Goal: Task Accomplishment & Management: Complete application form

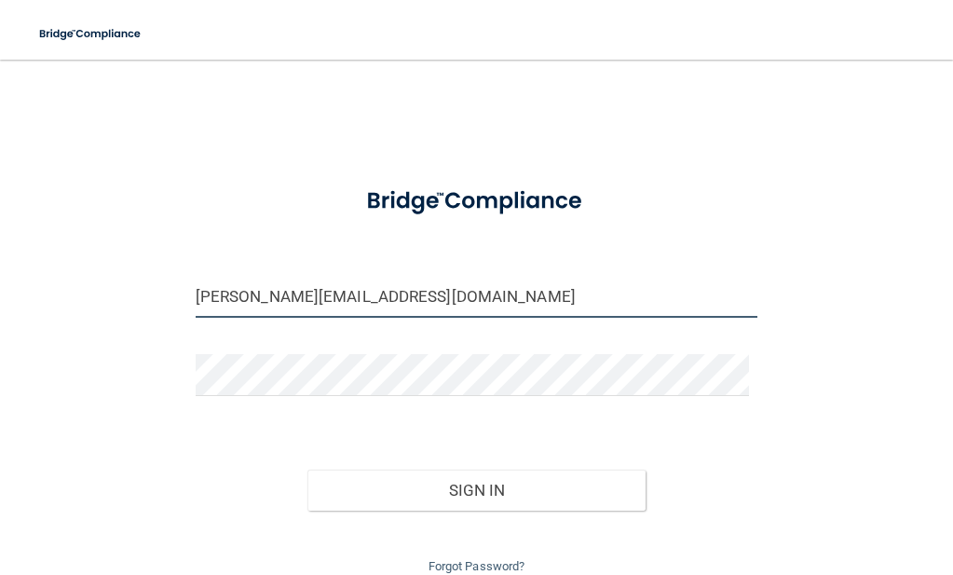
type input "[PERSON_NAME][EMAIL_ADDRESS][DOMAIN_NAME]"
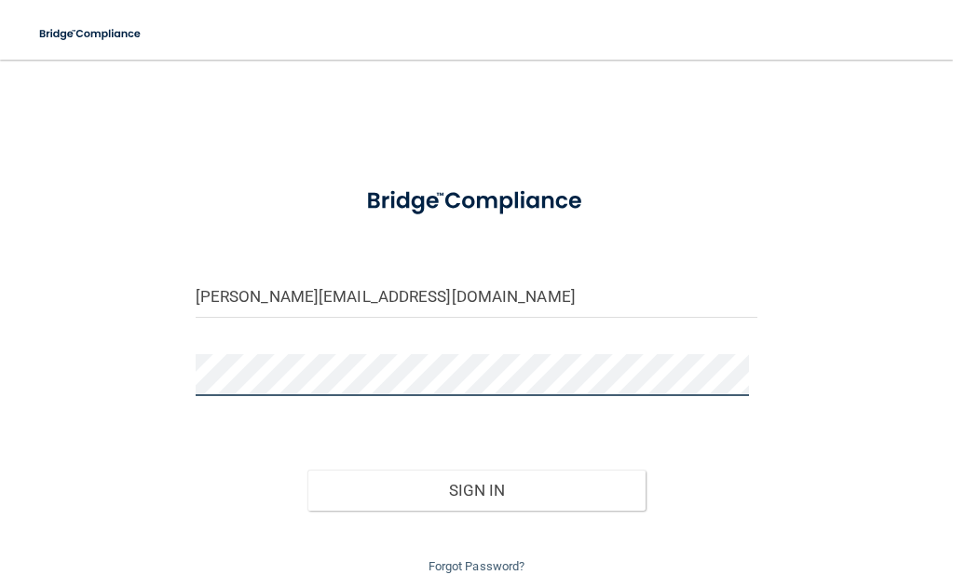
click at [469, 484] on button "Sign In" at bounding box center [475, 490] width 337 height 41
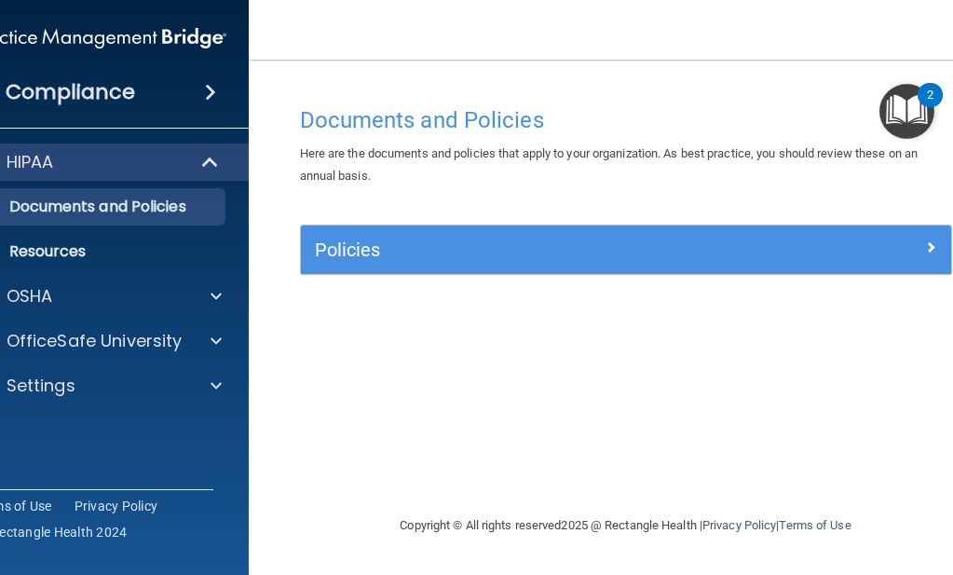
click at [144, 160] on div "HIPAA" at bounding box center [74, 162] width 230 height 22
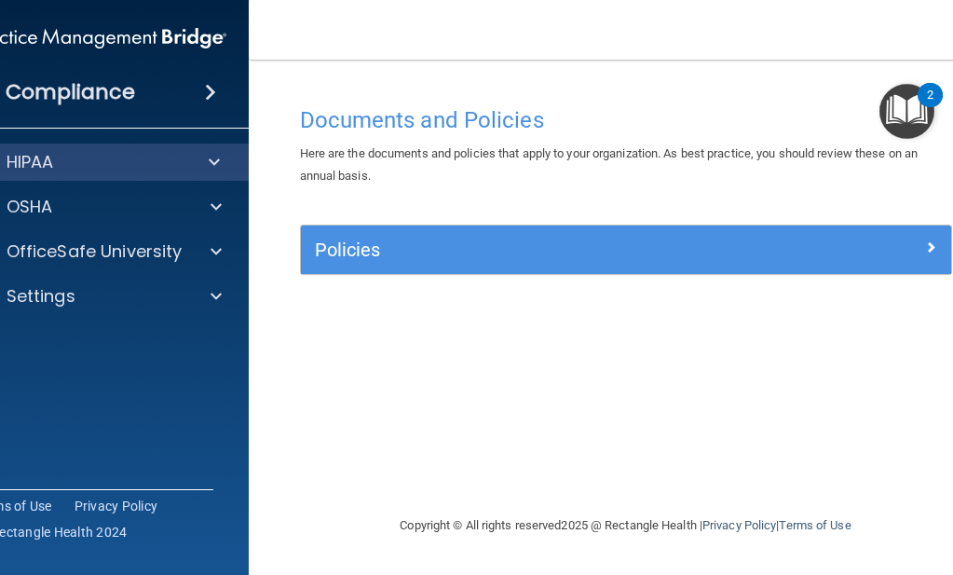
click at [144, 160] on div "HIPAA" at bounding box center [74, 162] width 230 height 22
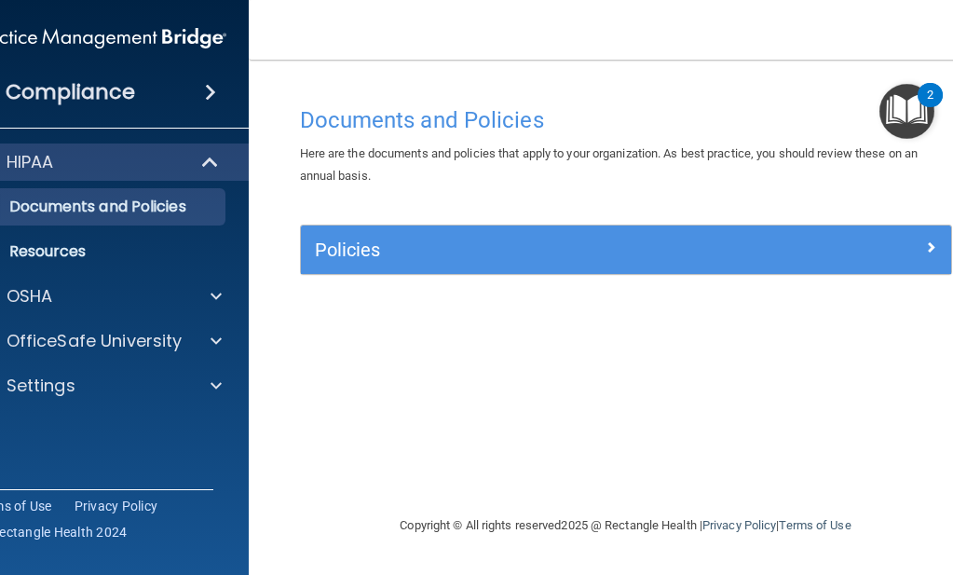
click at [211, 161] on span at bounding box center [212, 162] width 16 height 22
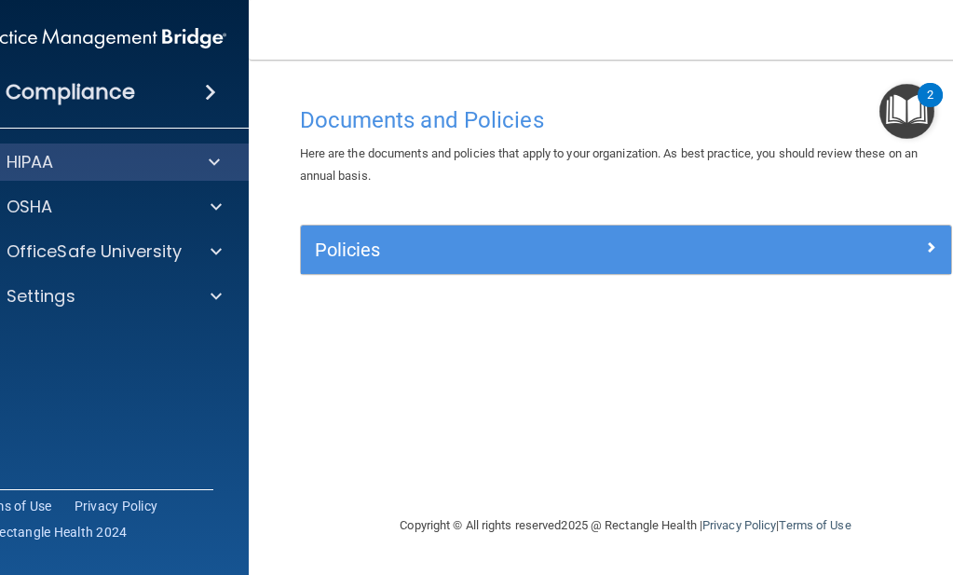
click at [211, 161] on span at bounding box center [214, 162] width 11 height 22
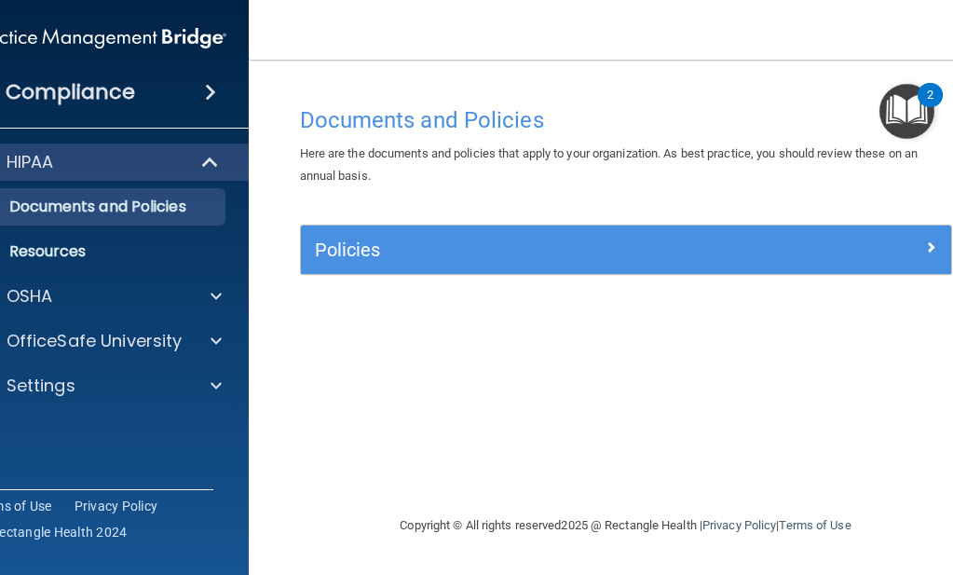
click at [61, 157] on div "HIPAA" at bounding box center [74, 162] width 230 height 22
drag, startPoint x: 878, startPoint y: 320, endPoint x: 889, endPoint y: 422, distance: 103.1
click at [889, 422] on div "Documents and Policies Here are the documents and policies that apply to your o…" at bounding box center [626, 305] width 680 height 417
click at [75, 92] on h4 "Compliance" at bounding box center [70, 92] width 129 height 26
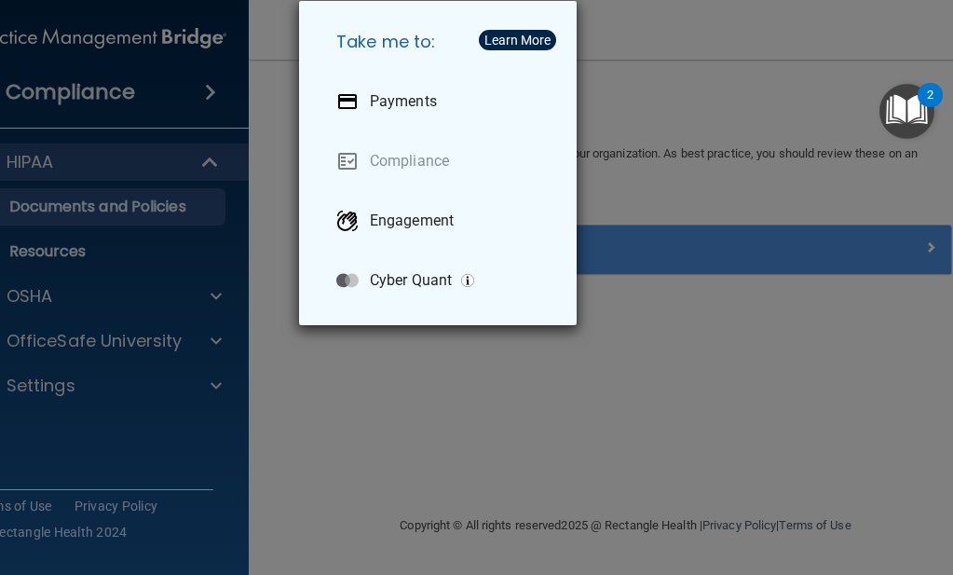
click at [140, 99] on div "Take me to: Payments Compliance Engagement Cyber Quant" at bounding box center [476, 287] width 953 height 575
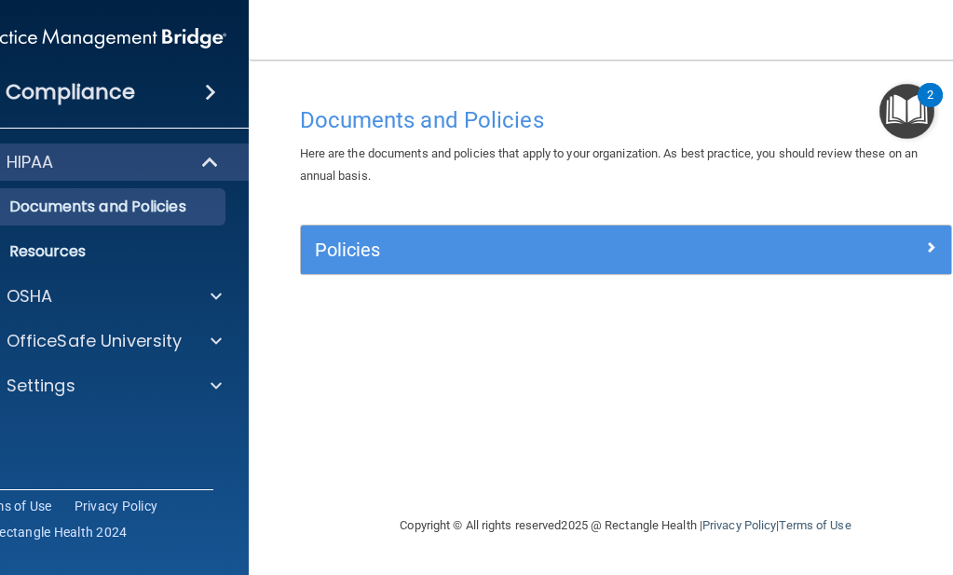
click at [204, 152] on span at bounding box center [212, 162] width 16 height 22
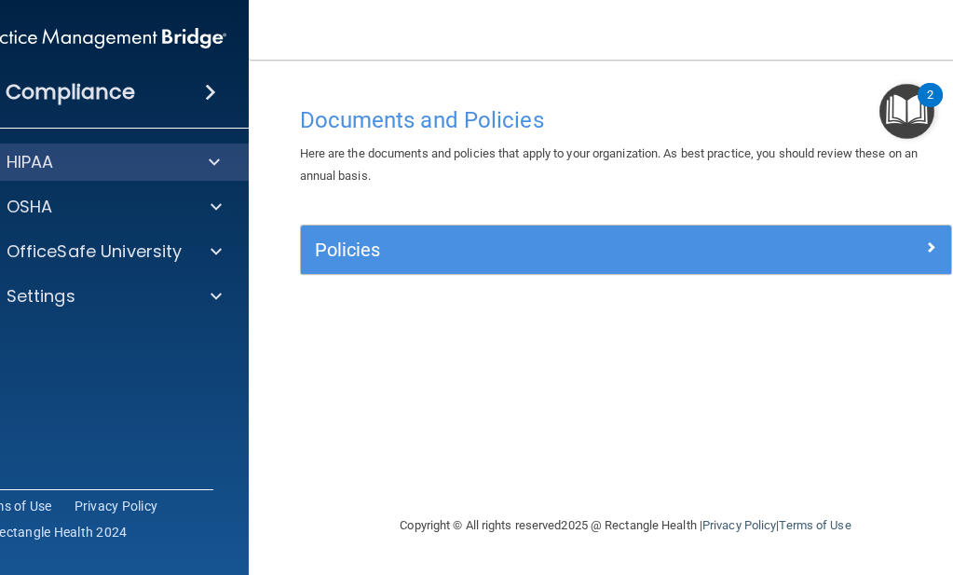
click at [28, 170] on p "HIPAA" at bounding box center [31, 162] width 48 height 22
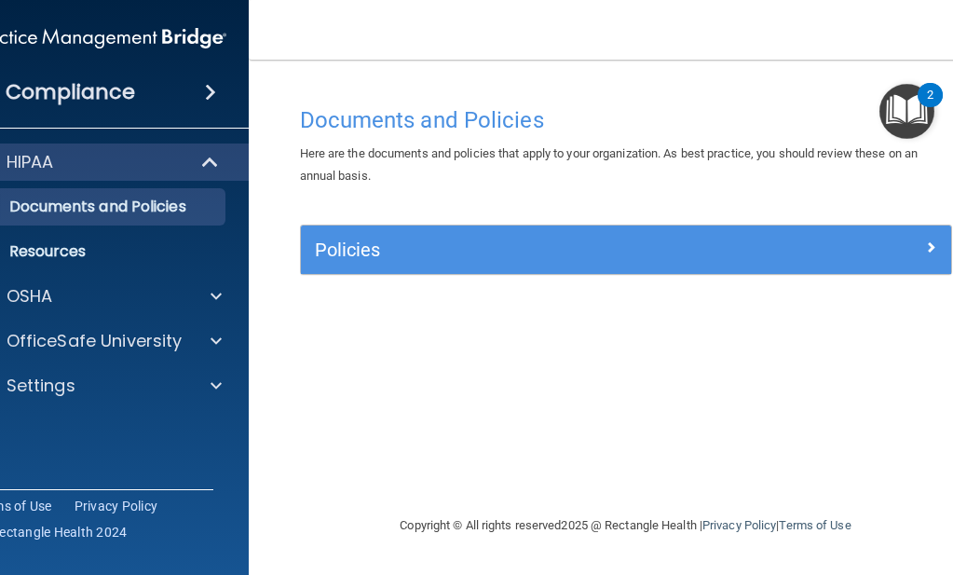
click at [204, 160] on span at bounding box center [212, 162] width 16 height 22
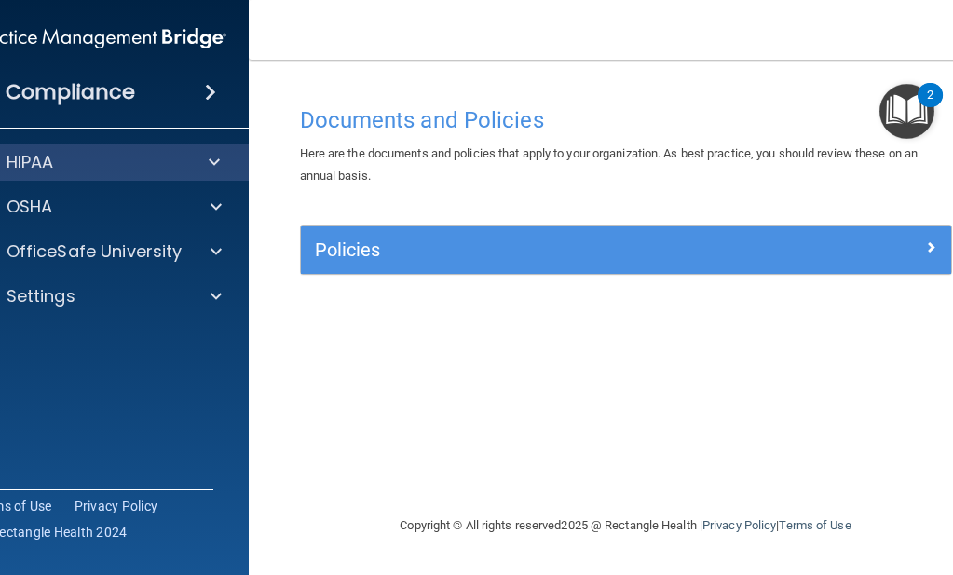
click at [905, 112] on img "Open Resource Center, 2 new notifications" at bounding box center [906, 111] width 55 height 55
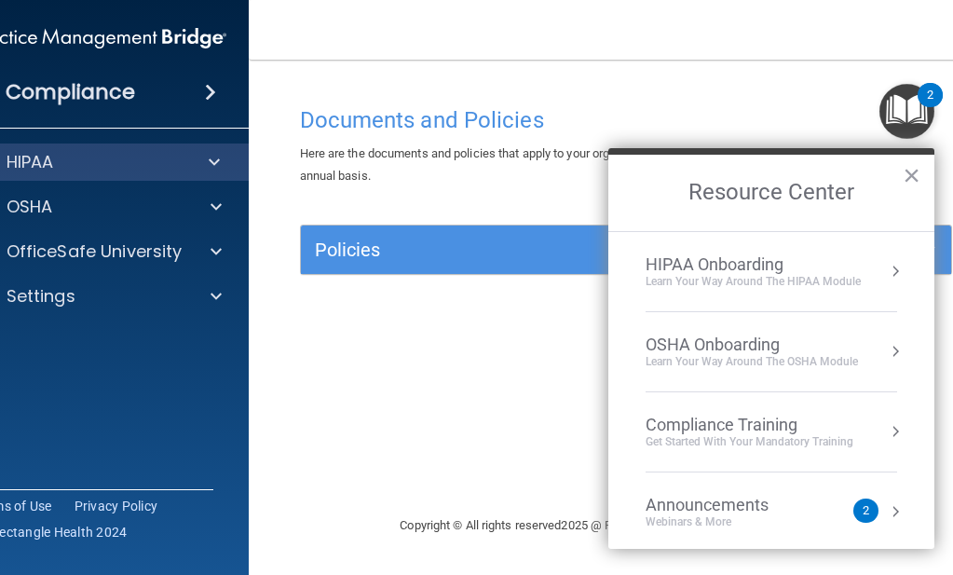
click at [733, 266] on div "HIPAA Onboarding" at bounding box center [753, 264] width 215 height 20
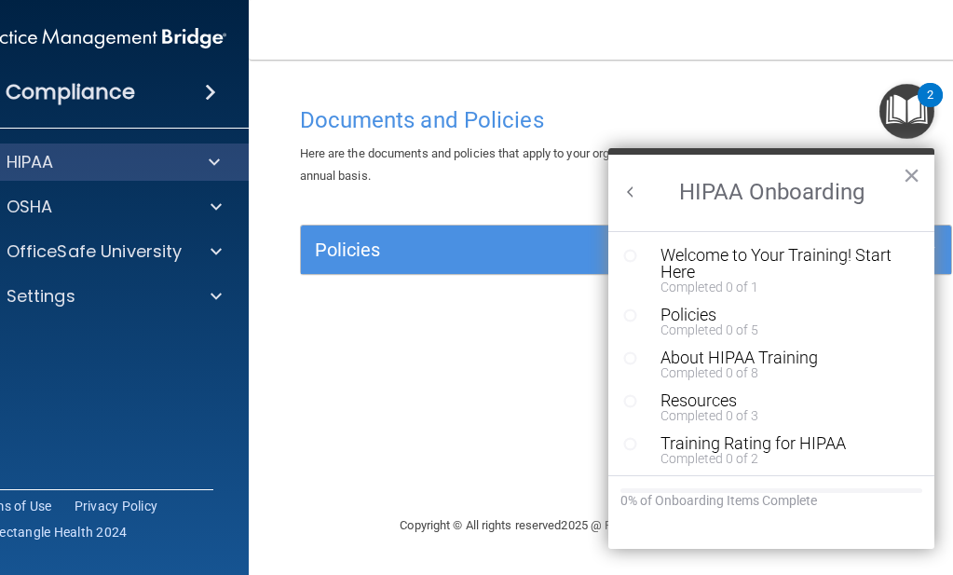
drag, startPoint x: 939, startPoint y: 246, endPoint x: 943, endPoint y: 305, distance: 58.8
drag, startPoint x: 943, startPoint y: 262, endPoint x: 943, endPoint y: 306, distance: 43.8
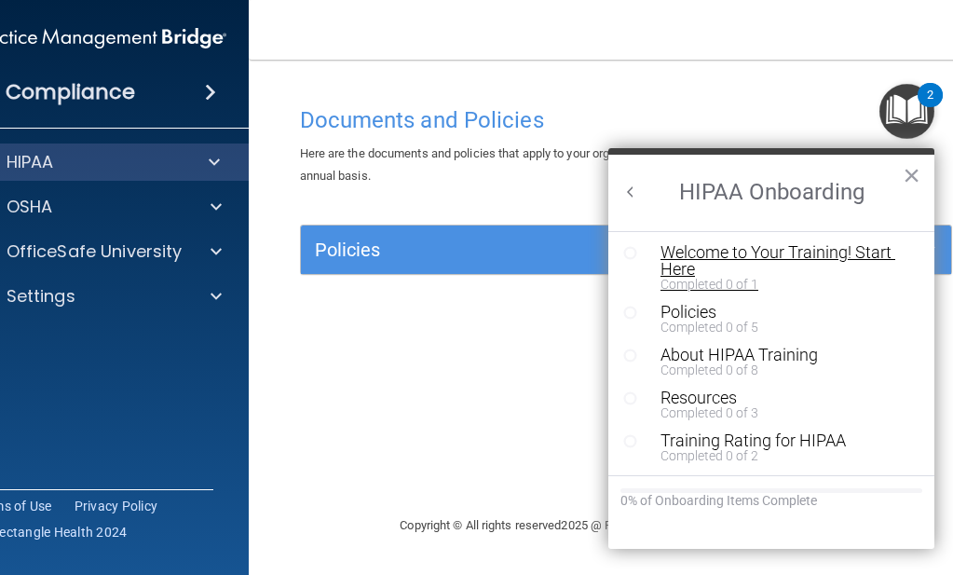
click at [768, 256] on div "Welcome to Your Training! Start Here" at bounding box center [779, 261] width 236 height 34
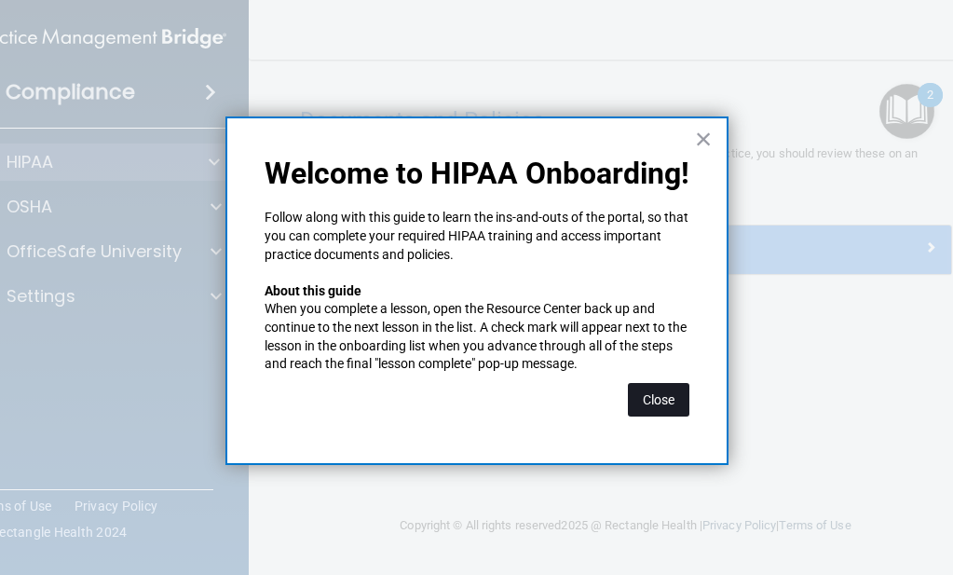
click at [650, 393] on button "Close" at bounding box center [658, 400] width 61 height 34
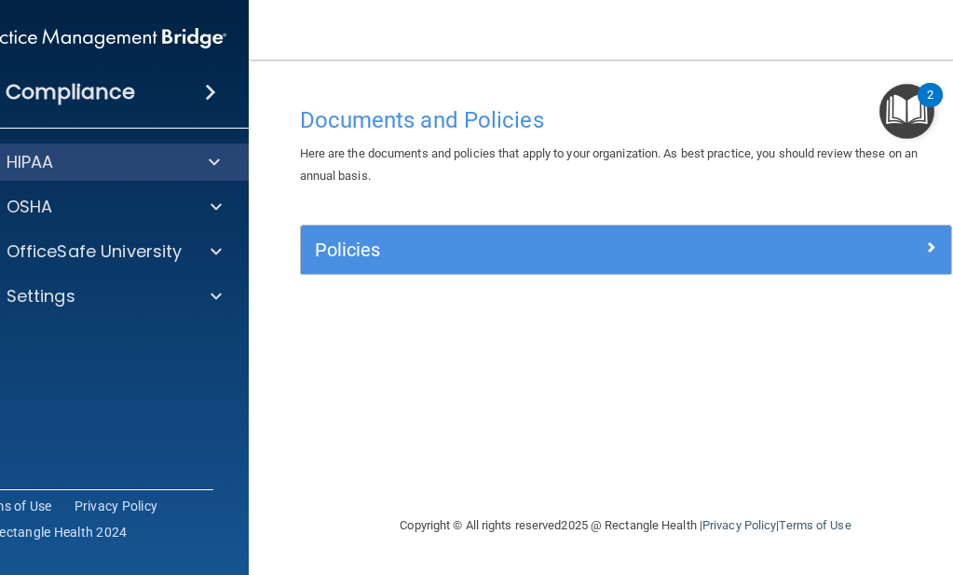
click at [143, 167] on div "HIPAA" at bounding box center [74, 162] width 230 height 22
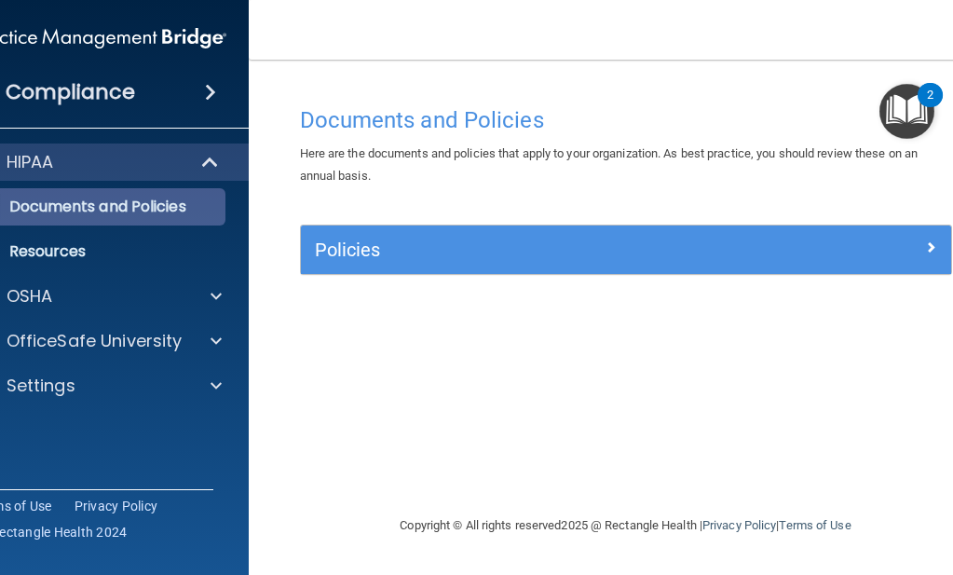
click at [143, 205] on p "Documents and Policies" at bounding box center [90, 207] width 254 height 19
click at [142, 206] on p "Documents and Policies" at bounding box center [90, 207] width 254 height 19
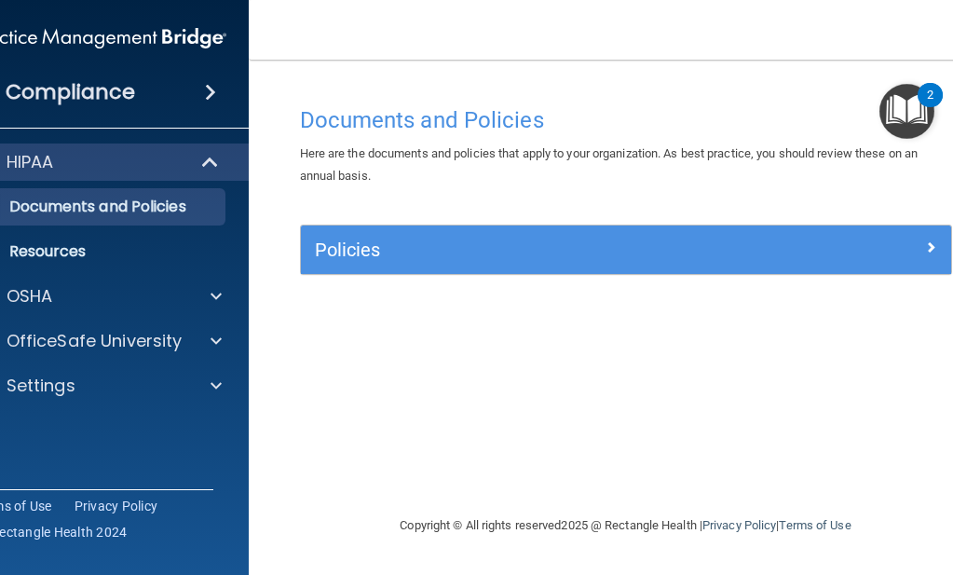
click at [932, 241] on span at bounding box center [930, 247] width 11 height 22
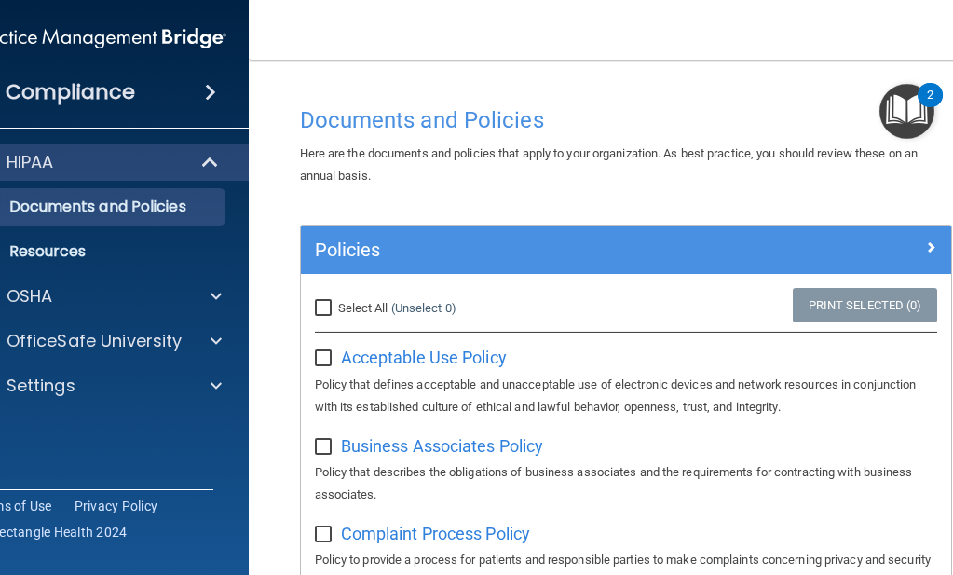
click at [932, 241] on div at bounding box center [869, 246] width 163 height 22
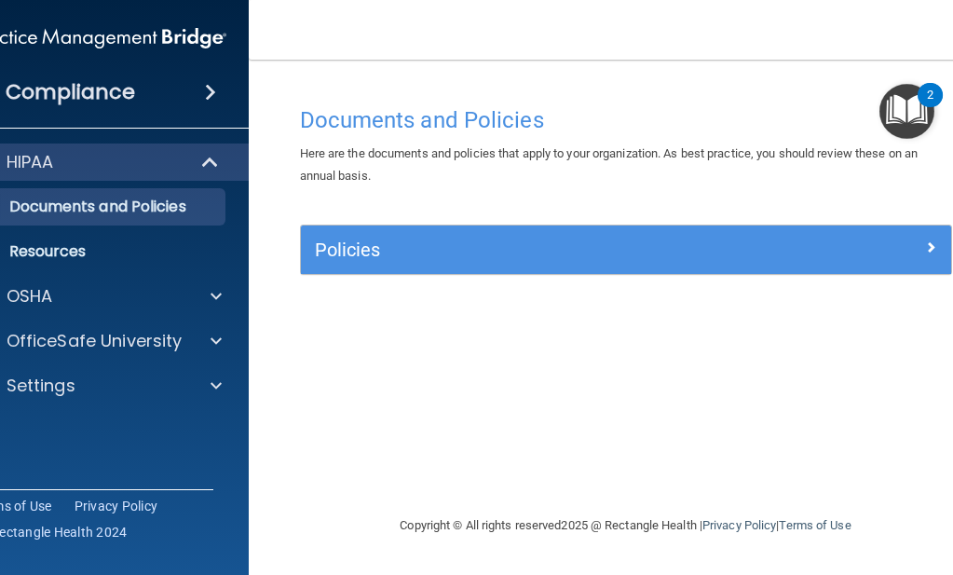
click at [906, 110] on img "Open Resource Center, 2 new notifications" at bounding box center [906, 111] width 55 height 55
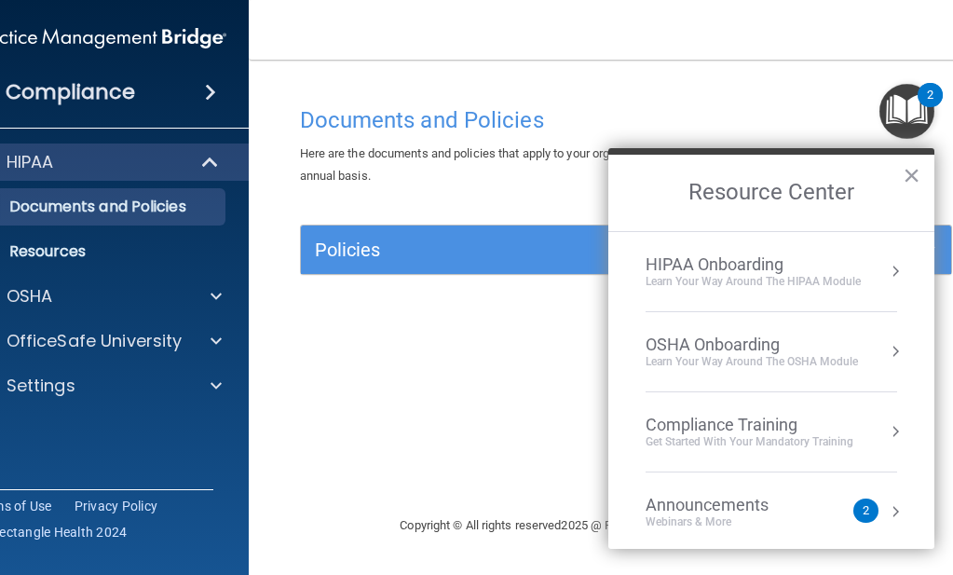
click at [781, 277] on div "Learn Your Way around the HIPAA module" at bounding box center [753, 282] width 215 height 16
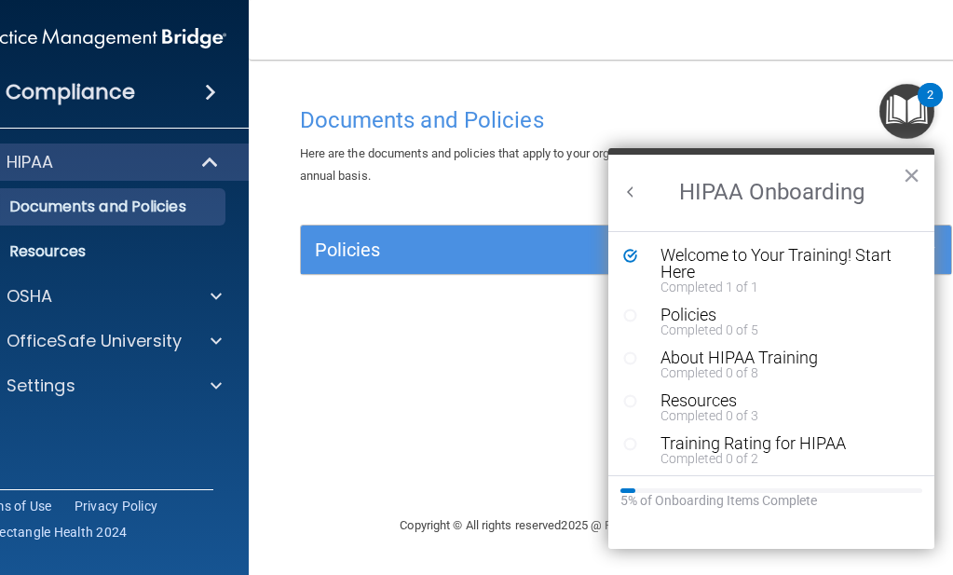
scroll to position [0, 0]
click at [703, 318] on div "Policies" at bounding box center [779, 315] width 236 height 17
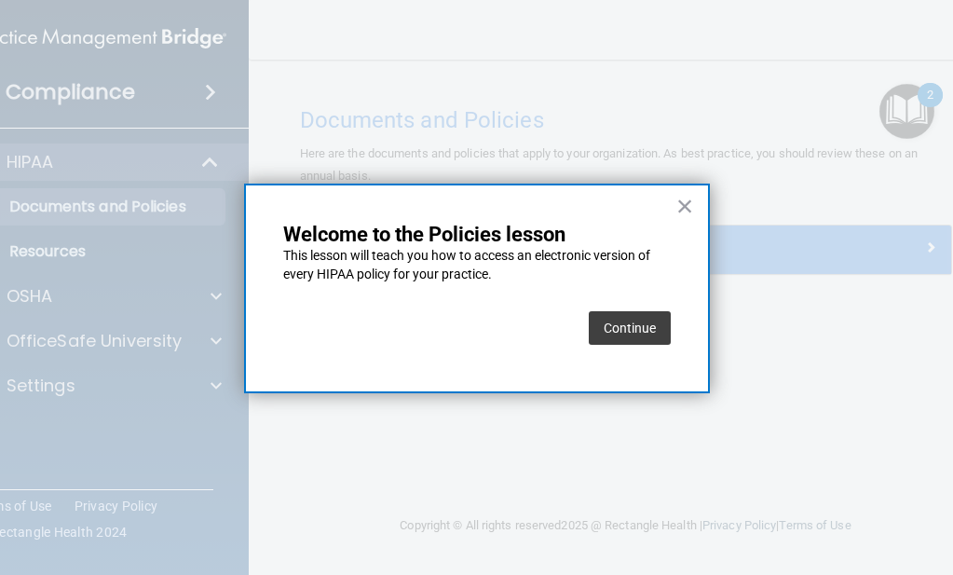
click at [647, 331] on button "Continue" at bounding box center [630, 328] width 82 height 34
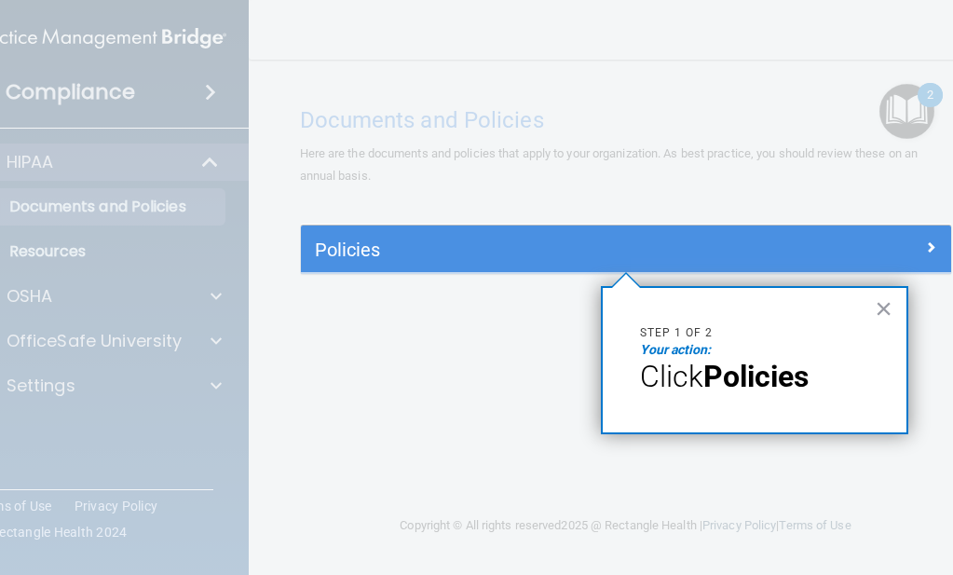
click at [746, 384] on strong "Policies" at bounding box center [755, 376] width 105 height 35
click at [419, 239] on h5 "Policies" at bounding box center [545, 249] width 460 height 20
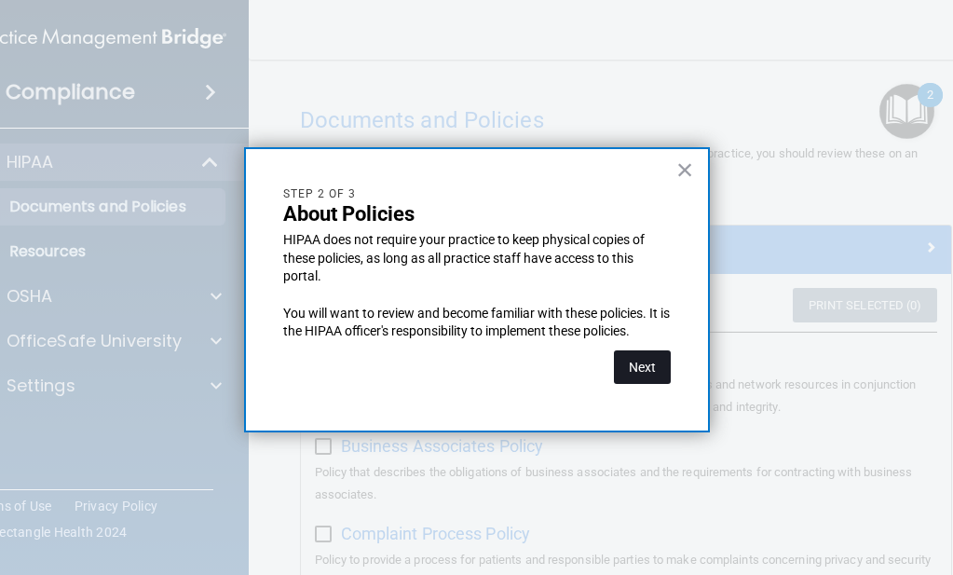
click at [627, 362] on button "Next" at bounding box center [642, 367] width 57 height 34
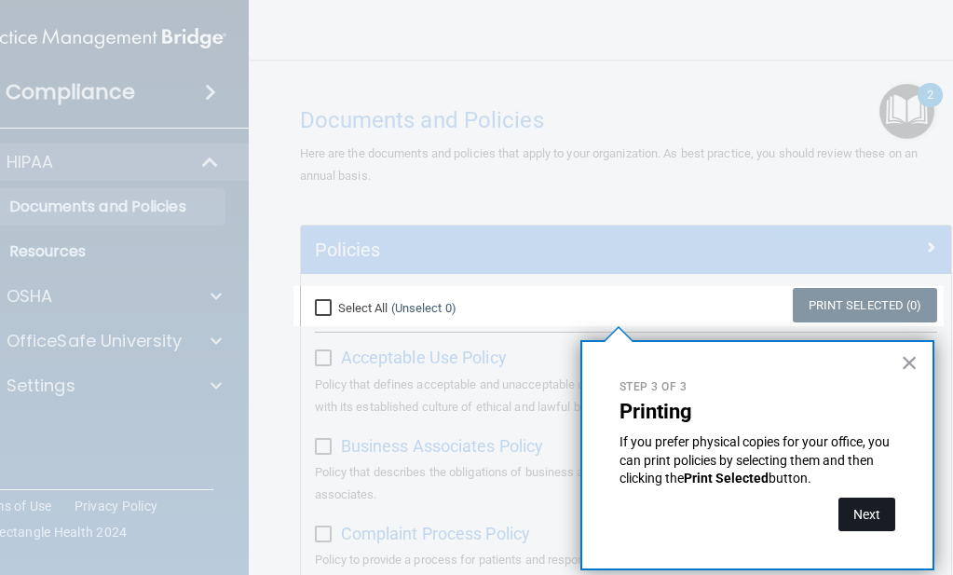
click at [849, 511] on button "Next" at bounding box center [866, 514] width 57 height 34
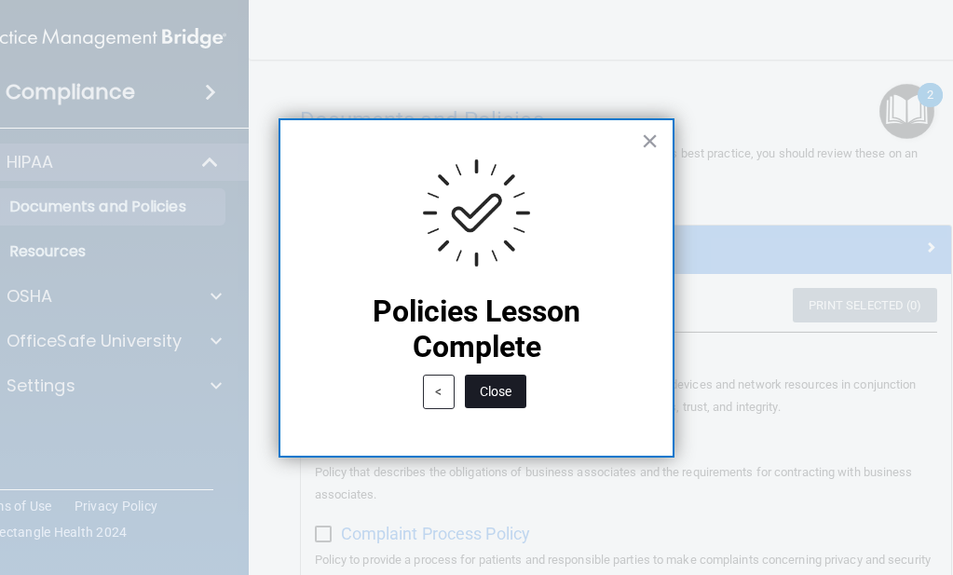
click at [494, 392] on button "Close" at bounding box center [495, 392] width 61 height 34
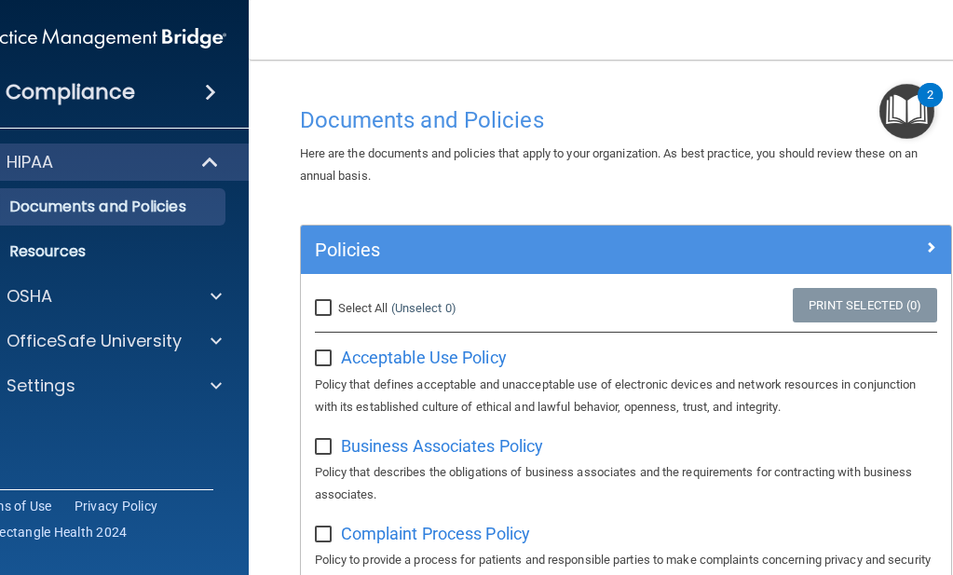
click at [913, 116] on img "Open Resource Center, 2 new notifications" at bounding box center [906, 111] width 55 height 55
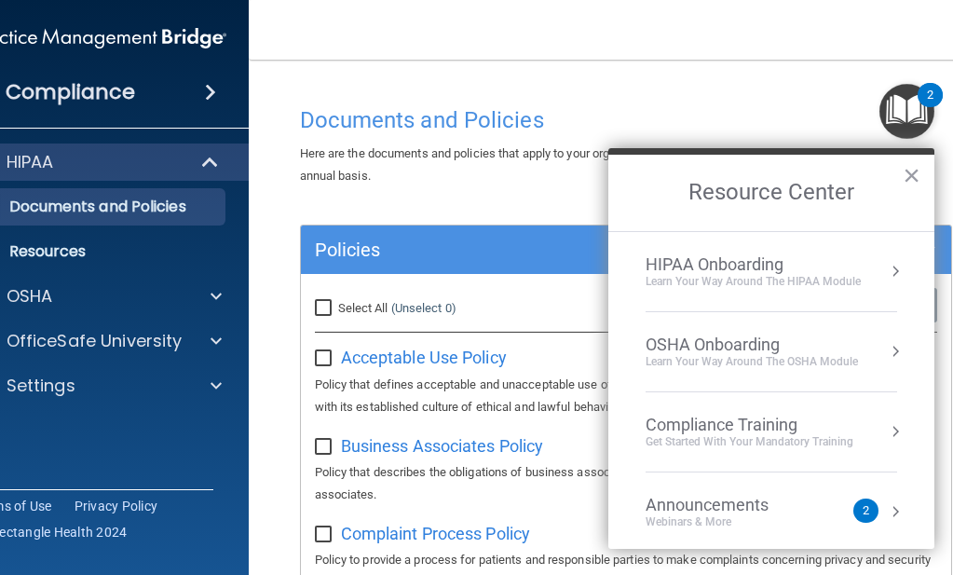
click at [751, 268] on div "HIPAA Onboarding" at bounding box center [753, 264] width 215 height 20
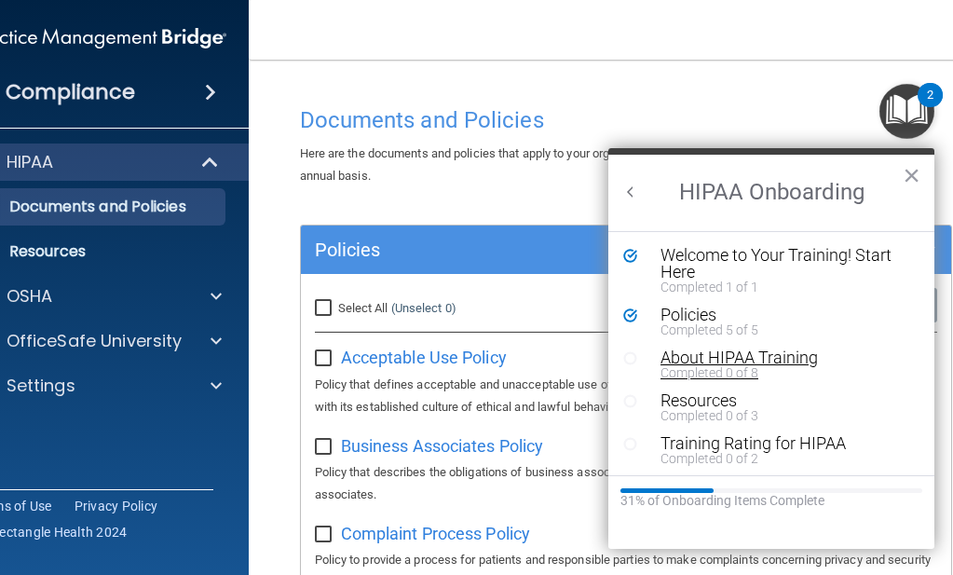
click at [753, 361] on div "About HIPAA Training" at bounding box center [779, 357] width 236 height 17
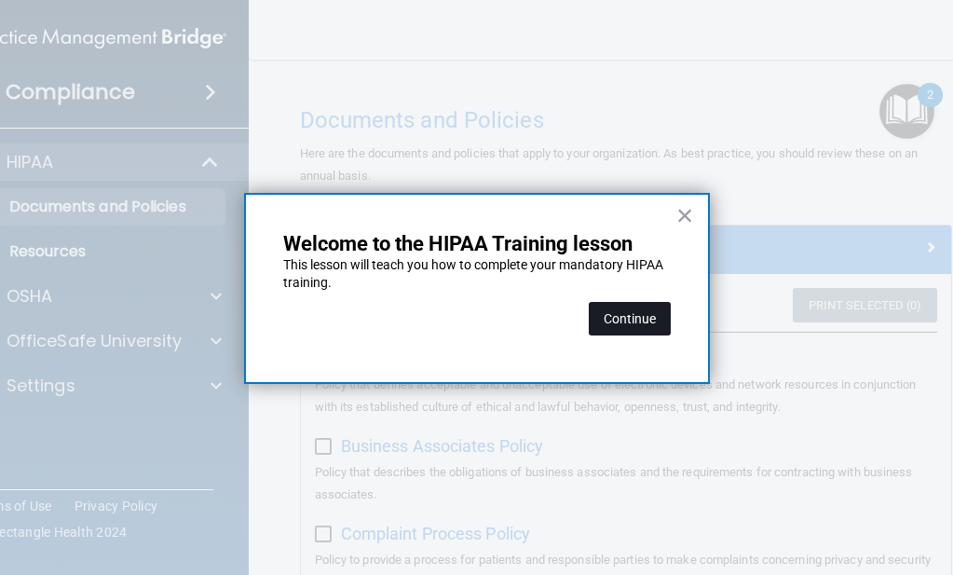
click at [649, 316] on button "Continue" at bounding box center [630, 319] width 82 height 34
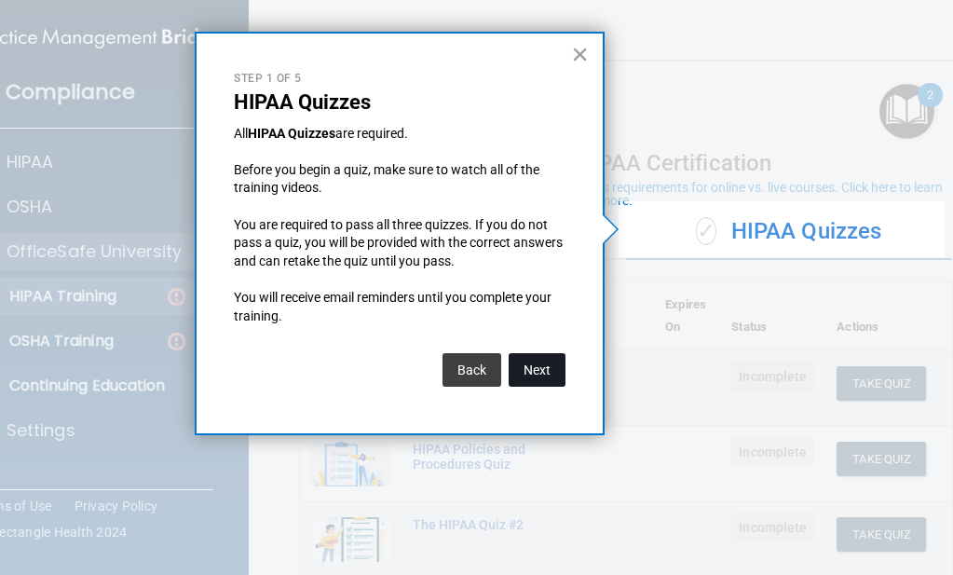
click at [532, 361] on button "Next" at bounding box center [537, 370] width 57 height 34
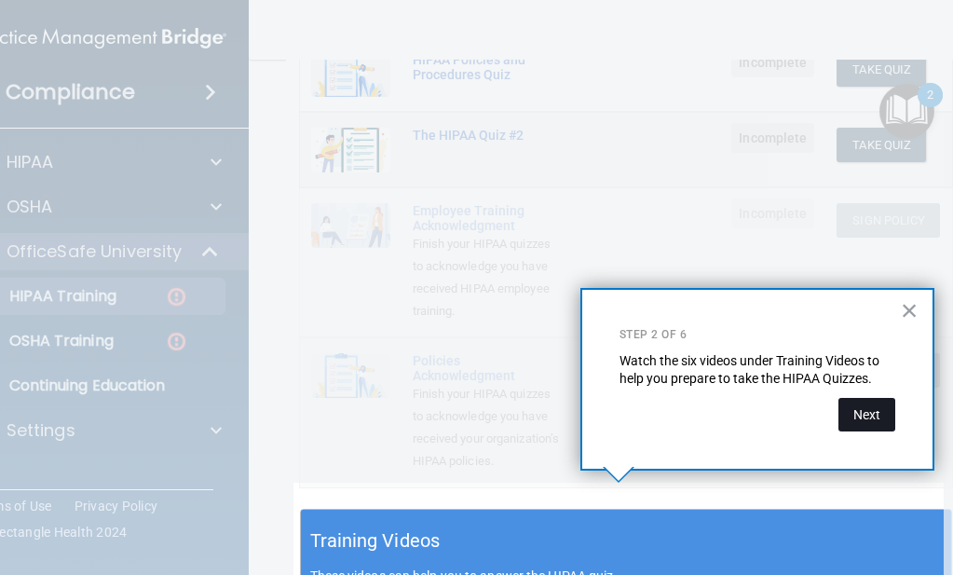
click at [868, 414] on button "Next" at bounding box center [866, 415] width 57 height 34
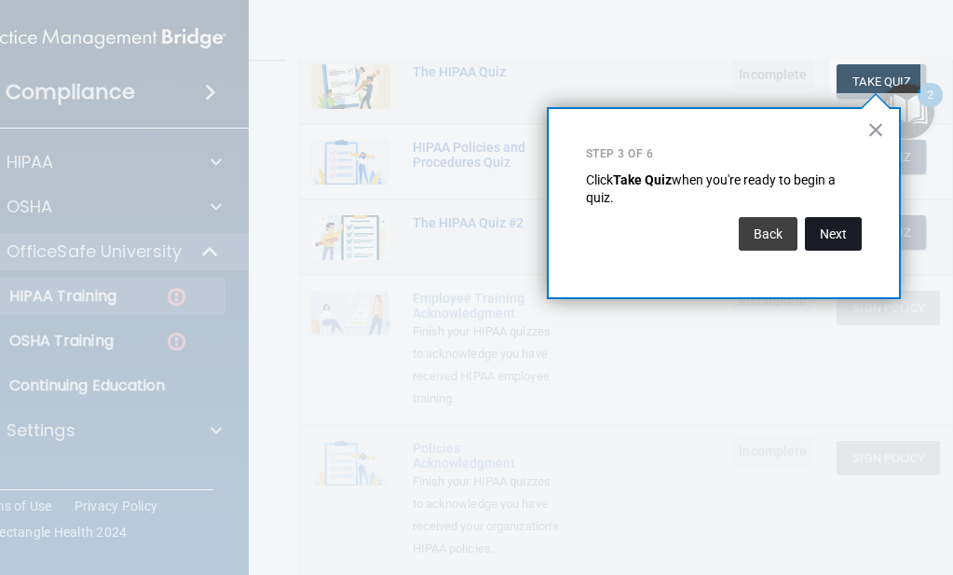
click at [830, 230] on button "Next" at bounding box center [833, 234] width 57 height 34
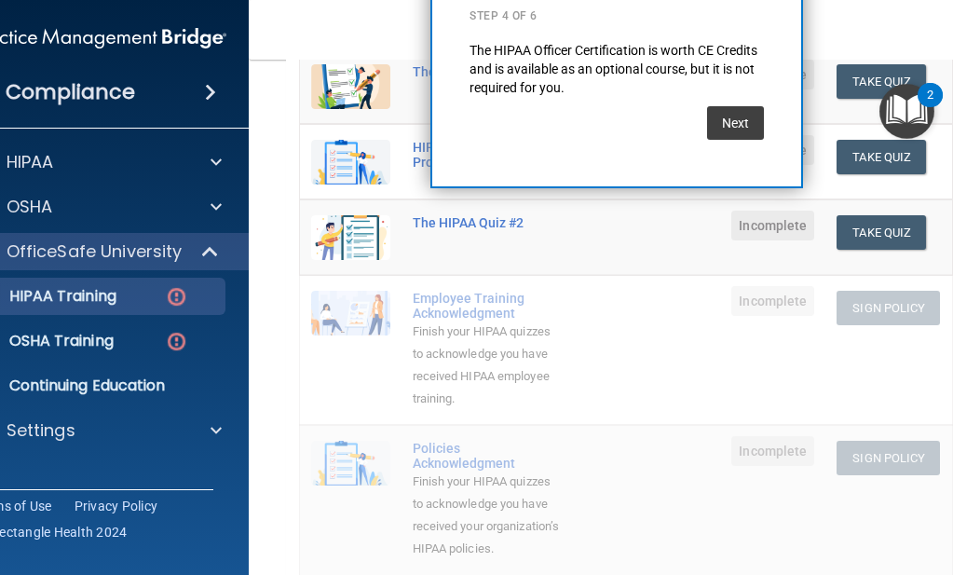
scroll to position [142, 0]
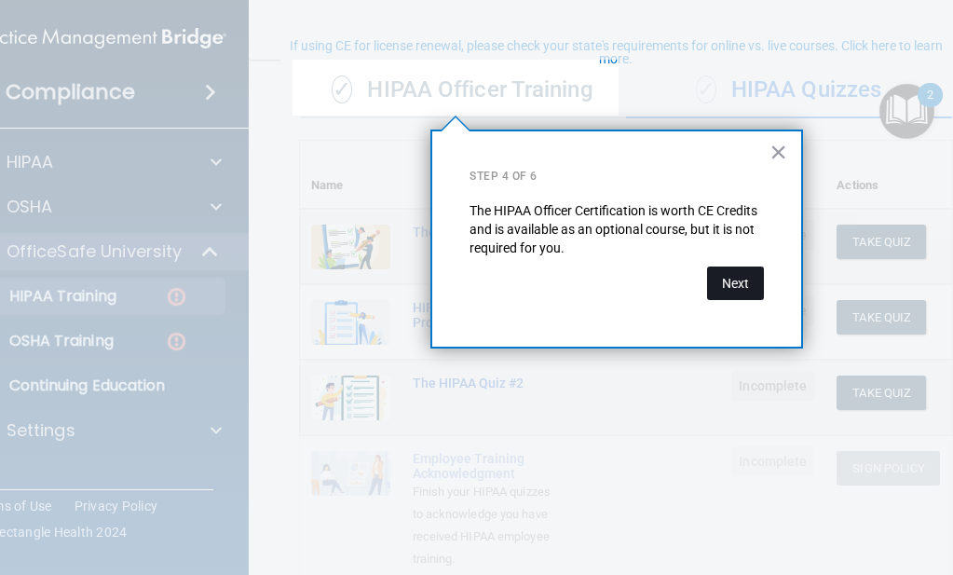
click at [736, 277] on button "Next" at bounding box center [735, 283] width 57 height 34
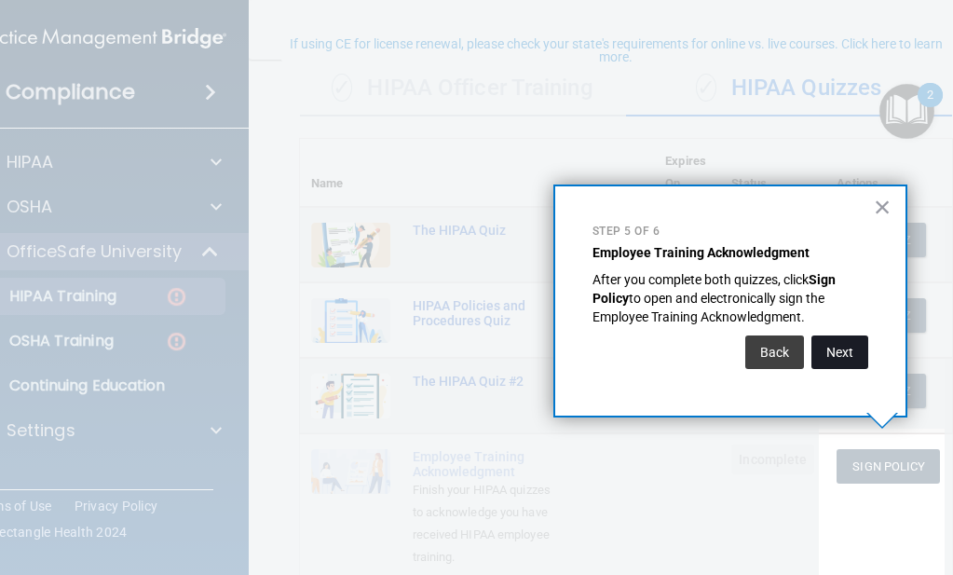
click at [846, 351] on button "Next" at bounding box center [839, 352] width 57 height 34
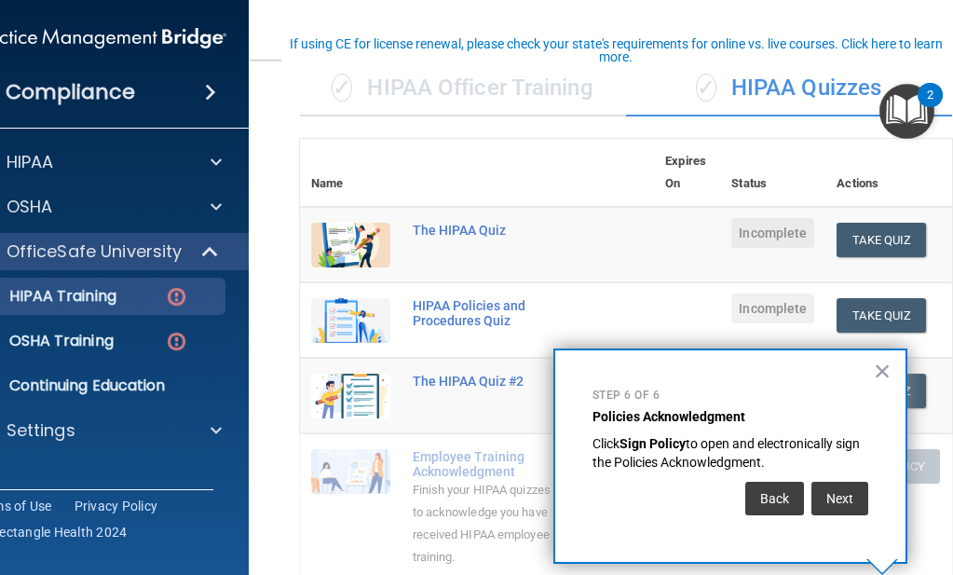
scroll to position [275, 0]
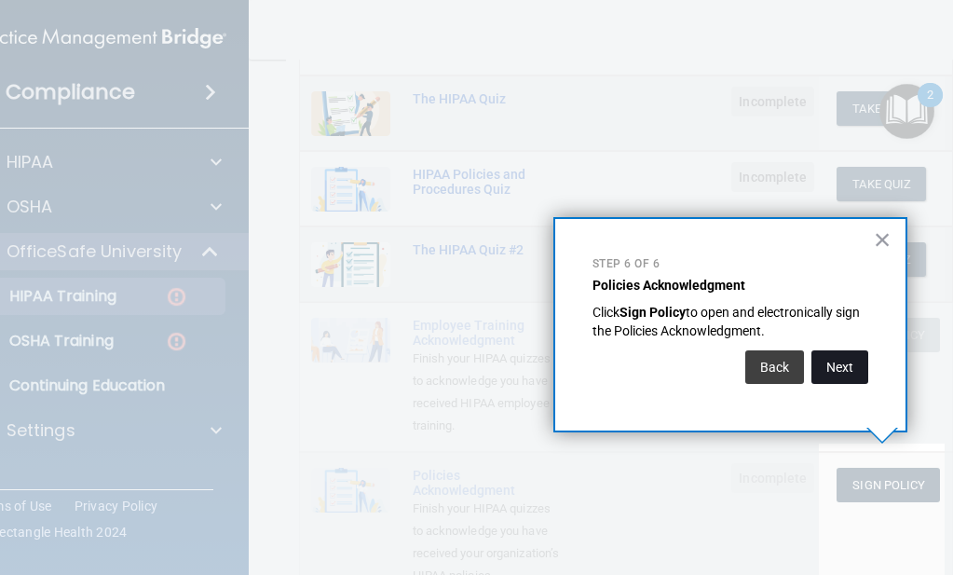
click at [844, 365] on button "Next" at bounding box center [839, 367] width 57 height 34
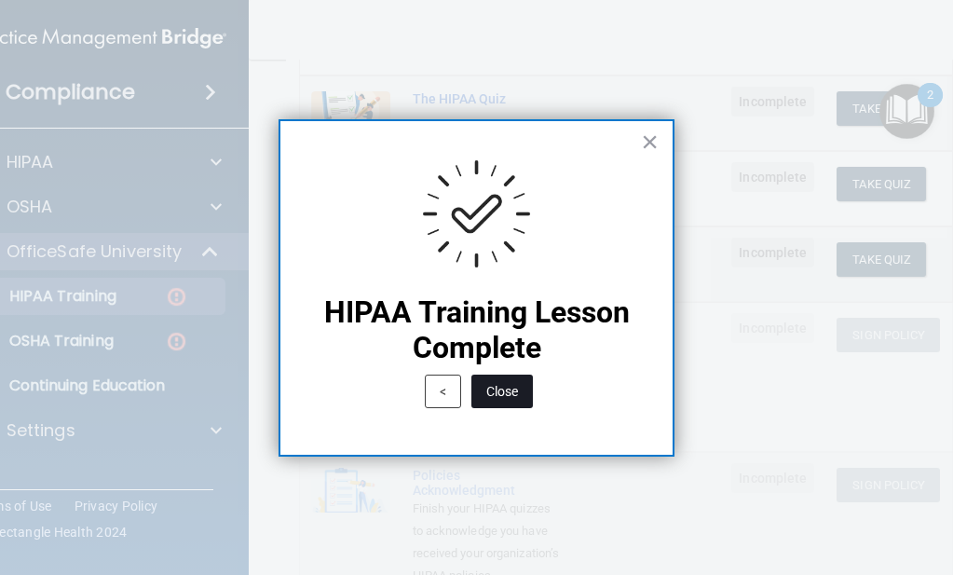
click at [518, 393] on button "Close" at bounding box center [501, 392] width 61 height 34
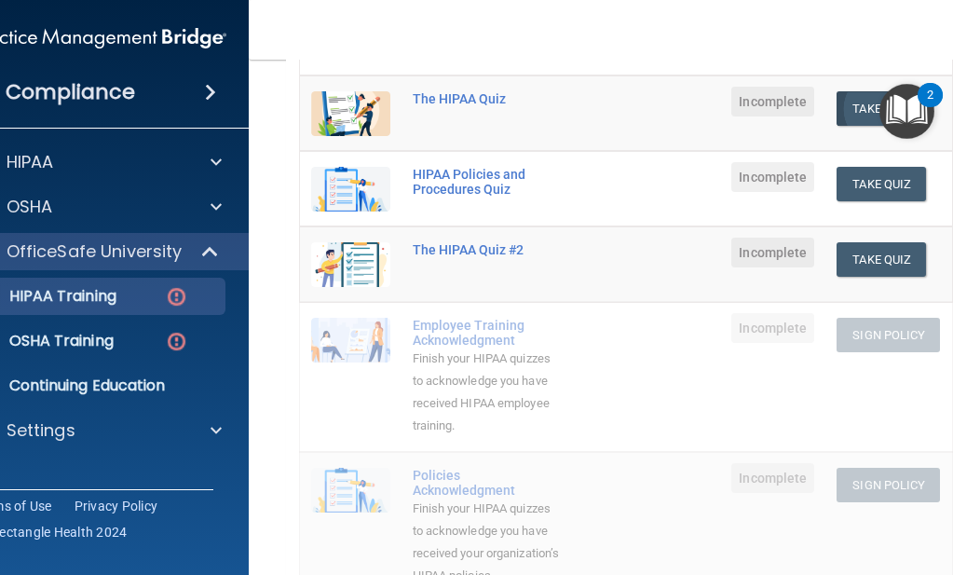
click at [856, 99] on button "Take Quiz" at bounding box center [881, 108] width 89 height 34
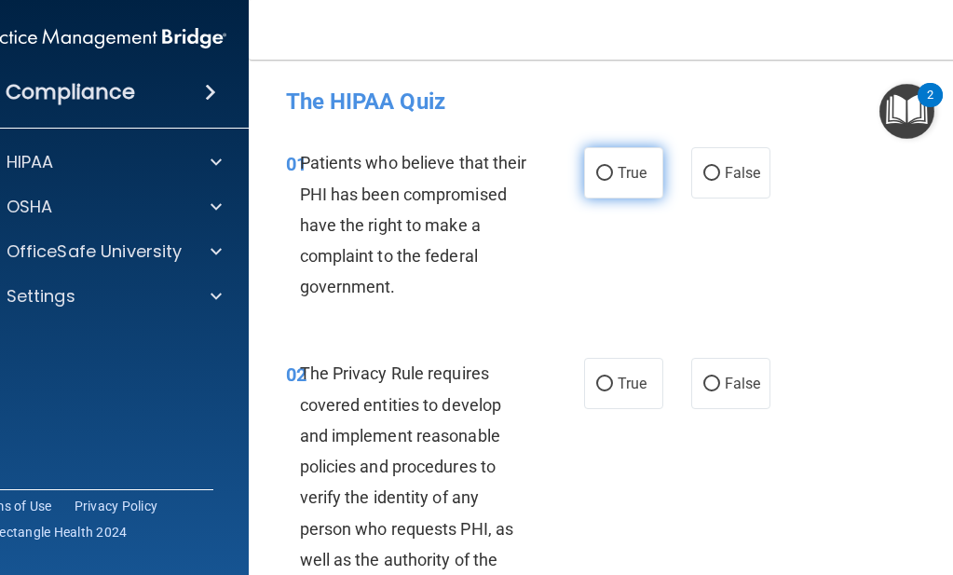
click at [600, 170] on input "True" at bounding box center [604, 174] width 17 height 14
radio input "true"
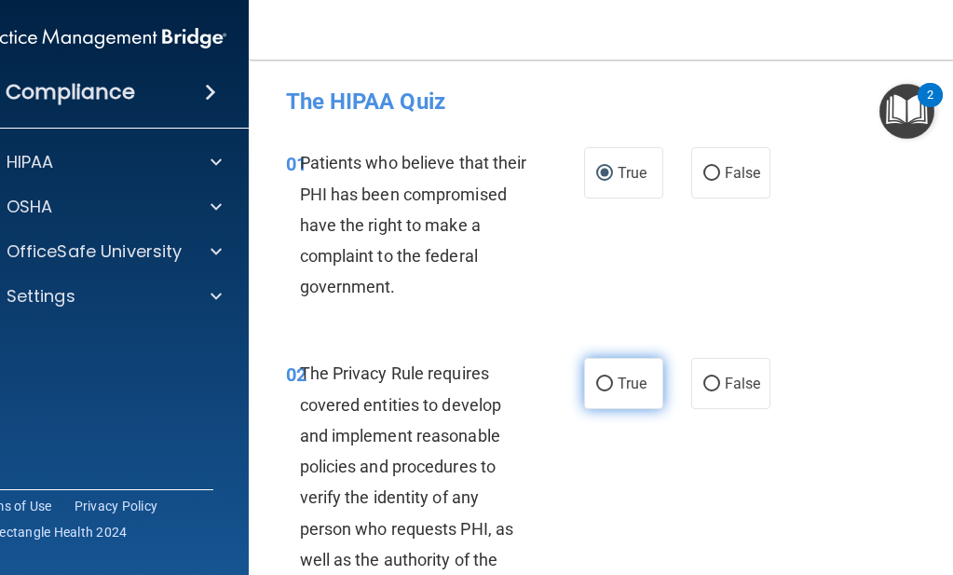
click at [598, 384] on input "True" at bounding box center [604, 384] width 17 height 14
radio input "true"
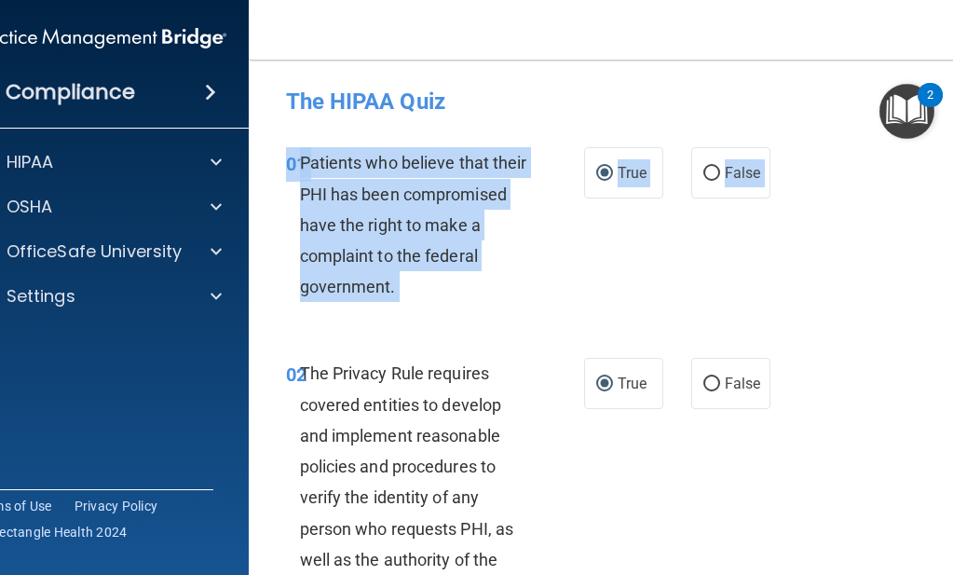
drag, startPoint x: 908, startPoint y: 326, endPoint x: 908, endPoint y: 394, distance: 68.0
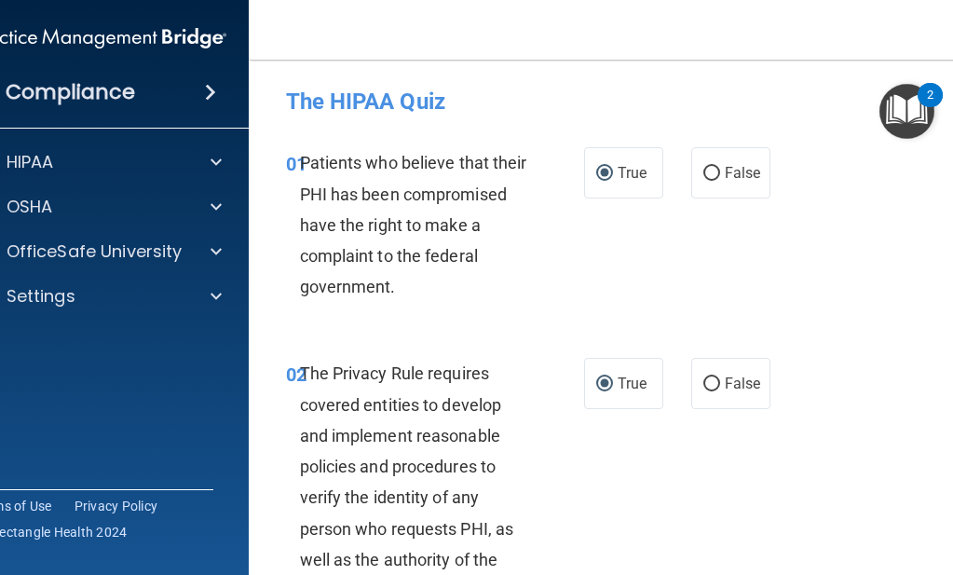
click at [908, 391] on div "02 The Privacy Rule requires covered entities to develop and implement reasonab…" at bounding box center [626, 532] width 708 height 396
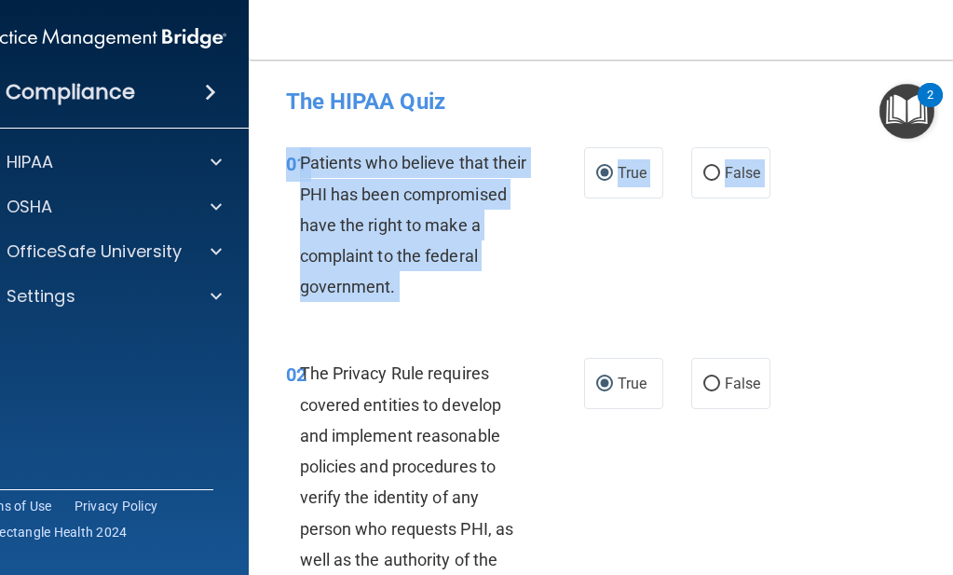
drag, startPoint x: 931, startPoint y: 227, endPoint x: 934, endPoint y: 340, distance: 112.8
click at [923, 331] on div "01 Patients who believe that their PHI has been compromised have the right to m…" at bounding box center [626, 229] width 708 height 211
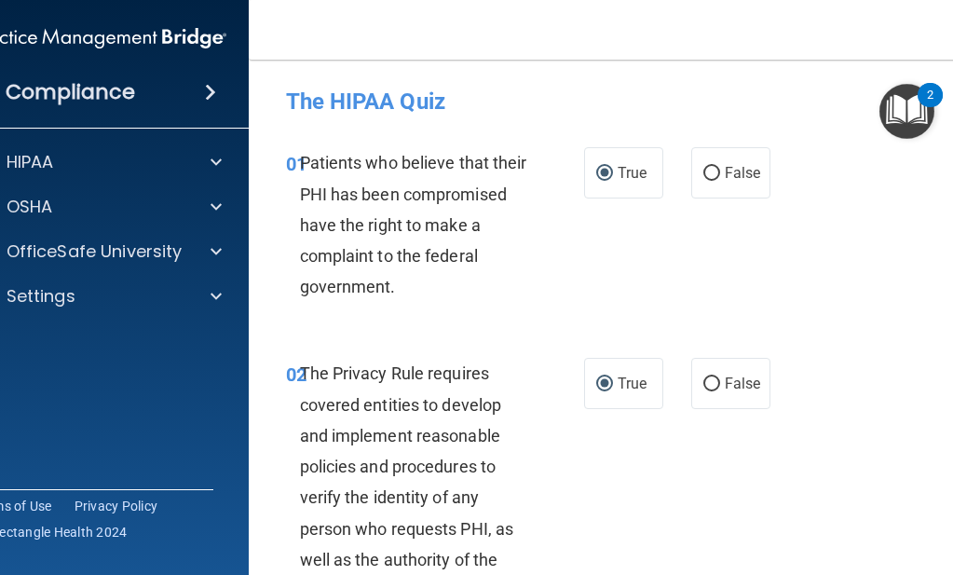
click at [829, 549] on div "02 The Privacy Rule requires covered entities to develop and implement reasonab…" at bounding box center [626, 532] width 708 height 396
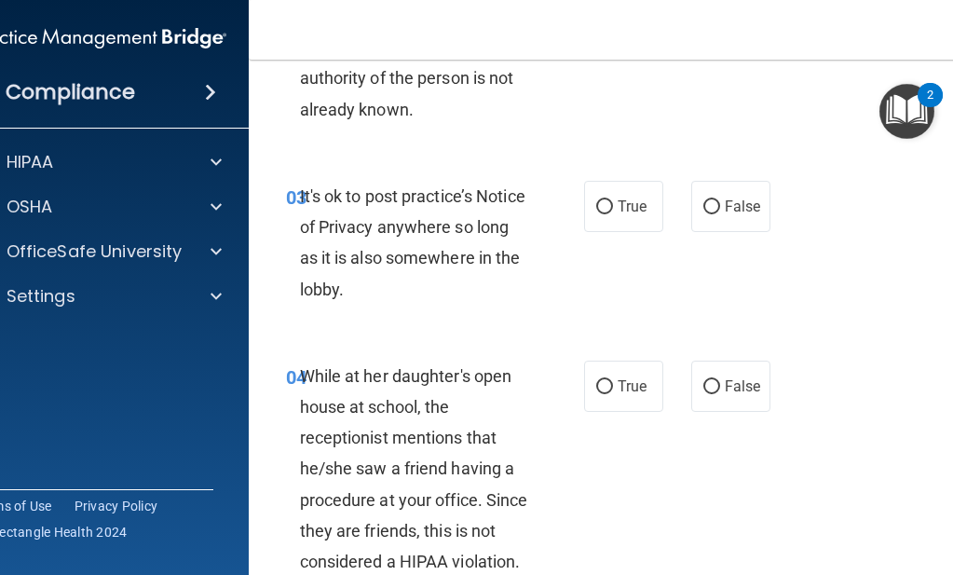
scroll to position [577, 0]
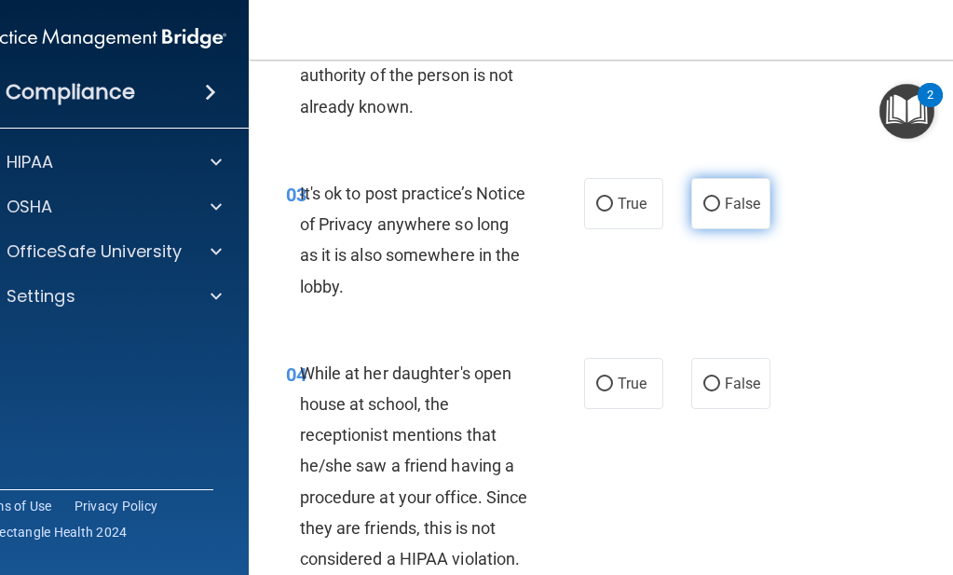
click at [705, 202] on input "False" at bounding box center [711, 205] width 17 height 14
radio input "true"
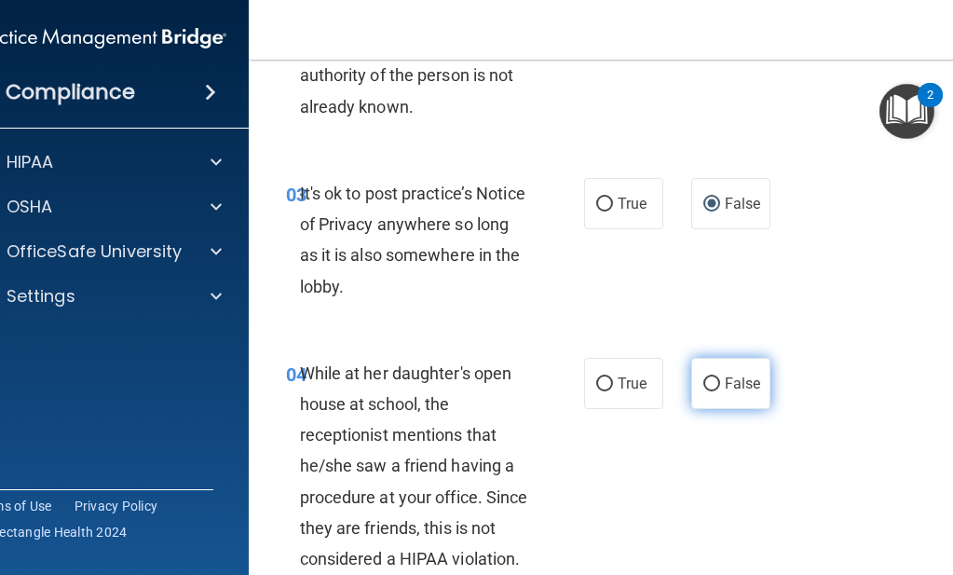
click at [703, 381] on input "False" at bounding box center [711, 384] width 17 height 14
radio input "true"
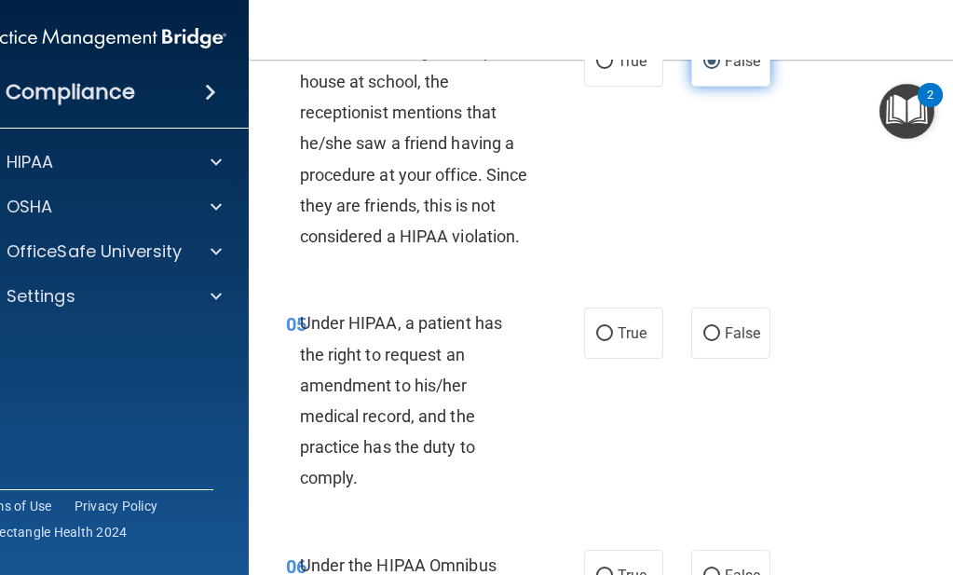
scroll to position [908, 0]
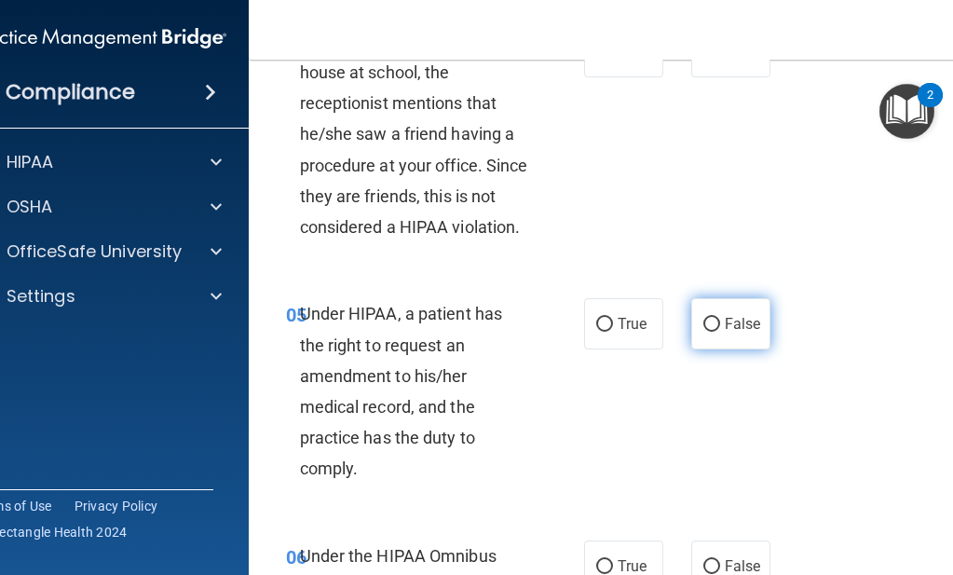
click at [703, 318] on input "False" at bounding box center [711, 325] width 17 height 14
radio input "true"
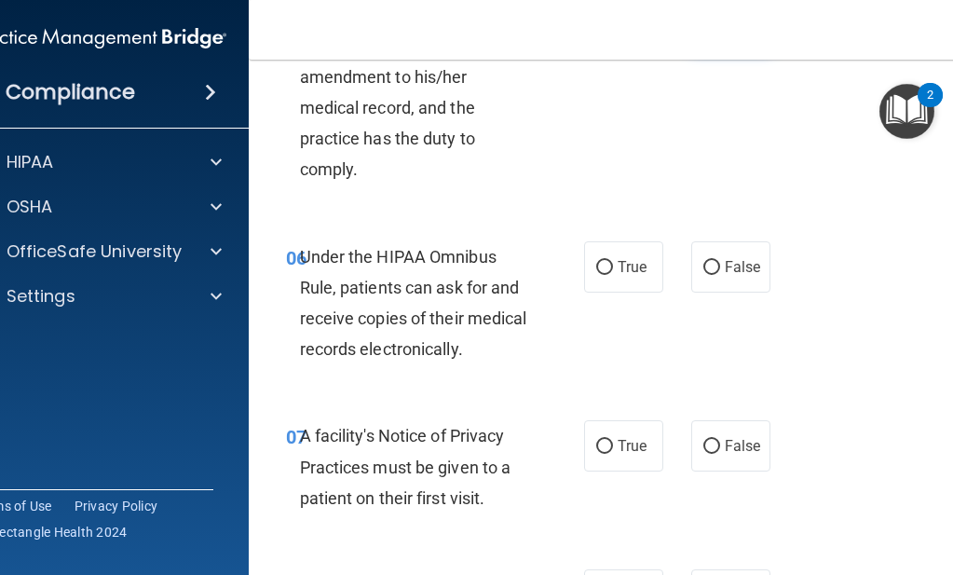
scroll to position [1210, 0]
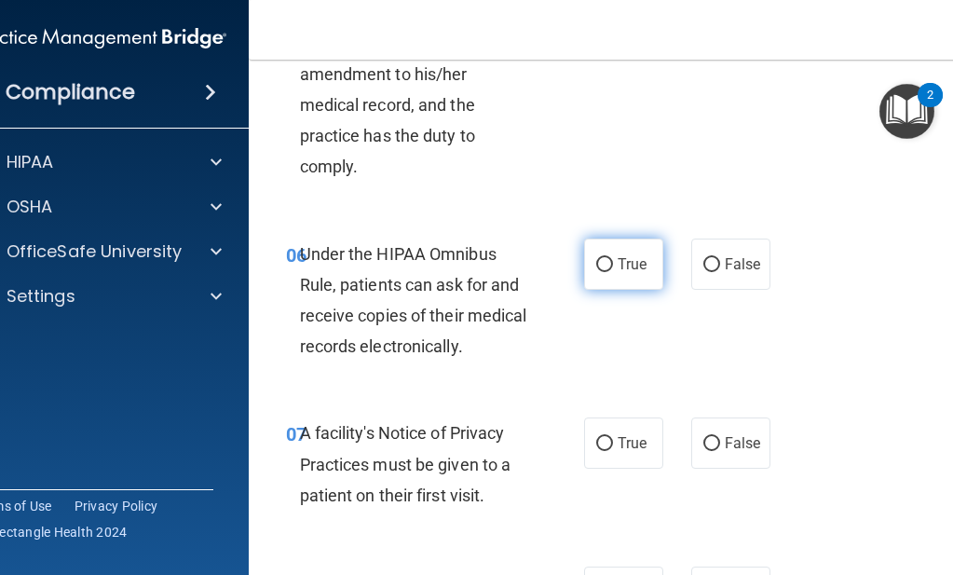
click at [600, 258] on input "True" at bounding box center [604, 265] width 17 height 14
radio input "true"
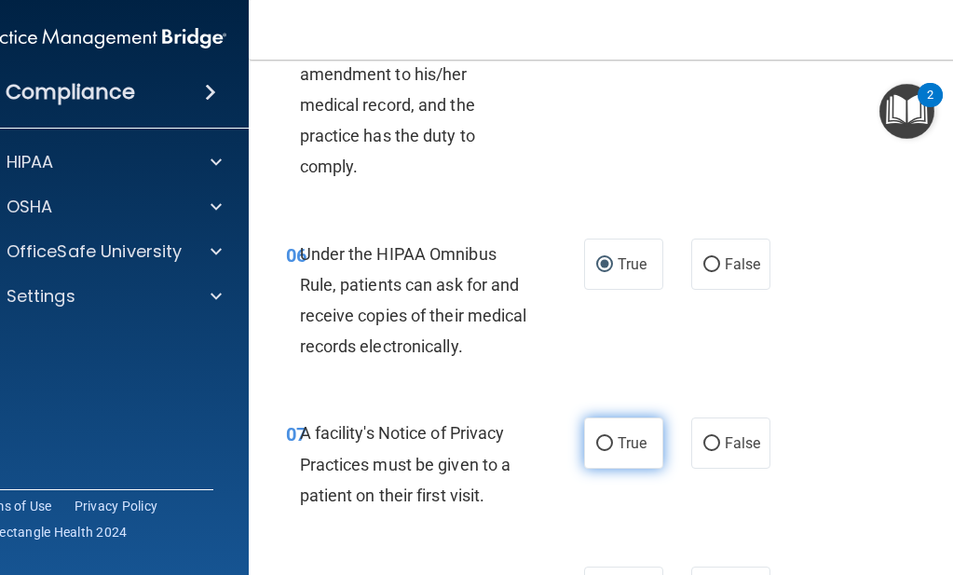
click at [596, 437] on input "True" at bounding box center [604, 444] width 17 height 14
radio input "true"
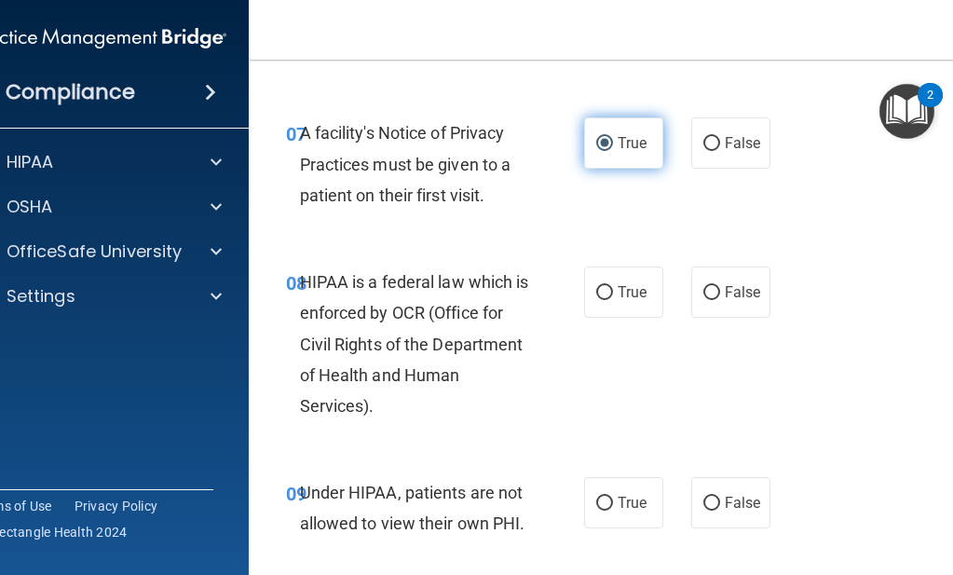
scroll to position [1511, 0]
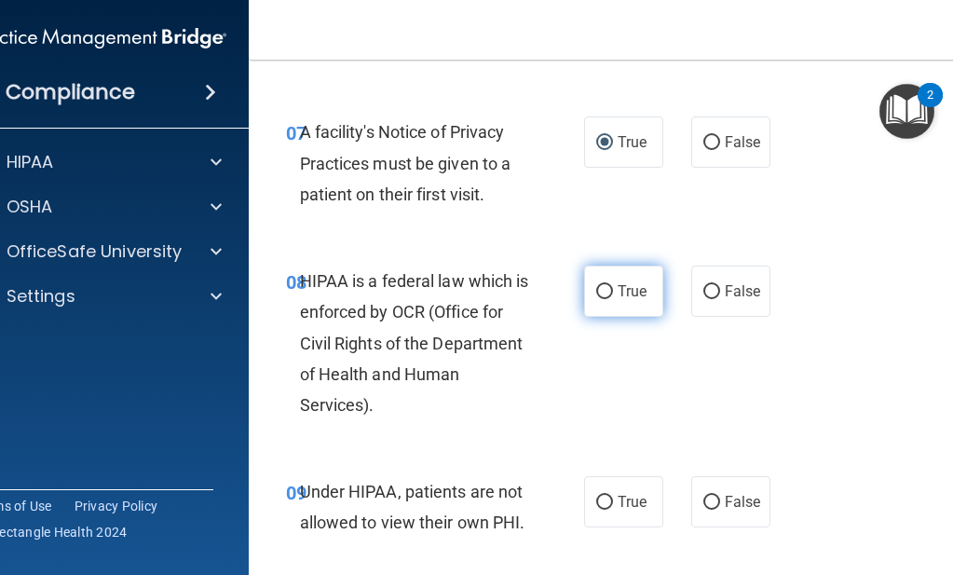
click at [596, 287] on input "True" at bounding box center [604, 292] width 17 height 14
radio input "true"
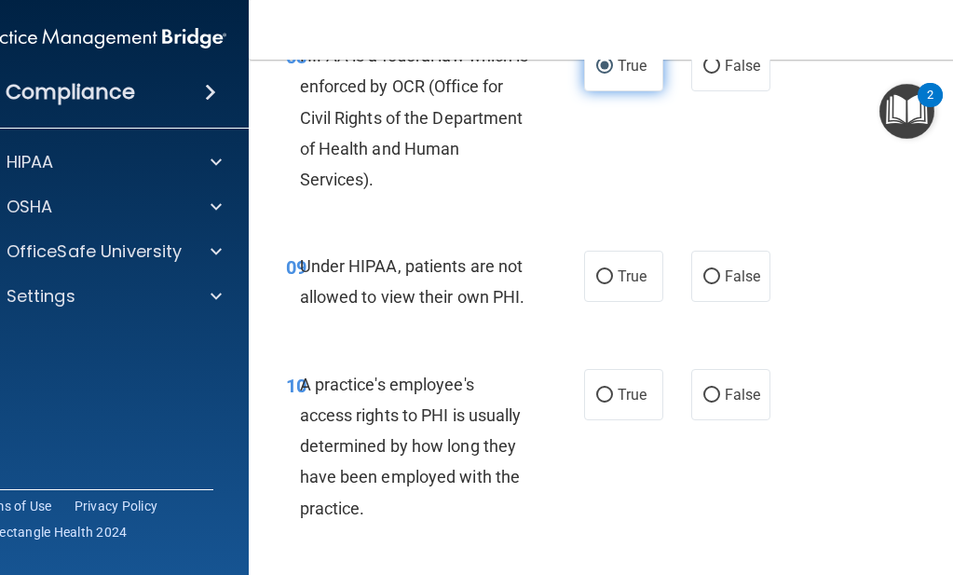
scroll to position [1738, 0]
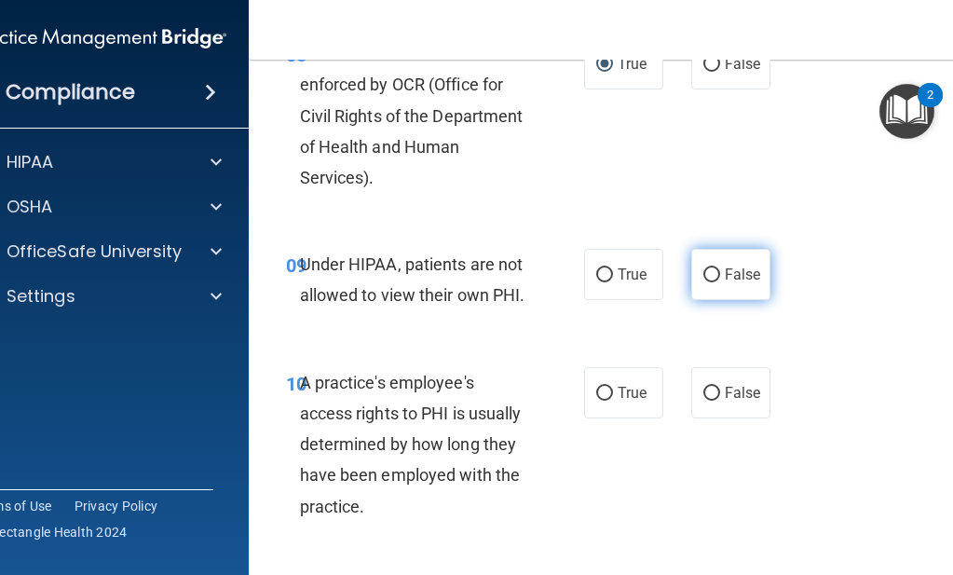
click at [703, 268] on input "False" at bounding box center [711, 275] width 17 height 14
radio input "true"
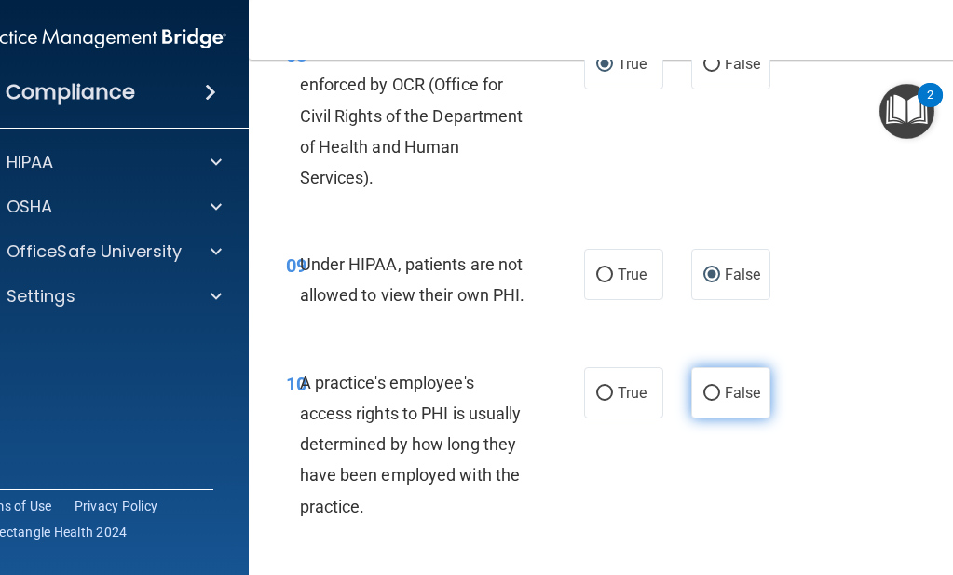
click at [703, 387] on input "False" at bounding box center [711, 394] width 17 height 14
radio input "true"
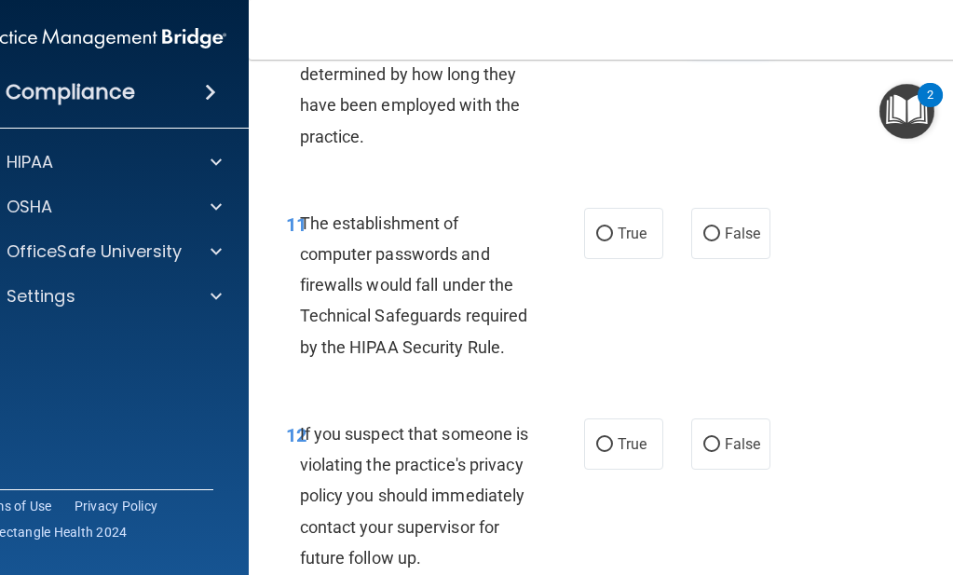
scroll to position [2109, 0]
click at [601, 226] on input "True" at bounding box center [604, 233] width 17 height 14
radio input "true"
click at [600, 437] on input "True" at bounding box center [604, 444] width 17 height 14
radio input "true"
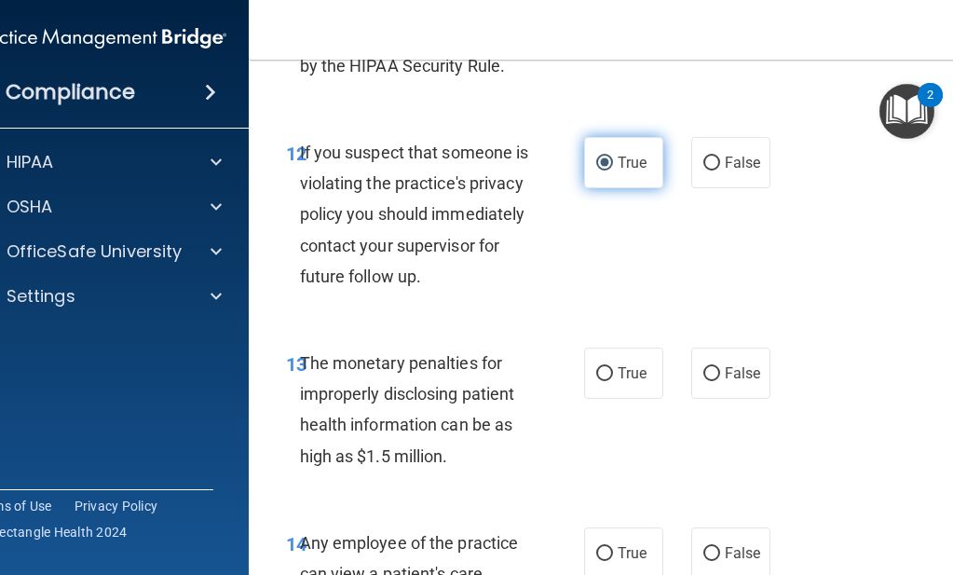
scroll to position [2393, 0]
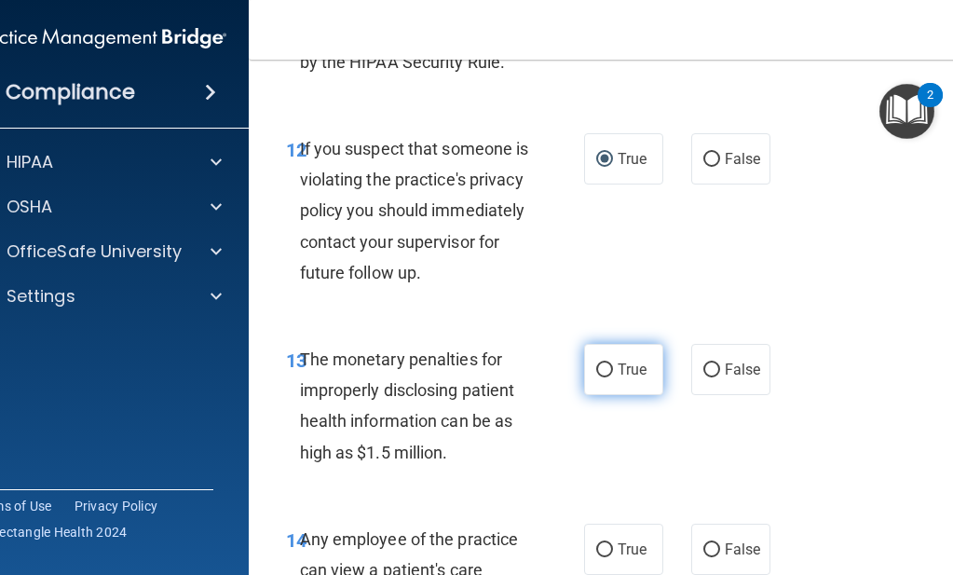
click at [599, 377] on input "True" at bounding box center [604, 370] width 17 height 14
radio input "true"
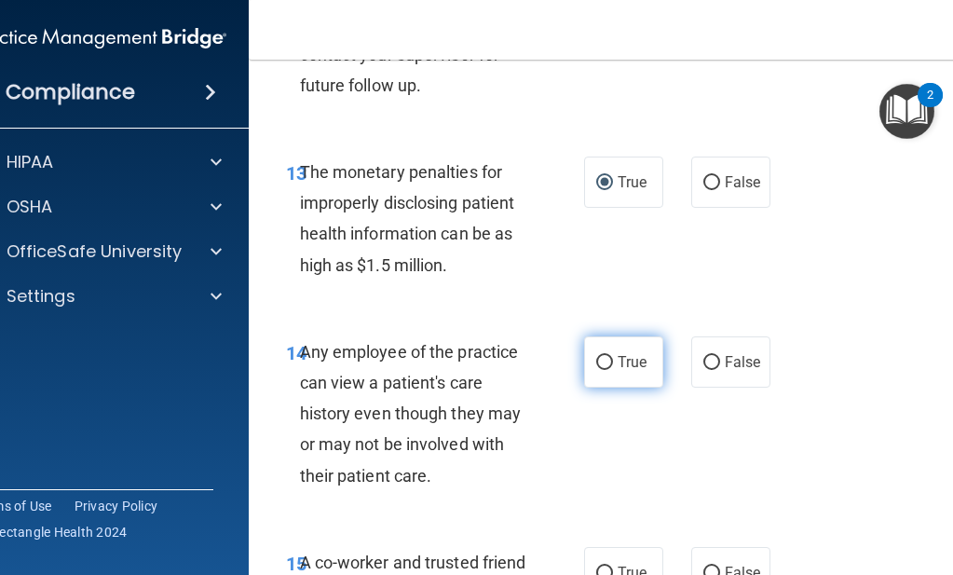
scroll to position [2583, 0]
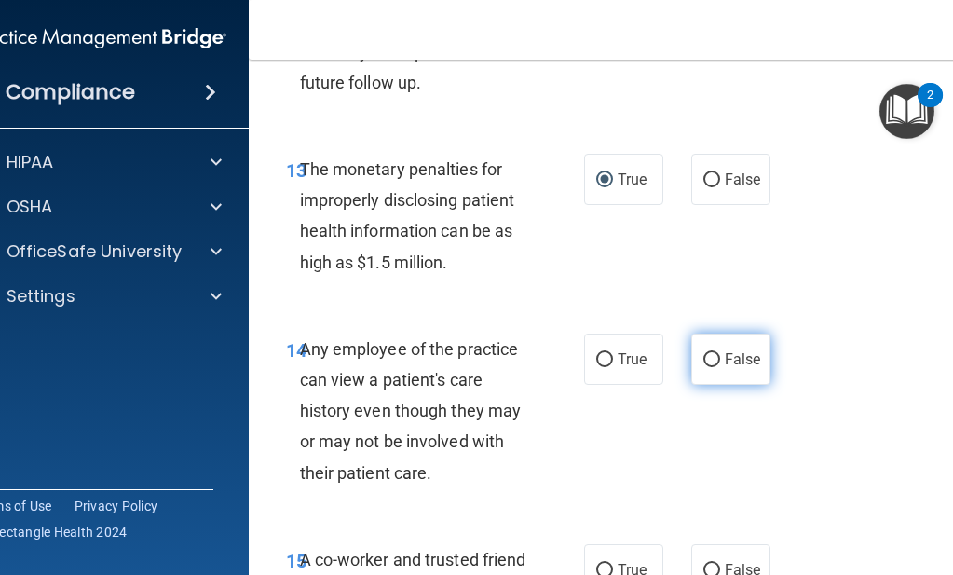
click at [703, 367] on input "False" at bounding box center [711, 360] width 17 height 14
radio input "true"
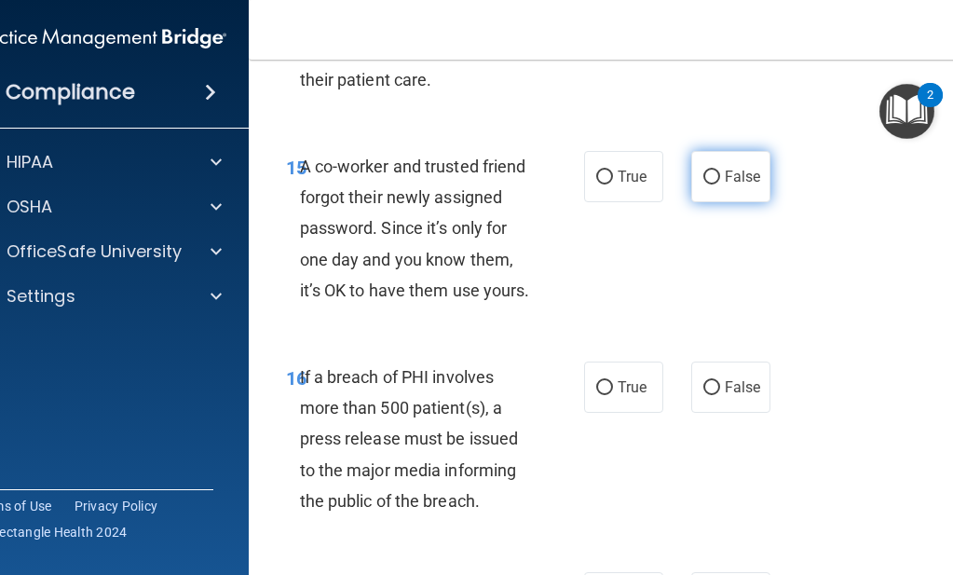
scroll to position [2978, 0]
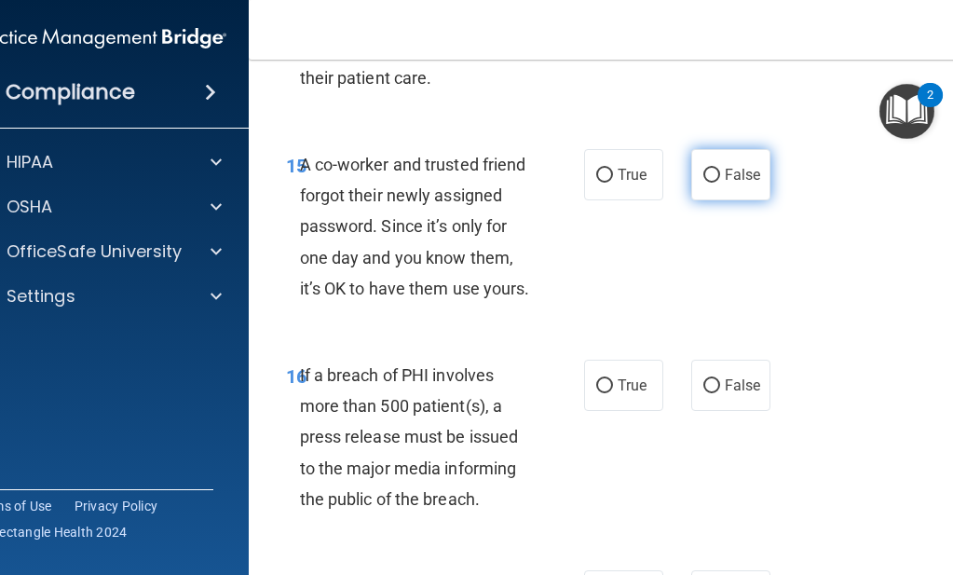
click at [703, 183] on input "False" at bounding box center [711, 176] width 17 height 14
radio input "true"
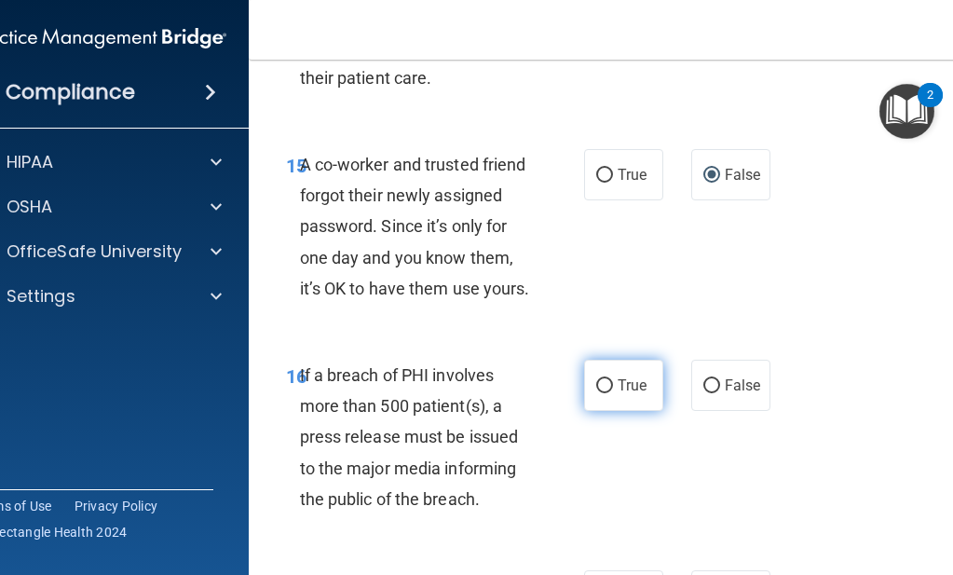
click at [596, 393] on input "True" at bounding box center [604, 386] width 17 height 14
radio input "true"
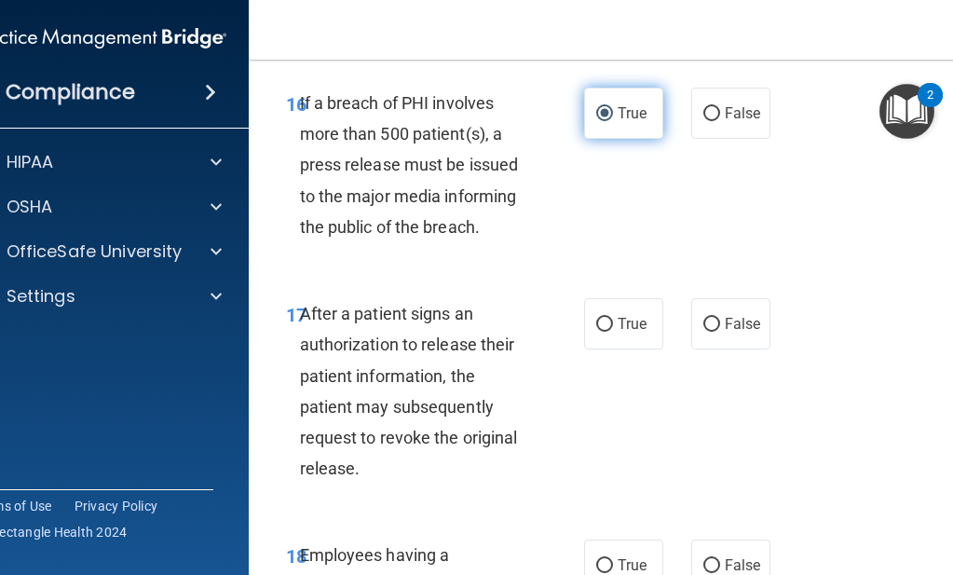
scroll to position [3259, 0]
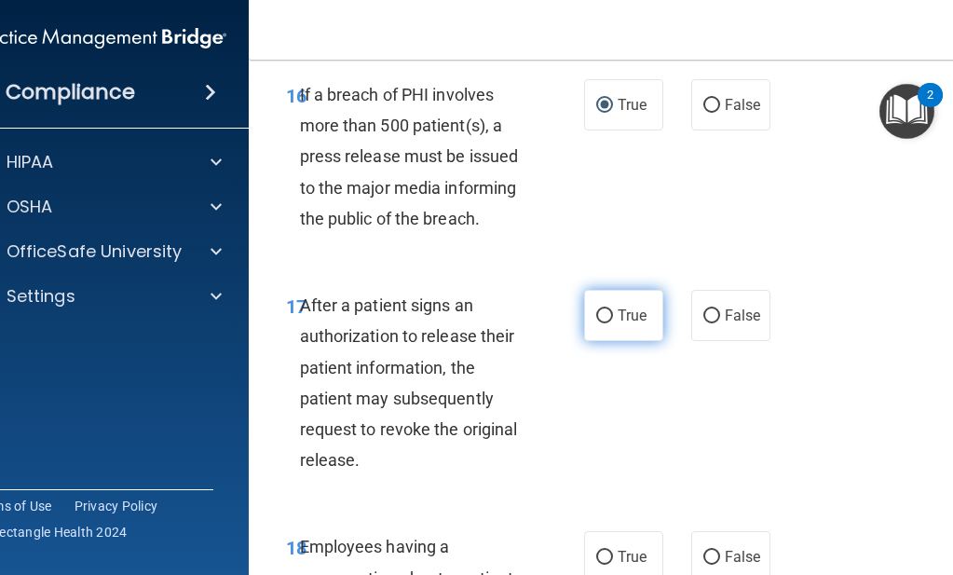
click at [596, 323] on input "True" at bounding box center [604, 316] width 17 height 14
radio input "true"
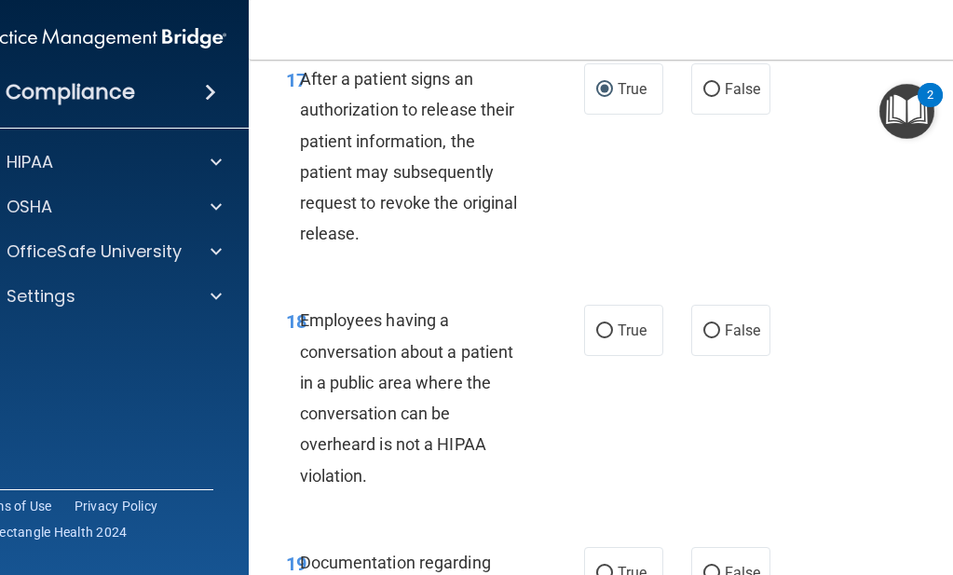
scroll to position [3486, 0]
click at [703, 337] on input "False" at bounding box center [711, 330] width 17 height 14
radio input "true"
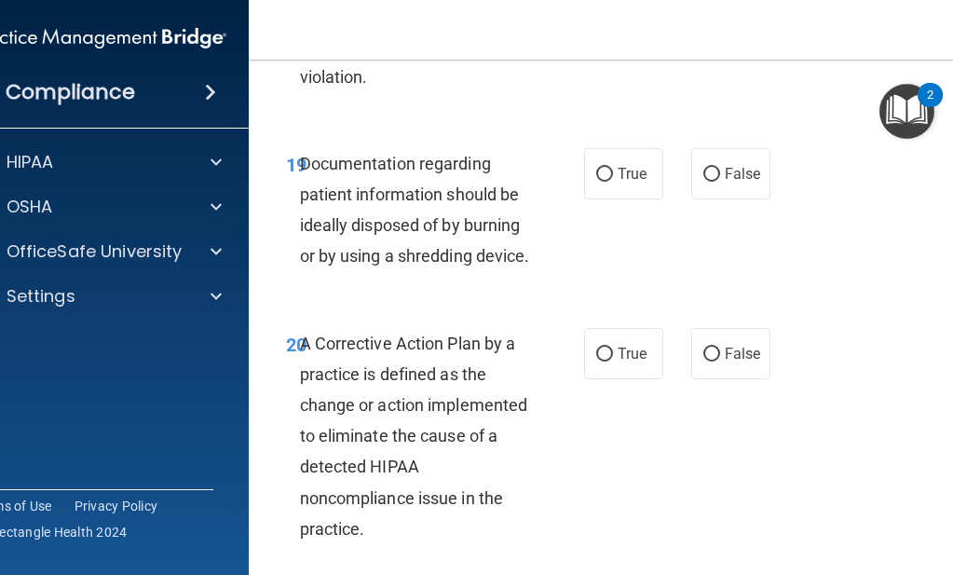
scroll to position [3895, 0]
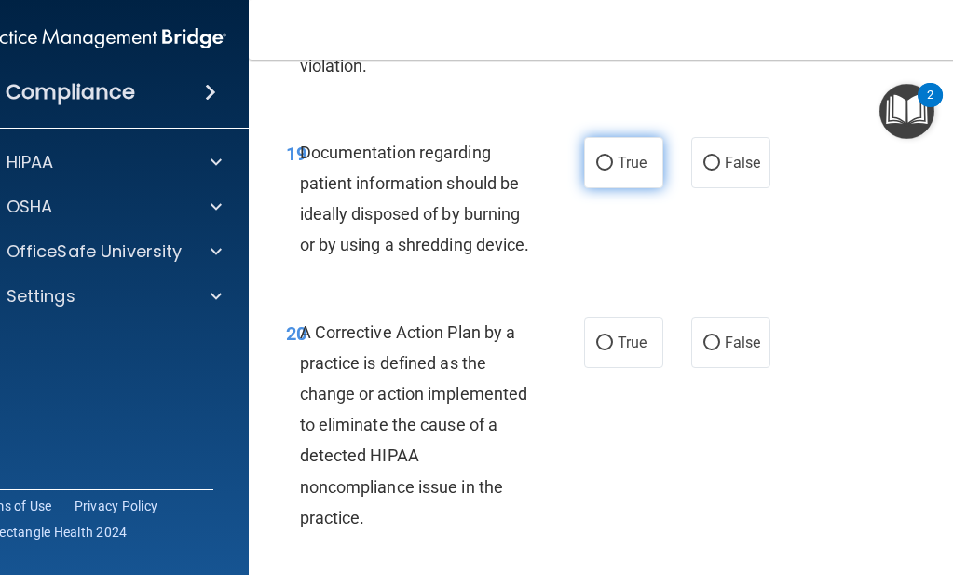
click at [601, 170] on input "True" at bounding box center [604, 164] width 17 height 14
radio input "true"
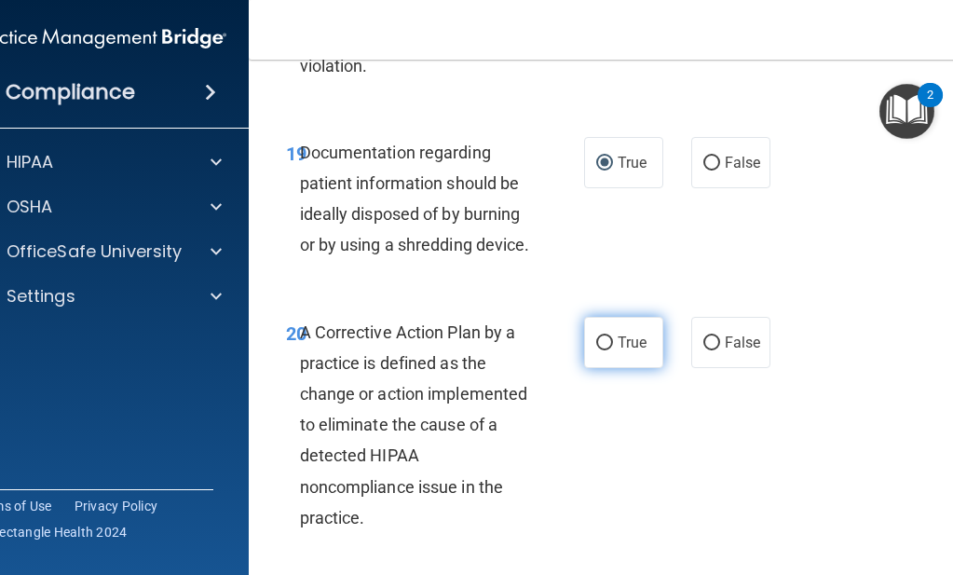
click at [598, 350] on input "True" at bounding box center [604, 343] width 17 height 14
radio input "true"
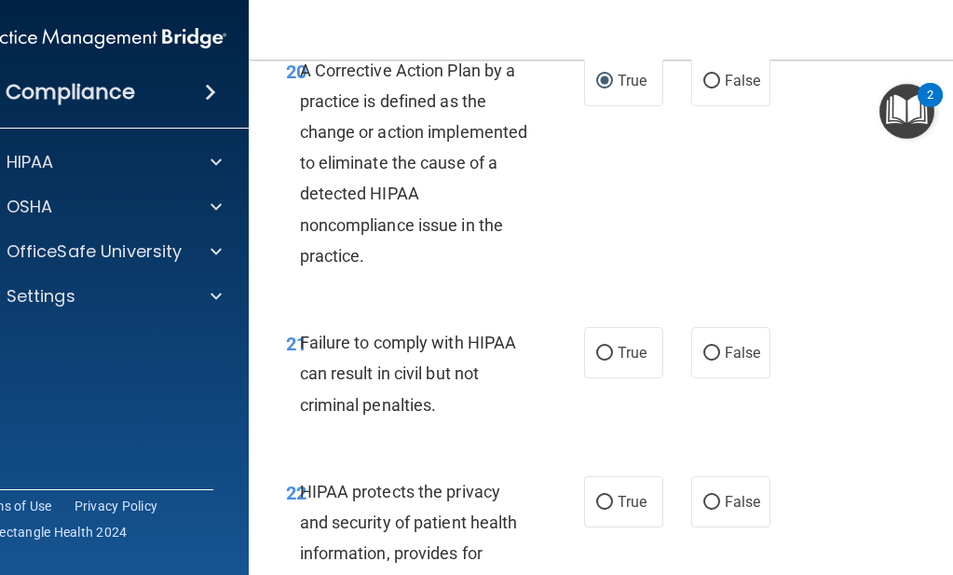
scroll to position [4164, 0]
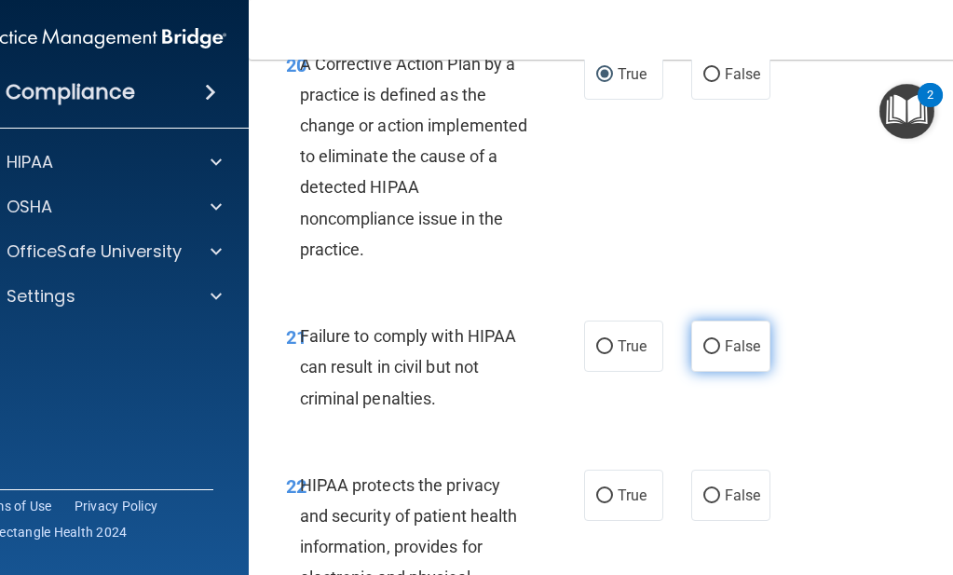
click at [704, 354] on input "False" at bounding box center [711, 347] width 17 height 14
radio input "true"
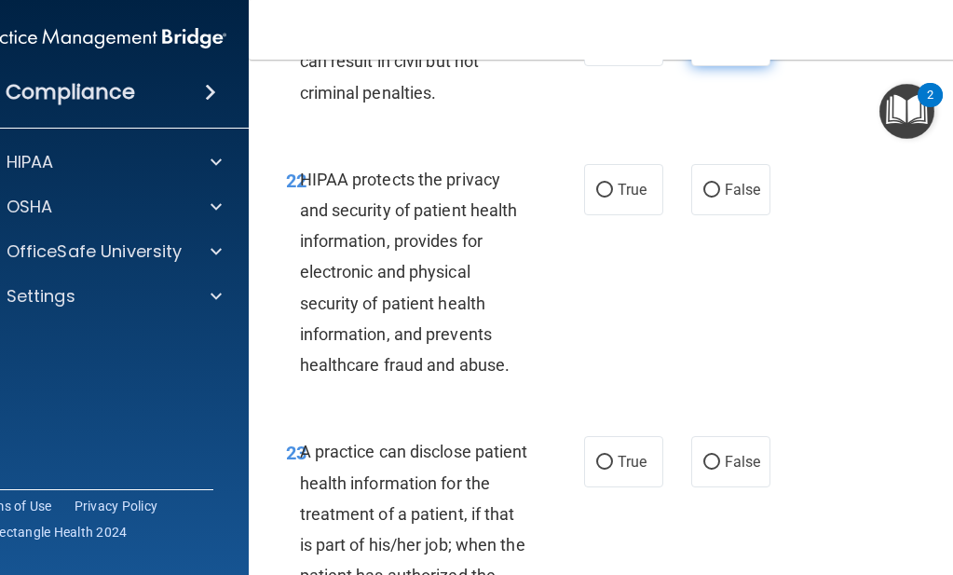
scroll to position [4472, 0]
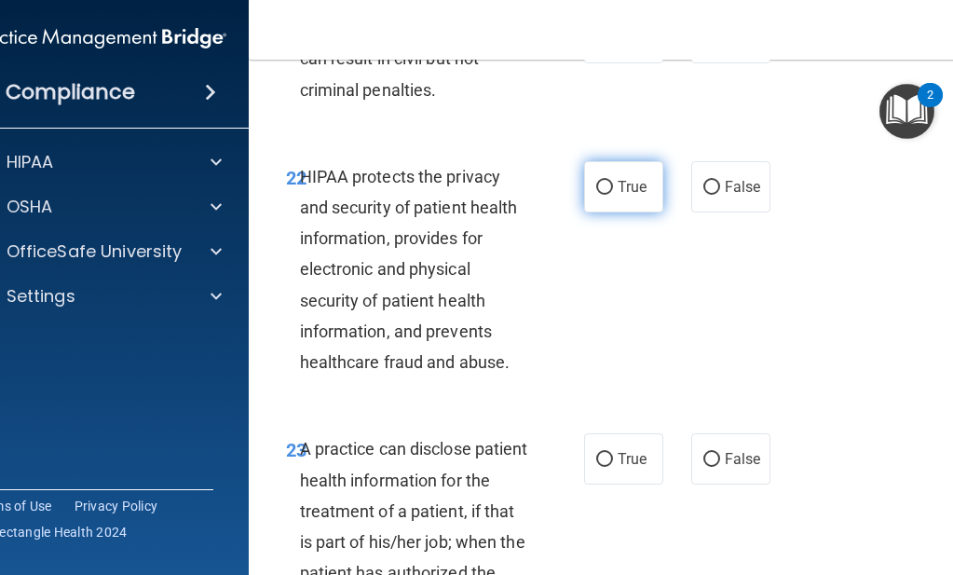
click at [596, 195] on input "True" at bounding box center [604, 188] width 17 height 14
radio input "true"
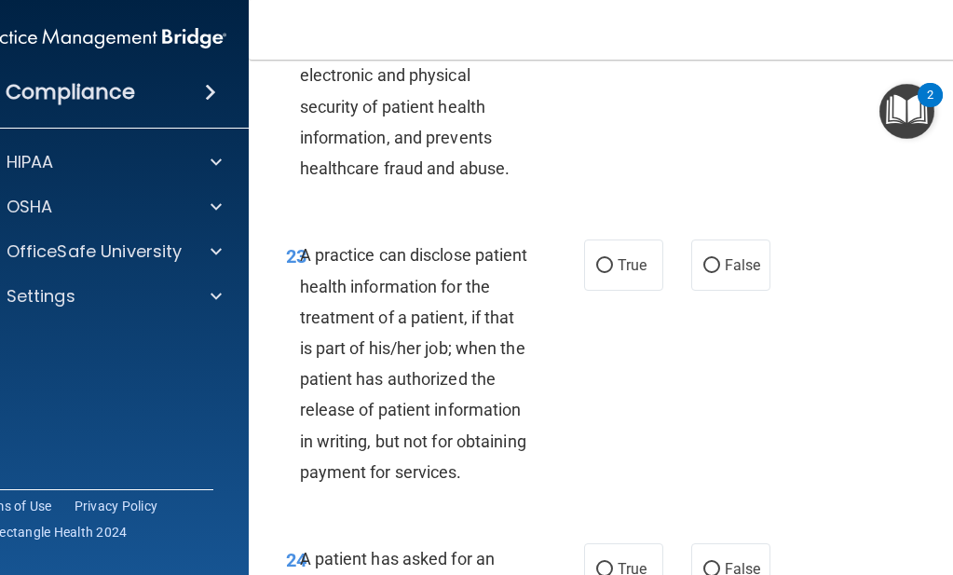
scroll to position [4667, 0]
click at [703, 272] on input "False" at bounding box center [711, 265] width 17 height 14
radio input "true"
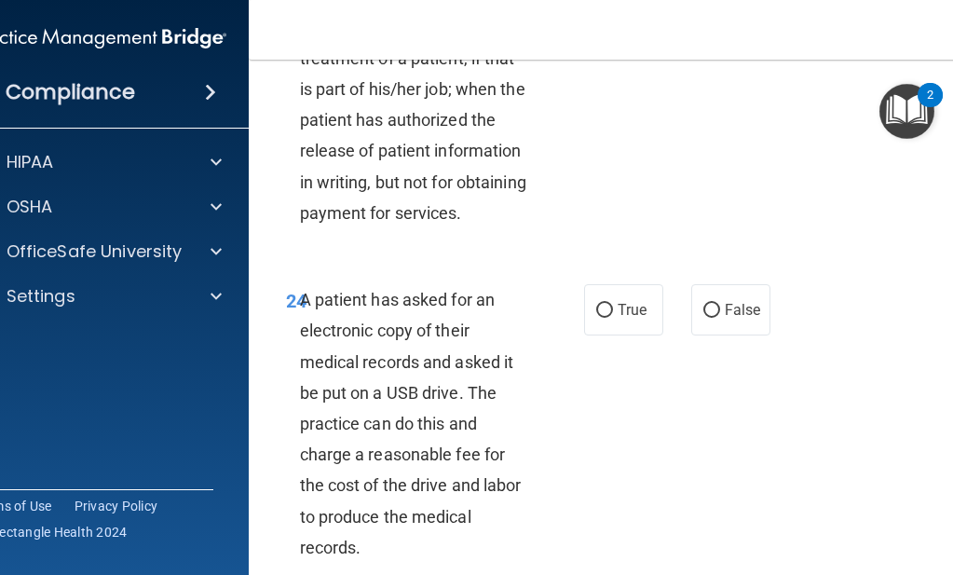
scroll to position [4927, 0]
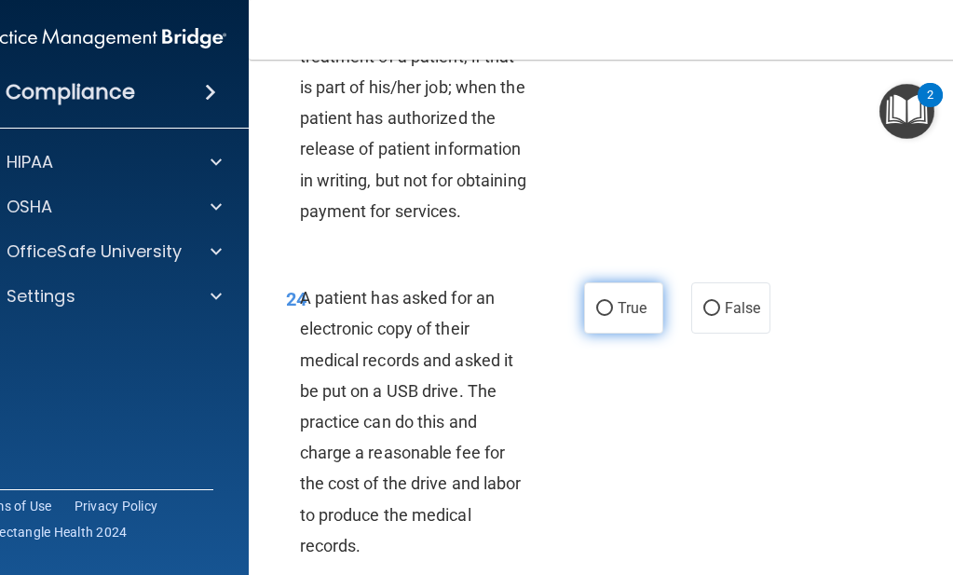
click at [598, 316] on input "True" at bounding box center [604, 309] width 17 height 14
radio input "true"
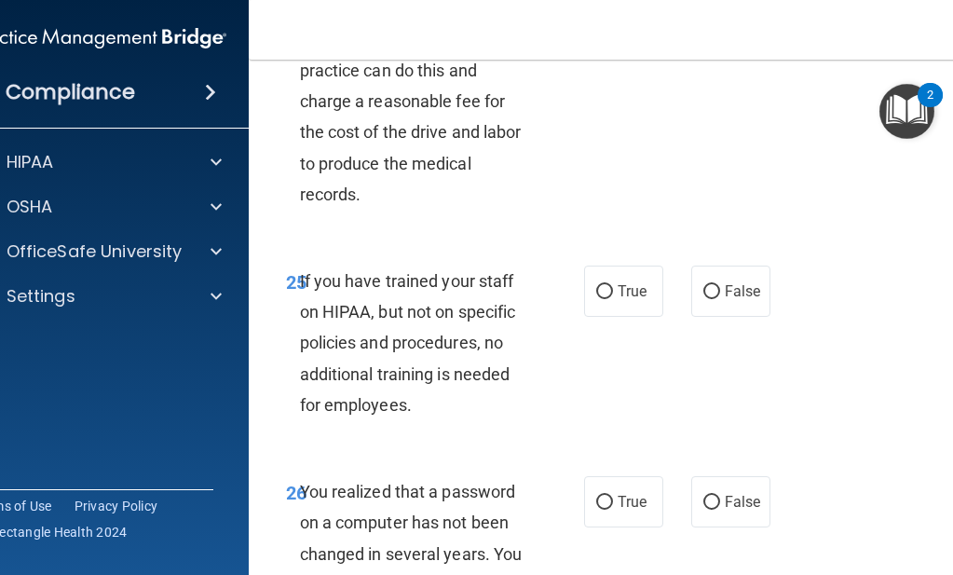
scroll to position [5280, 0]
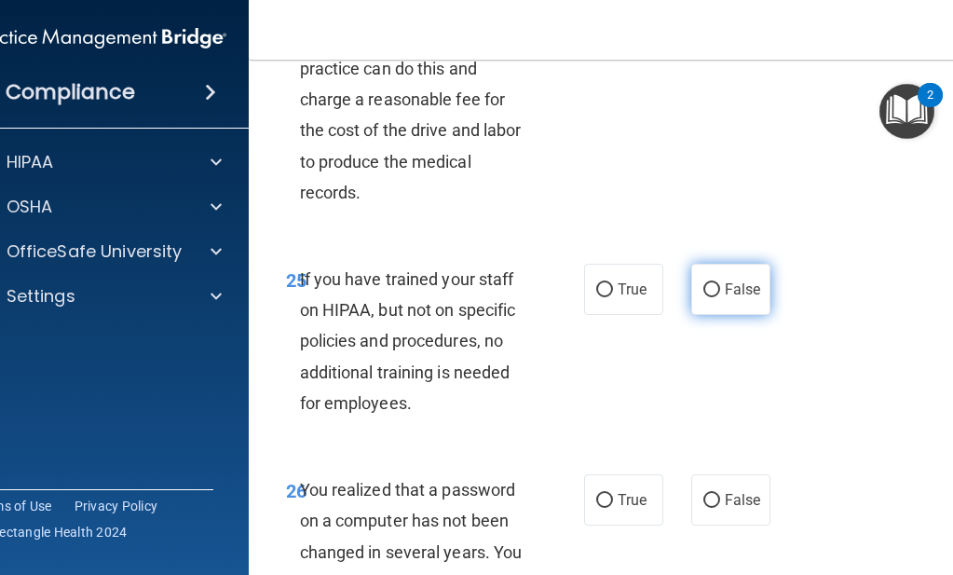
click at [703, 297] on input "False" at bounding box center [711, 290] width 17 height 14
radio input "true"
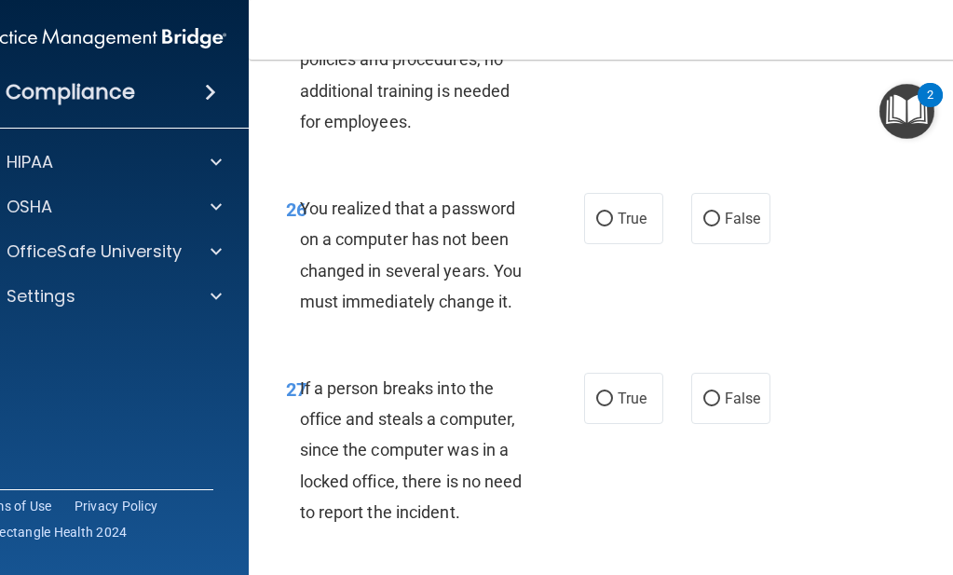
scroll to position [5576, 0]
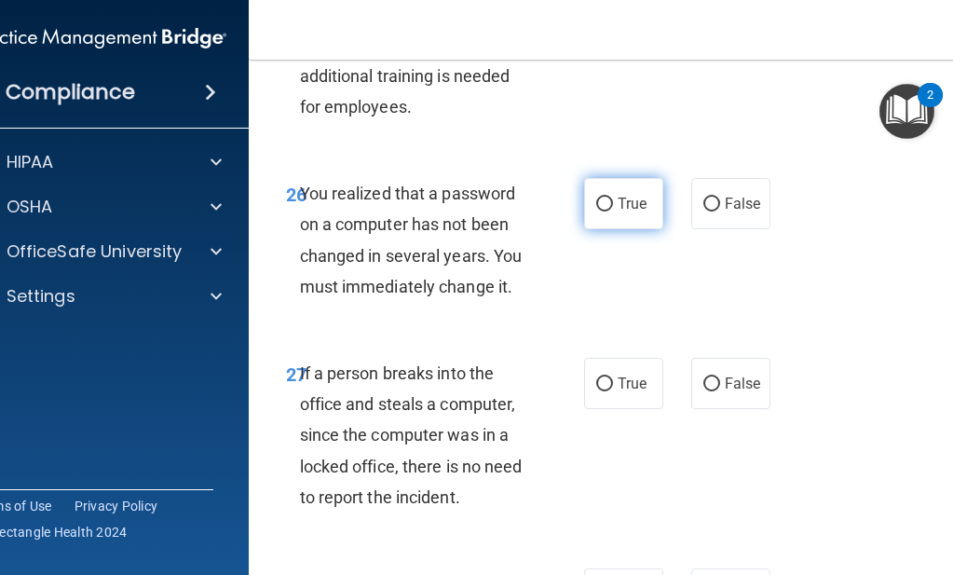
click at [601, 211] on input "True" at bounding box center [604, 205] width 17 height 14
radio input "true"
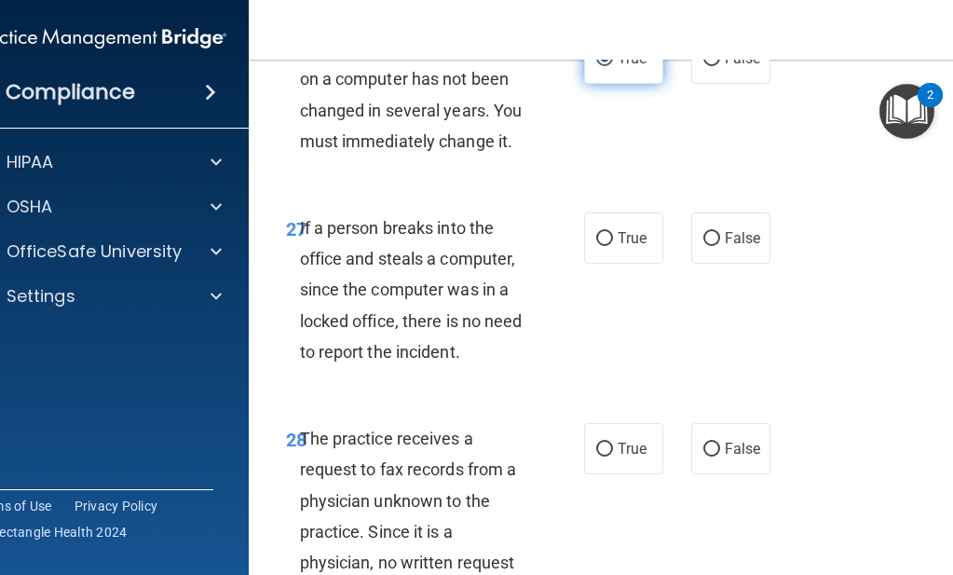
scroll to position [5745, 0]
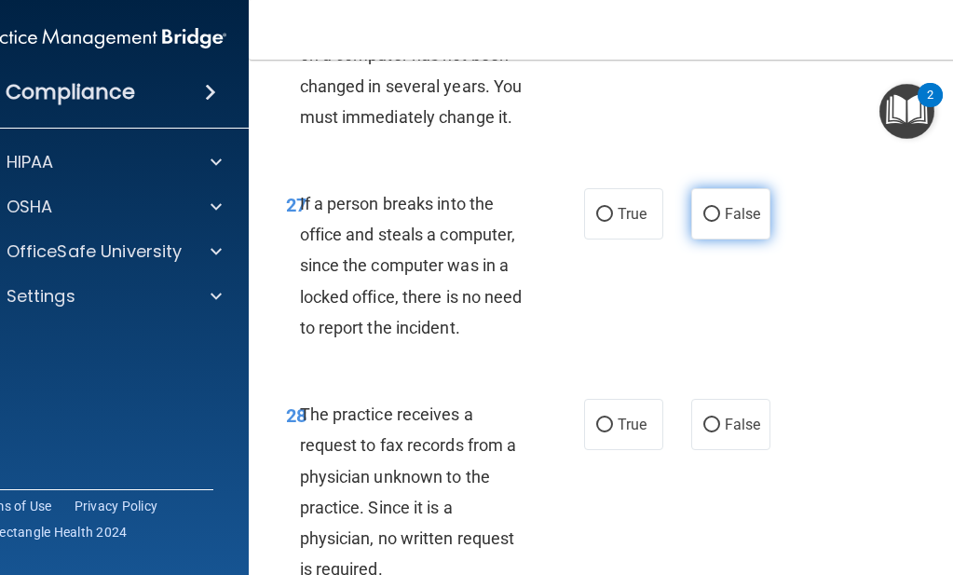
click at [705, 222] on input "False" at bounding box center [711, 215] width 17 height 14
radio input "true"
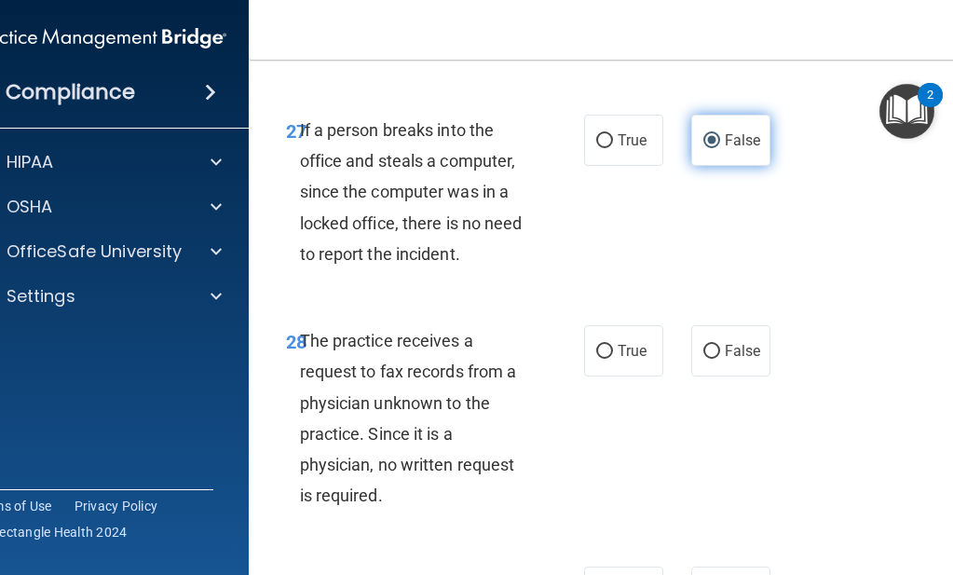
scroll to position [5843, 0]
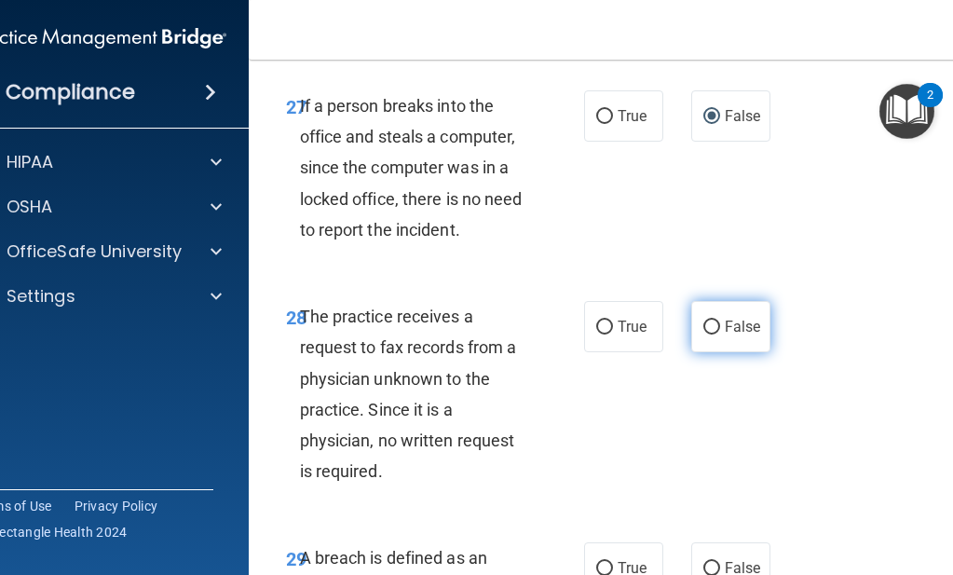
click at [703, 334] on input "False" at bounding box center [711, 327] width 17 height 14
radio input "true"
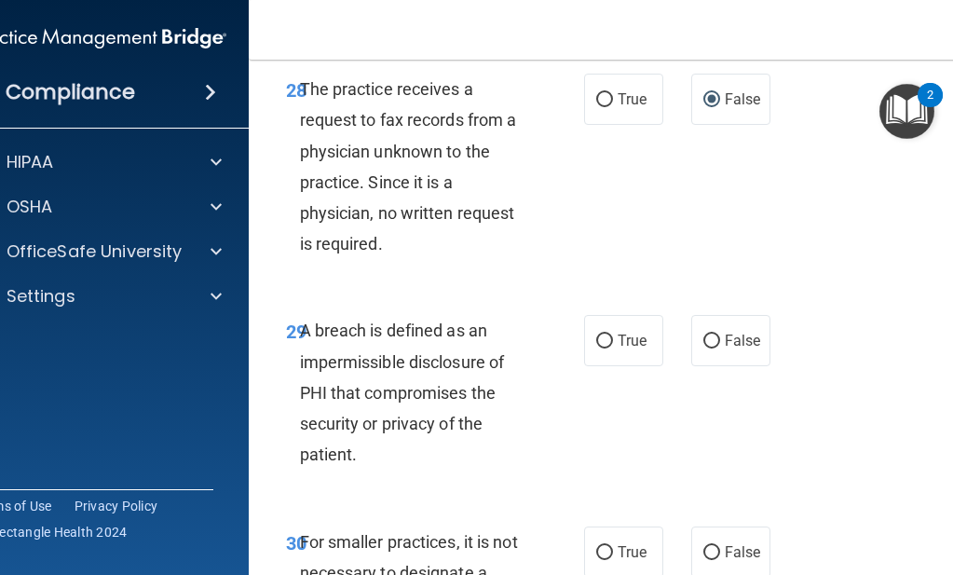
scroll to position [6073, 0]
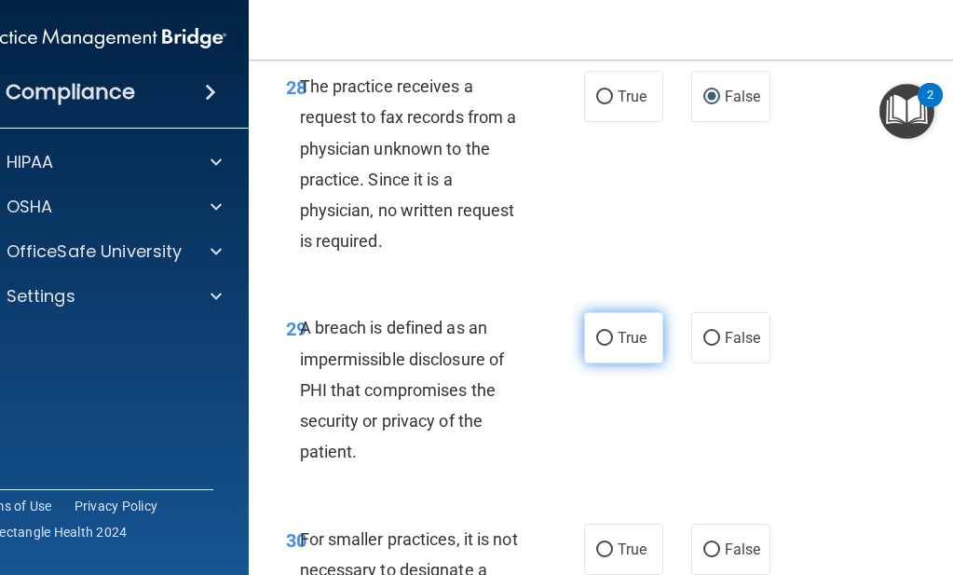
click at [598, 346] on input "True" at bounding box center [604, 339] width 17 height 14
radio input "true"
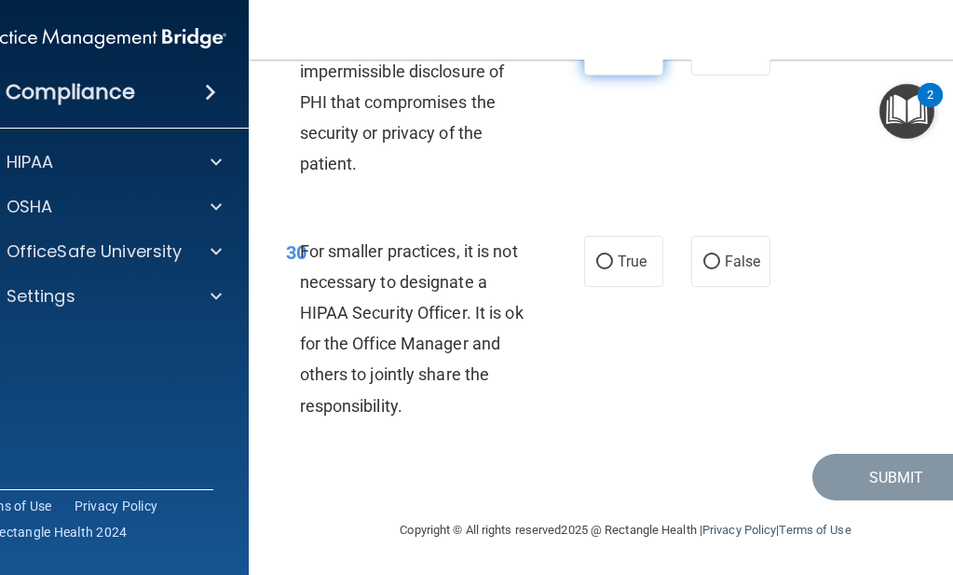
scroll to position [6375, 0]
click at [703, 269] on input "False" at bounding box center [711, 262] width 17 height 14
radio input "true"
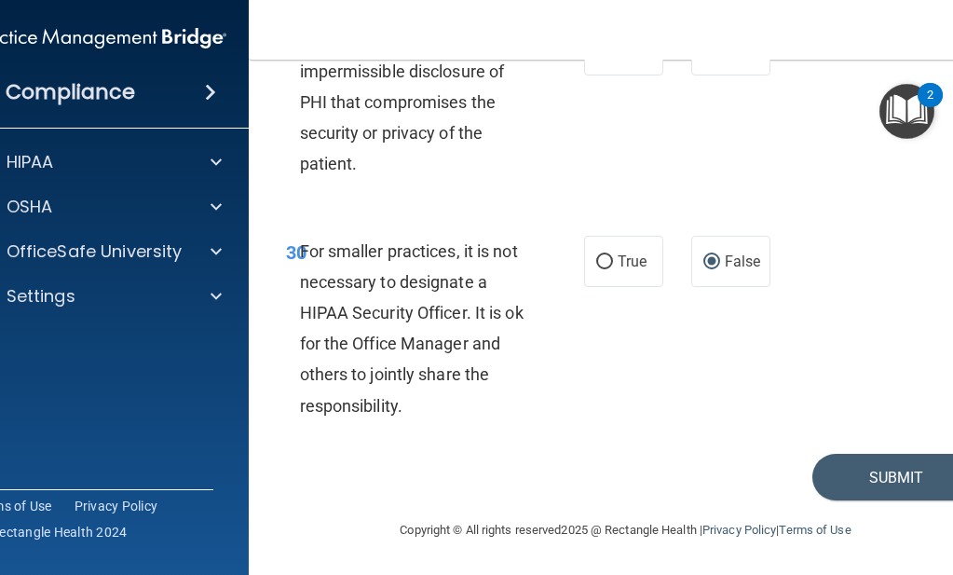
scroll to position [6451, 0]
click at [837, 470] on button "Submit" at bounding box center [896, 478] width 168 height 48
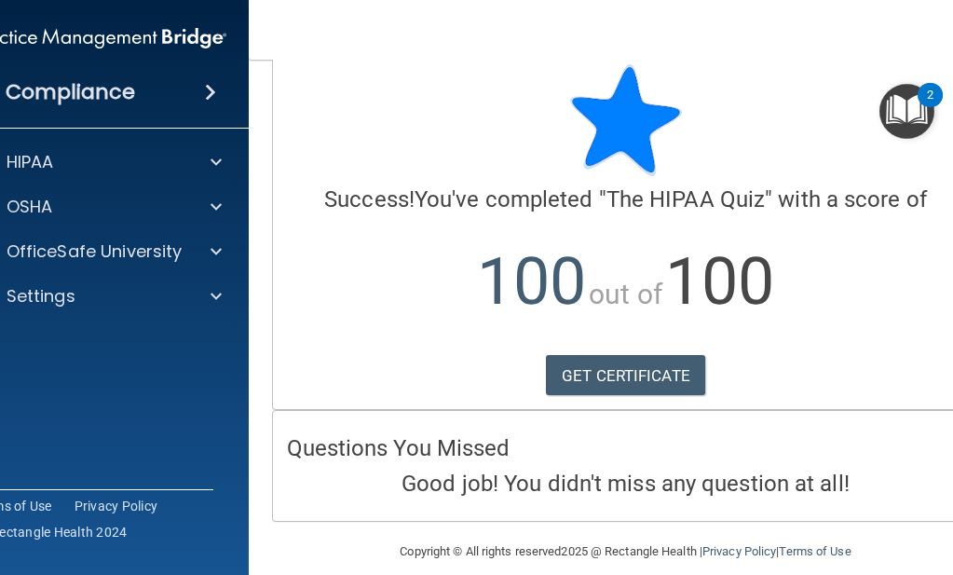
scroll to position [48, 0]
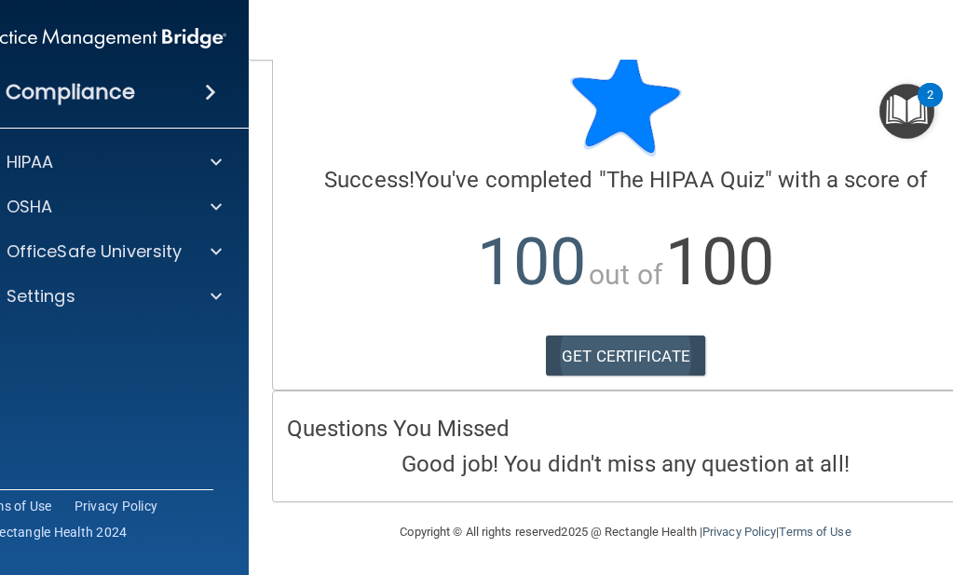
click at [668, 353] on link "GET CERTIFICATE" at bounding box center [625, 355] width 159 height 41
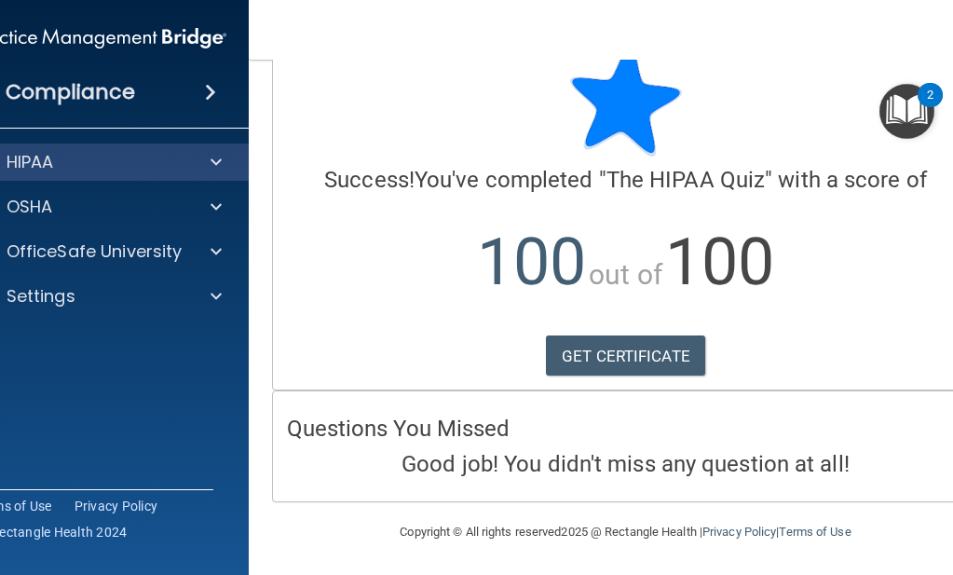
click at [33, 158] on p "HIPAA" at bounding box center [31, 162] width 48 height 22
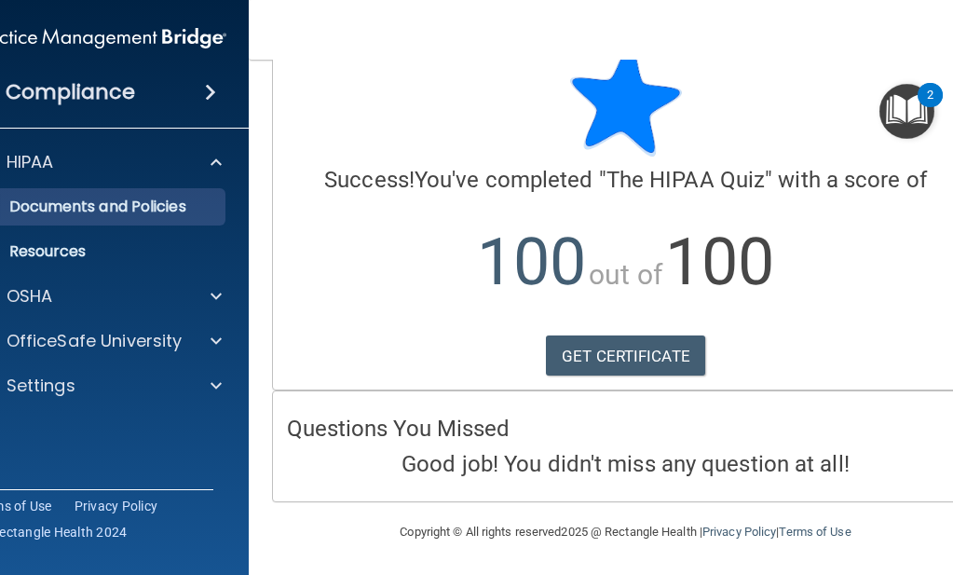
click at [61, 204] on p "Documents and Policies" at bounding box center [90, 207] width 254 height 19
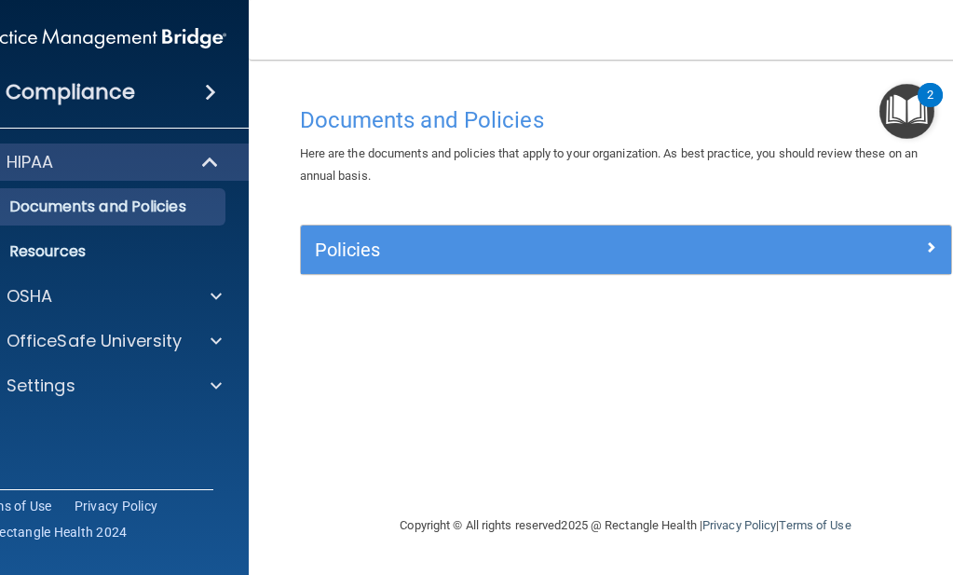
click at [403, 236] on div "Policies" at bounding box center [545, 250] width 488 height 30
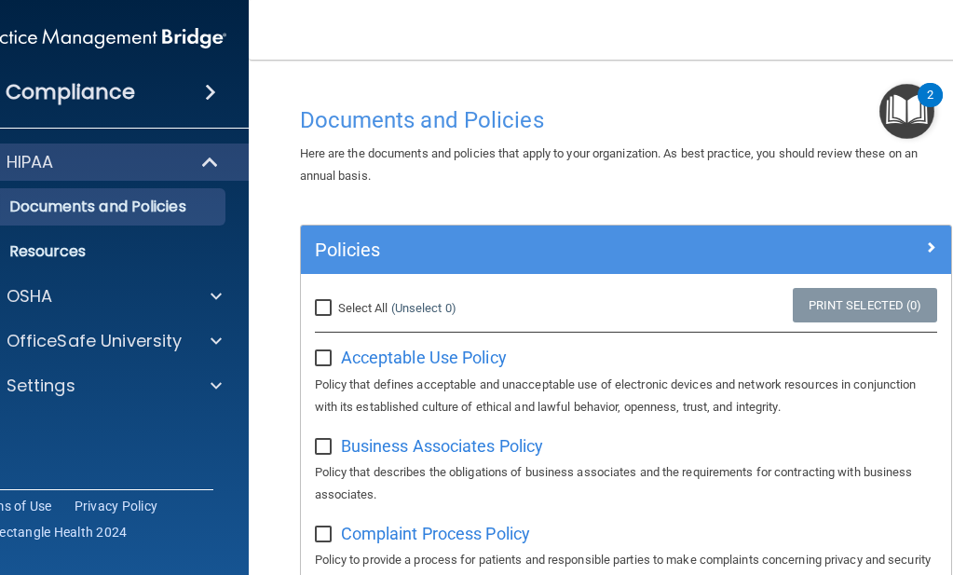
click at [403, 236] on div "Policies" at bounding box center [545, 250] width 488 height 30
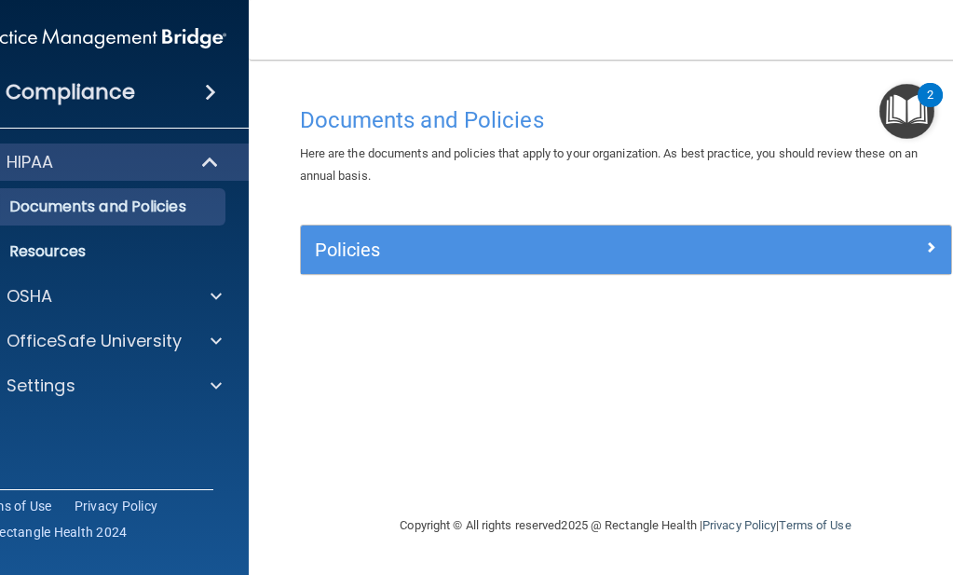
click at [157, 164] on div "HIPAA" at bounding box center [74, 162] width 230 height 22
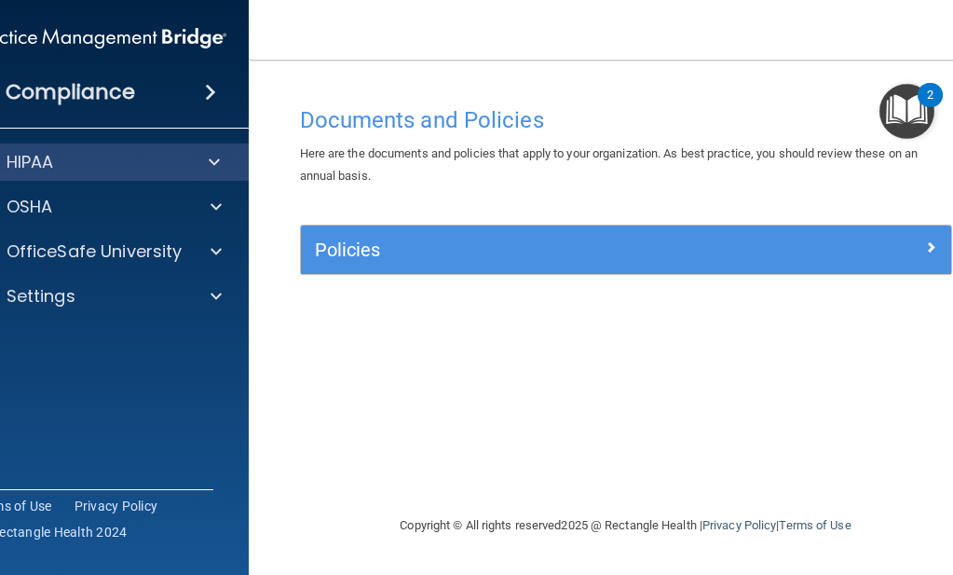
click at [369, 252] on h5 "Policies" at bounding box center [545, 249] width 460 height 20
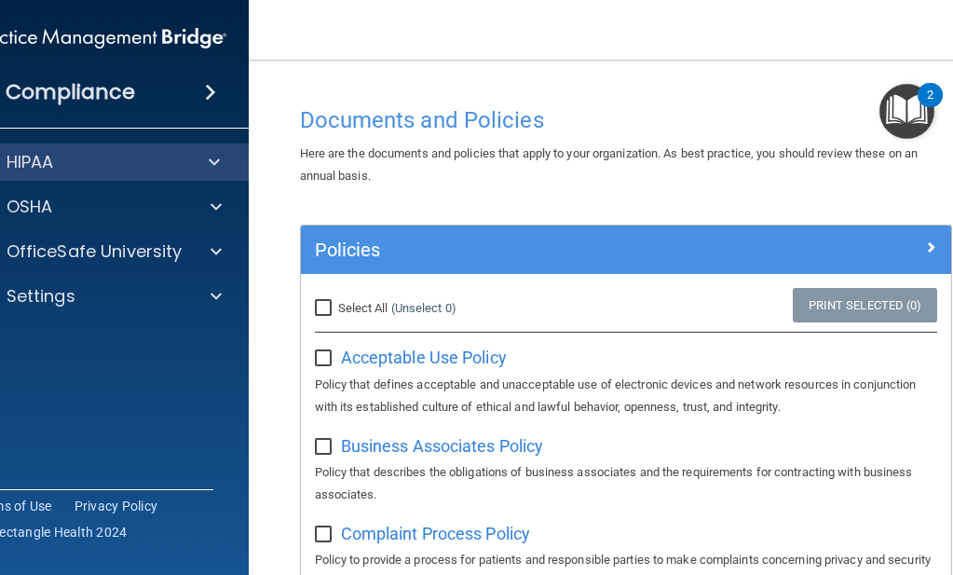
click at [369, 252] on h5 "Policies" at bounding box center [545, 249] width 460 height 20
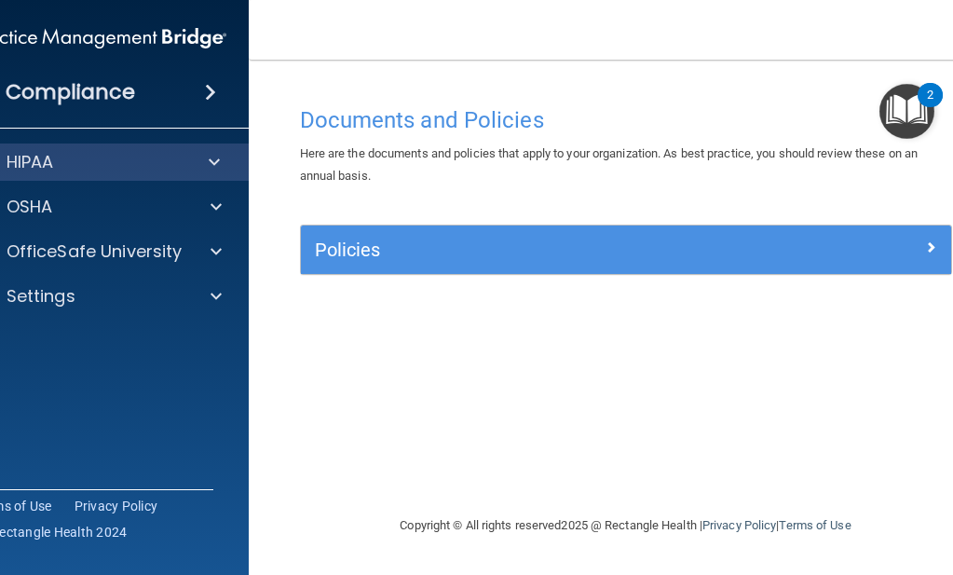
click at [900, 108] on img "Open Resource Center, 2 new notifications" at bounding box center [906, 111] width 55 height 55
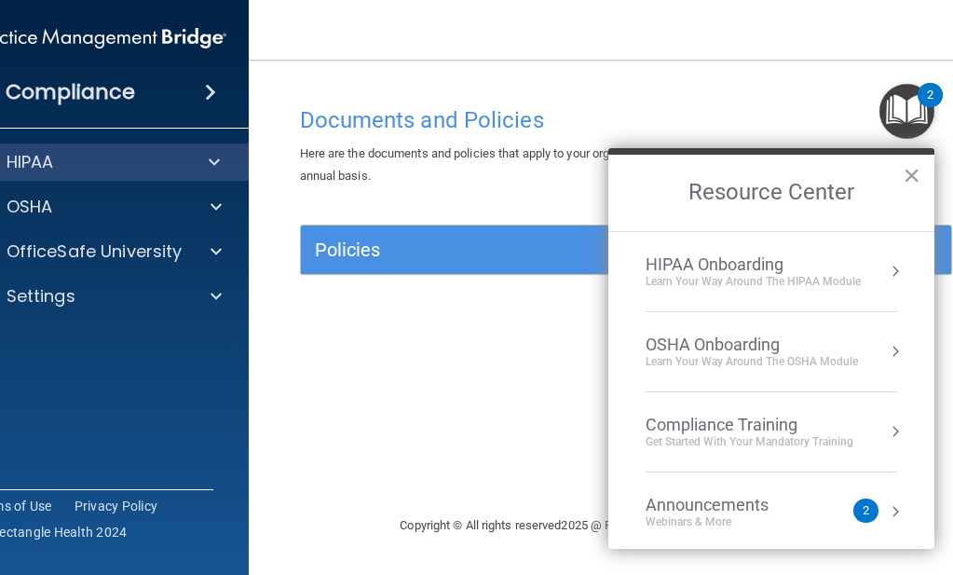
click at [762, 266] on div "HIPAA Onboarding" at bounding box center [753, 264] width 215 height 20
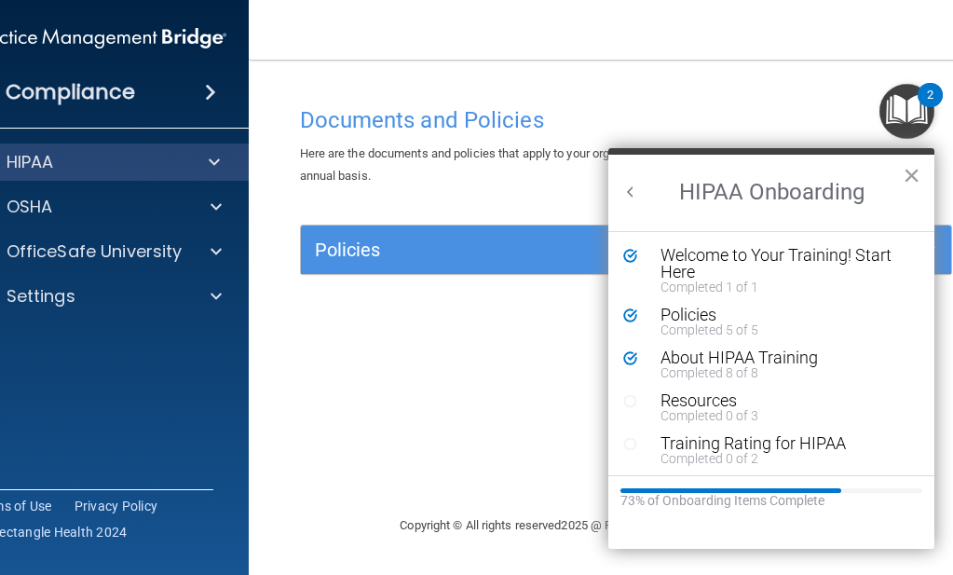
click at [632, 403] on icon "Resource Center" at bounding box center [630, 401] width 14 height 14
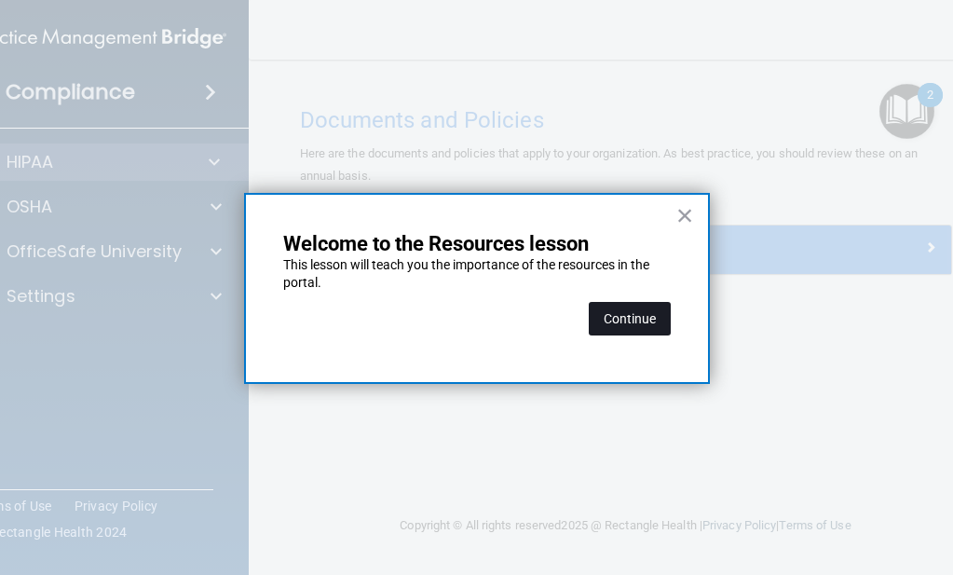
click at [634, 325] on button "Continue" at bounding box center [630, 319] width 82 height 34
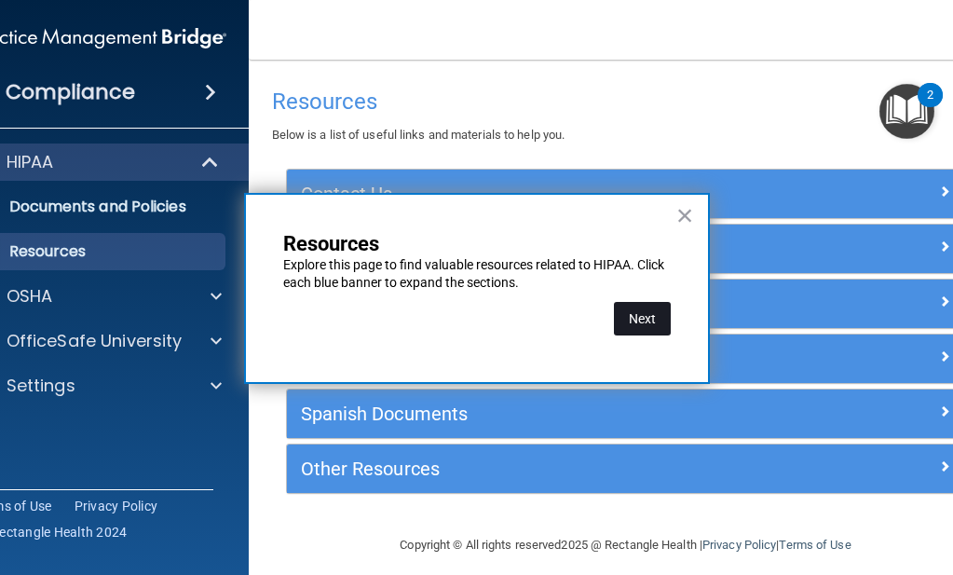
click at [634, 314] on button "Next" at bounding box center [642, 319] width 57 height 34
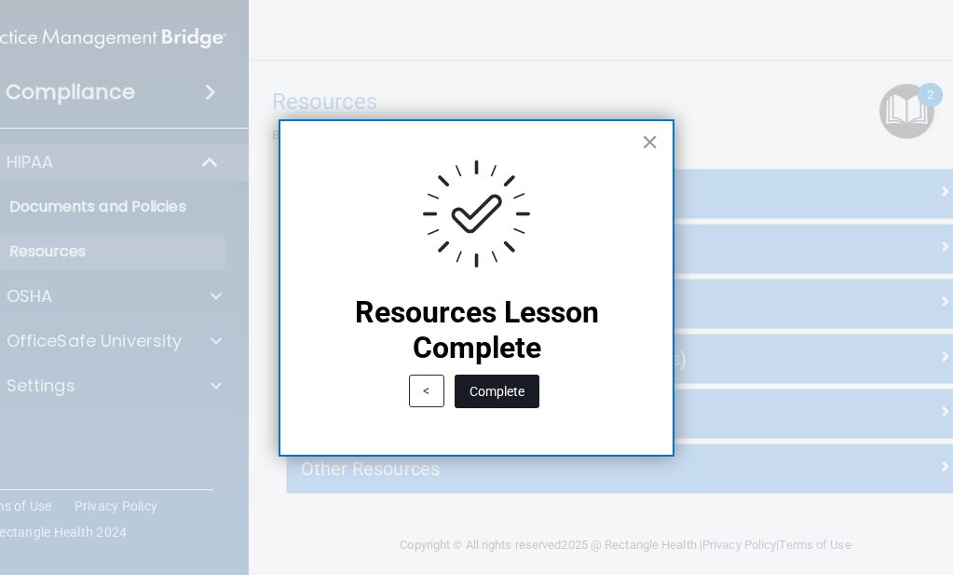
click at [517, 403] on button "Complete" at bounding box center [497, 392] width 85 height 34
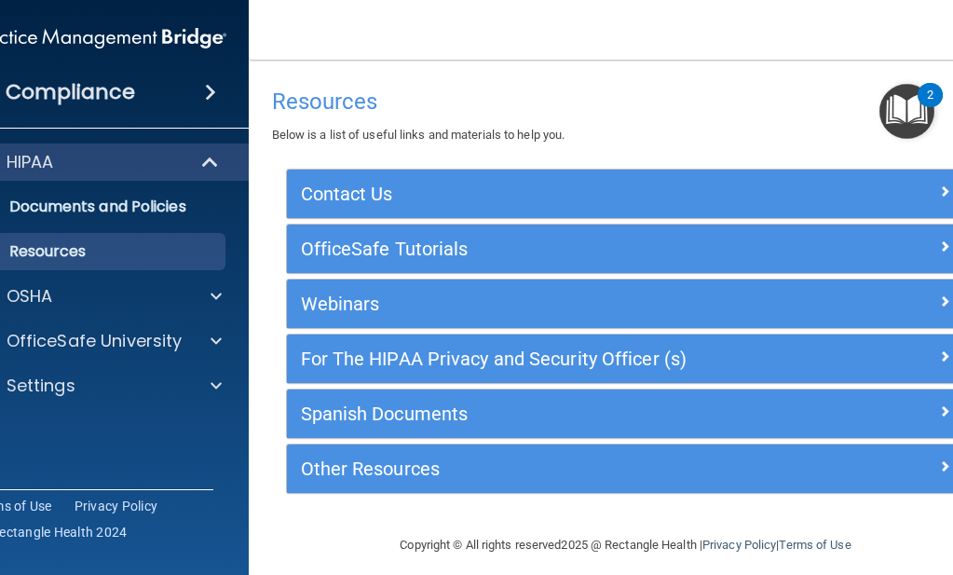
click at [523, 198] on h5 "Contact Us" at bounding box center [541, 194] width 481 height 20
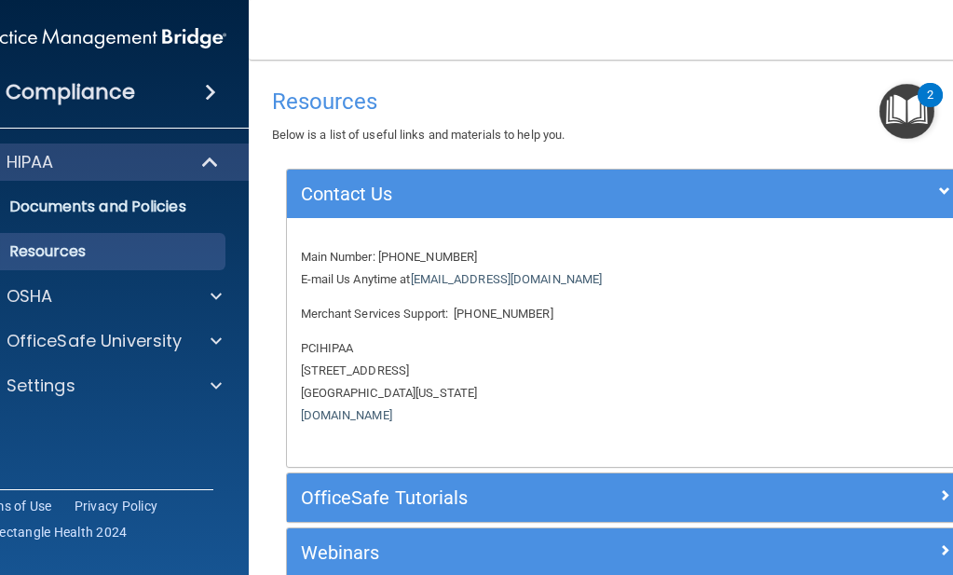
click at [564, 82] on div "Resources Below is a list of useful links and materials to help you." at bounding box center [626, 112] width 708 height 68
click at [524, 489] on h5 "OfficeSafe Tutorials" at bounding box center [541, 497] width 481 height 20
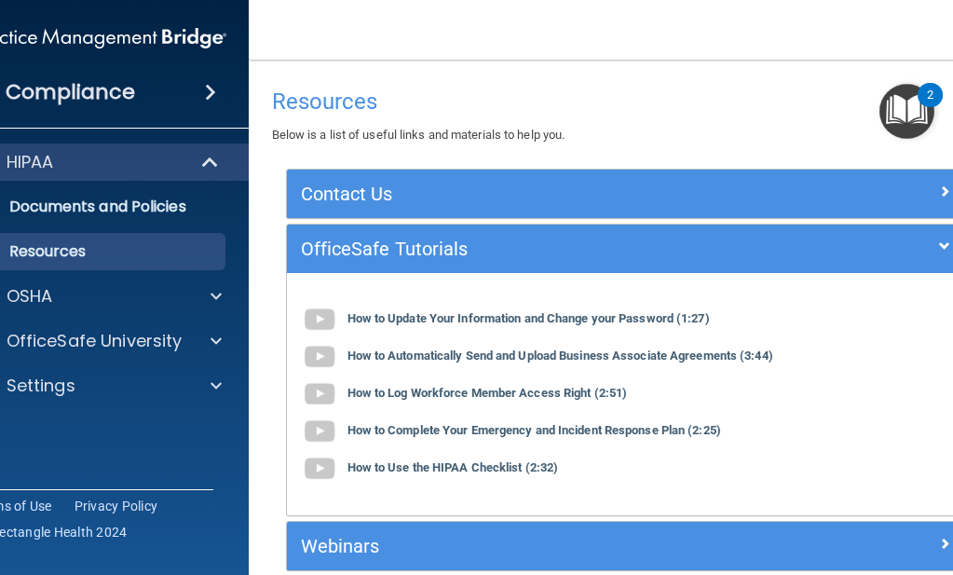
click at [525, 541] on h5 "Webinars" at bounding box center [541, 546] width 481 height 20
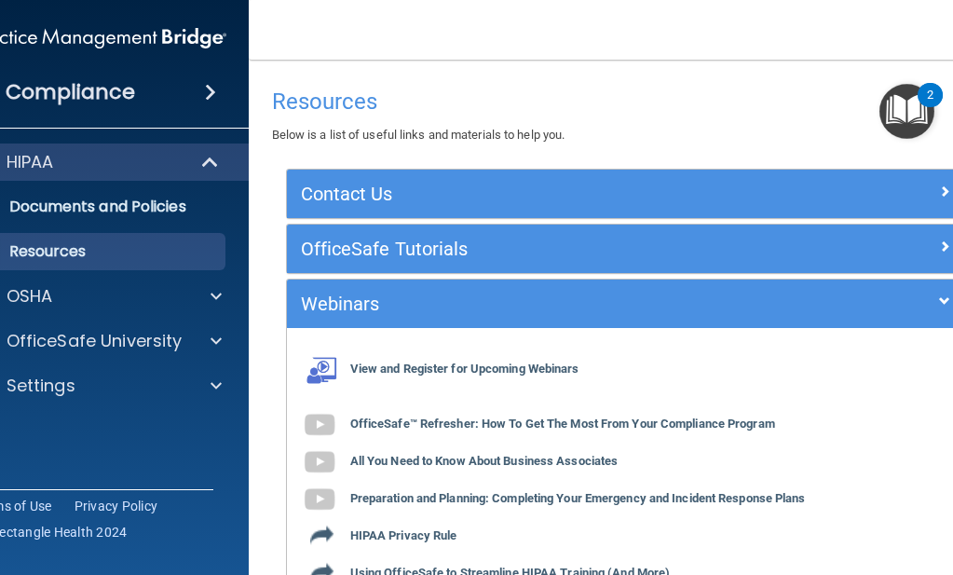
click at [913, 93] on img "Open Resource Center, 2 new notifications" at bounding box center [906, 111] width 55 height 55
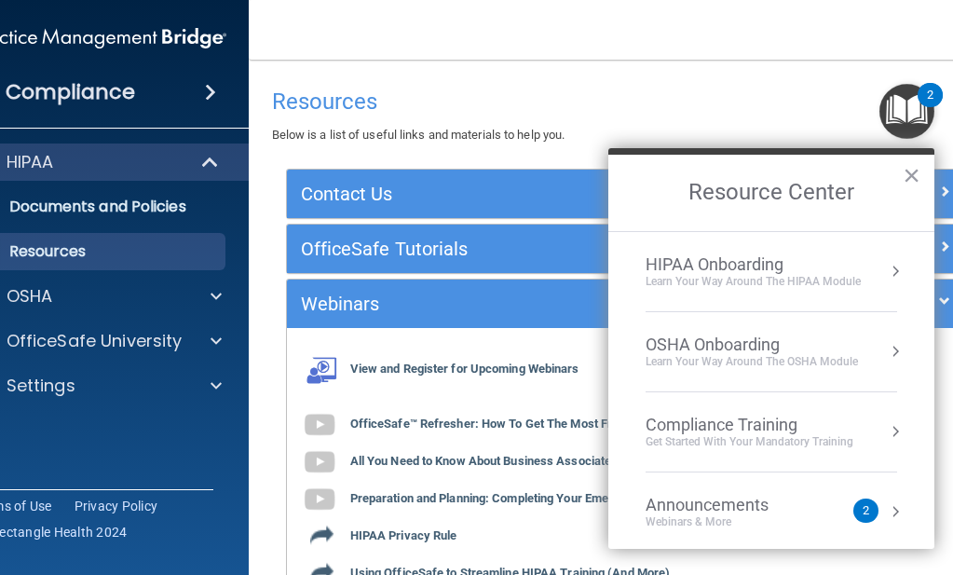
click at [773, 265] on div "HIPAA Onboarding" at bounding box center [753, 264] width 215 height 20
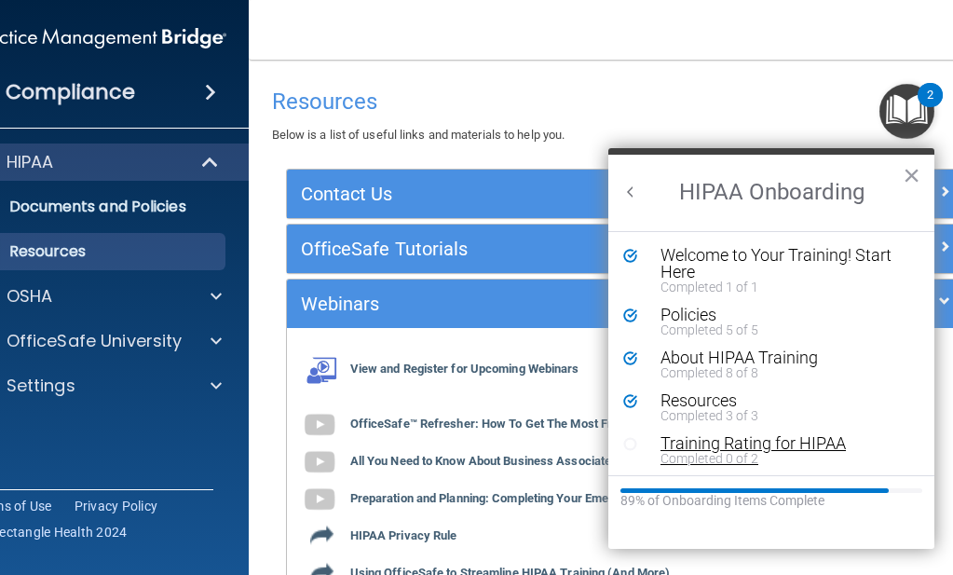
click at [692, 439] on div "Training Rating for HIPAA" at bounding box center [779, 443] width 236 height 17
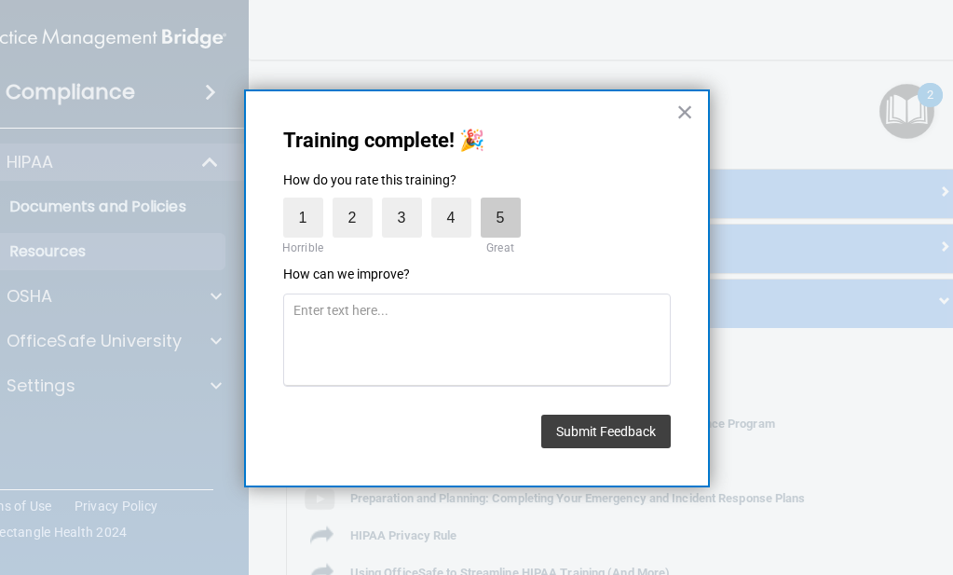
click at [499, 223] on label "5" at bounding box center [501, 218] width 40 height 40
click at [457, 202] on input "5" at bounding box center [457, 202] width 0 height 0
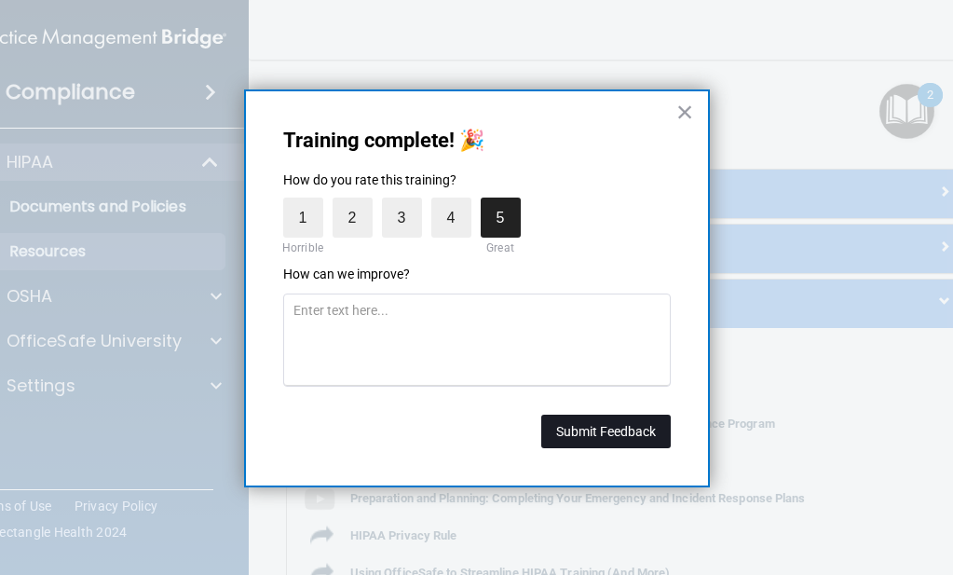
click at [593, 426] on button "Submit Feedback" at bounding box center [605, 432] width 129 height 34
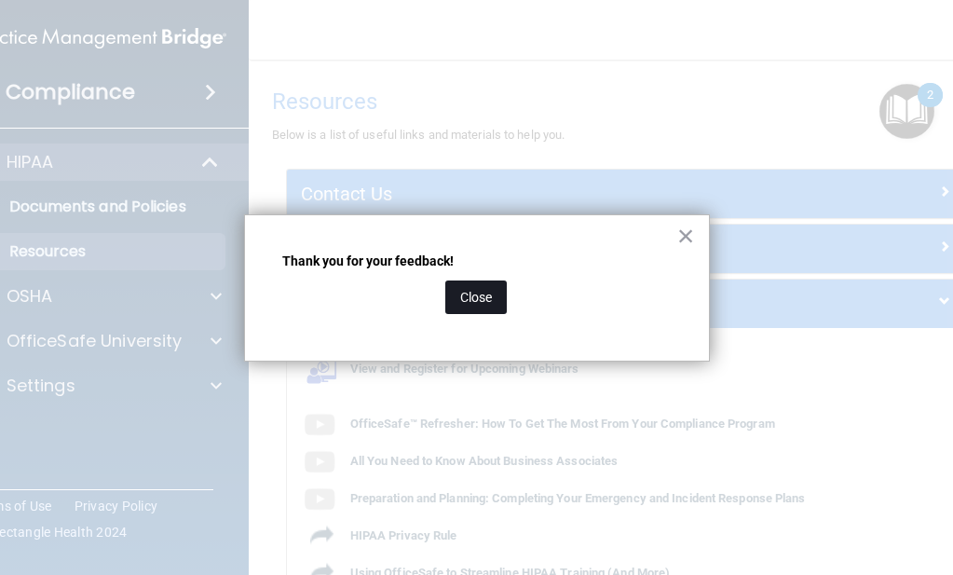
click at [483, 301] on button "Close" at bounding box center [475, 297] width 61 height 34
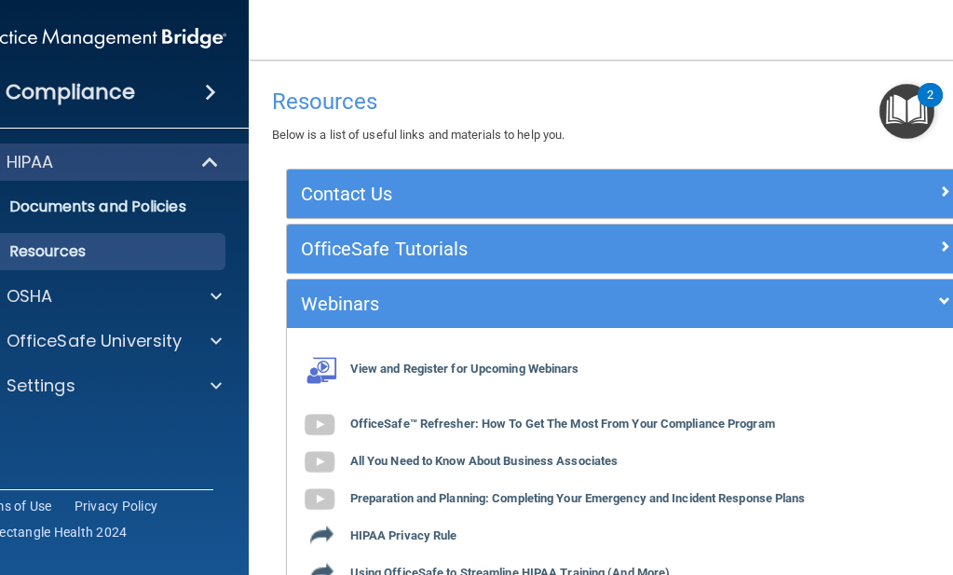
click at [915, 100] on img "Open Resource Center, 2 new notifications" at bounding box center [906, 111] width 55 height 55
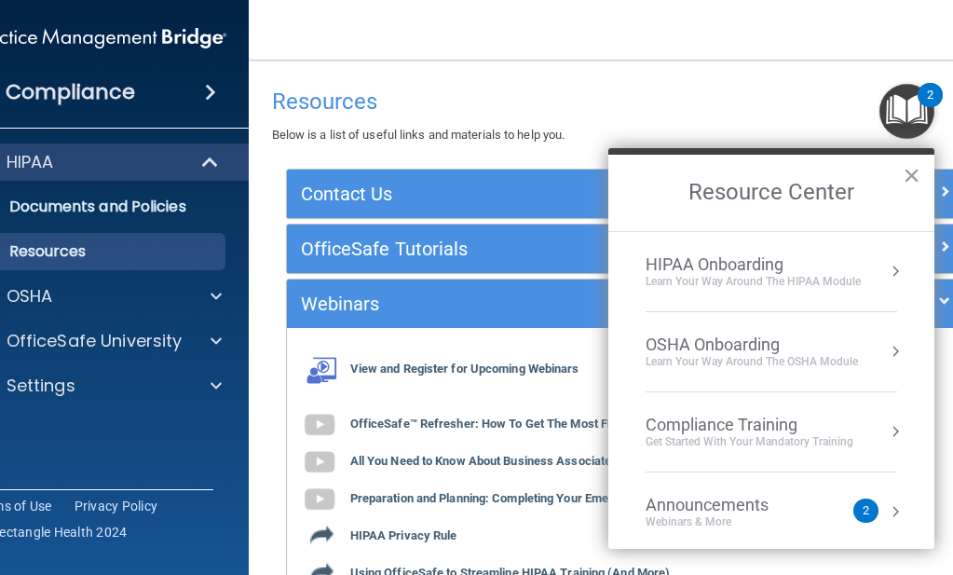
click at [812, 282] on div "Learn Your Way around the HIPAA module" at bounding box center [753, 282] width 215 height 16
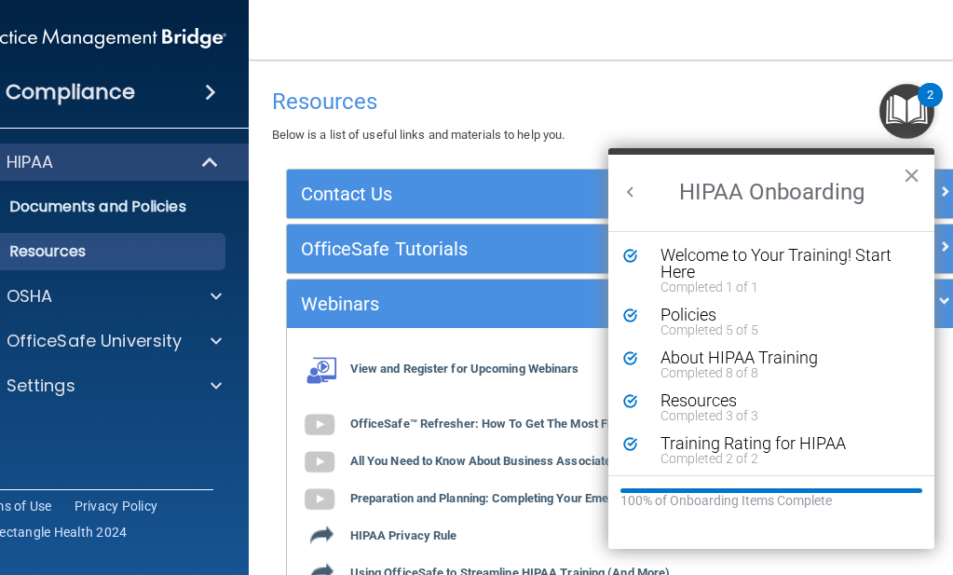
click at [908, 186] on button "×" at bounding box center [912, 175] width 18 height 30
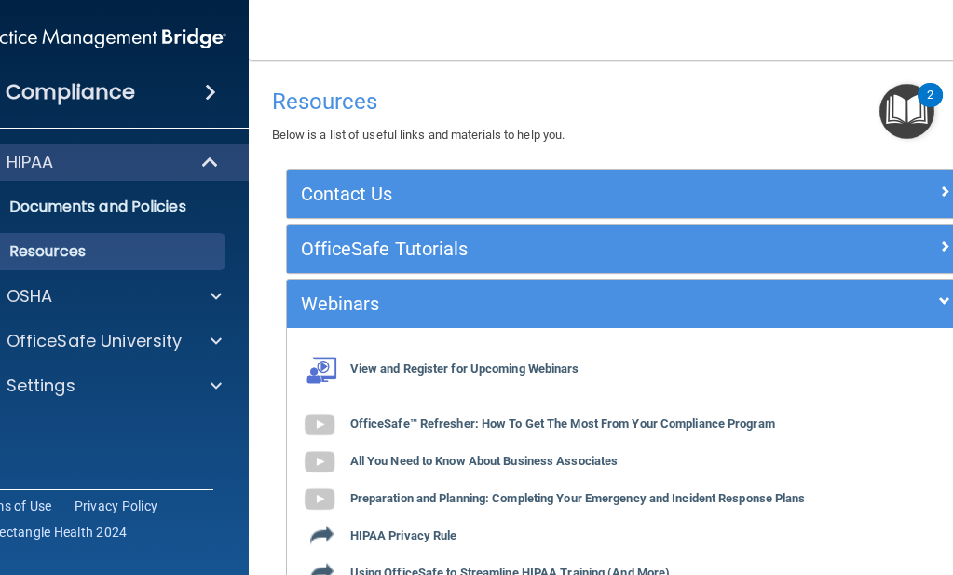
click at [912, 94] on img "Open Resource Center, 2 new notifications" at bounding box center [906, 111] width 55 height 55
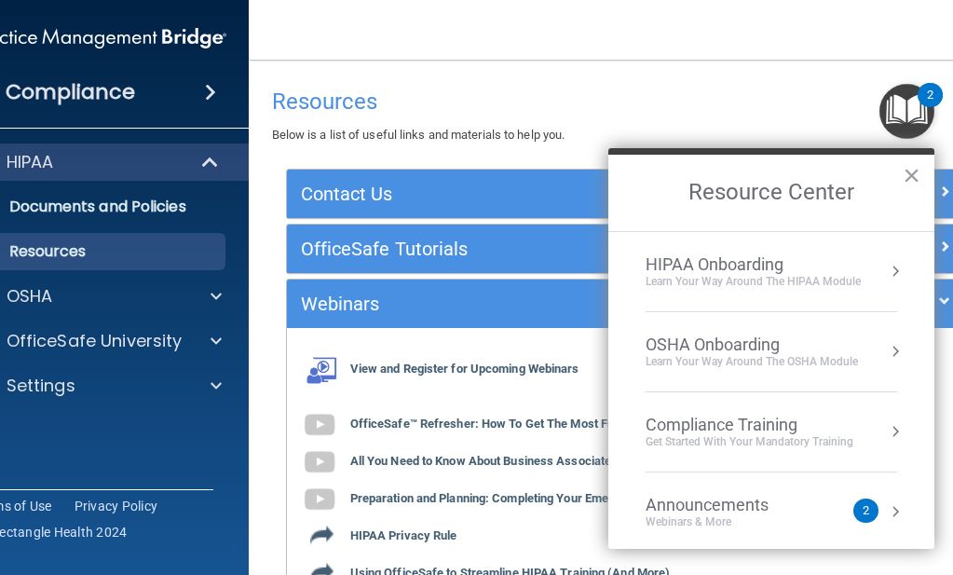
click at [811, 346] on div "OSHA Onboarding" at bounding box center [752, 344] width 212 height 20
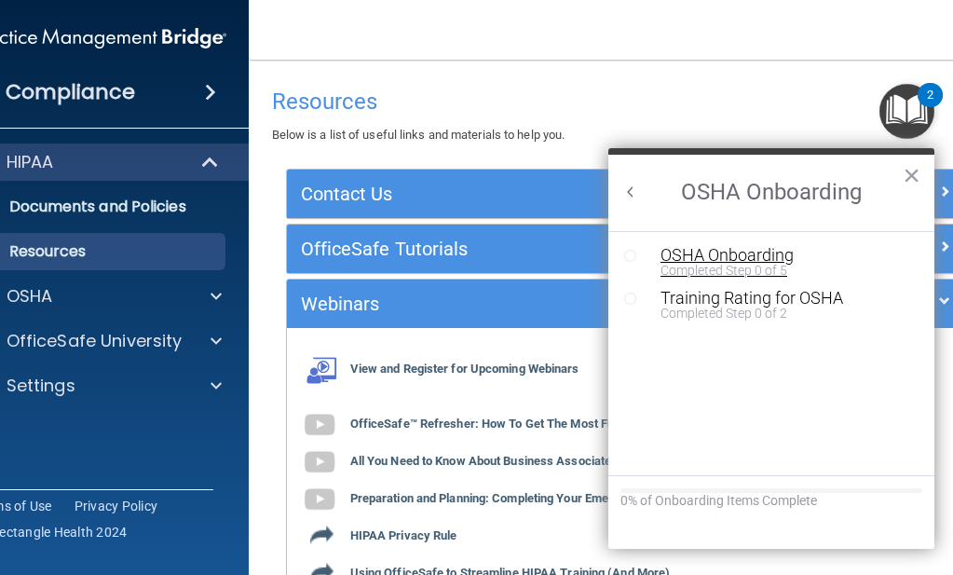
click at [684, 249] on div "OSHA Onboarding" at bounding box center [786, 255] width 250 height 17
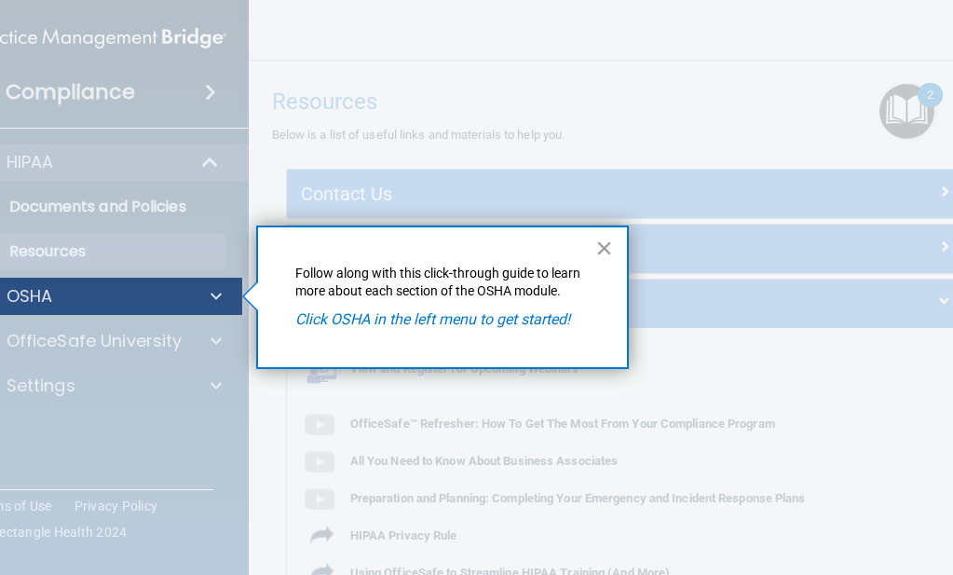
click at [193, 297] on div at bounding box center [212, 296] width 47 height 22
click at [44, 294] on p "OSHA" at bounding box center [30, 296] width 47 height 22
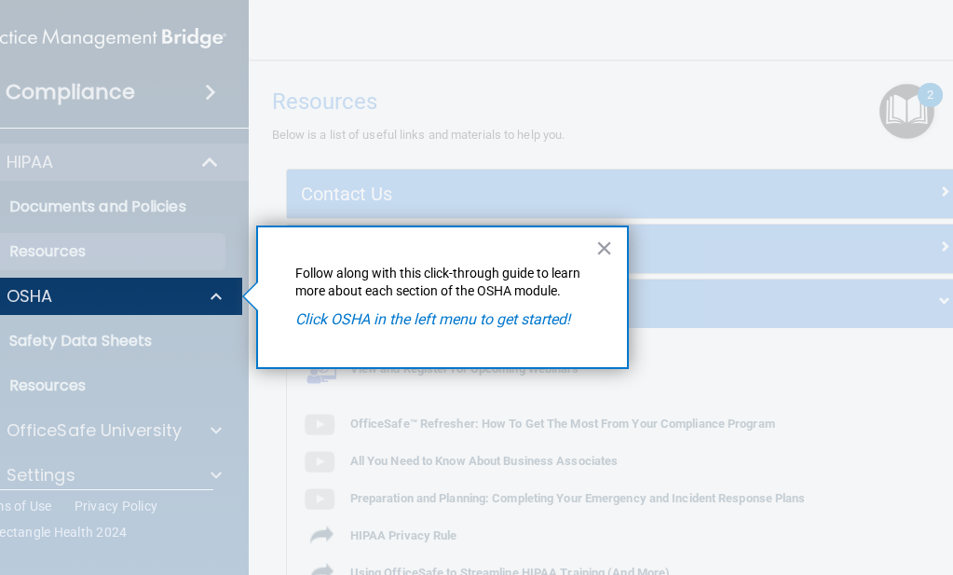
click at [61, 347] on div at bounding box center [92, 445] width 299 height 260
click at [606, 246] on button "×" at bounding box center [604, 248] width 18 height 30
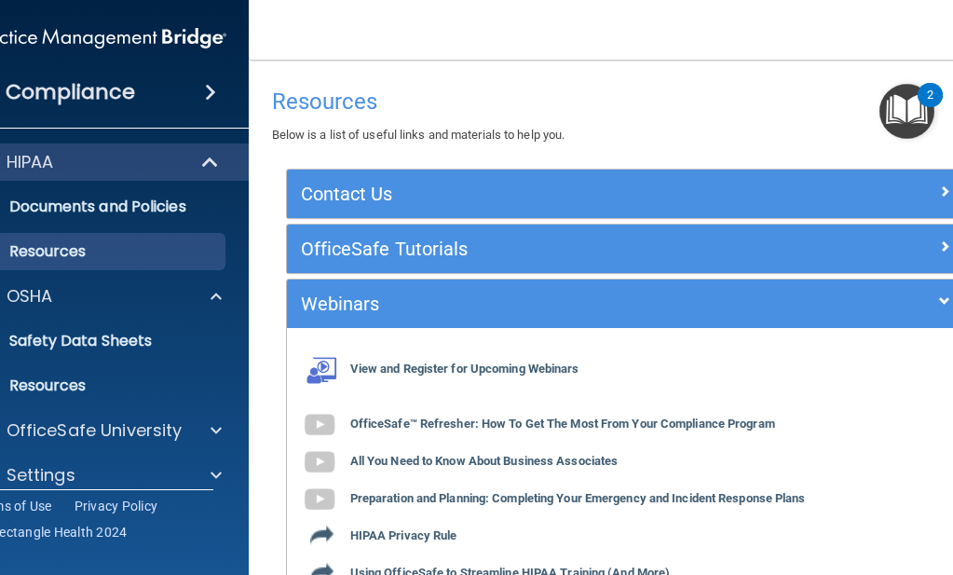
click at [931, 185] on div at bounding box center [881, 190] width 170 height 22
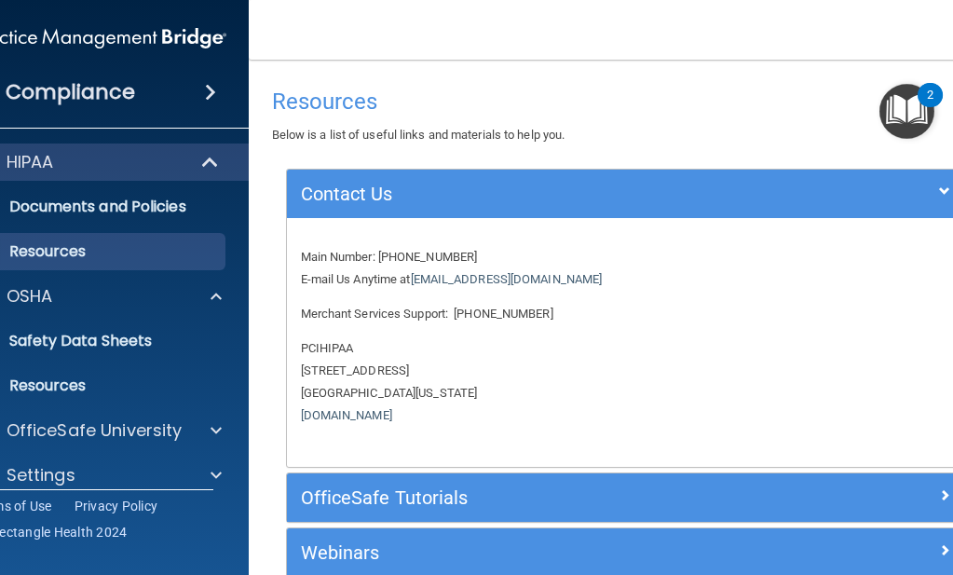
click at [931, 185] on div at bounding box center [881, 190] width 170 height 22
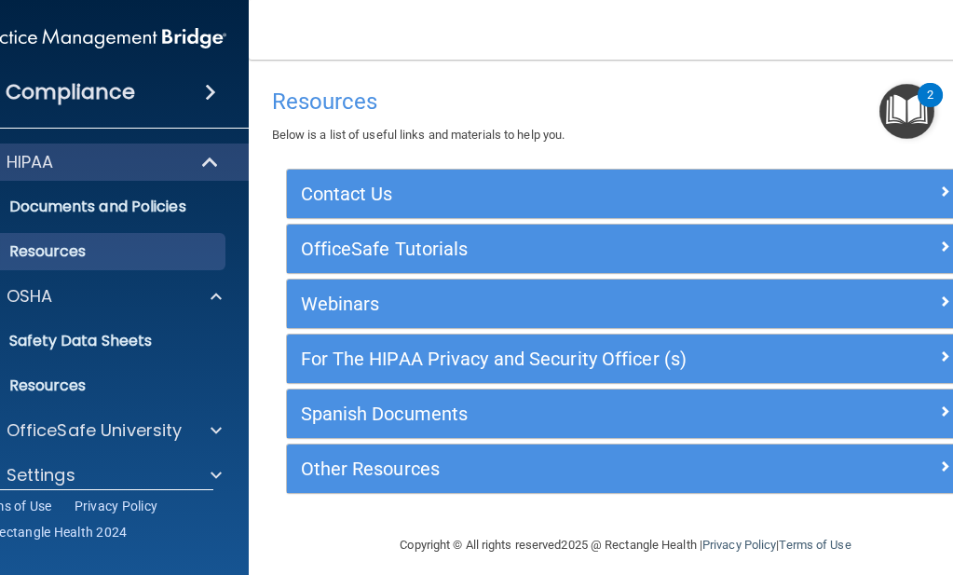
click at [914, 100] on img "Open Resource Center, 2 new notifications" at bounding box center [906, 111] width 55 height 55
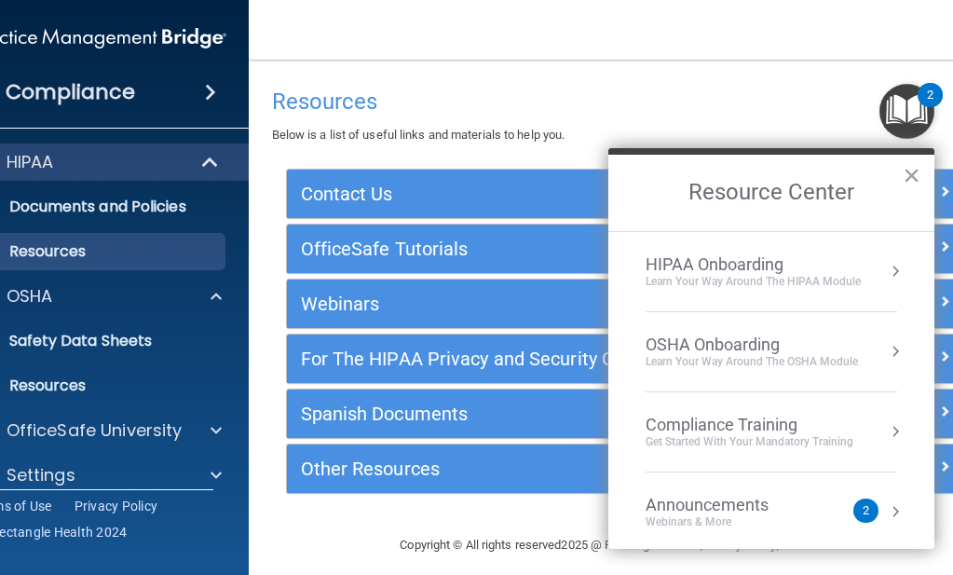
click at [721, 355] on div "Learn your way around the OSHA module" at bounding box center [752, 362] width 212 height 16
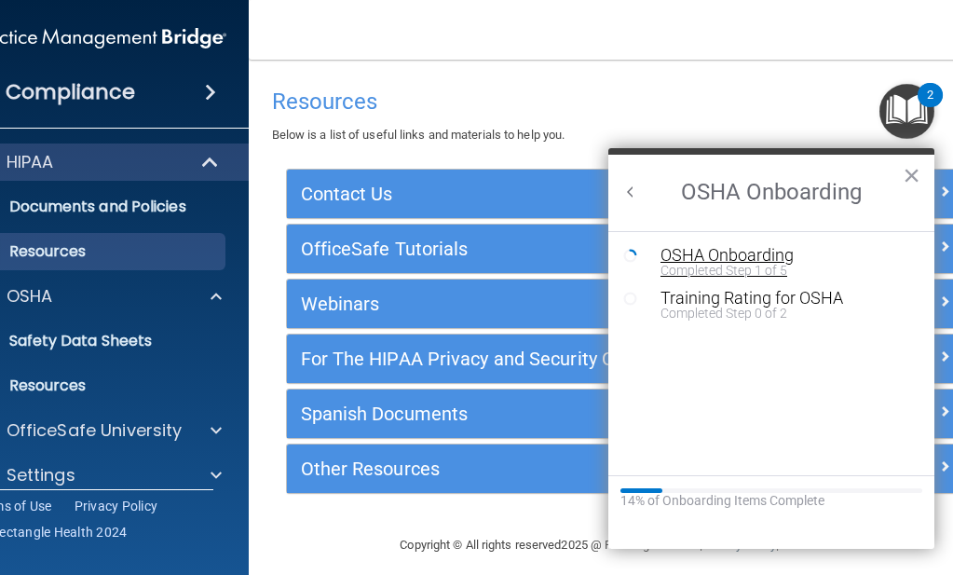
click at [692, 252] on div "OSHA Onboarding" at bounding box center [786, 255] width 250 height 17
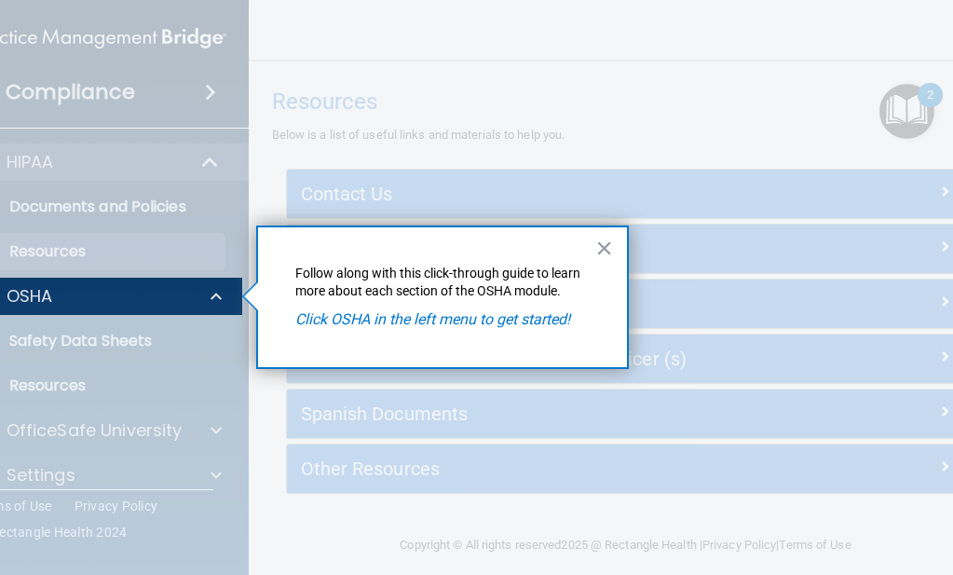
click at [553, 322] on em "Click OSHA in the left menu to get started!" at bounding box center [432, 319] width 275 height 18
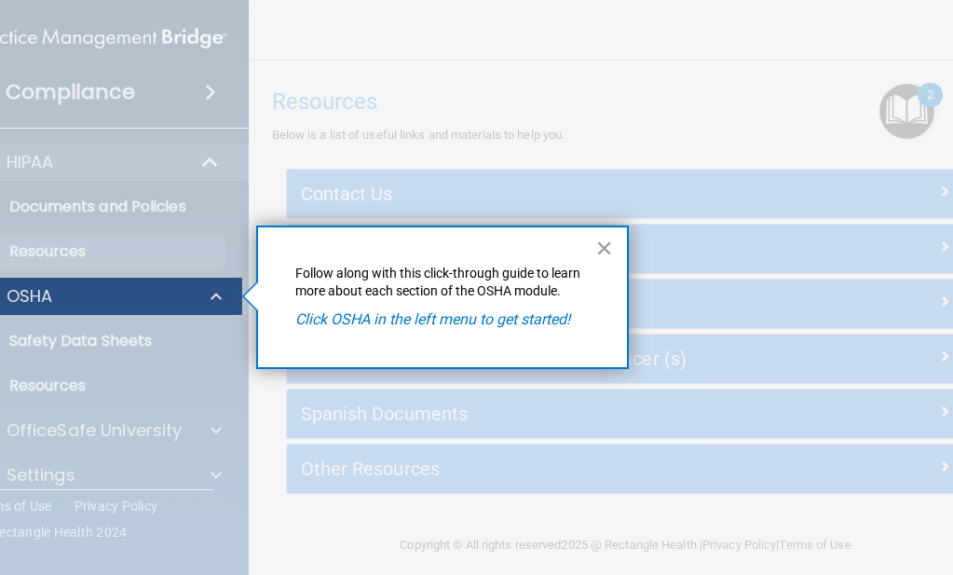
click at [142, 301] on div "OSHA" at bounding box center [74, 296] width 231 height 22
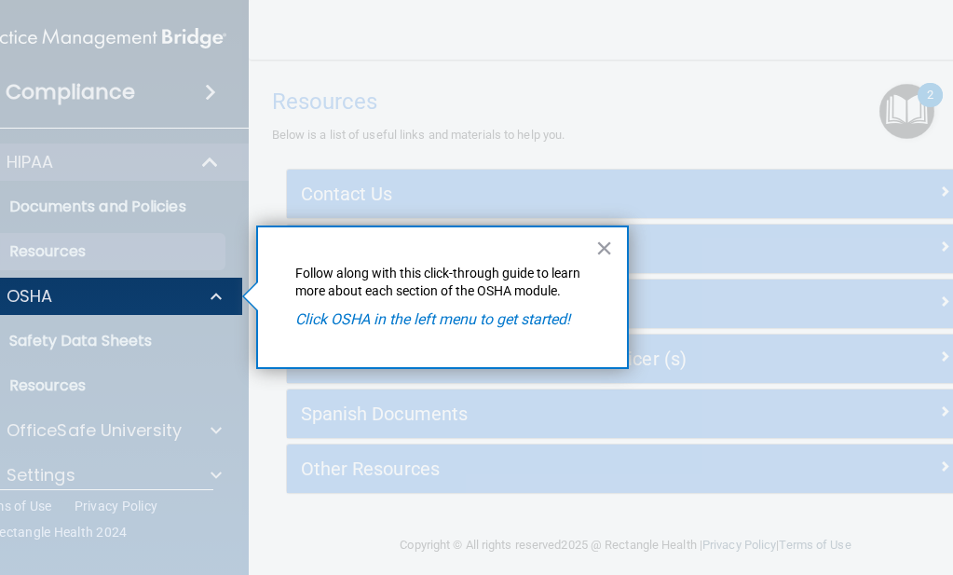
click at [139, 343] on div at bounding box center [92, 445] width 299 height 260
click at [139, 339] on div at bounding box center [92, 445] width 299 height 260
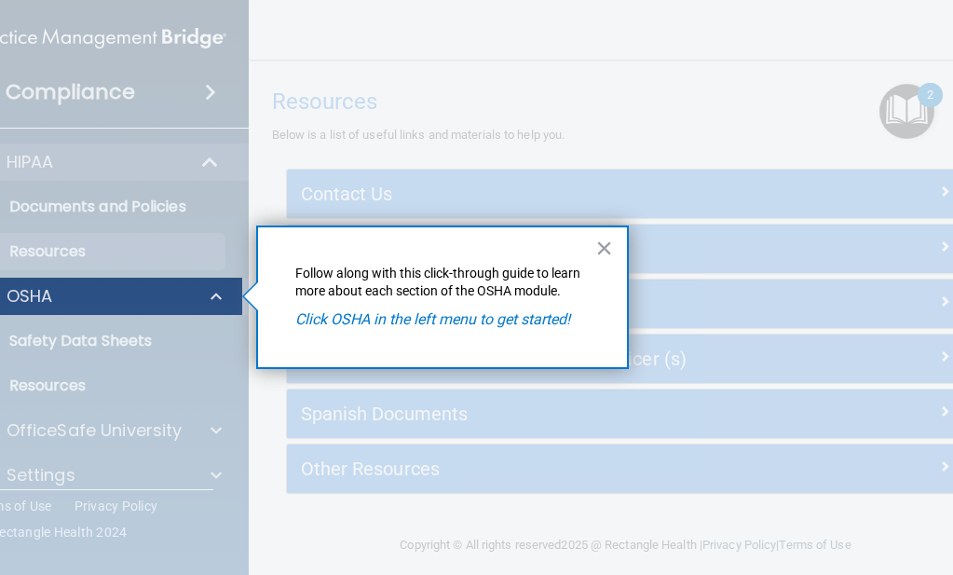
click at [211, 293] on span at bounding box center [216, 296] width 11 height 22
click at [22, 297] on p "OSHA" at bounding box center [30, 296] width 47 height 22
click at [214, 293] on span at bounding box center [216, 296] width 11 height 22
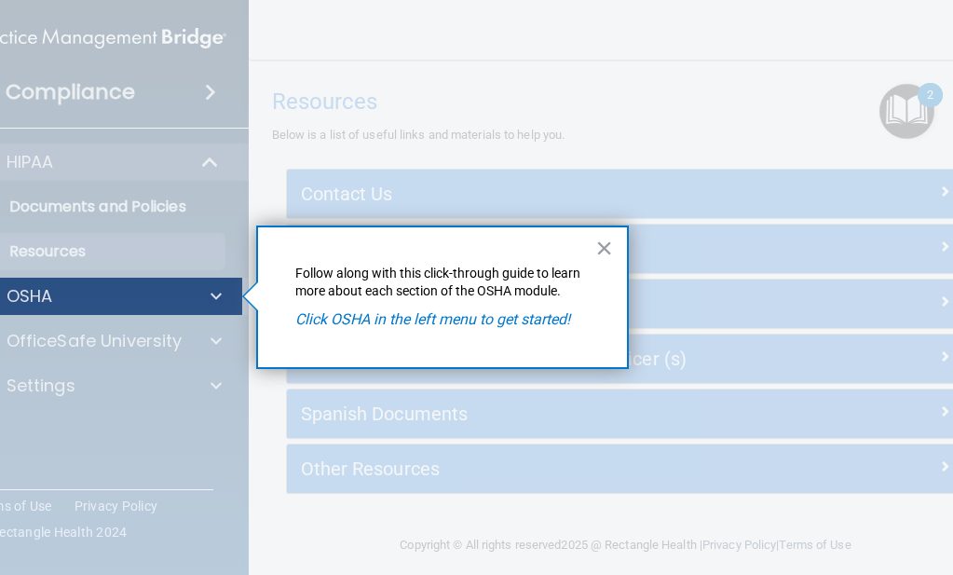
click at [214, 293] on div at bounding box center [212, 296] width 47 height 22
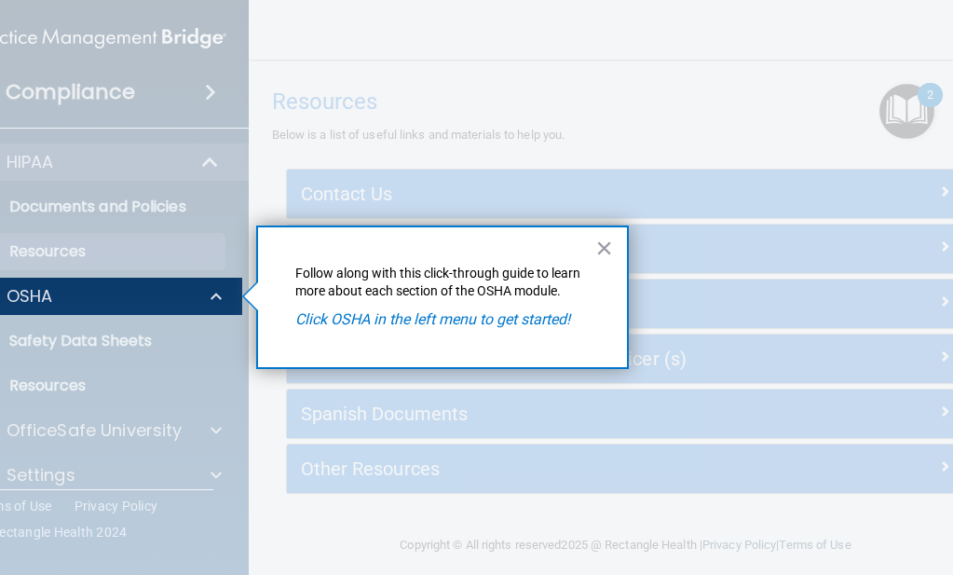
click at [32, 343] on div at bounding box center [92, 445] width 299 height 260
click at [33, 392] on div at bounding box center [92, 445] width 299 height 260
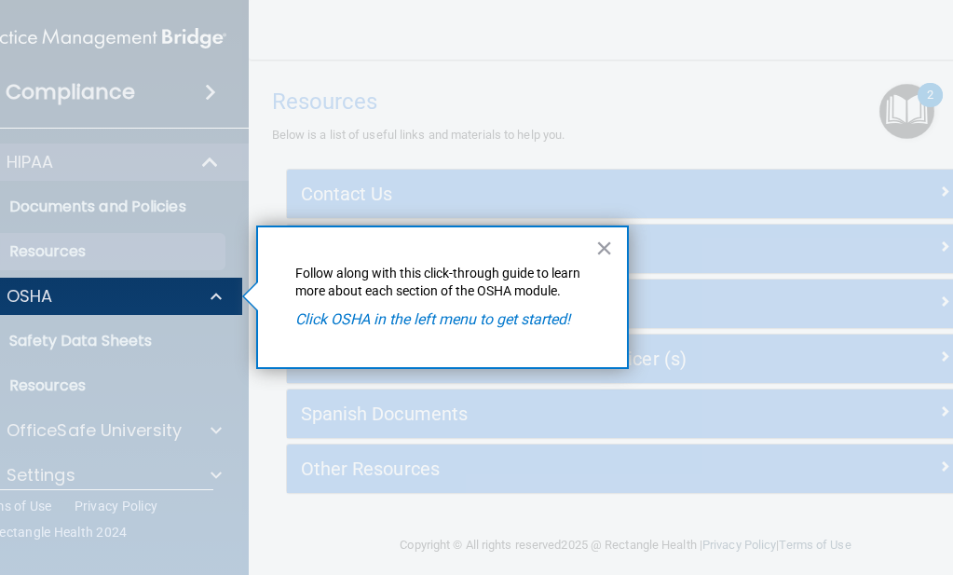
click at [33, 392] on div at bounding box center [92, 445] width 299 height 260
click at [41, 431] on div at bounding box center [92, 445] width 299 height 260
click at [42, 475] on div at bounding box center [92, 445] width 299 height 260
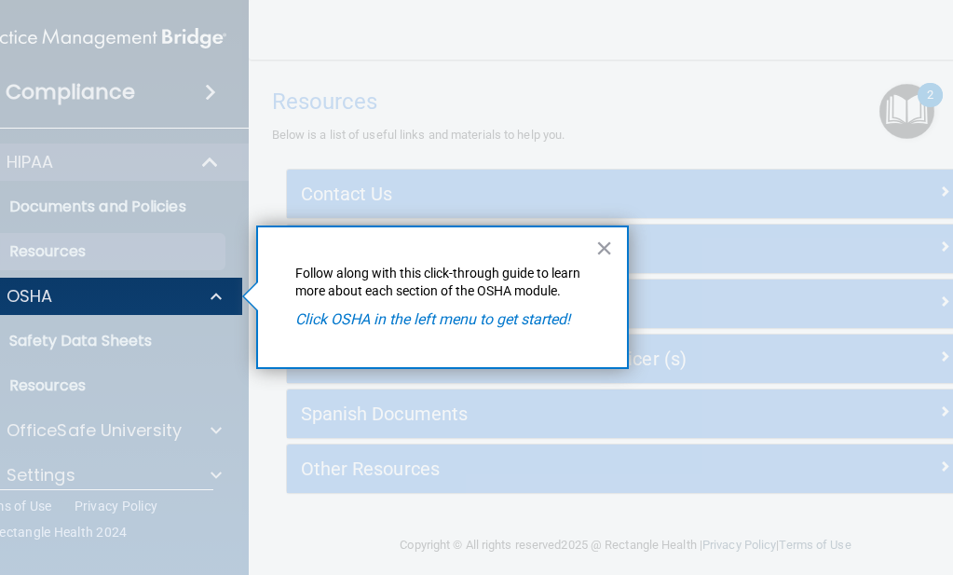
click at [48, 508] on div at bounding box center [92, 445] width 299 height 260
click at [50, 534] on div at bounding box center [92, 445] width 299 height 260
click at [596, 250] on button "×" at bounding box center [604, 248] width 18 height 30
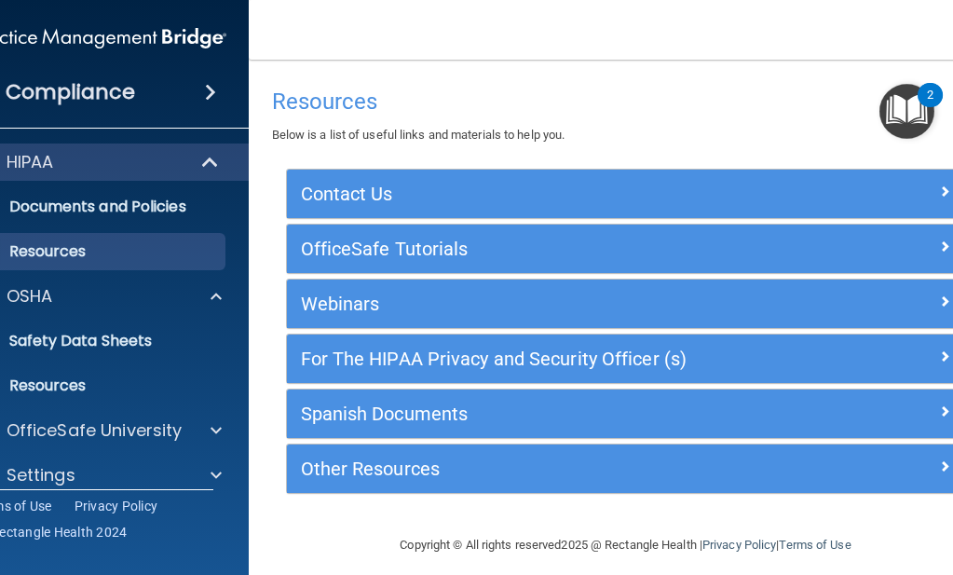
click at [919, 113] on img "Open Resource Center, 2 new notifications" at bounding box center [906, 111] width 55 height 55
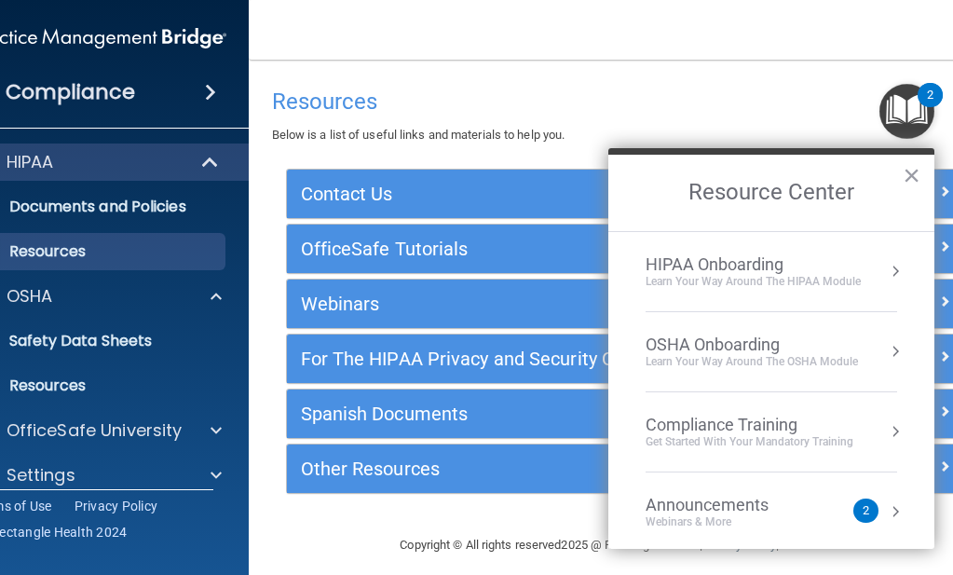
click at [863, 511] on div "2" at bounding box center [866, 511] width 7 height 0
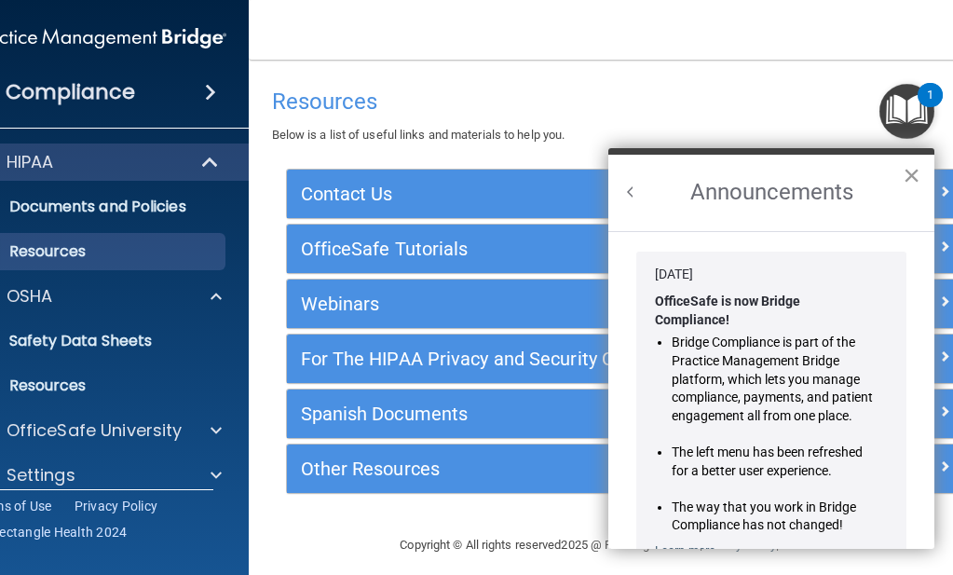
click at [908, 178] on button "×" at bounding box center [912, 175] width 18 height 30
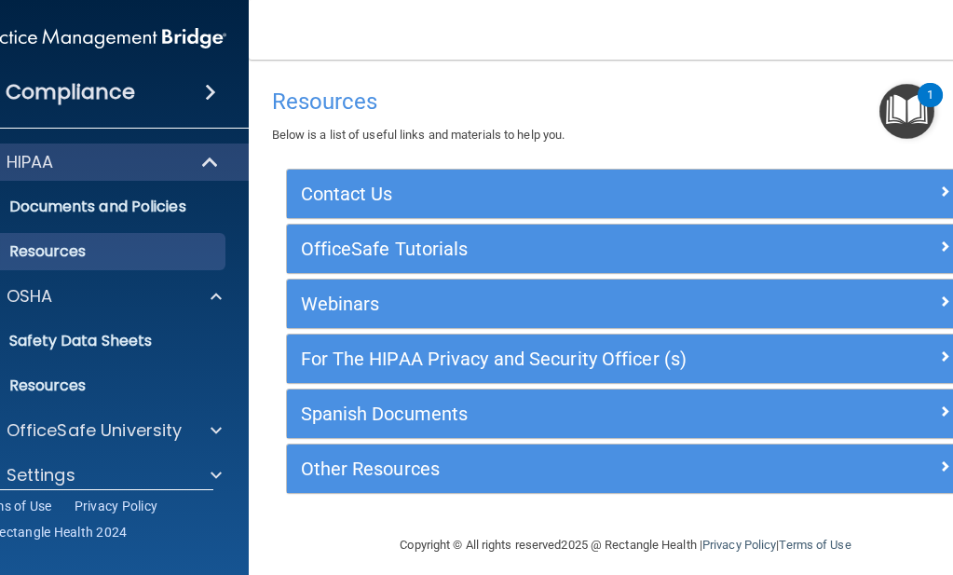
click at [905, 98] on img "Open Resource Center, 1 new notification" at bounding box center [906, 111] width 55 height 55
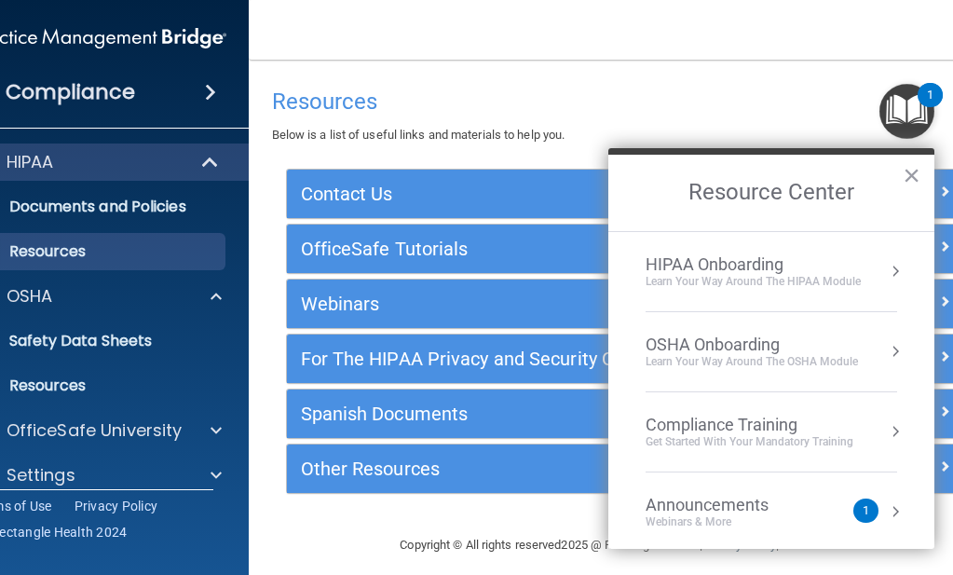
click at [747, 509] on div "Announcements" at bounding box center [726, 505] width 160 height 20
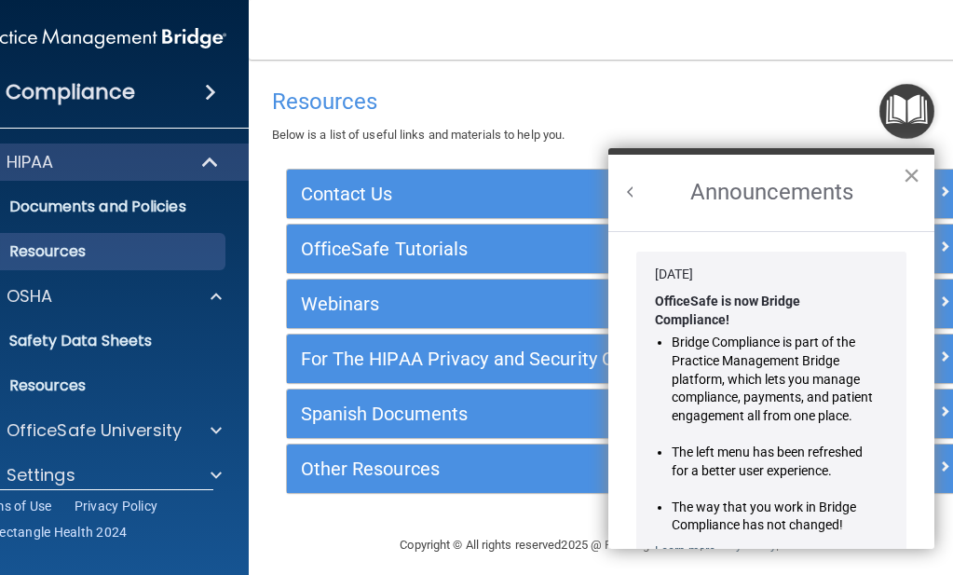
click at [912, 175] on button "×" at bounding box center [912, 175] width 18 height 30
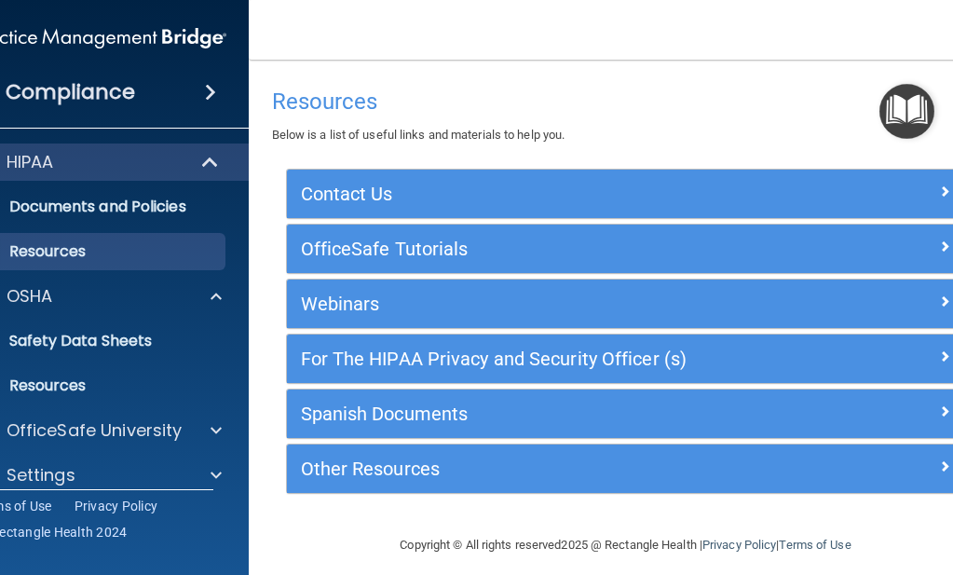
click at [912, 111] on img "Open Resource Center" at bounding box center [906, 111] width 55 height 55
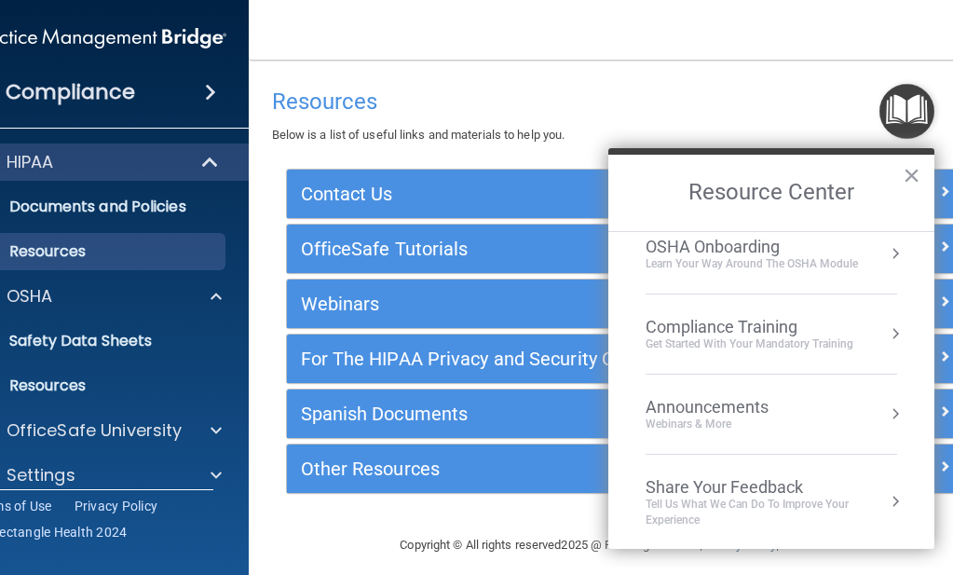
scroll to position [98, 0]
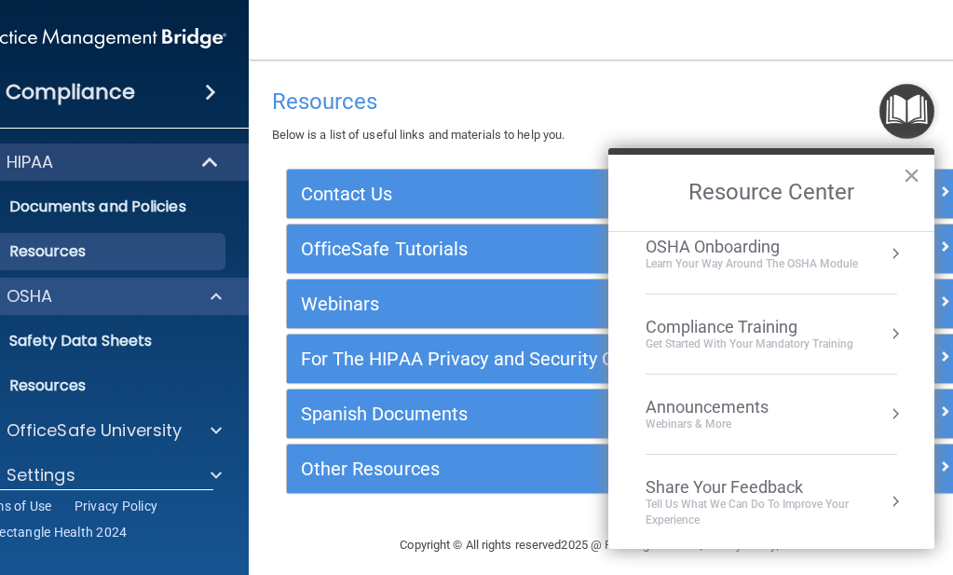
click at [25, 293] on p "OSHA" at bounding box center [30, 296] width 47 height 22
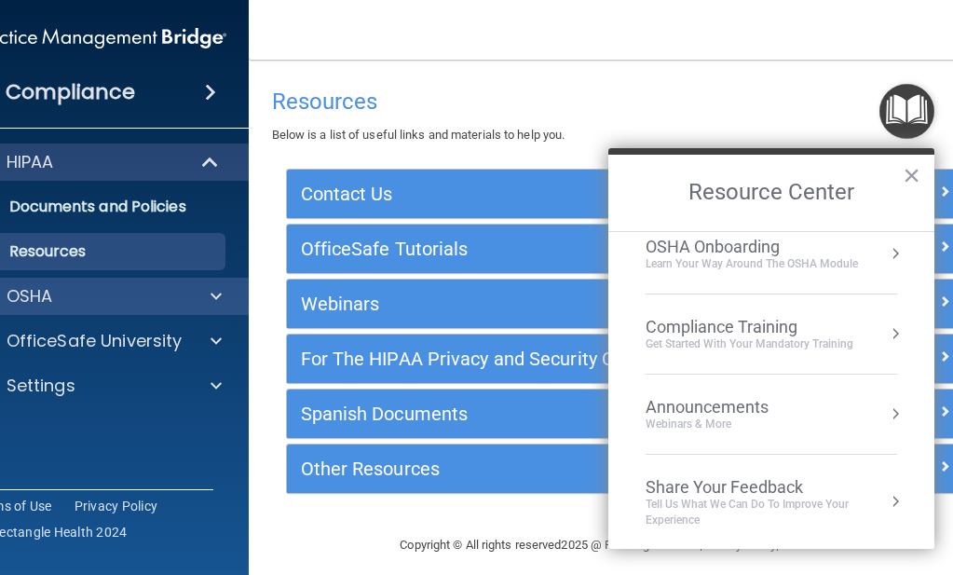
click at [25, 295] on p "OSHA" at bounding box center [30, 296] width 47 height 22
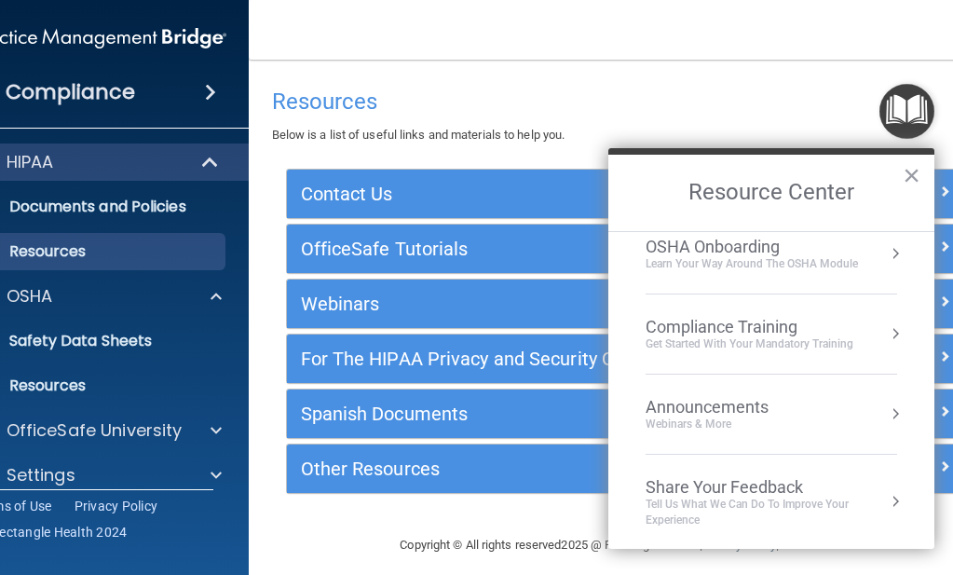
click at [756, 246] on div "OSHA Onboarding" at bounding box center [752, 247] width 212 height 20
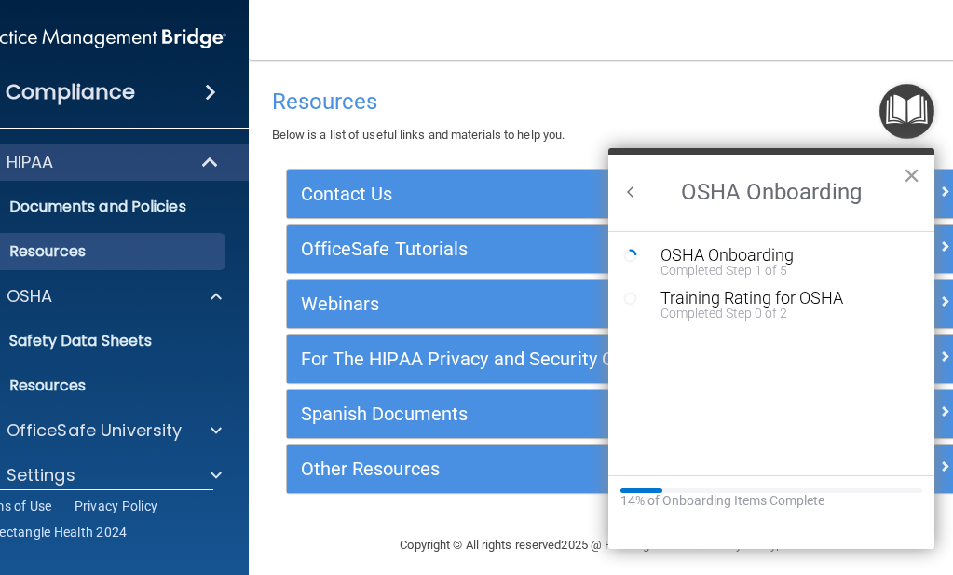
scroll to position [0, 0]
click at [750, 260] on div "OSHA Onboarding" at bounding box center [786, 255] width 250 height 17
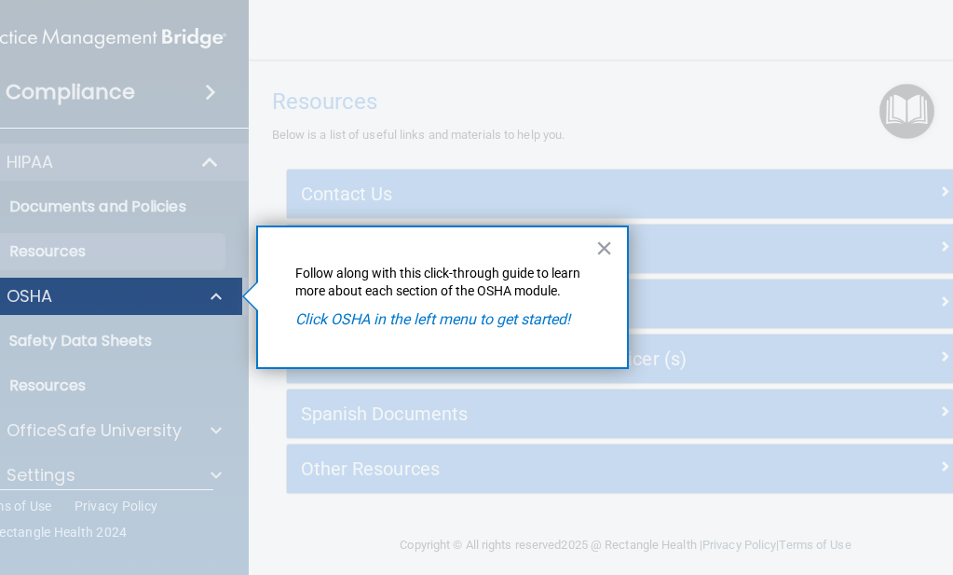
click at [31, 288] on p "OSHA" at bounding box center [30, 296] width 47 height 22
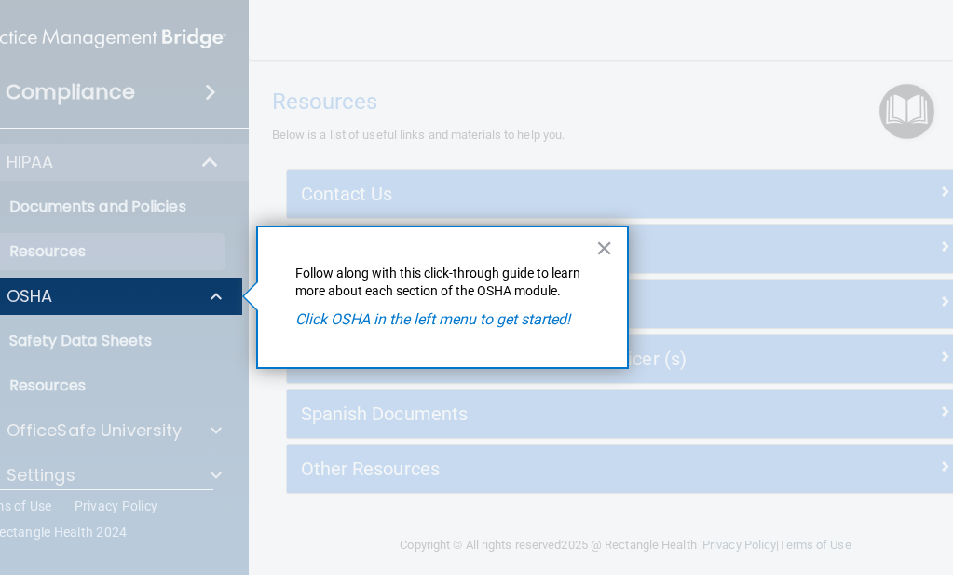
click at [28, 342] on div at bounding box center [92, 445] width 299 height 260
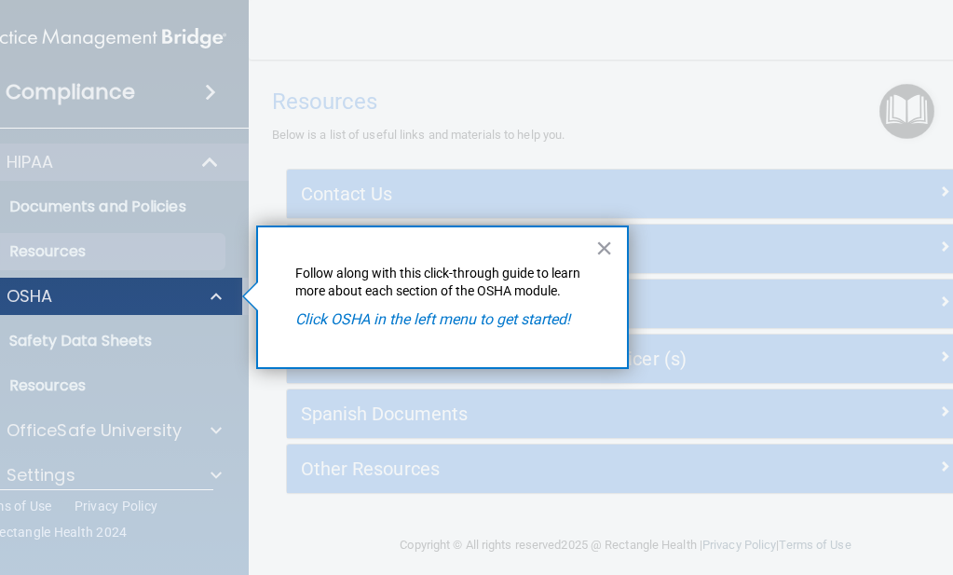
click at [31, 293] on p "OSHA" at bounding box center [30, 296] width 47 height 22
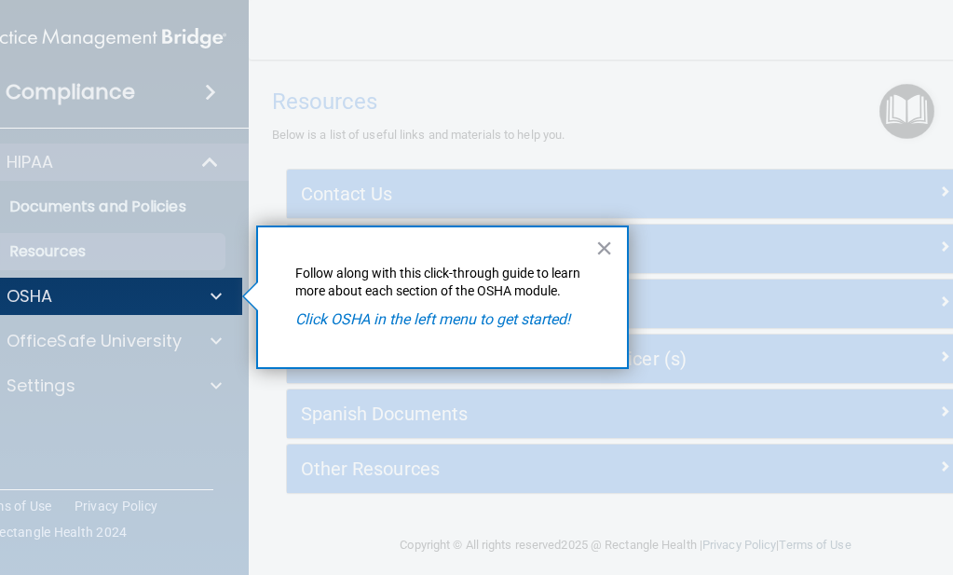
click at [32, 343] on div at bounding box center [92, 445] width 299 height 260
click at [33, 387] on div at bounding box center [92, 445] width 299 height 260
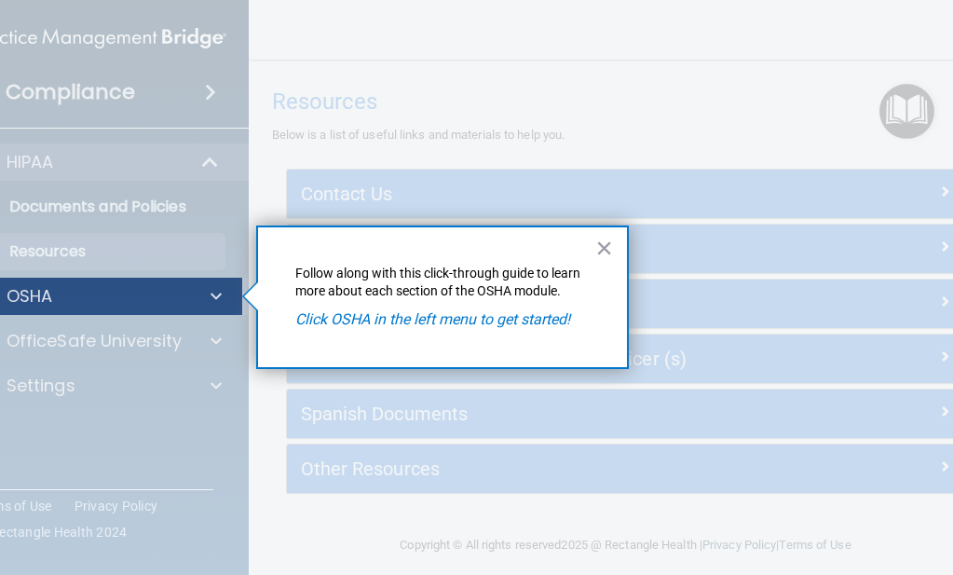
click at [212, 292] on span at bounding box center [216, 296] width 11 height 22
click at [147, 297] on div "OSHA" at bounding box center [74, 296] width 231 height 22
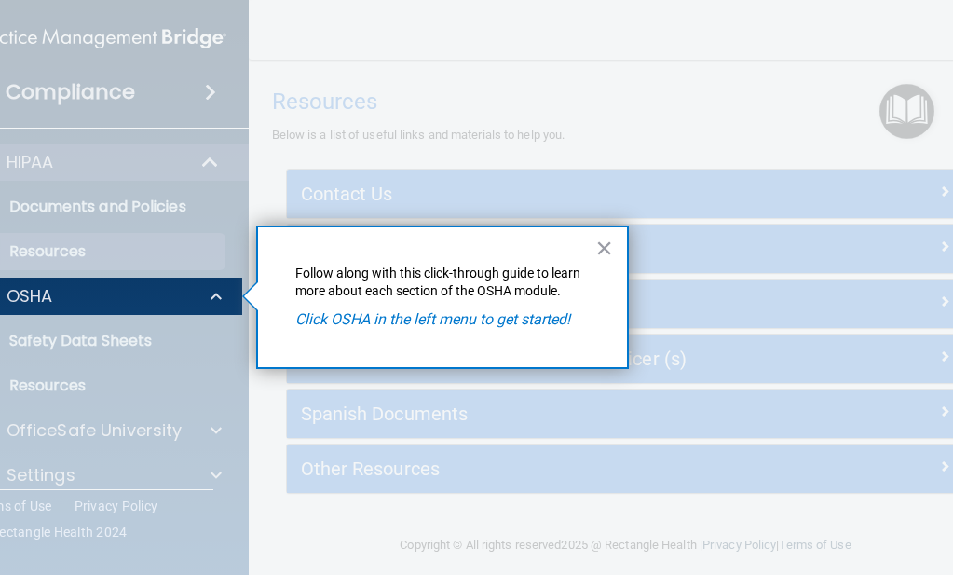
click at [129, 345] on div at bounding box center [92, 445] width 299 height 260
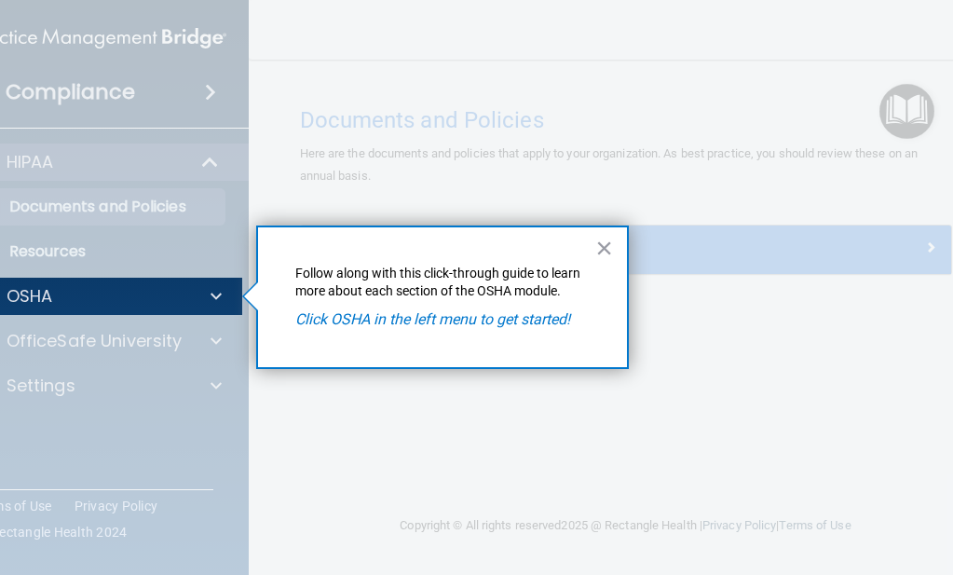
click at [349, 317] on em "Click OSHA in the left menu to get started!" at bounding box center [432, 319] width 275 height 18
click at [606, 254] on button "×" at bounding box center [604, 248] width 18 height 30
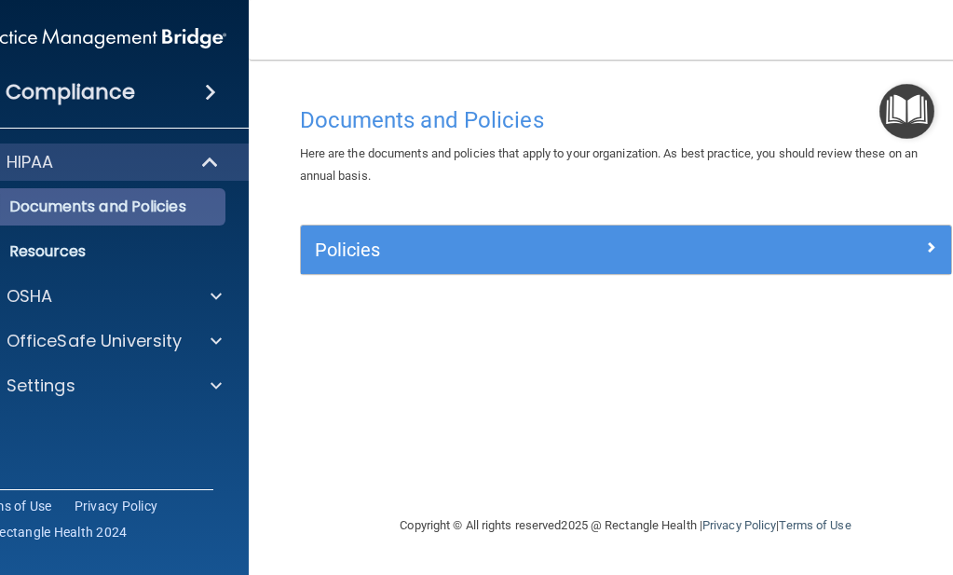
click at [110, 214] on p "Documents and Policies" at bounding box center [90, 207] width 254 height 19
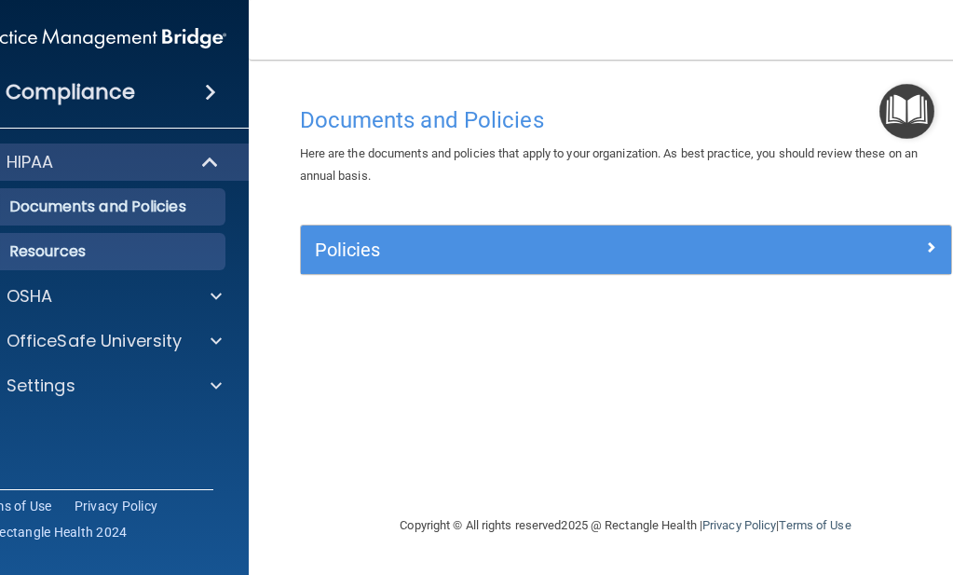
click at [87, 249] on p "Resources" at bounding box center [90, 251] width 254 height 19
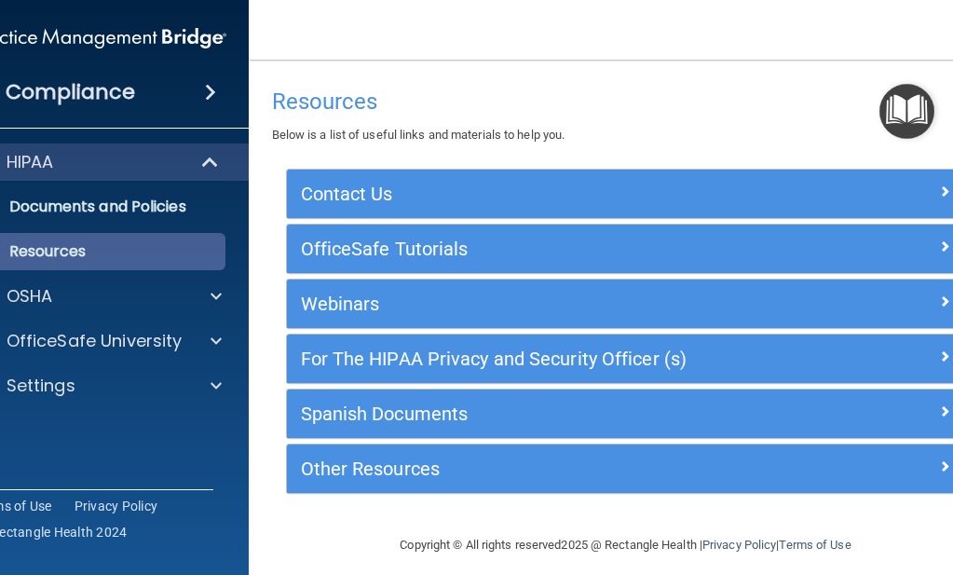
click at [87, 249] on p "Resources" at bounding box center [90, 251] width 254 height 19
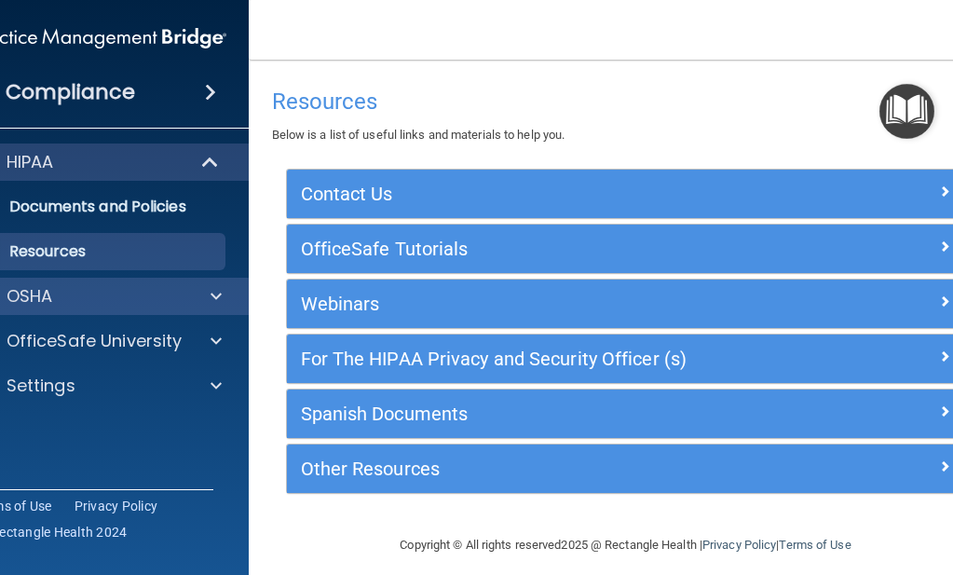
click at [46, 296] on p "OSHA" at bounding box center [30, 296] width 47 height 22
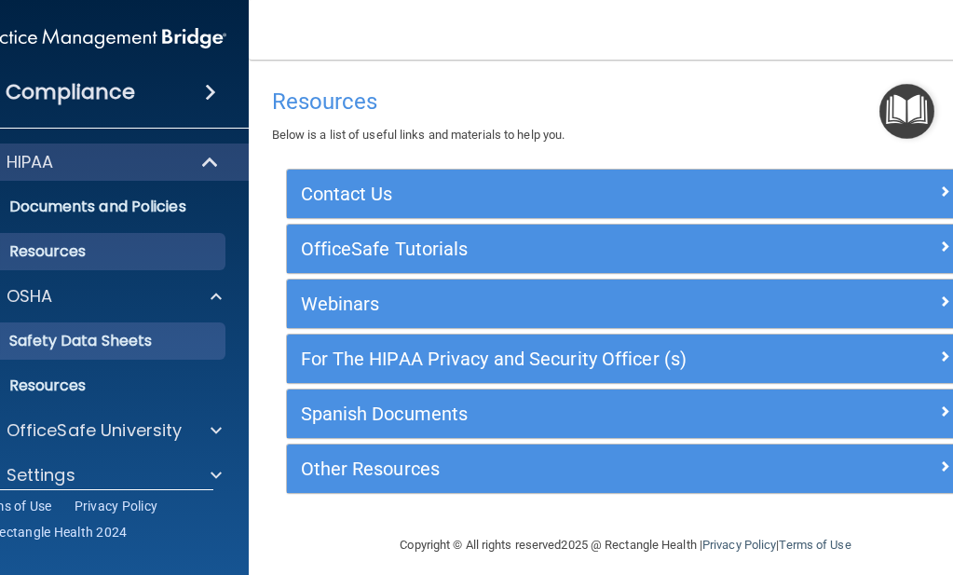
click at [58, 344] on p "Safety Data Sheets" at bounding box center [90, 341] width 254 height 19
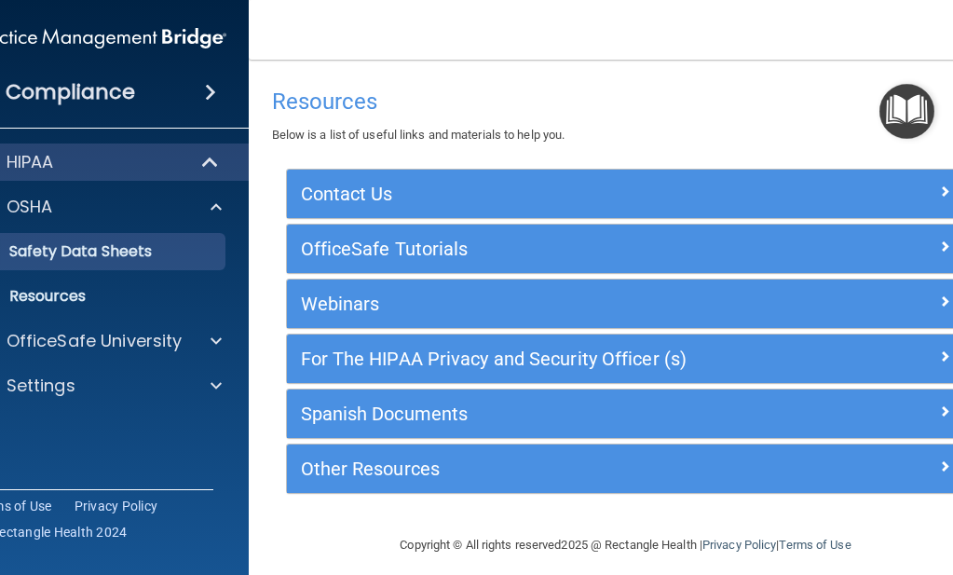
click at [58, 315] on ul "Documents Safety Data Sheets Self-Assessment Injury and Illness Report Resources" at bounding box center [100, 269] width 337 height 89
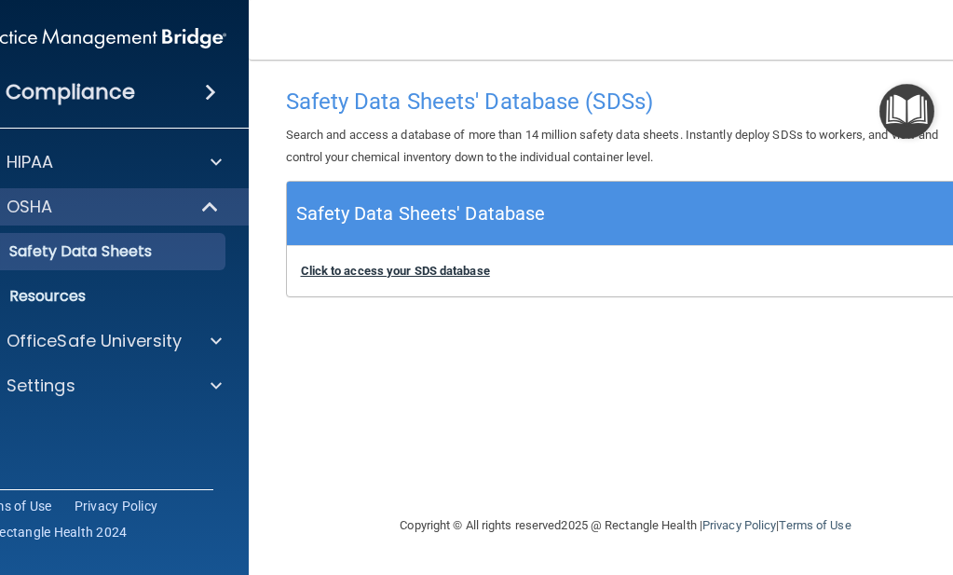
click at [461, 270] on b "Click to access your SDS database" at bounding box center [395, 271] width 189 height 14
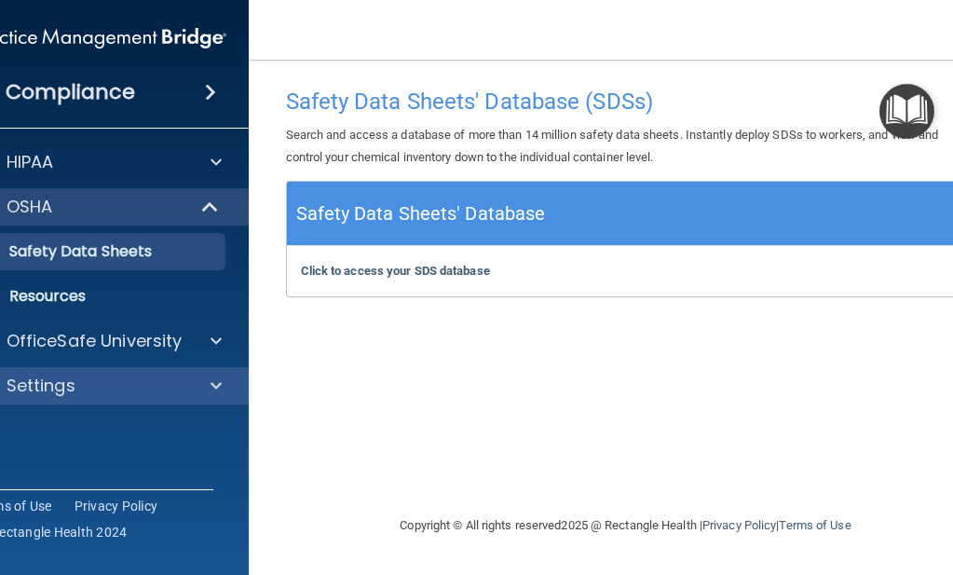
click at [48, 381] on p "Settings" at bounding box center [41, 386] width 69 height 22
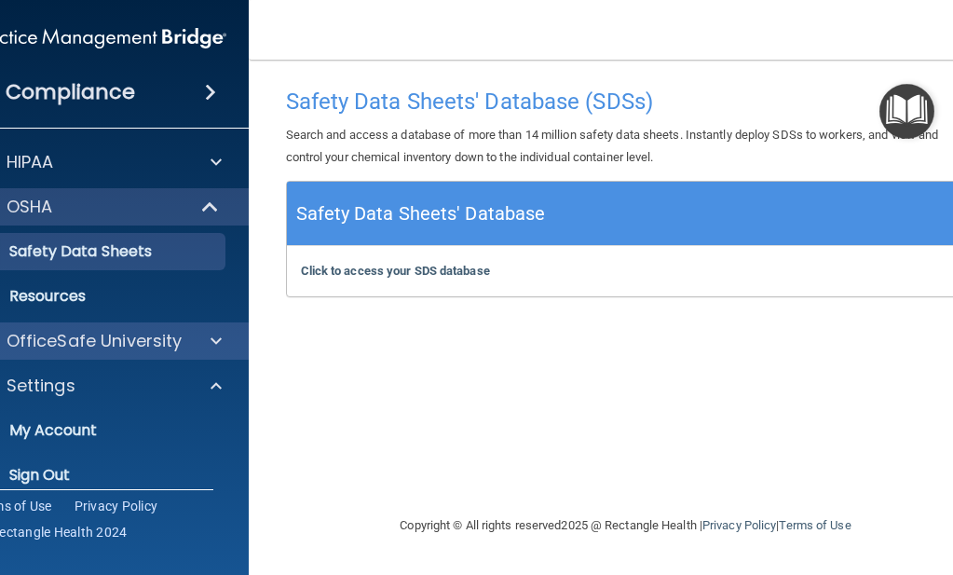
click at [57, 334] on p "OfficeSafe University" at bounding box center [95, 341] width 176 height 22
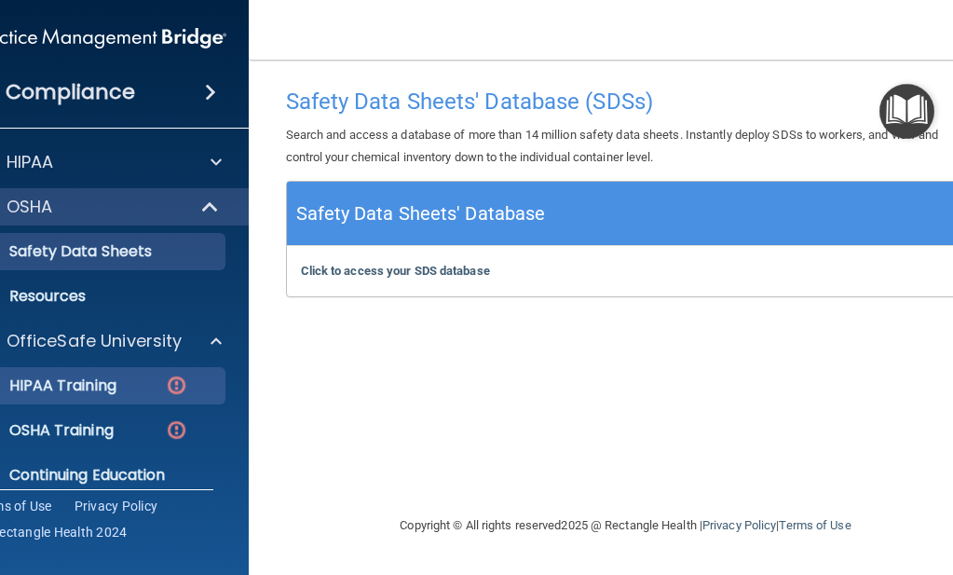
click at [73, 388] on p "HIPAA Training" at bounding box center [40, 385] width 154 height 19
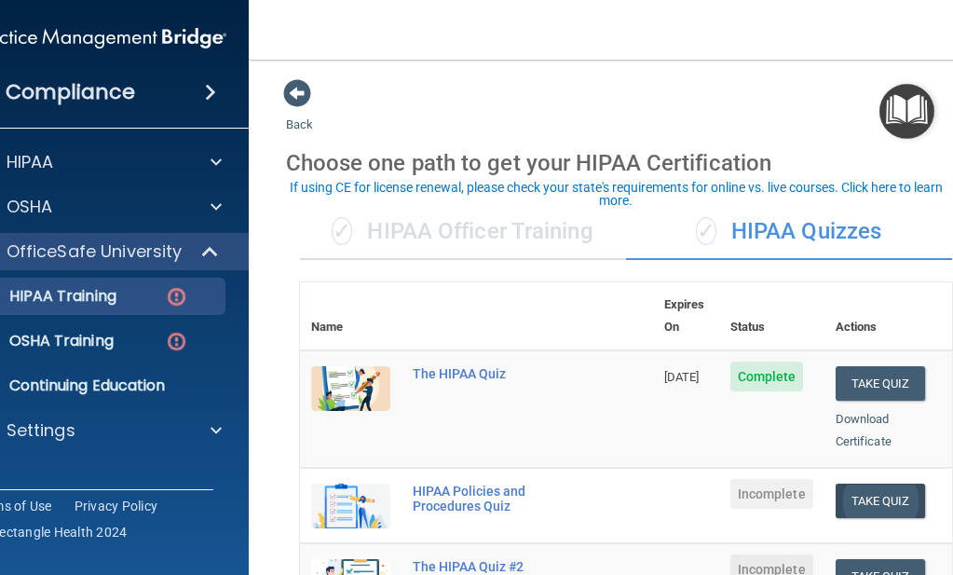
click at [850, 484] on button "Take Quiz" at bounding box center [880, 501] width 89 height 34
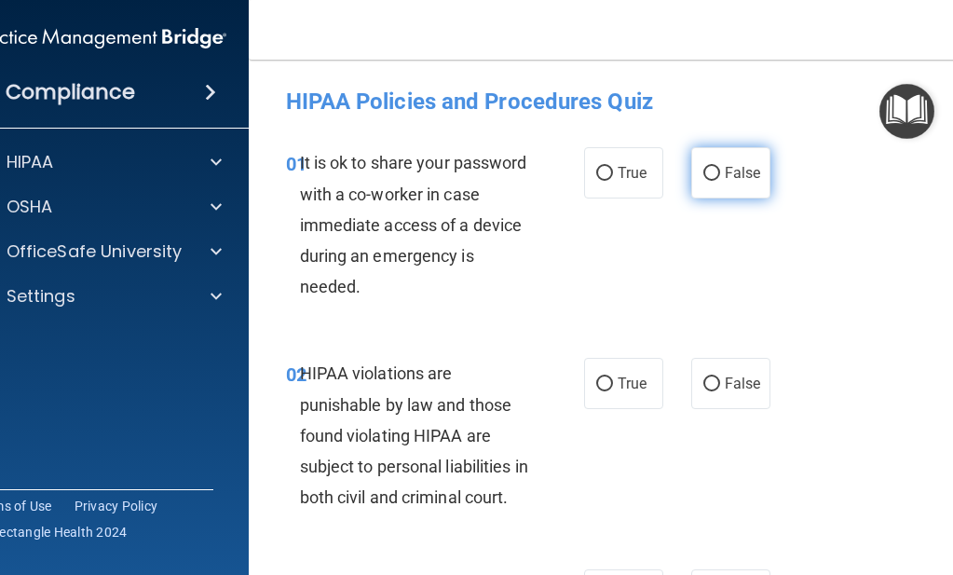
click at [704, 163] on label "False" at bounding box center [730, 172] width 79 height 51
click at [704, 167] on input "False" at bounding box center [711, 174] width 17 height 14
radio input "true"
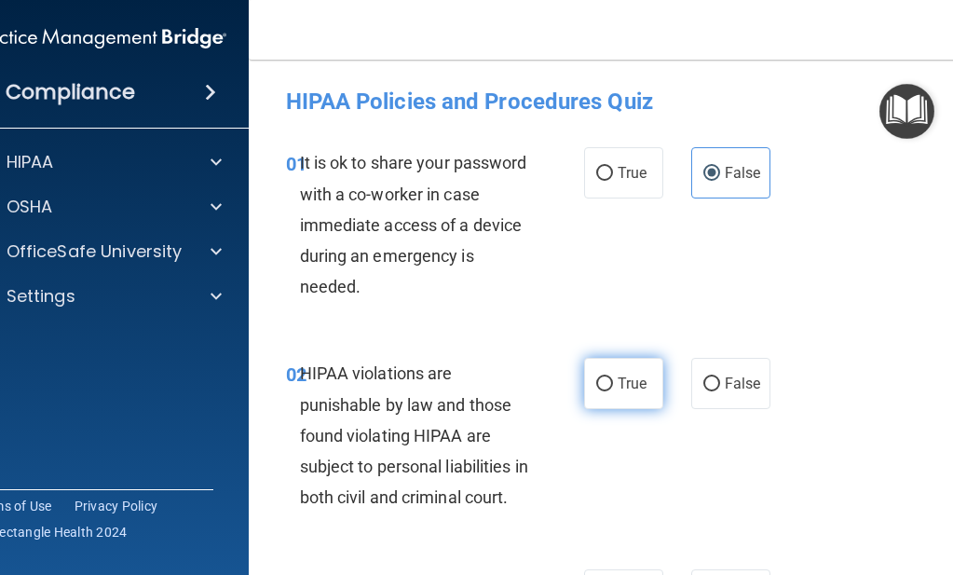
click at [599, 385] on input "True" at bounding box center [604, 384] width 17 height 14
radio input "true"
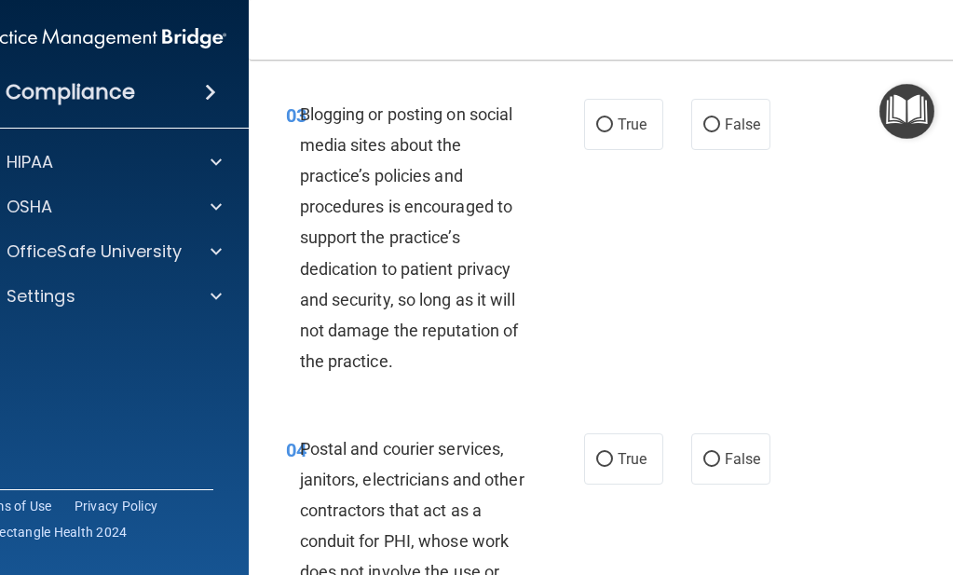
scroll to position [483, 0]
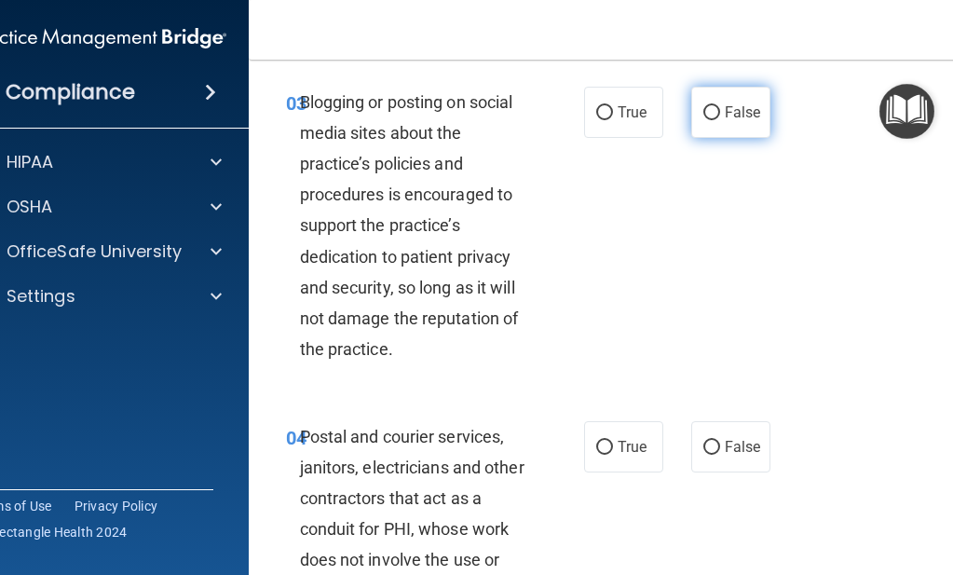
click at [703, 120] on input "False" at bounding box center [711, 113] width 17 height 14
radio input "true"
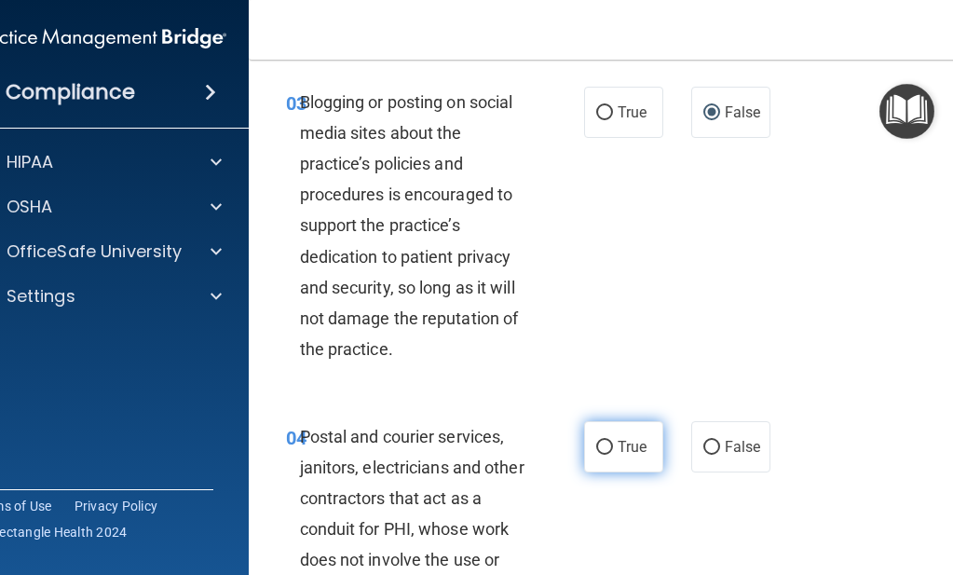
click at [601, 455] on input "True" at bounding box center [604, 448] width 17 height 14
radio input "true"
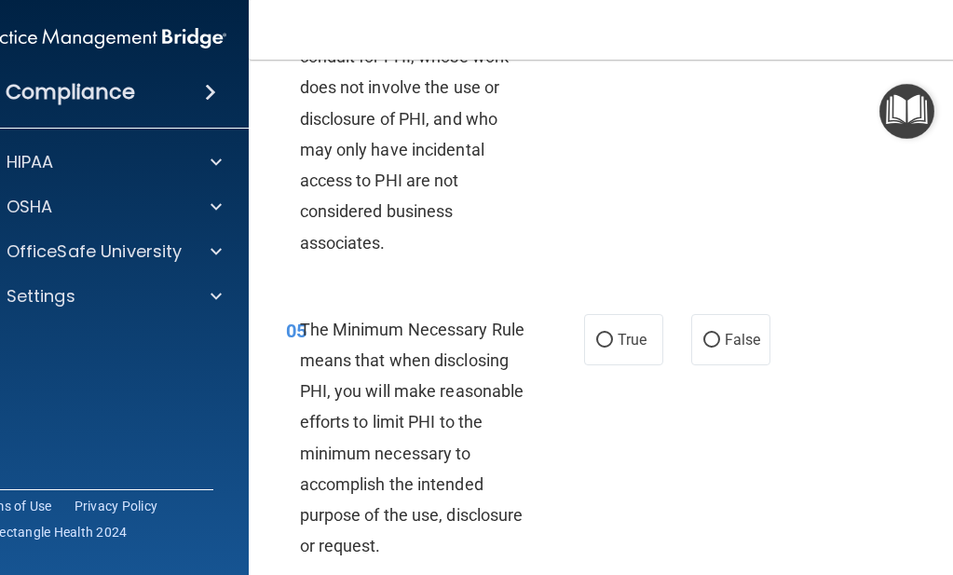
scroll to position [958, 0]
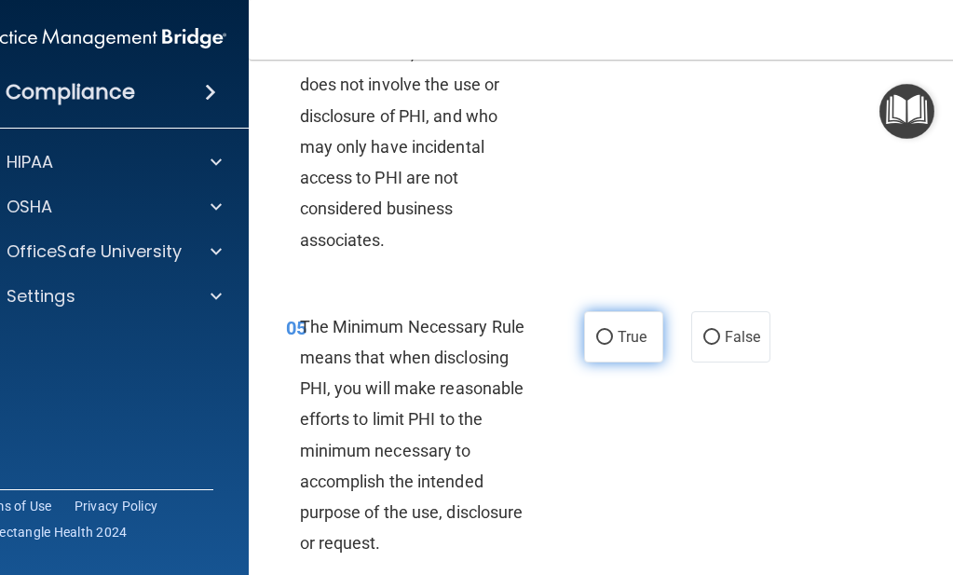
click at [596, 345] on input "True" at bounding box center [604, 338] width 17 height 14
radio input "true"
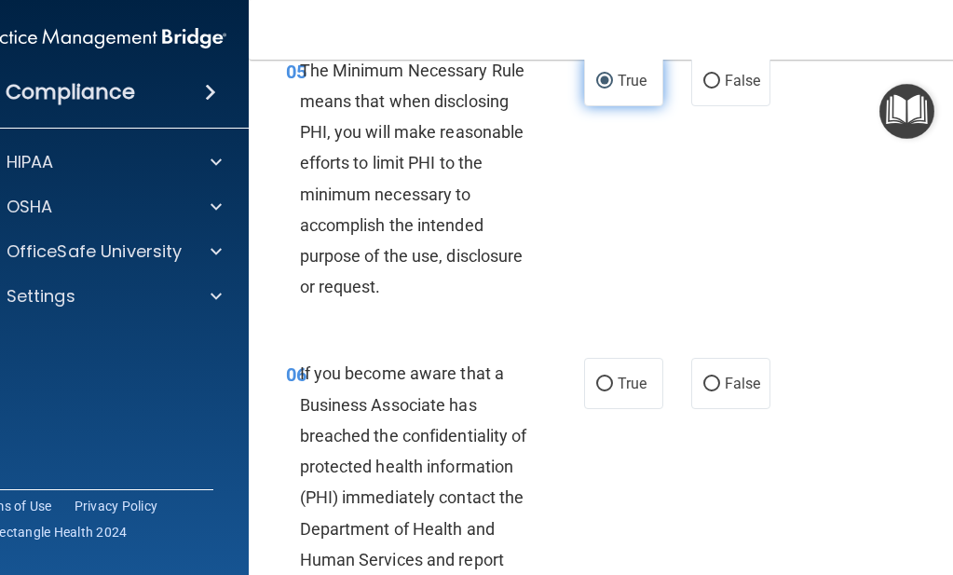
scroll to position [1219, 0]
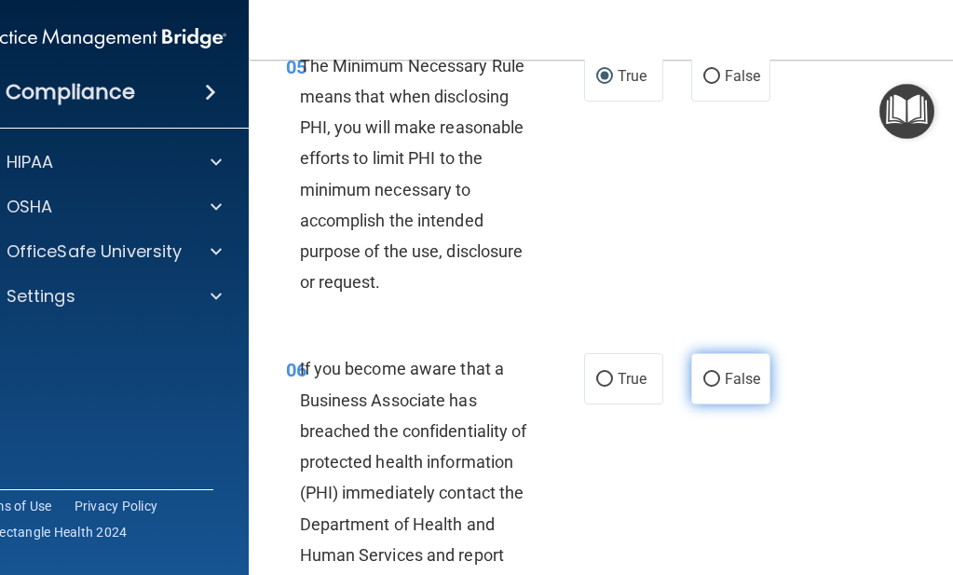
click at [703, 387] on input "False" at bounding box center [711, 380] width 17 height 14
radio input "true"
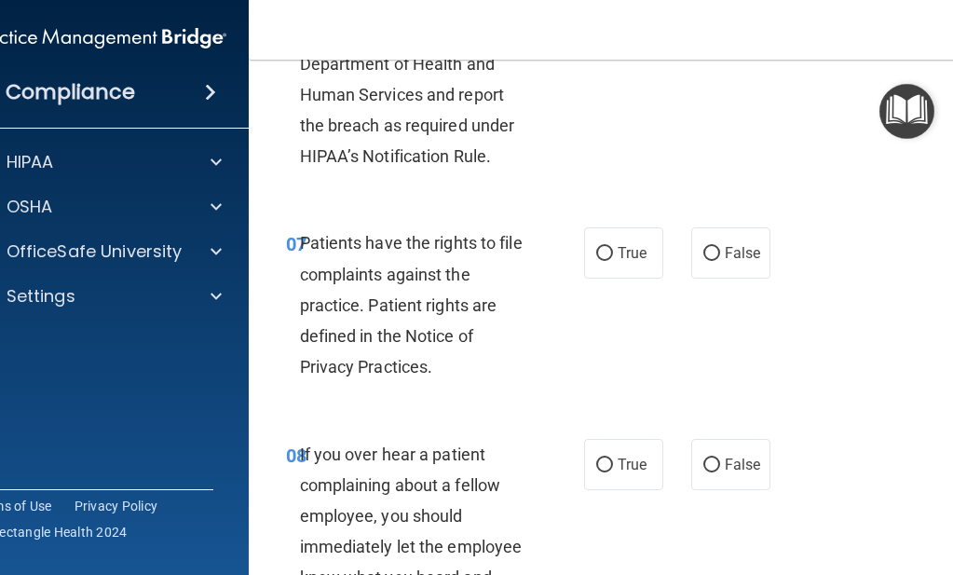
scroll to position [1682, 0]
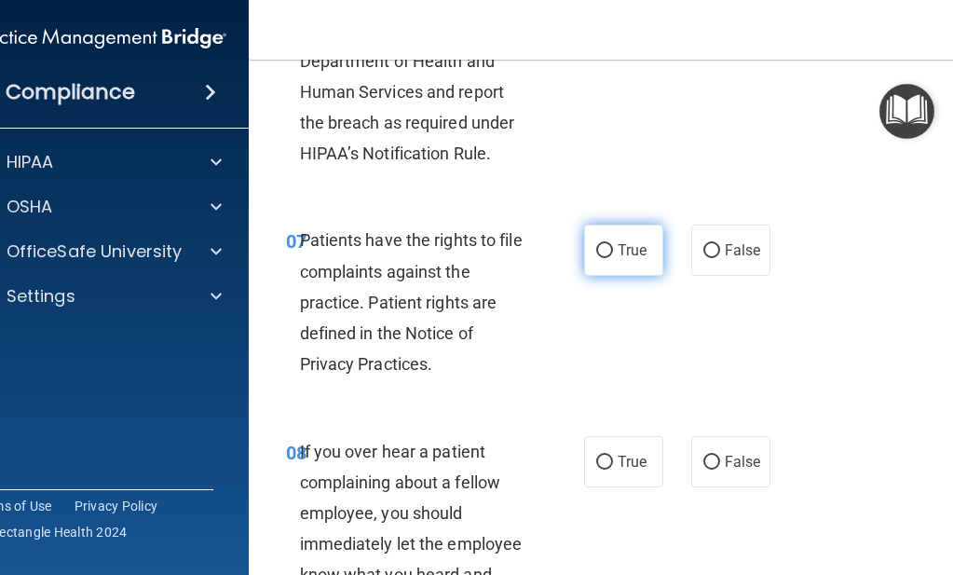
click at [596, 258] on input "True" at bounding box center [604, 251] width 17 height 14
radio input "true"
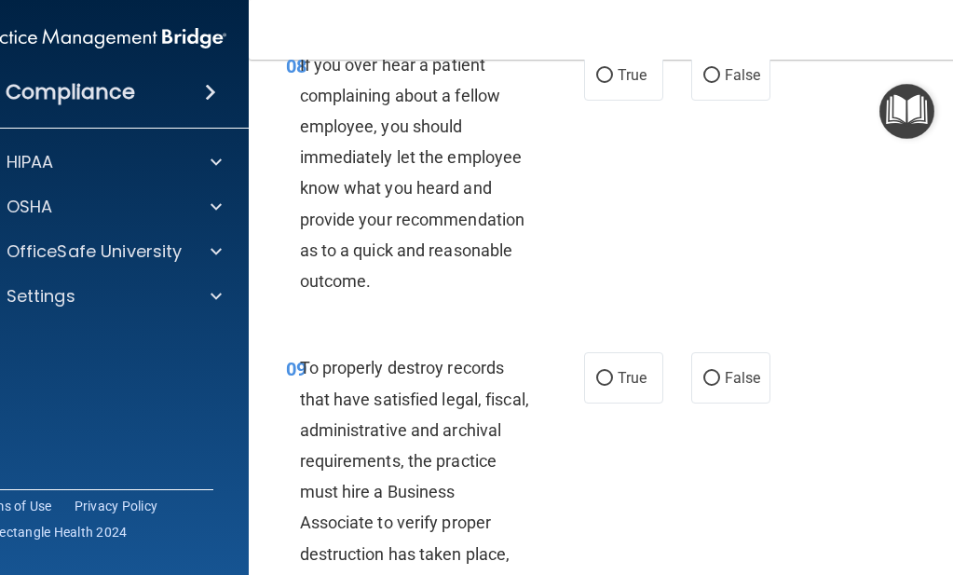
scroll to position [2069, 0]
click at [703, 82] on input "False" at bounding box center [711, 75] width 17 height 14
radio input "true"
click at [707, 385] on input "False" at bounding box center [711, 378] width 17 height 14
radio input "true"
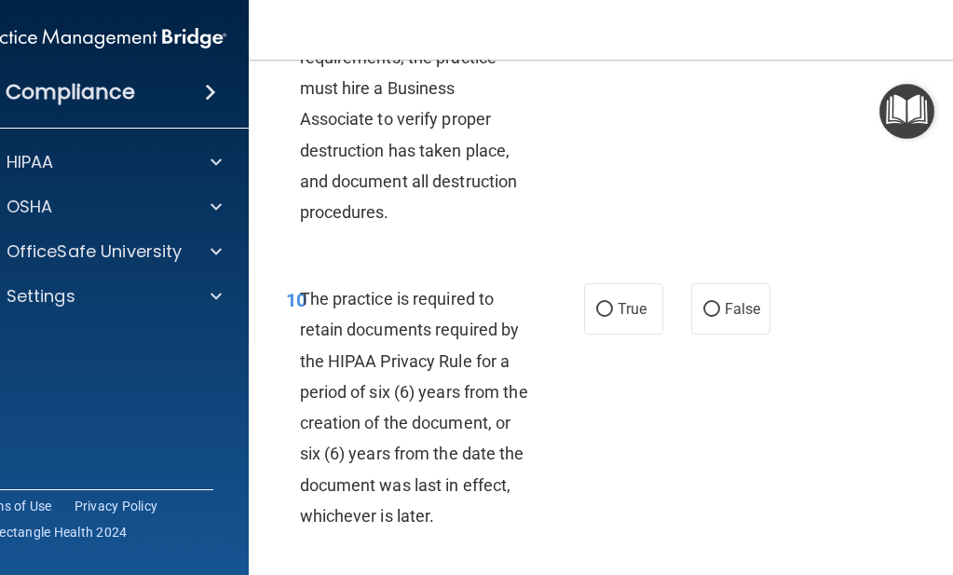
scroll to position [2475, 0]
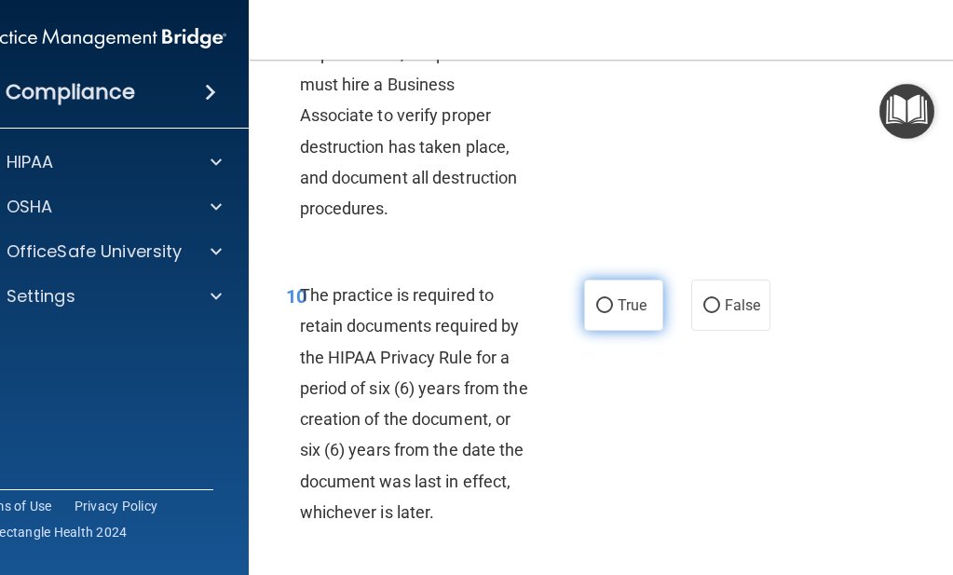
click at [601, 313] on input "True" at bounding box center [604, 306] width 17 height 14
radio input "true"
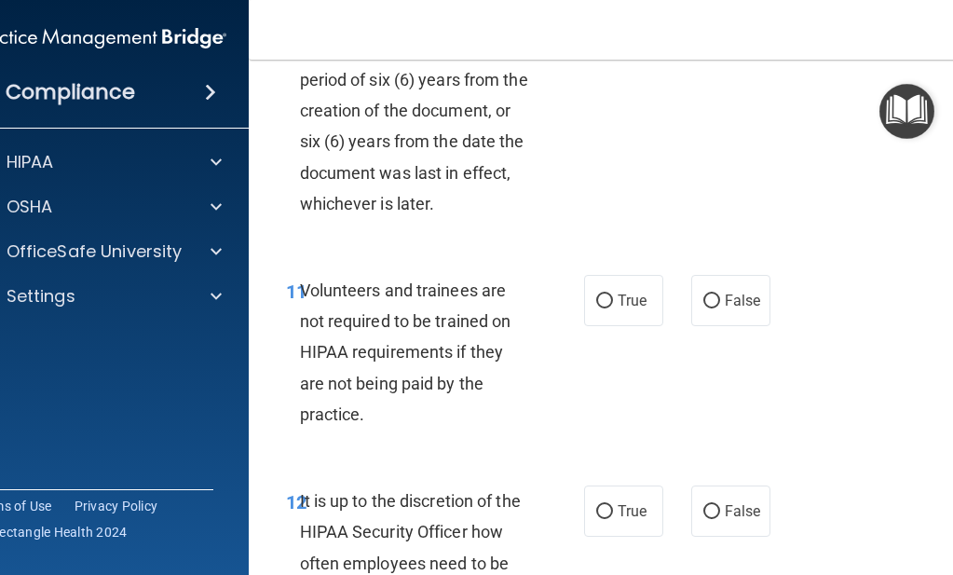
scroll to position [2785, 0]
click at [704, 307] on input "False" at bounding box center [711, 300] width 17 height 14
radio input "true"
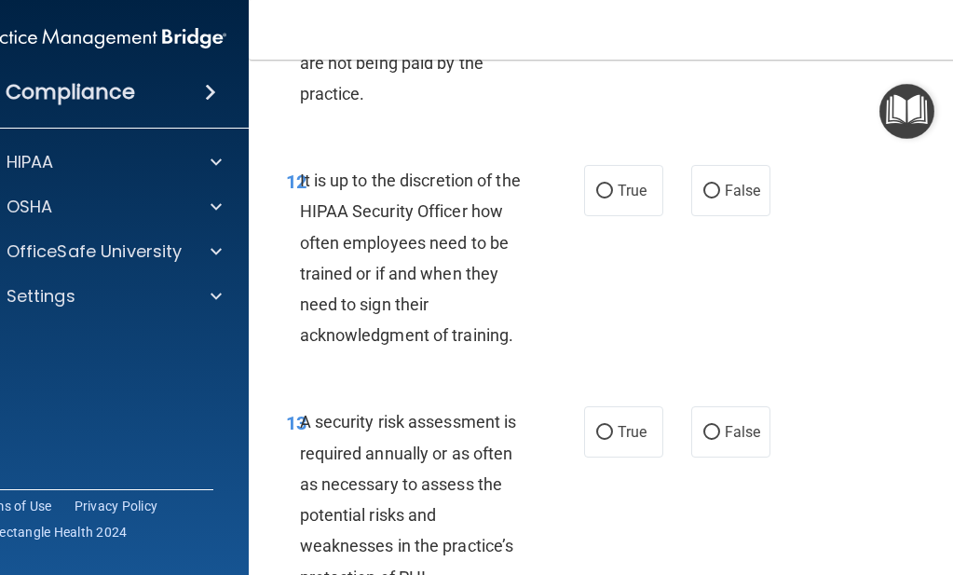
scroll to position [3105, 0]
click at [703, 198] on input "False" at bounding box center [711, 191] width 17 height 14
radio input "true"
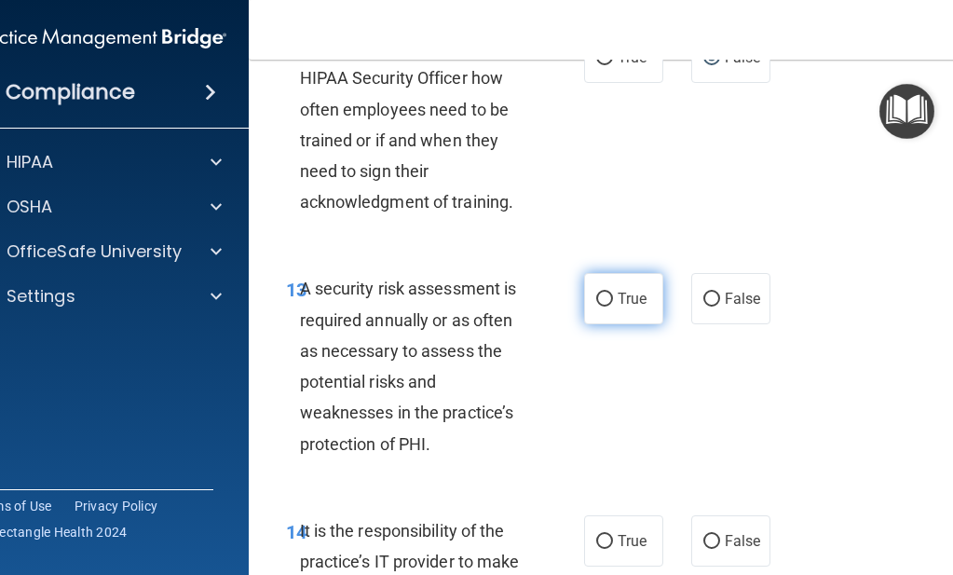
scroll to position [3237, 0]
click at [597, 307] on input "True" at bounding box center [604, 300] width 17 height 14
radio input "true"
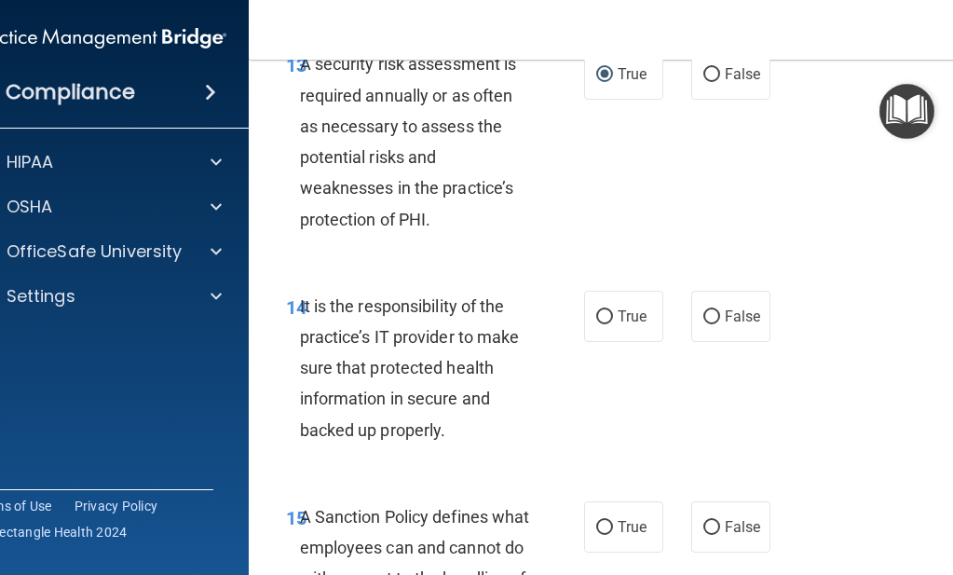
scroll to position [3467, 0]
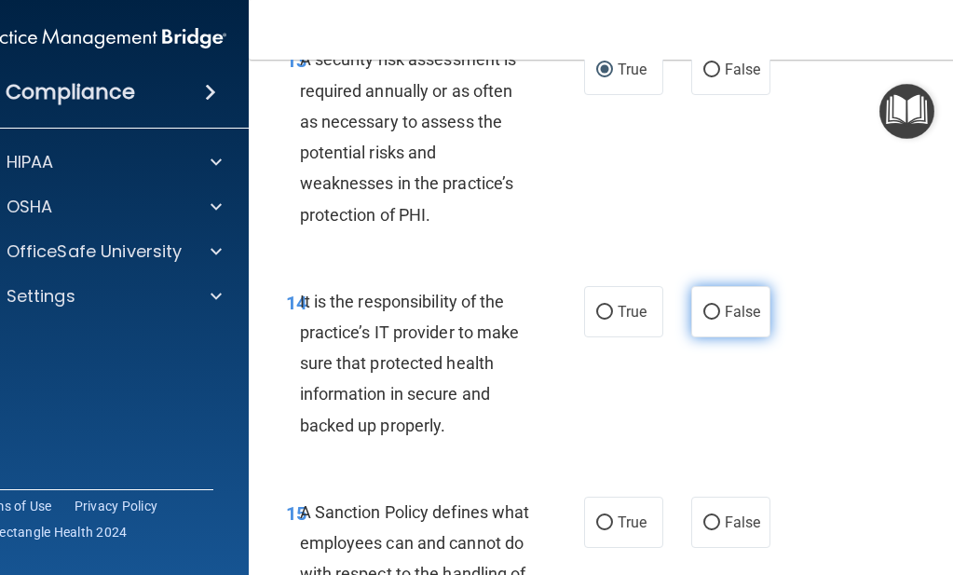
click at [703, 320] on input "False" at bounding box center [711, 313] width 17 height 14
radio input "true"
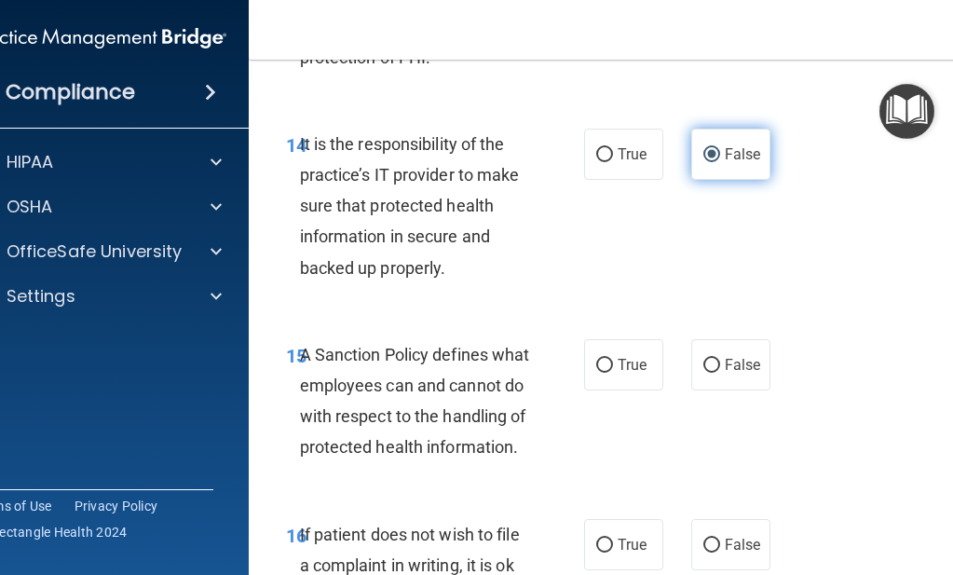
scroll to position [3625, 0]
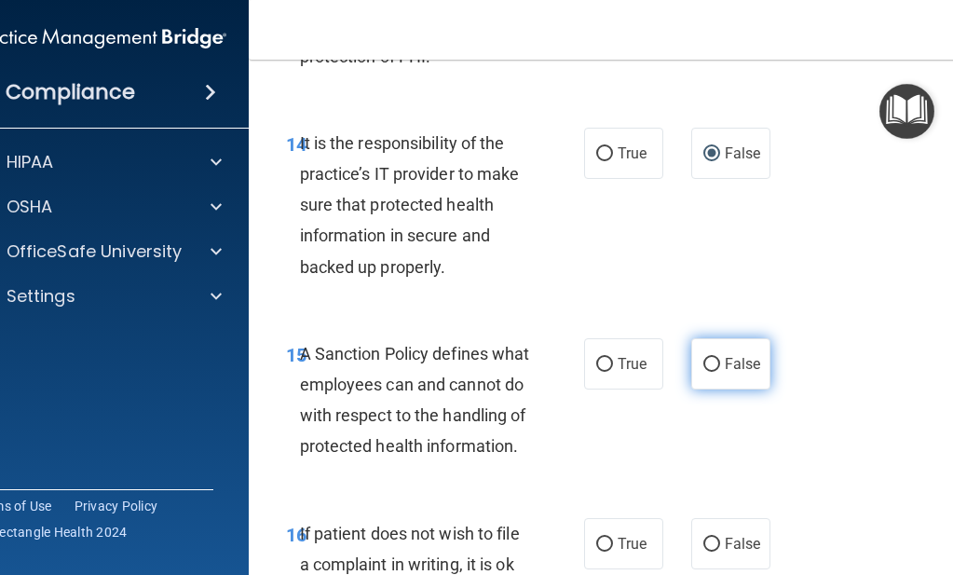
click at [703, 370] on input "False" at bounding box center [711, 365] width 17 height 14
radio input "true"
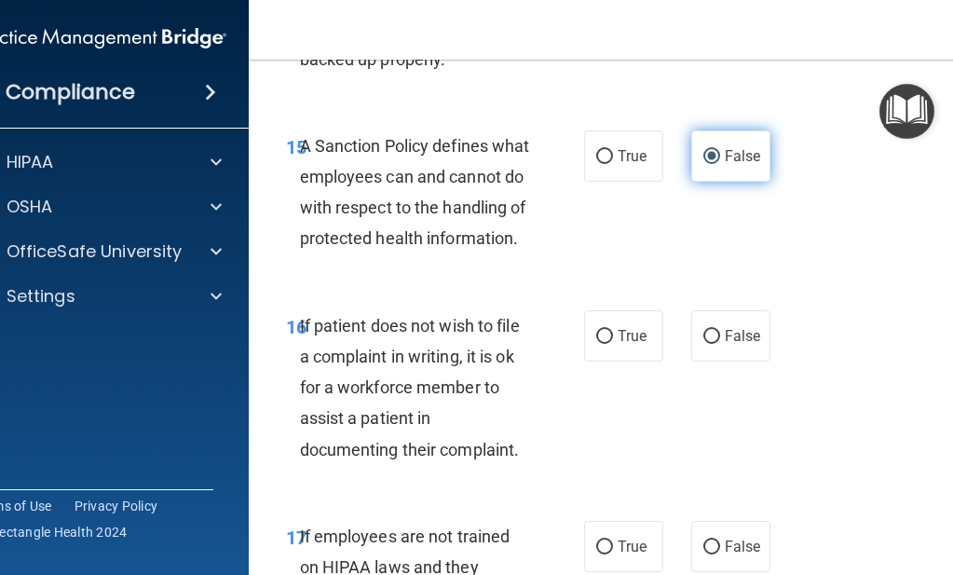
scroll to position [3835, 0]
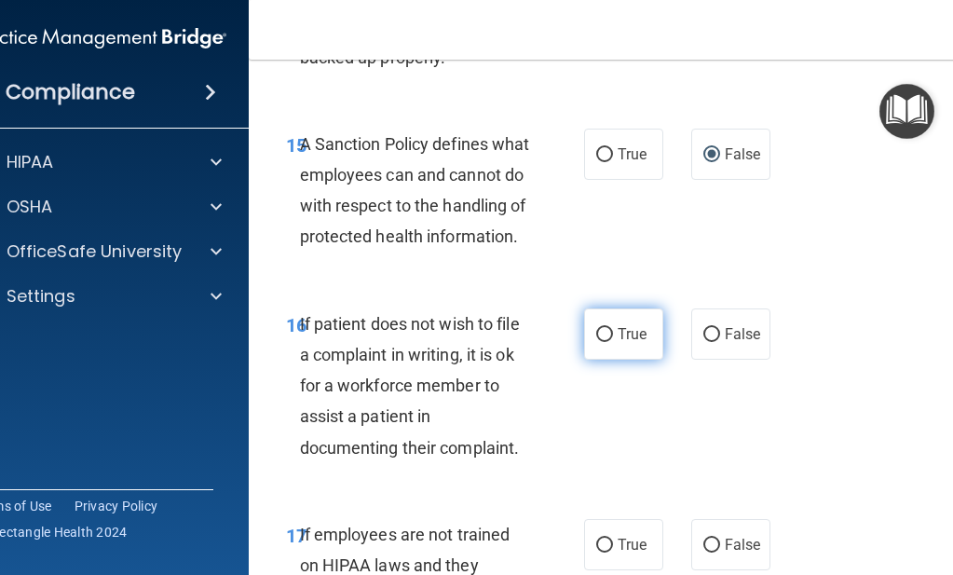
click at [599, 342] on input "True" at bounding box center [604, 335] width 17 height 14
radio input "true"
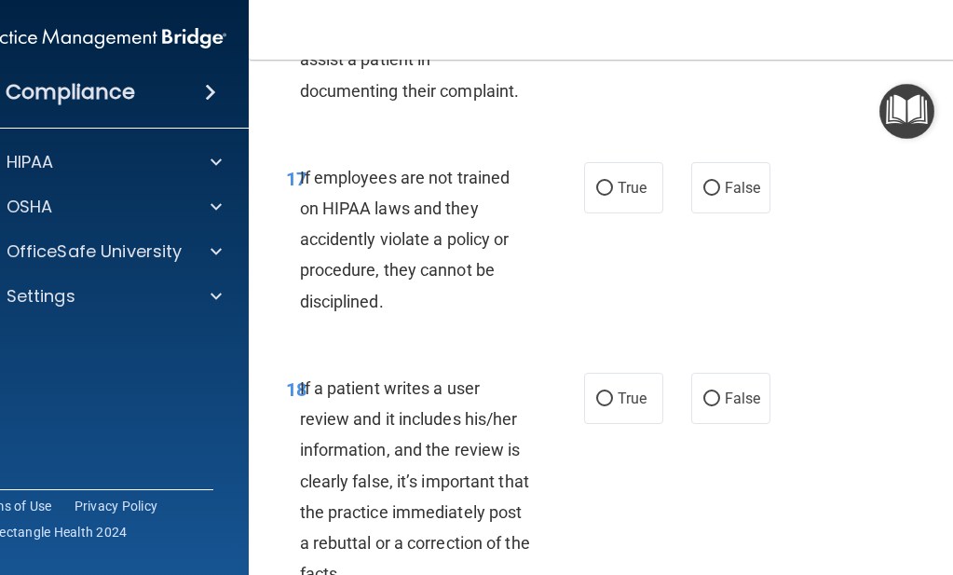
scroll to position [4192, 0]
click at [703, 195] on input "False" at bounding box center [711, 188] width 17 height 14
radio input "true"
click at [703, 405] on input "False" at bounding box center [711, 398] width 17 height 14
radio input "true"
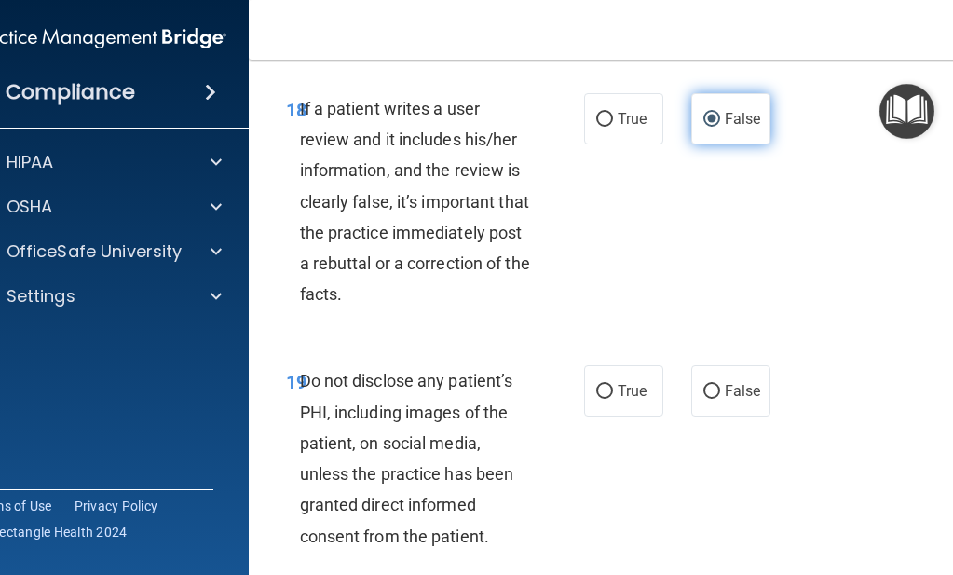
scroll to position [4474, 0]
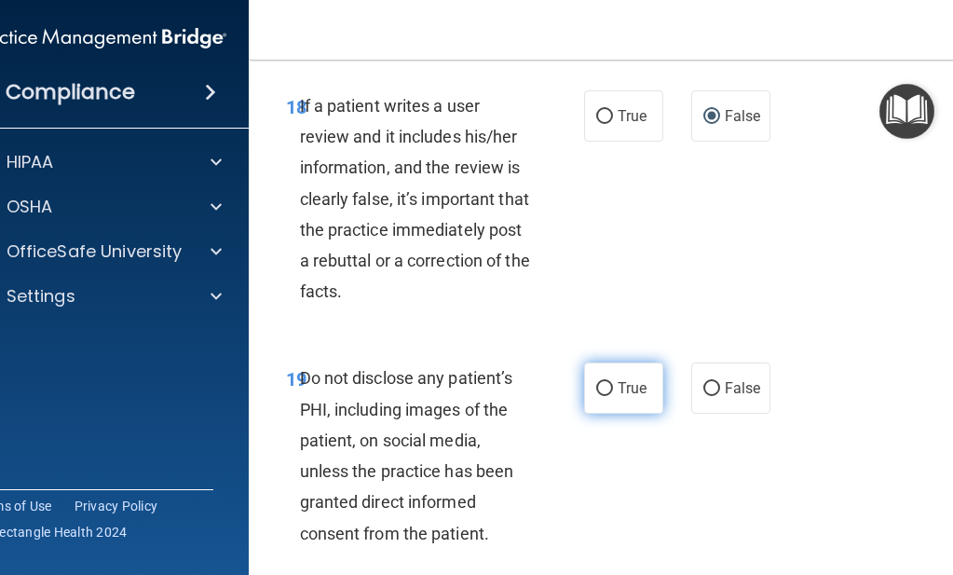
click at [597, 396] on input "True" at bounding box center [604, 389] width 17 height 14
radio input "true"
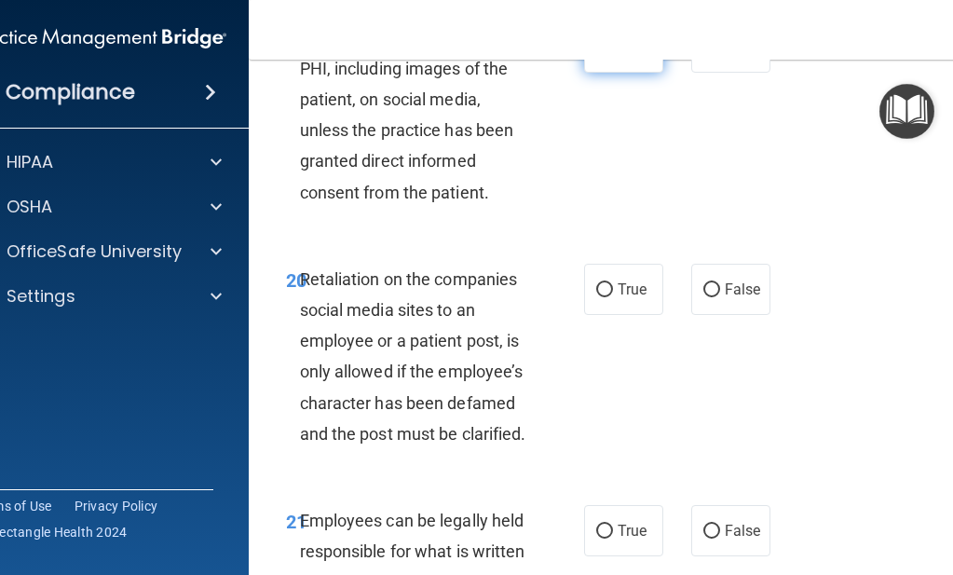
scroll to position [4818, 0]
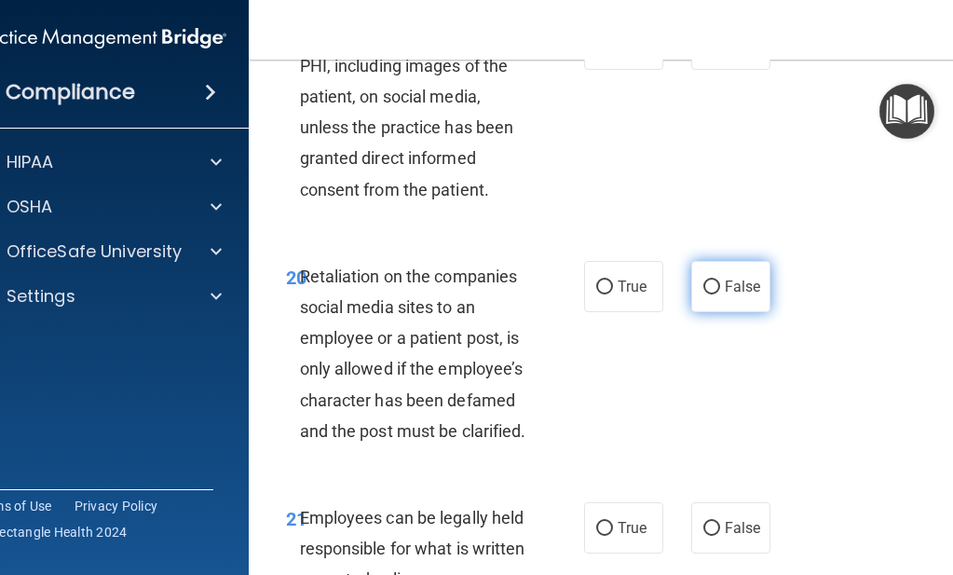
click at [703, 294] on input "False" at bounding box center [711, 287] width 17 height 14
radio input "true"
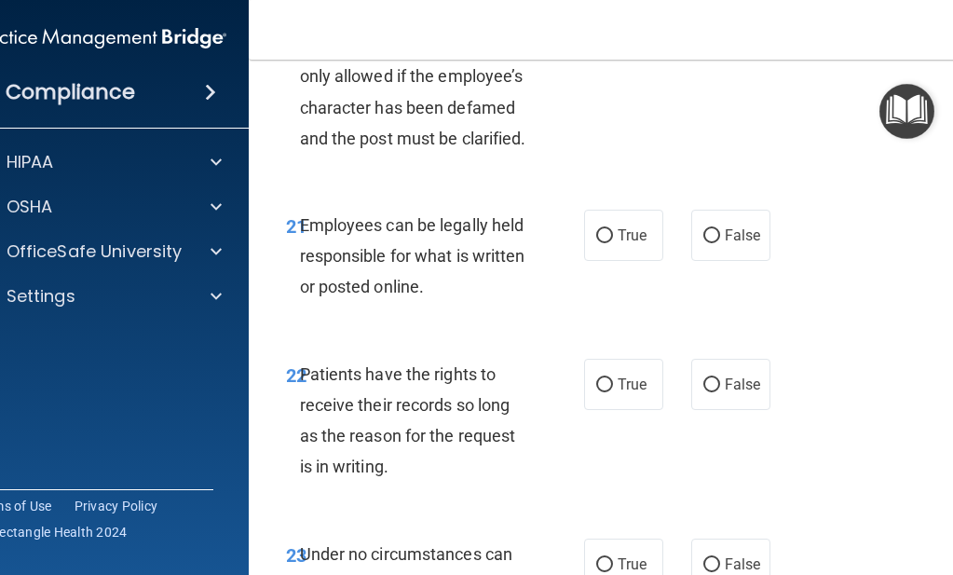
scroll to position [5114, 0]
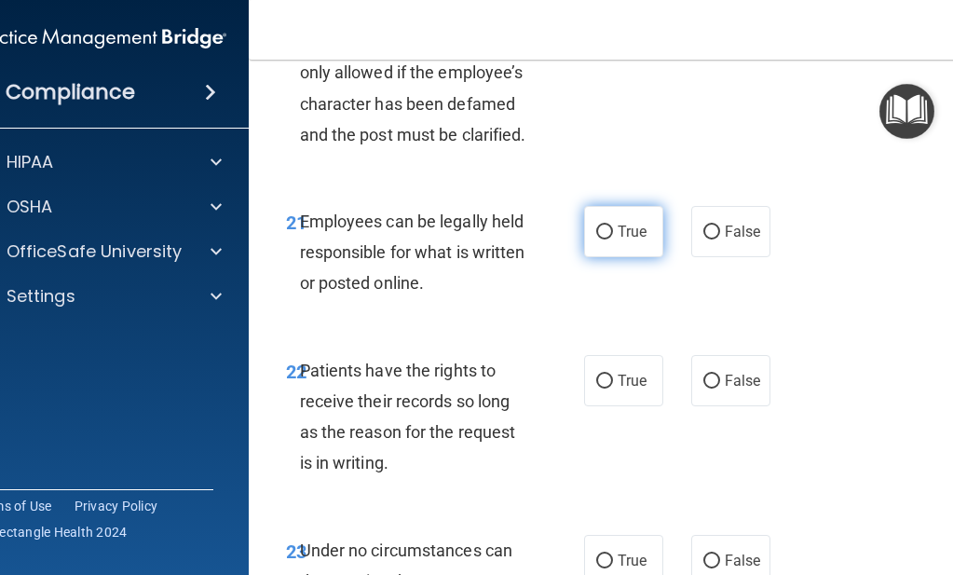
click at [597, 239] on input "True" at bounding box center [604, 232] width 17 height 14
radio input "true"
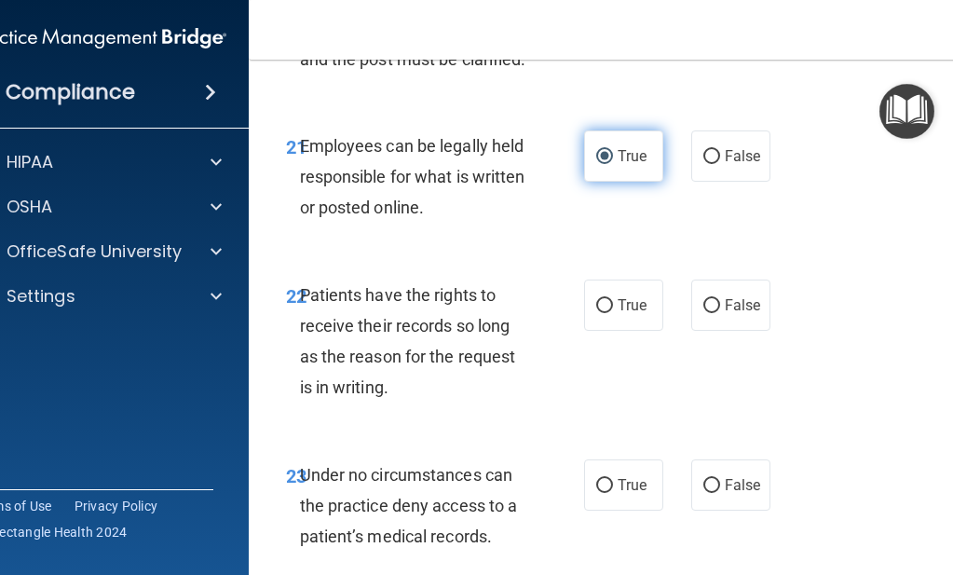
scroll to position [5198, 0]
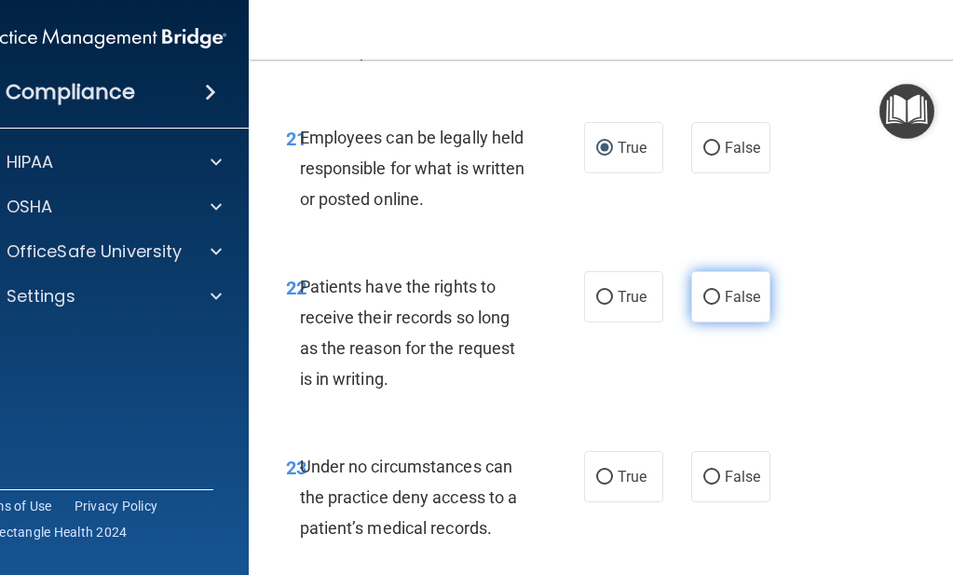
click at [703, 305] on input "False" at bounding box center [711, 298] width 17 height 14
radio input "true"
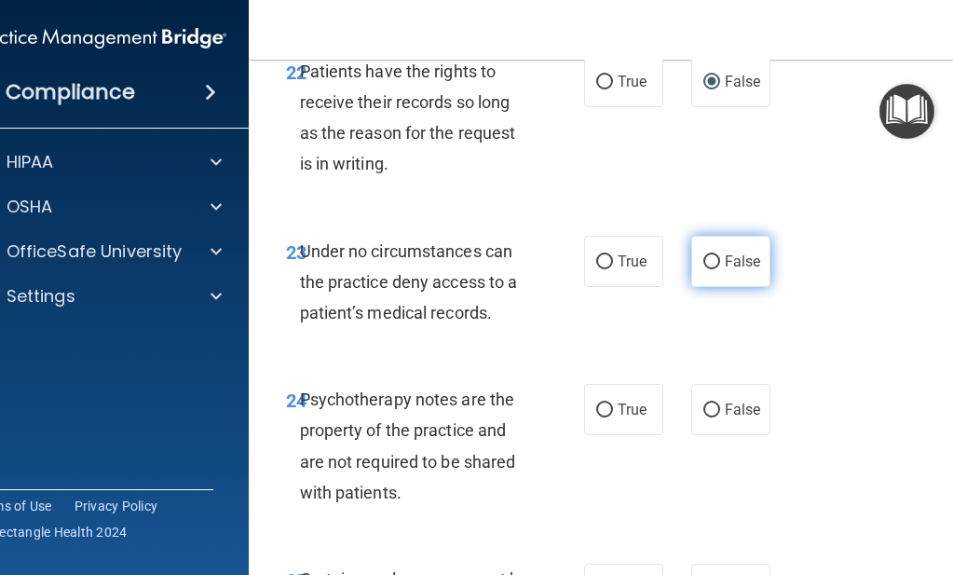
scroll to position [5428, 0]
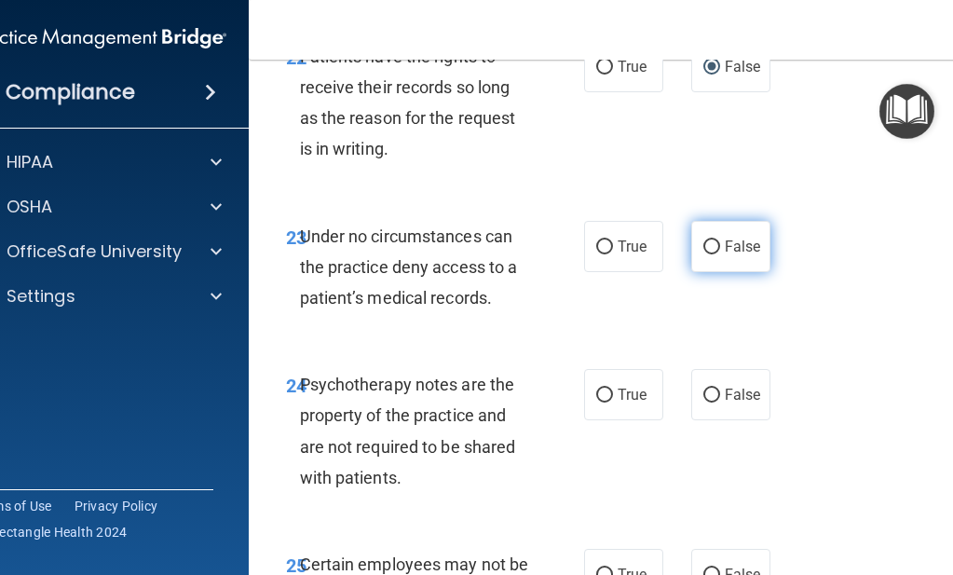
click at [703, 254] on input "False" at bounding box center [711, 247] width 17 height 14
radio input "true"
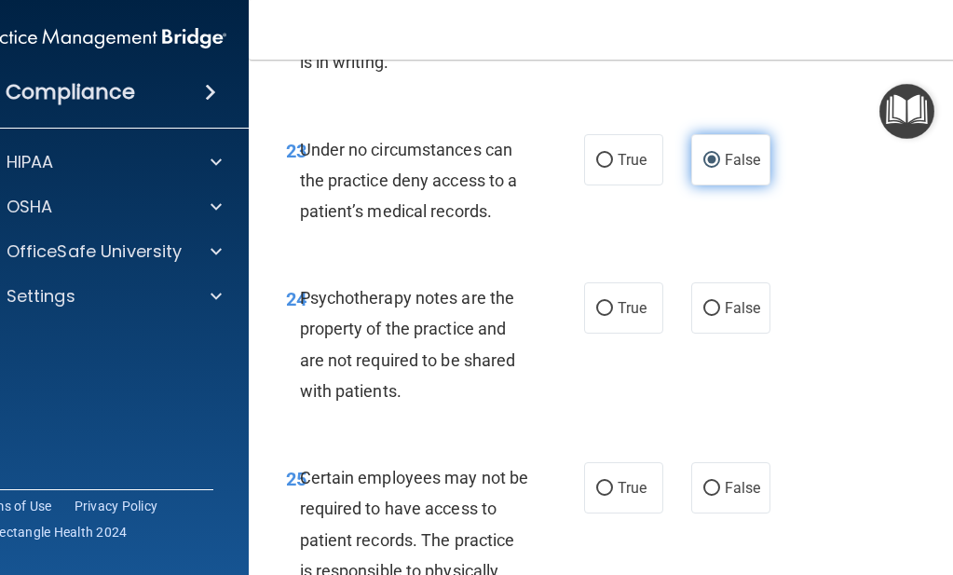
scroll to position [5527, 0]
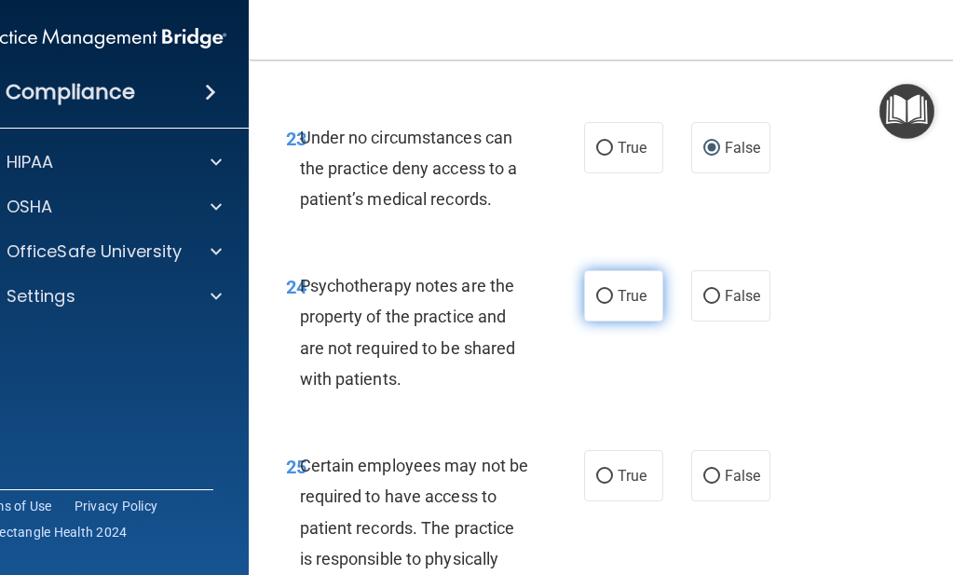
click at [597, 304] on input "True" at bounding box center [604, 297] width 17 height 14
radio input "true"
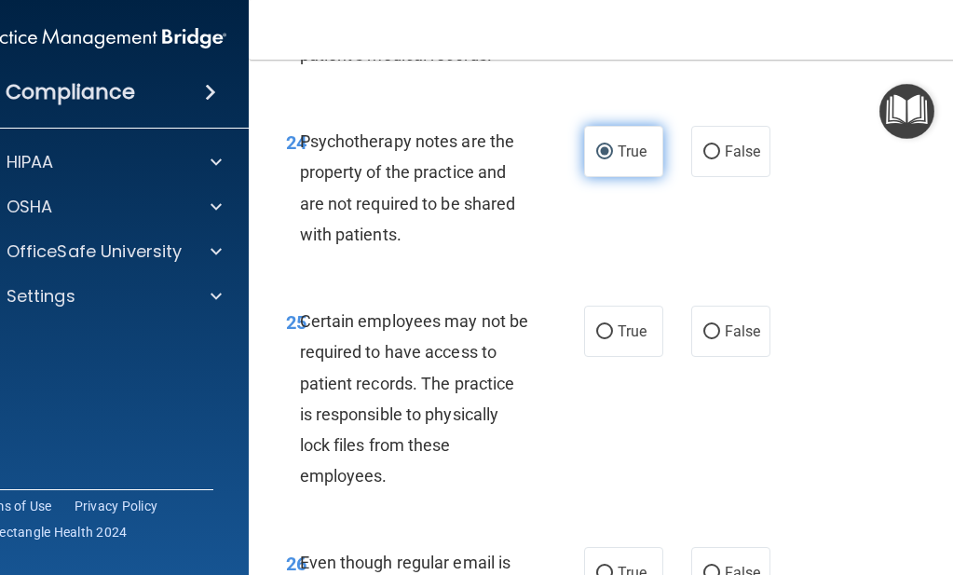
scroll to position [5692, 0]
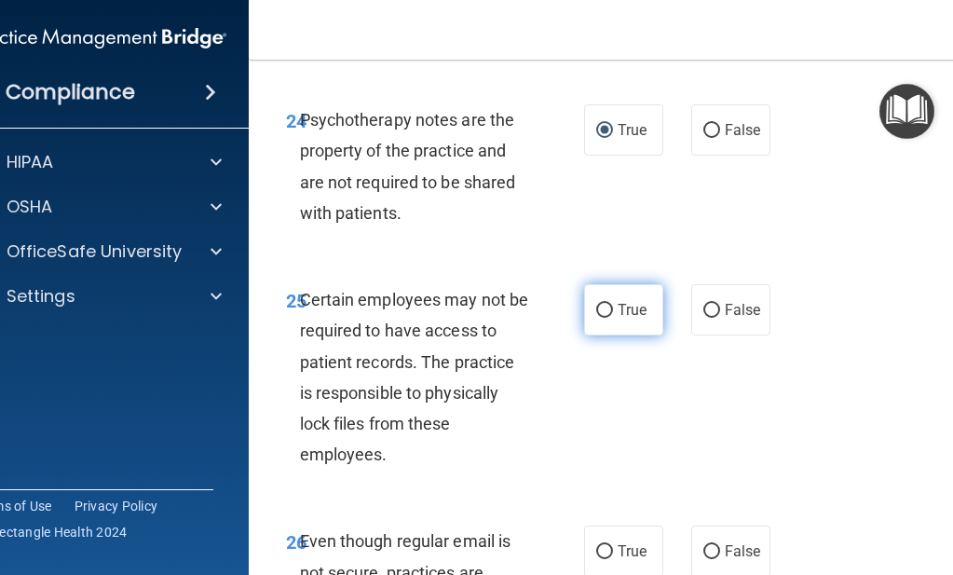
click at [596, 318] on input "True" at bounding box center [604, 311] width 17 height 14
radio input "true"
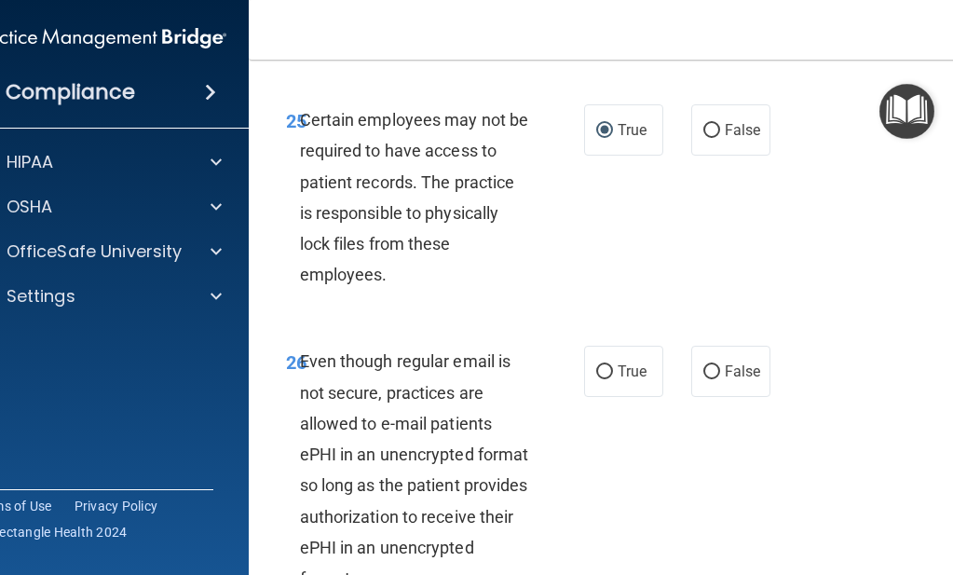
scroll to position [5877, 0]
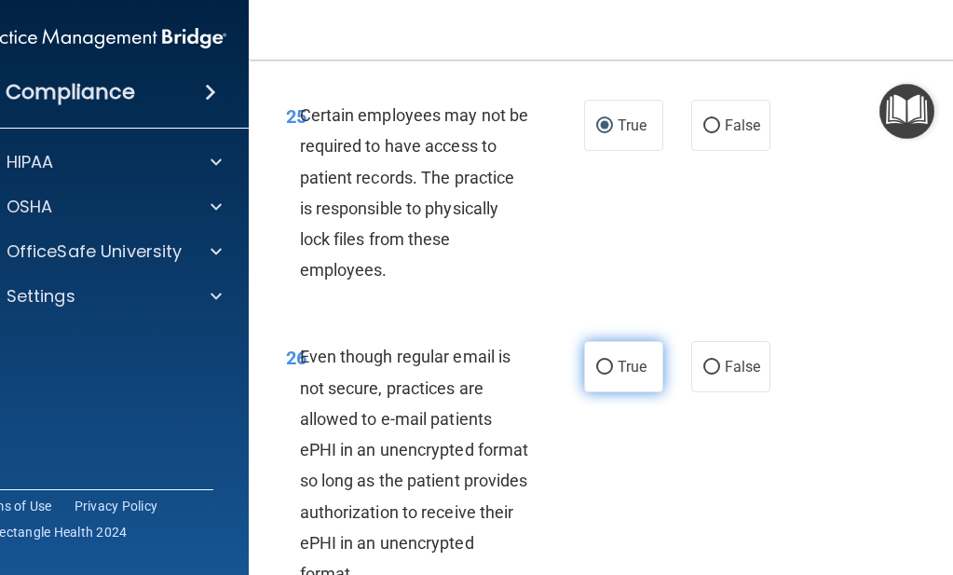
click at [596, 375] on input "True" at bounding box center [604, 368] width 17 height 14
radio input "true"
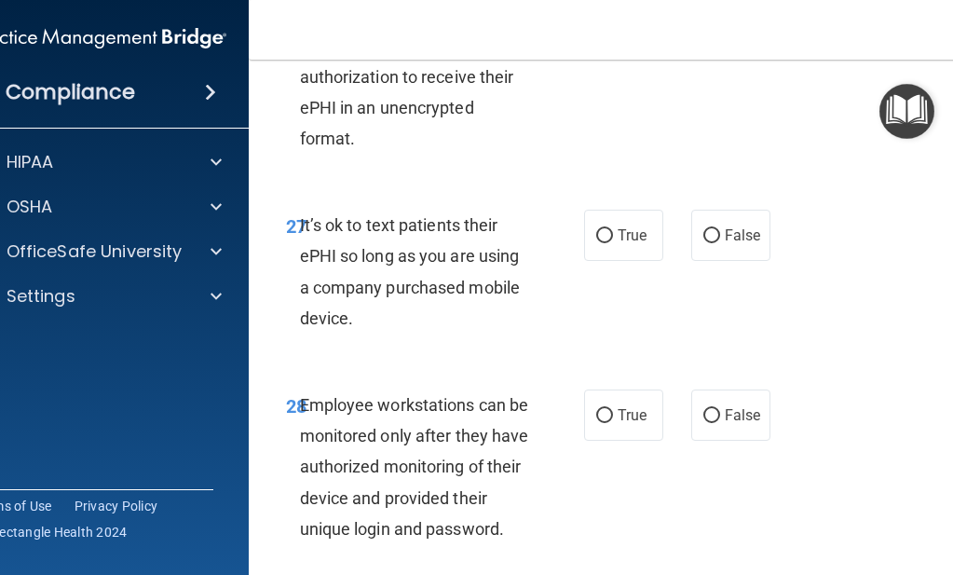
scroll to position [6325, 0]
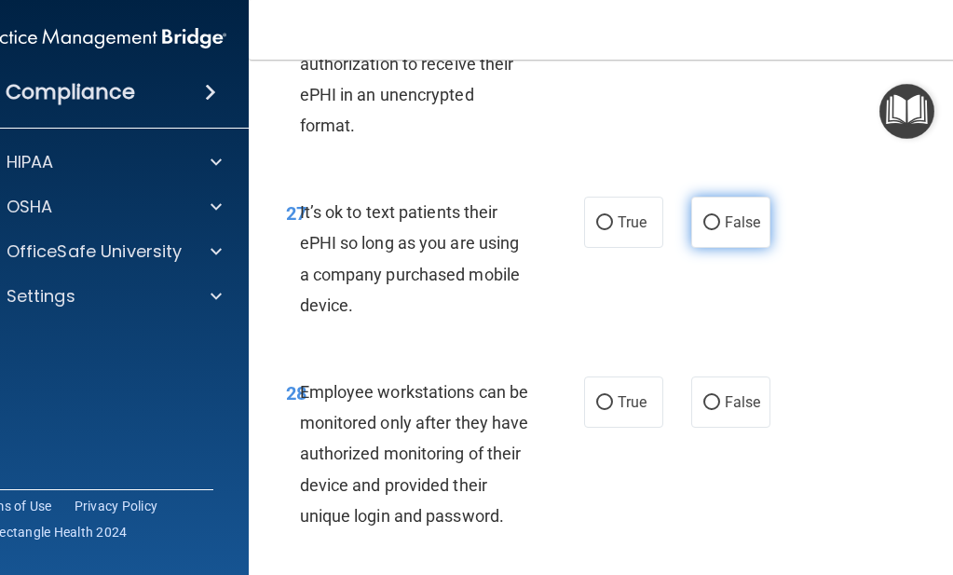
click at [703, 230] on input "False" at bounding box center [711, 223] width 17 height 14
radio input "true"
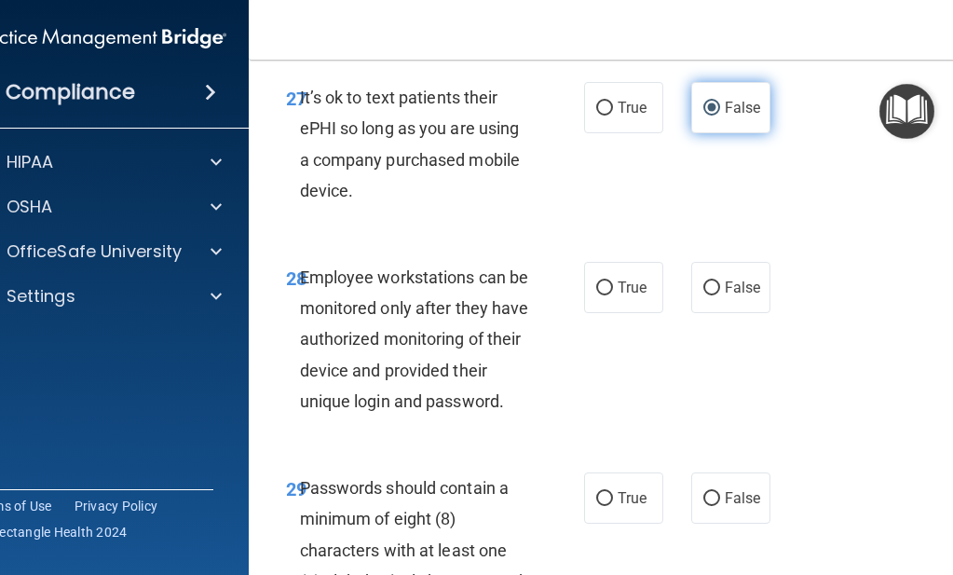
scroll to position [6442, 0]
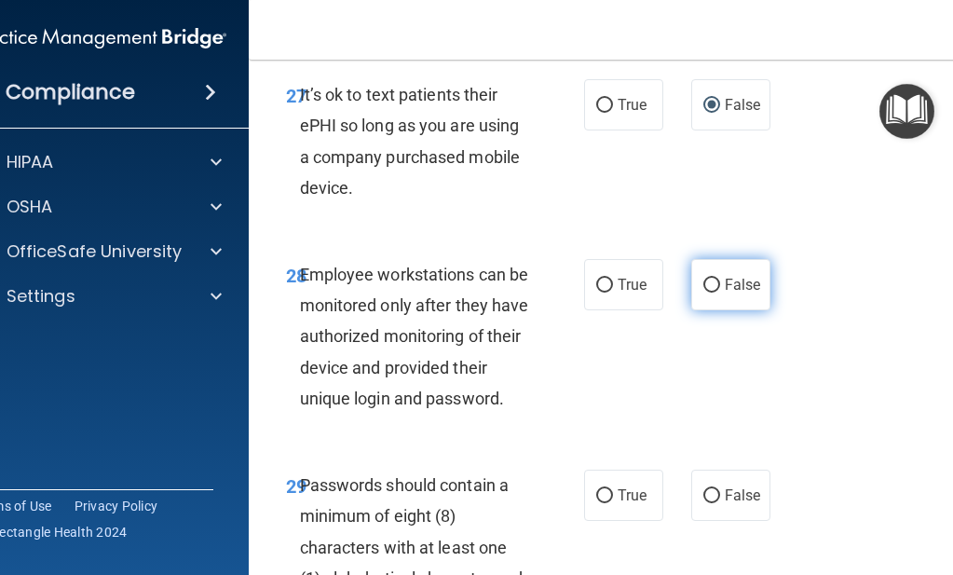
click at [705, 293] on input "False" at bounding box center [711, 286] width 17 height 14
radio input "true"
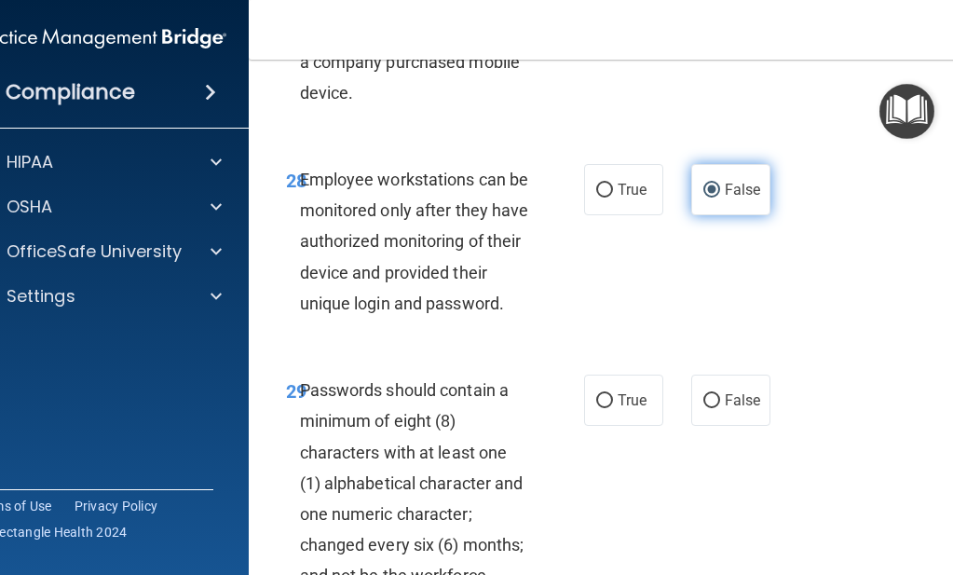
scroll to position [6544, 0]
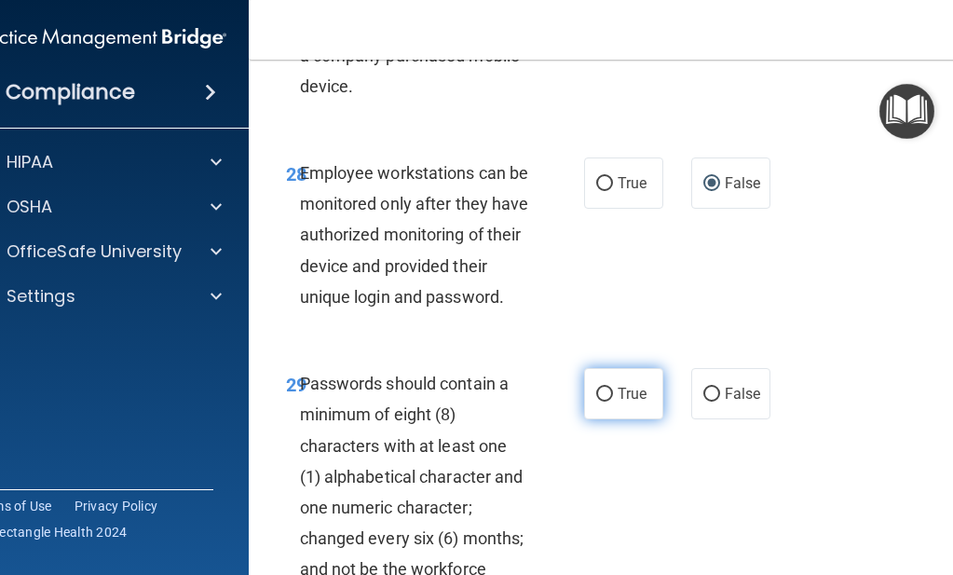
click at [598, 402] on input "True" at bounding box center [604, 395] width 17 height 14
radio input "true"
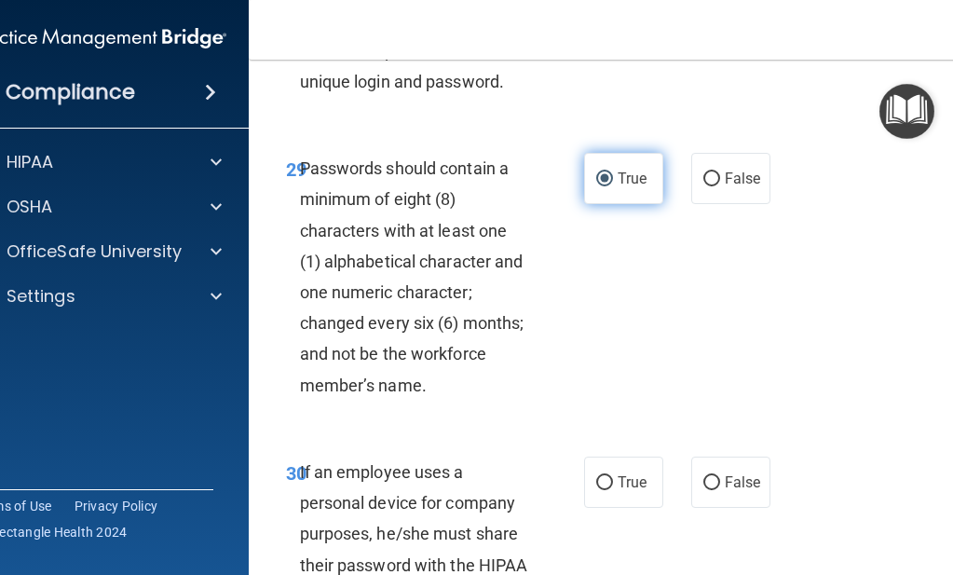
scroll to position [6764, 0]
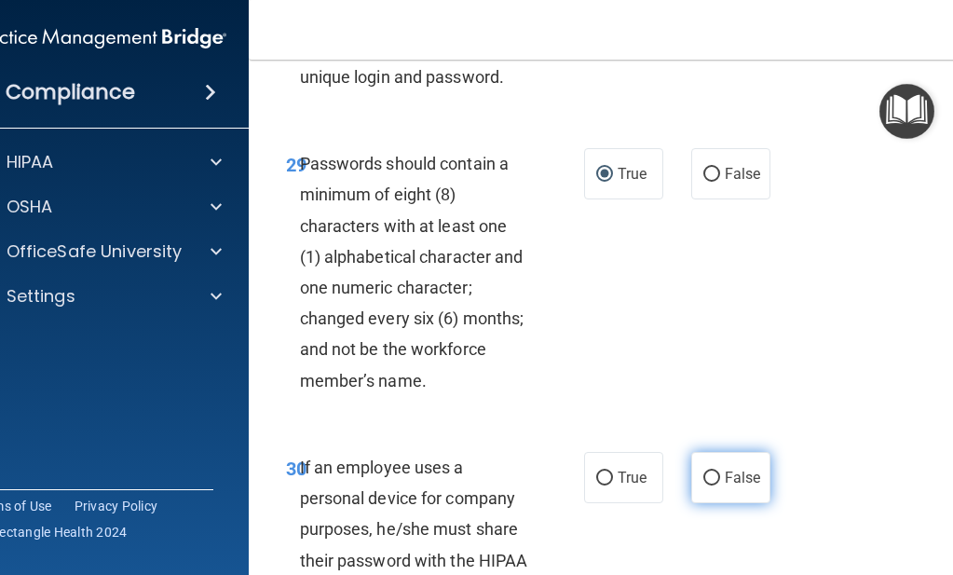
click at [703, 485] on input "False" at bounding box center [711, 478] width 17 height 14
radio input "true"
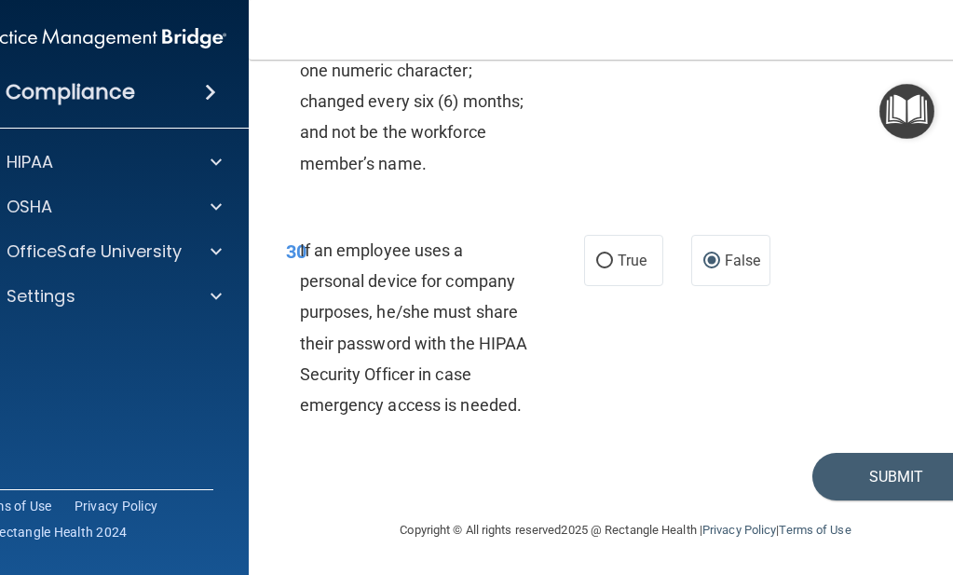
scroll to position [7004, 0]
click at [850, 476] on button "Submit" at bounding box center [896, 477] width 168 height 48
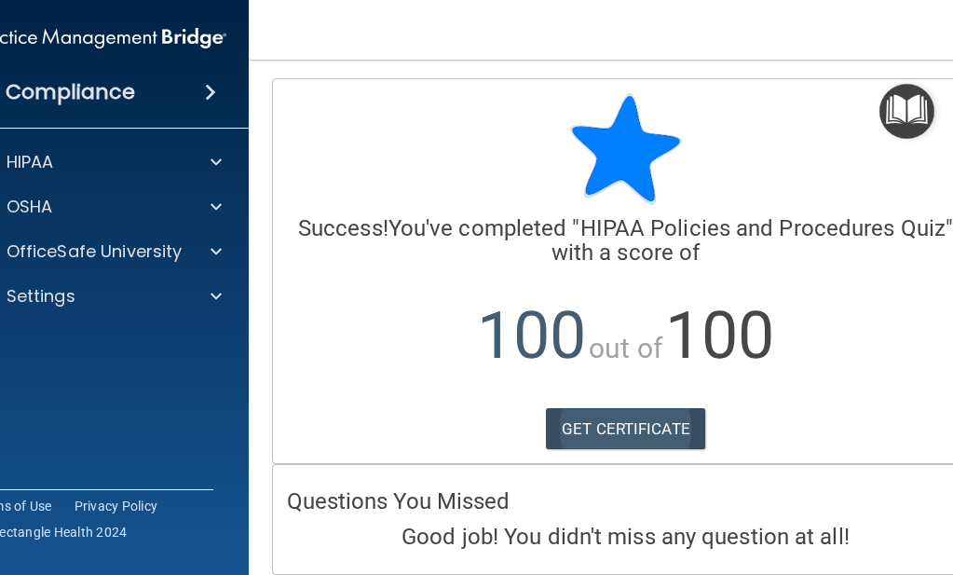
click at [635, 428] on link "GET CERTIFICATE" at bounding box center [625, 428] width 159 height 41
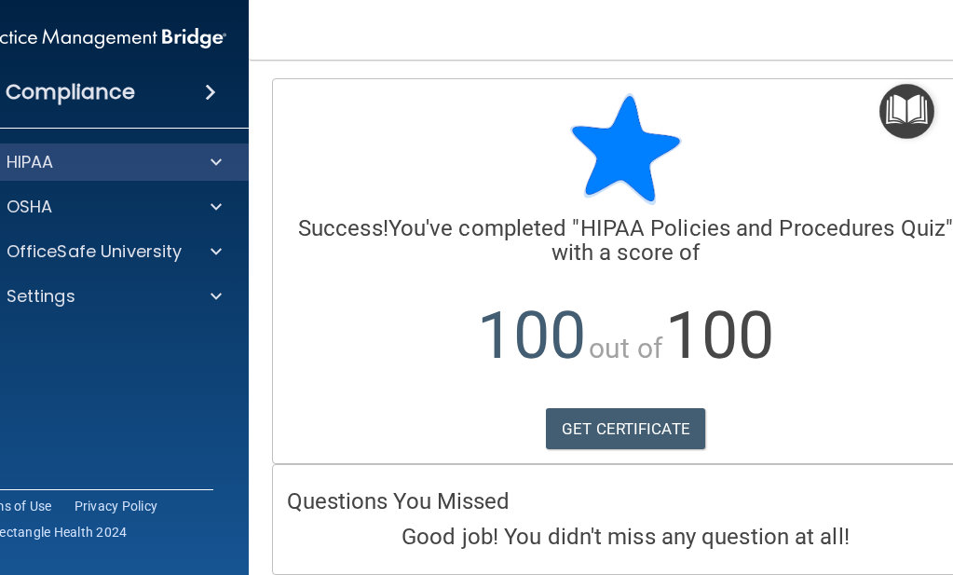
click at [61, 171] on div "HIPAA" at bounding box center [74, 162] width 231 height 22
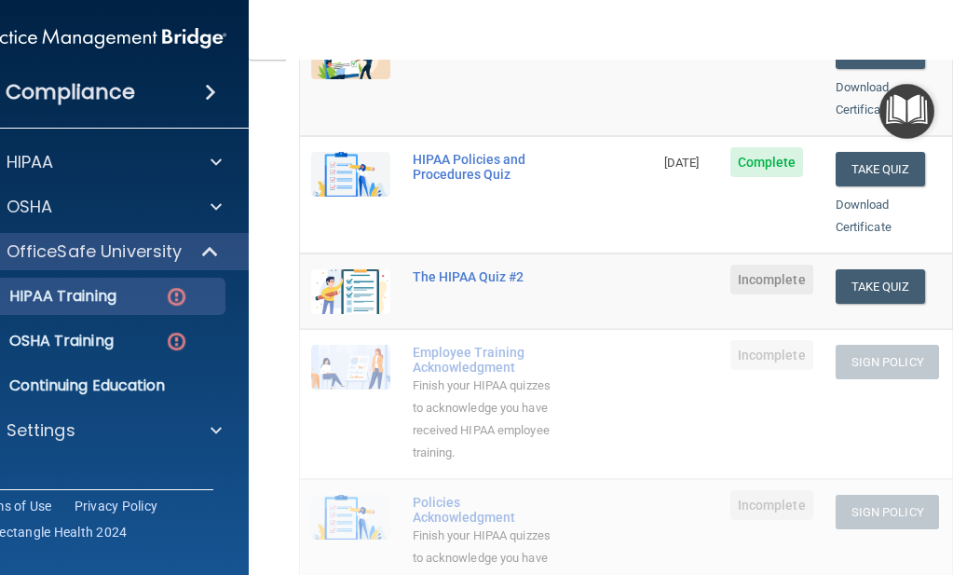
scroll to position [328, 0]
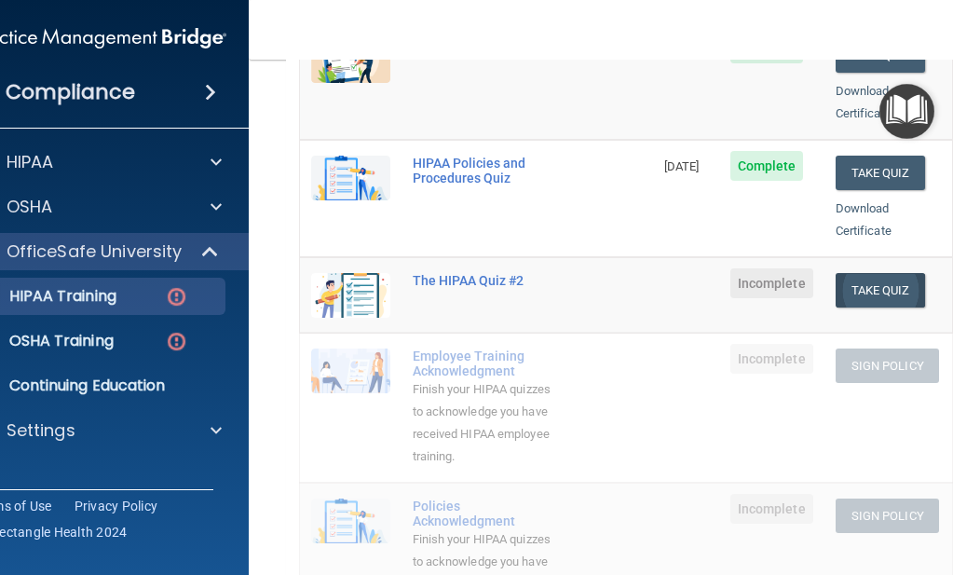
click at [864, 273] on button "Take Quiz" at bounding box center [880, 290] width 89 height 34
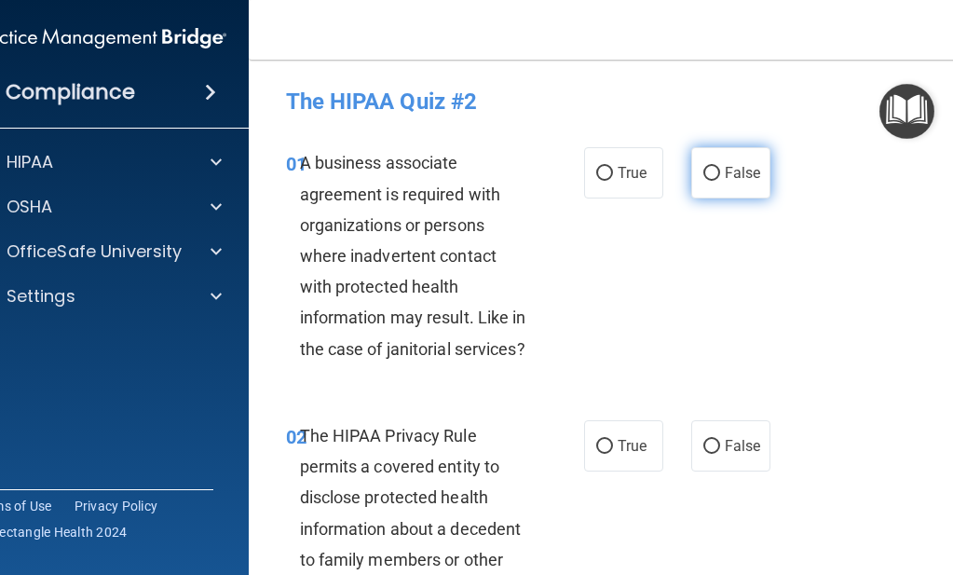
click at [706, 173] on input "False" at bounding box center [711, 174] width 17 height 14
radio input "true"
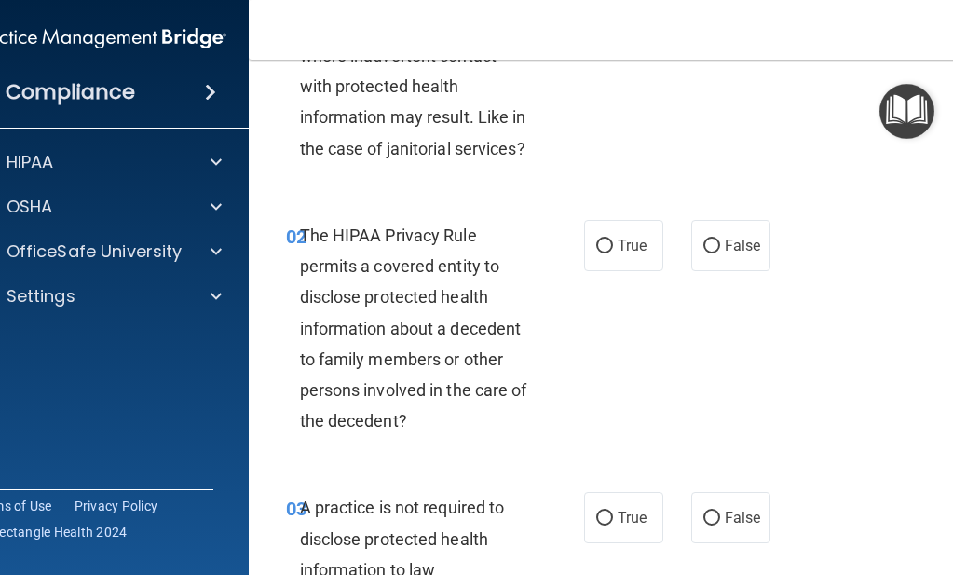
scroll to position [203, 0]
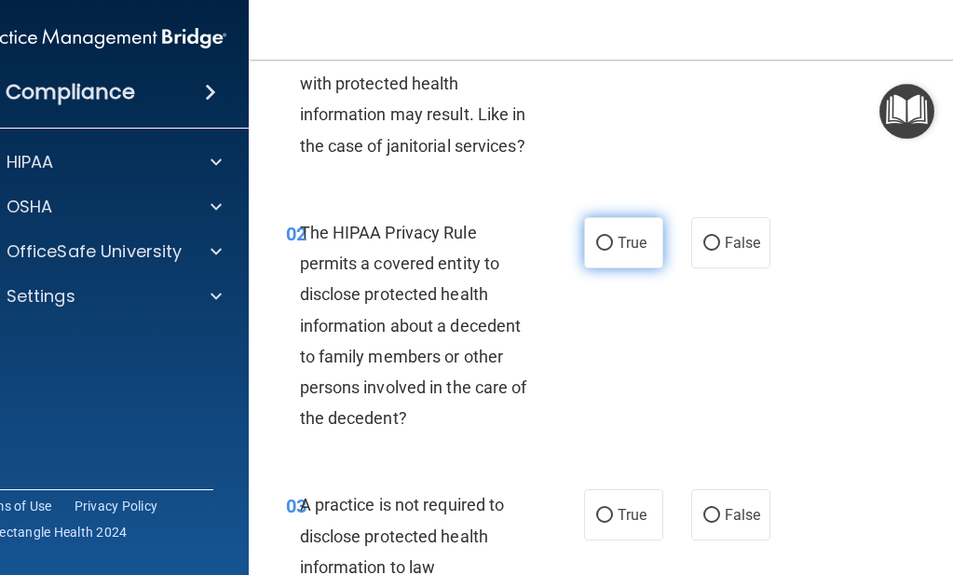
click at [599, 240] on input "True" at bounding box center [604, 244] width 17 height 14
radio input "true"
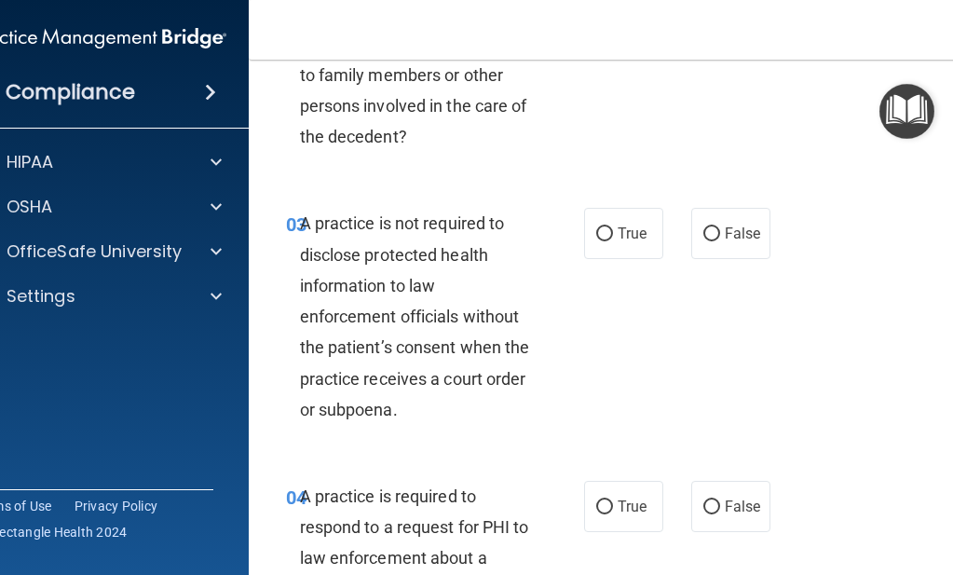
scroll to position [486, 0]
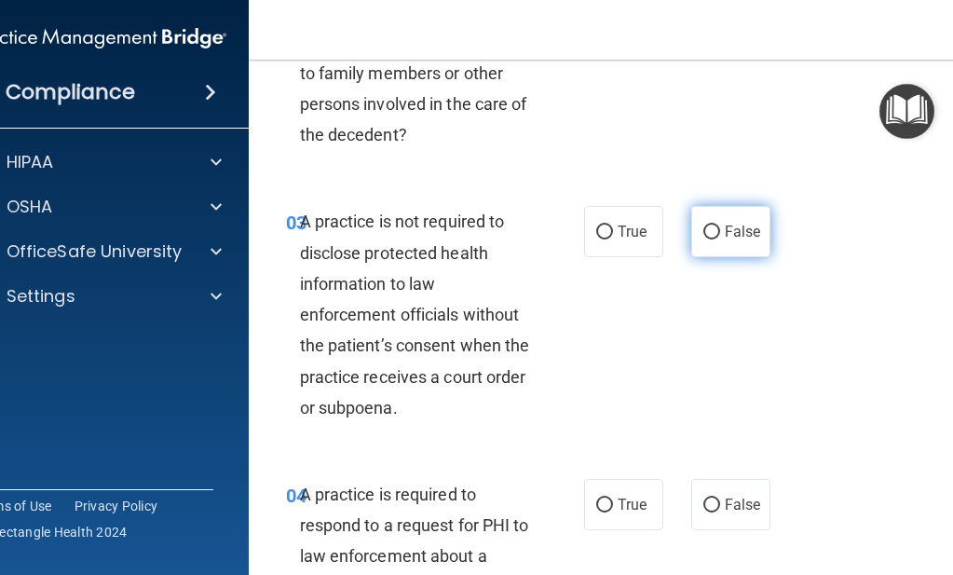
click at [703, 228] on input "False" at bounding box center [711, 232] width 17 height 14
radio input "true"
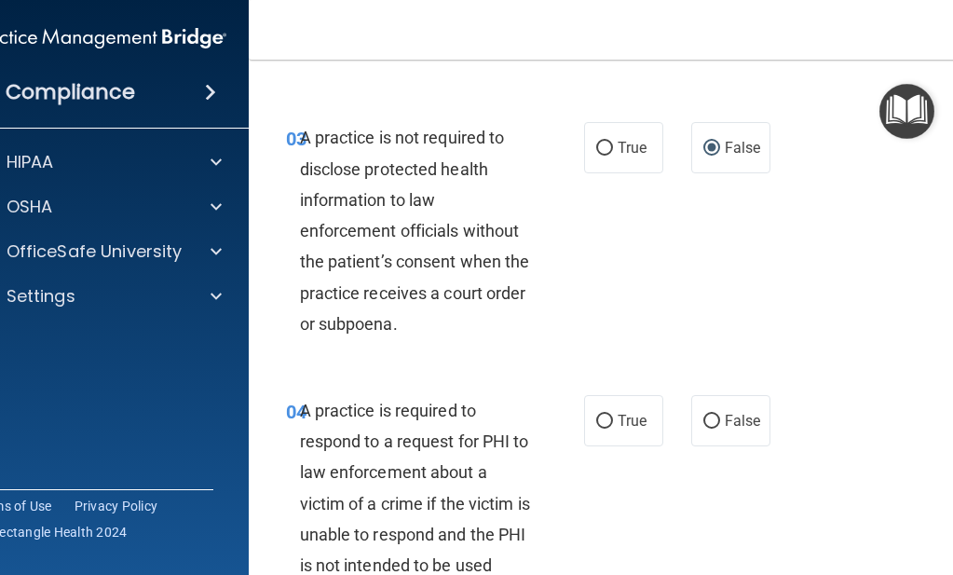
scroll to position [579, 0]
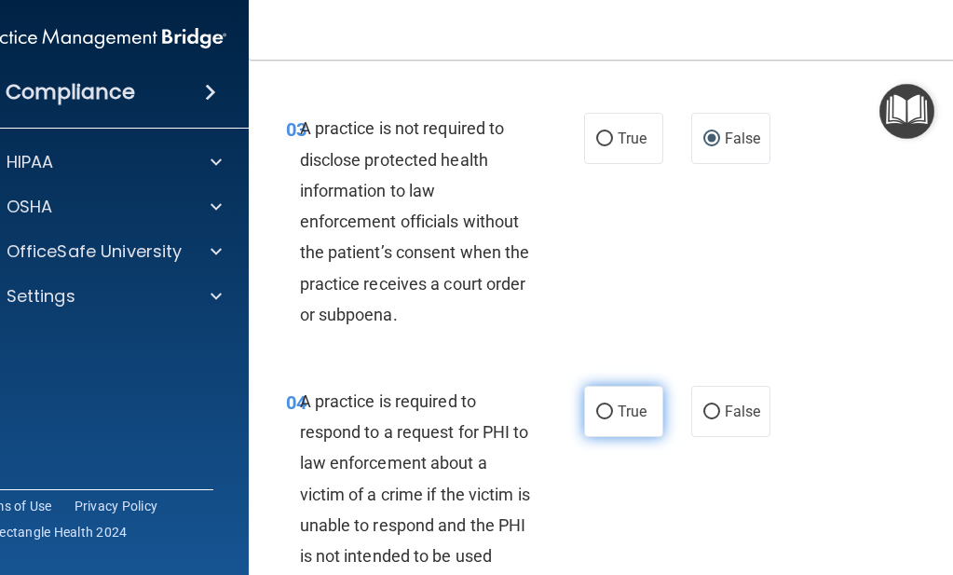
click at [598, 405] on input "True" at bounding box center [604, 412] width 17 height 14
radio input "true"
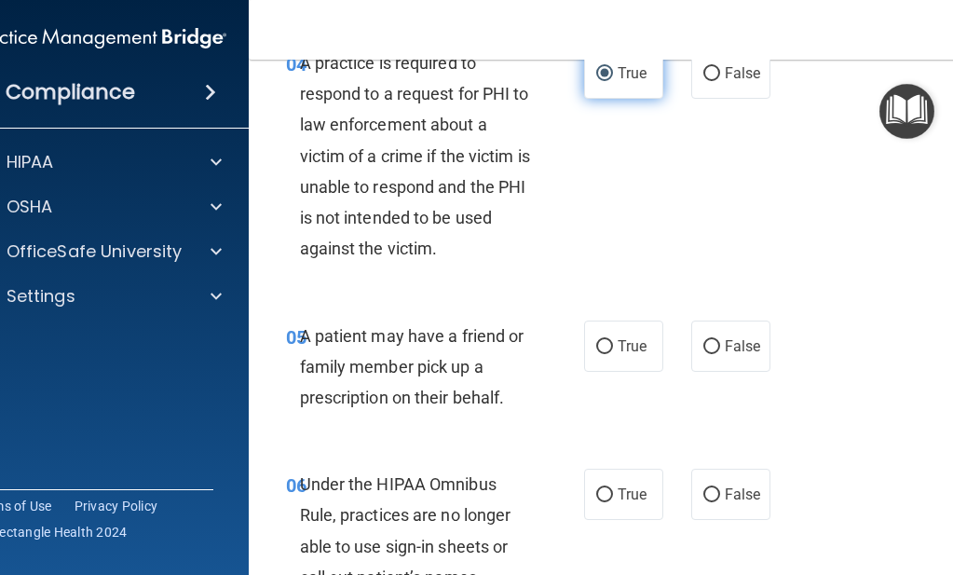
scroll to position [919, 0]
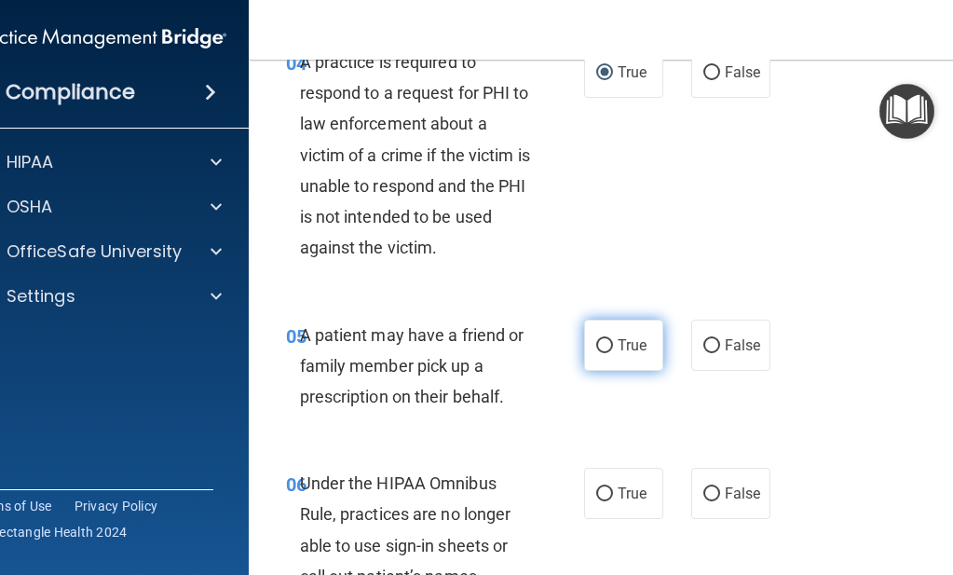
click at [598, 339] on input "True" at bounding box center [604, 346] width 17 height 14
radio input "true"
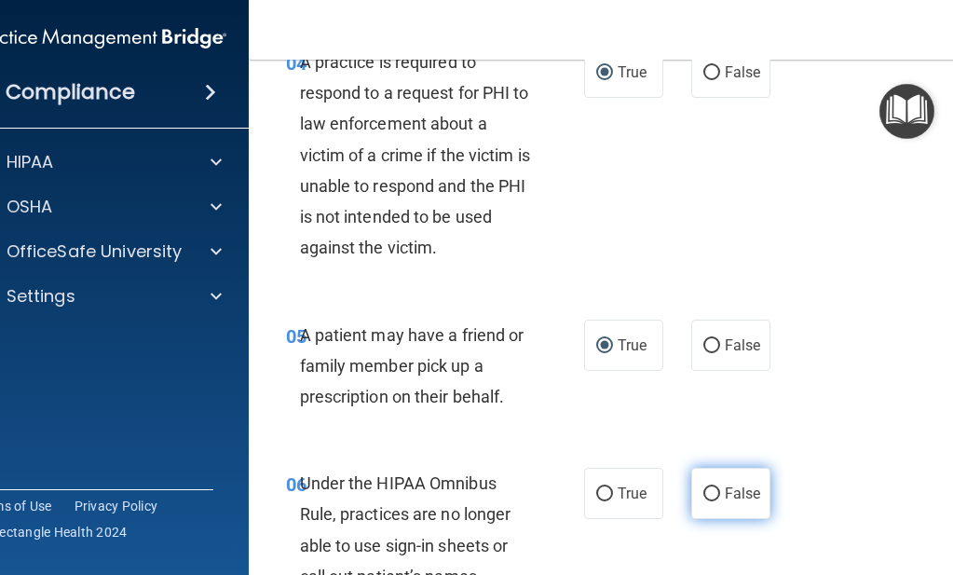
click at [703, 487] on input "False" at bounding box center [711, 494] width 17 height 14
radio input "true"
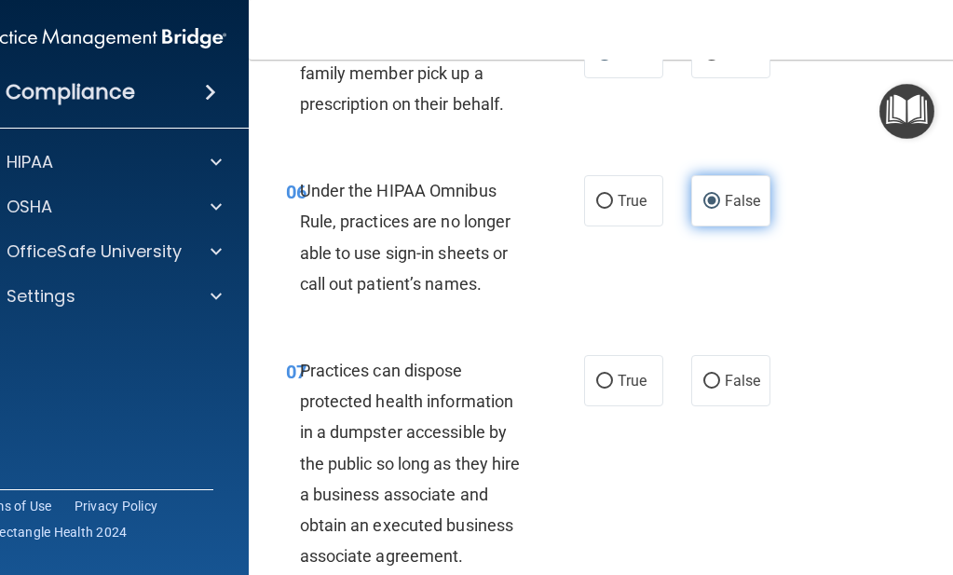
scroll to position [1218, 0]
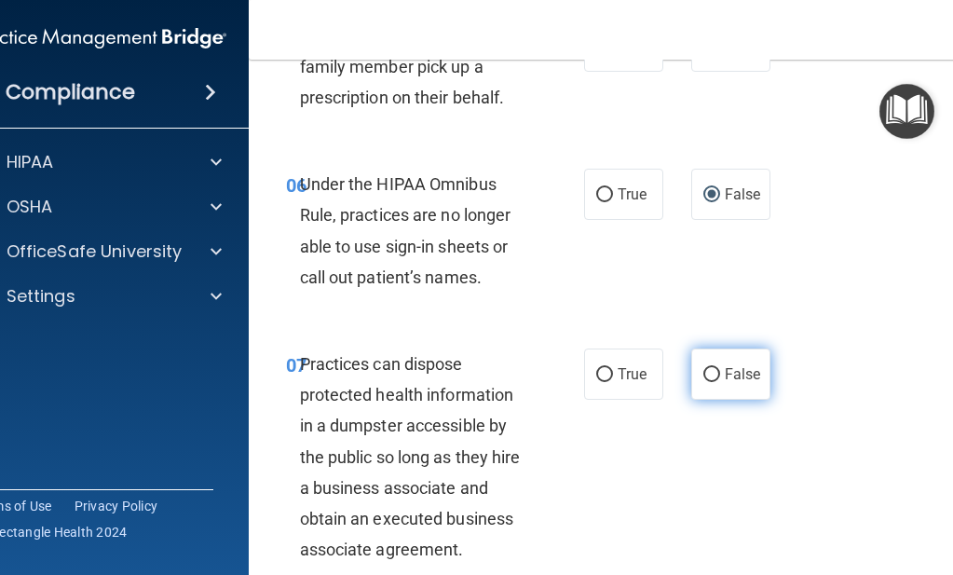
click at [703, 368] on input "False" at bounding box center [711, 375] width 17 height 14
radio input "true"
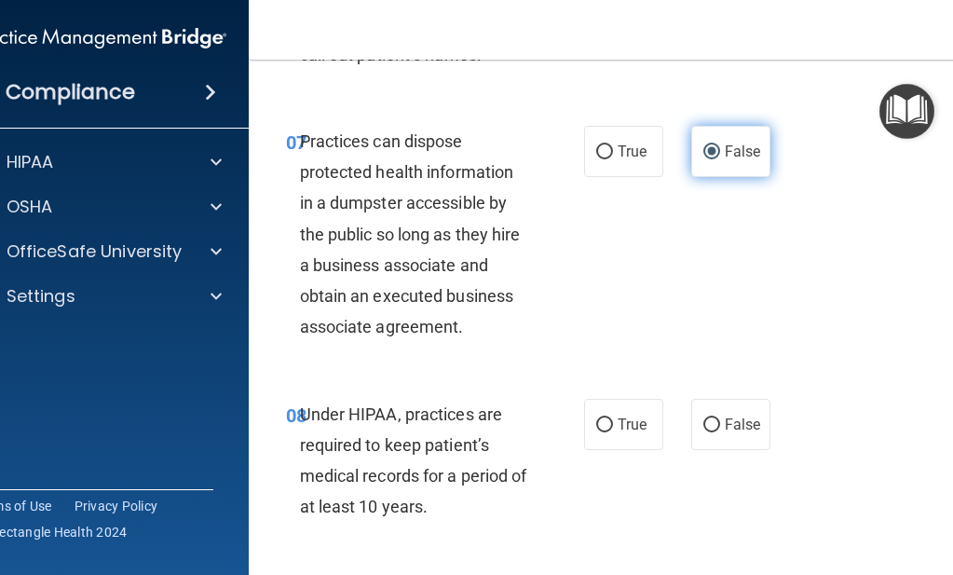
scroll to position [1450, 0]
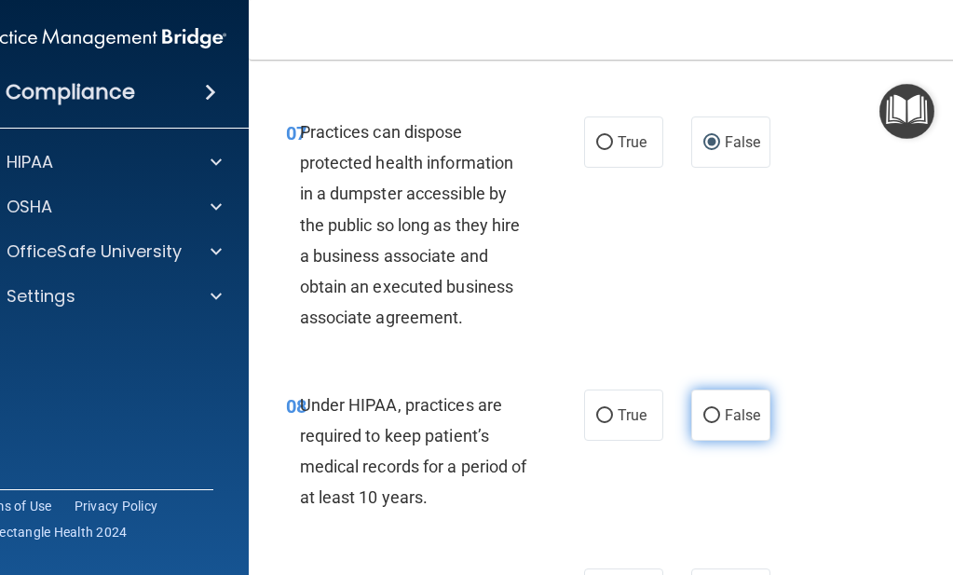
click at [704, 409] on input "False" at bounding box center [711, 416] width 17 height 14
radio input "true"
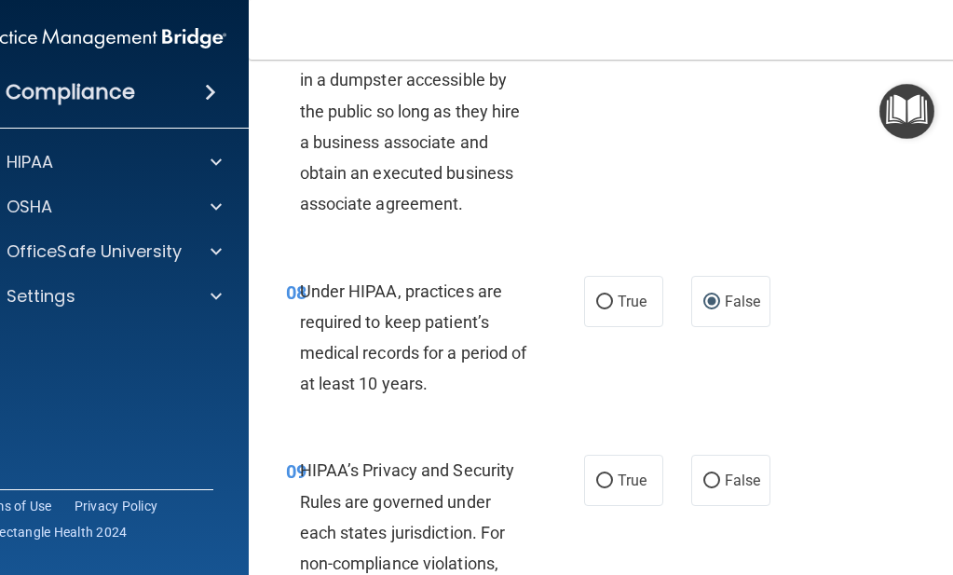
scroll to position [1564, 0]
click at [704, 473] on input "False" at bounding box center [711, 480] width 17 height 14
radio input "true"
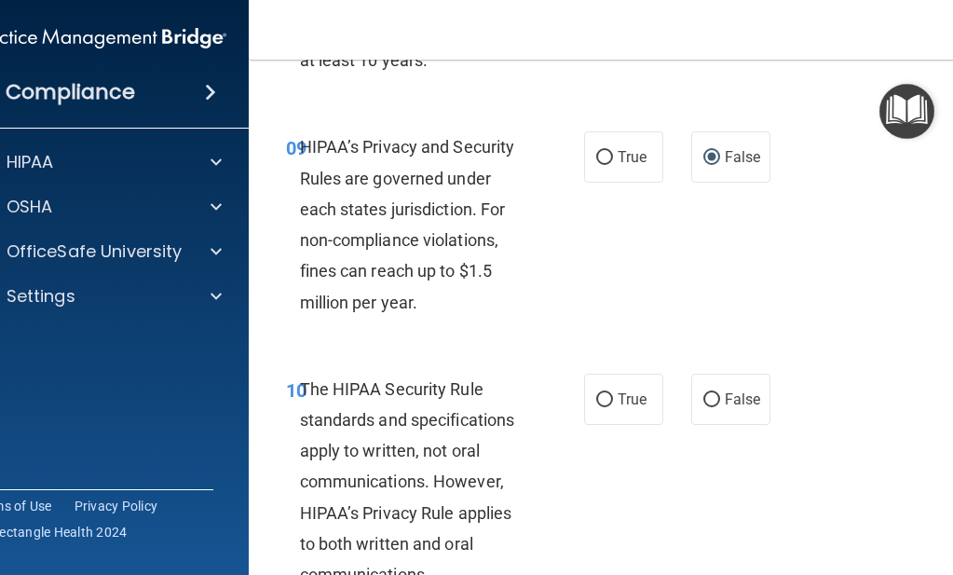
scroll to position [1900, 0]
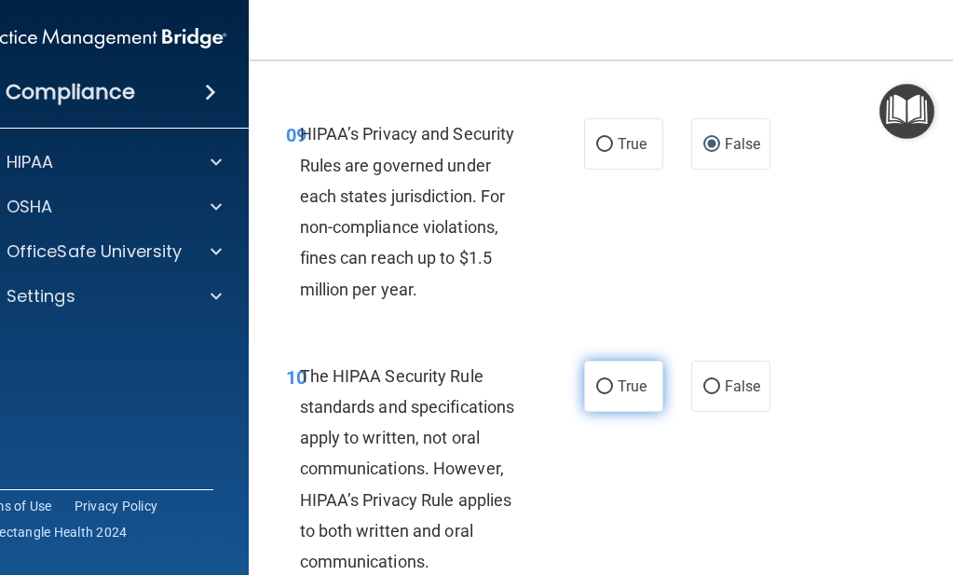
click at [598, 380] on input "True" at bounding box center [604, 387] width 17 height 14
radio input "true"
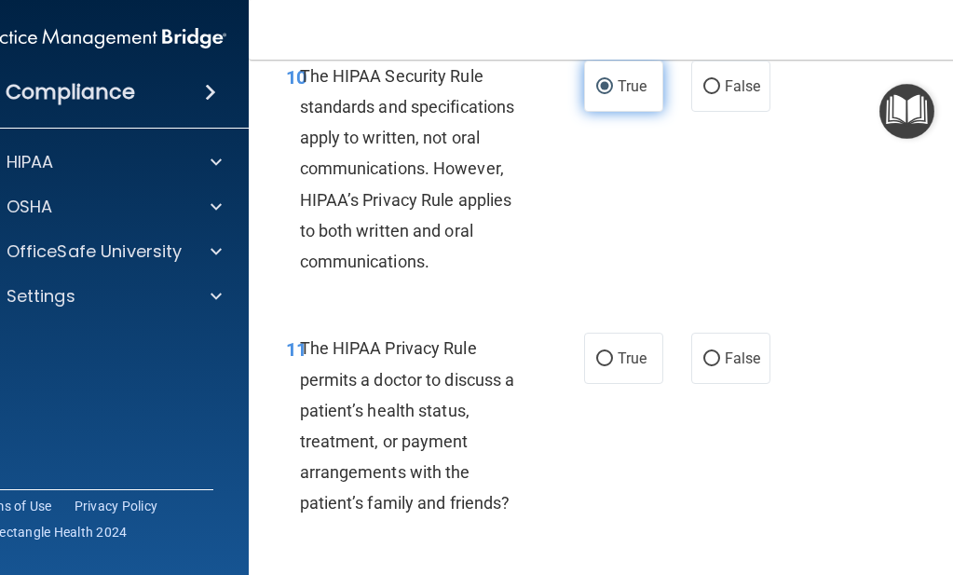
scroll to position [2201, 0]
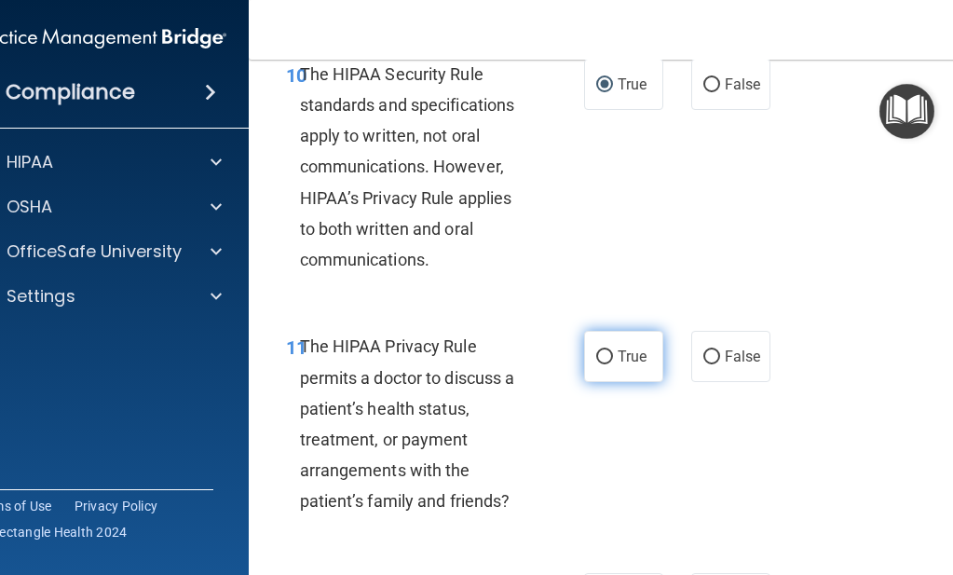
click at [597, 350] on input "True" at bounding box center [604, 357] width 17 height 14
radio input "true"
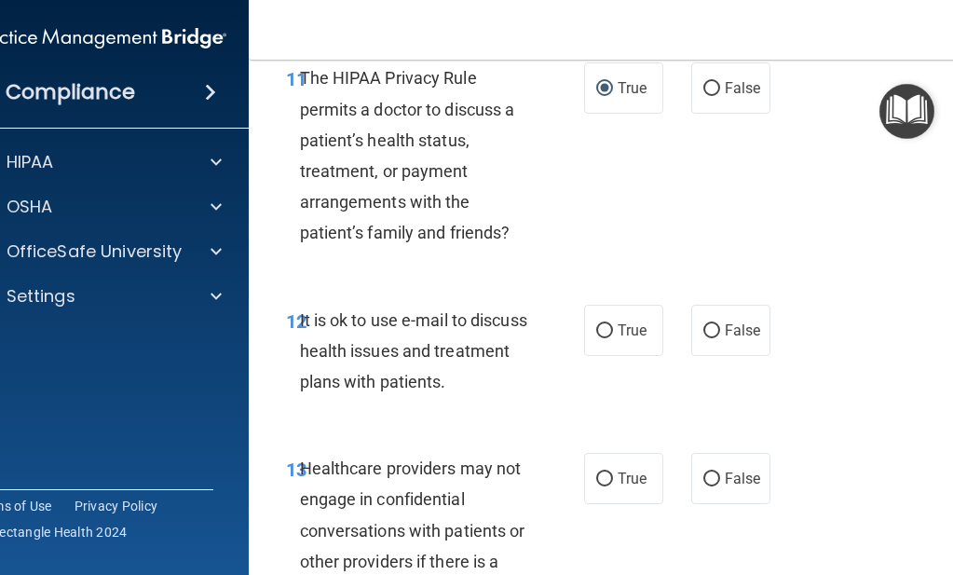
scroll to position [2473, 0]
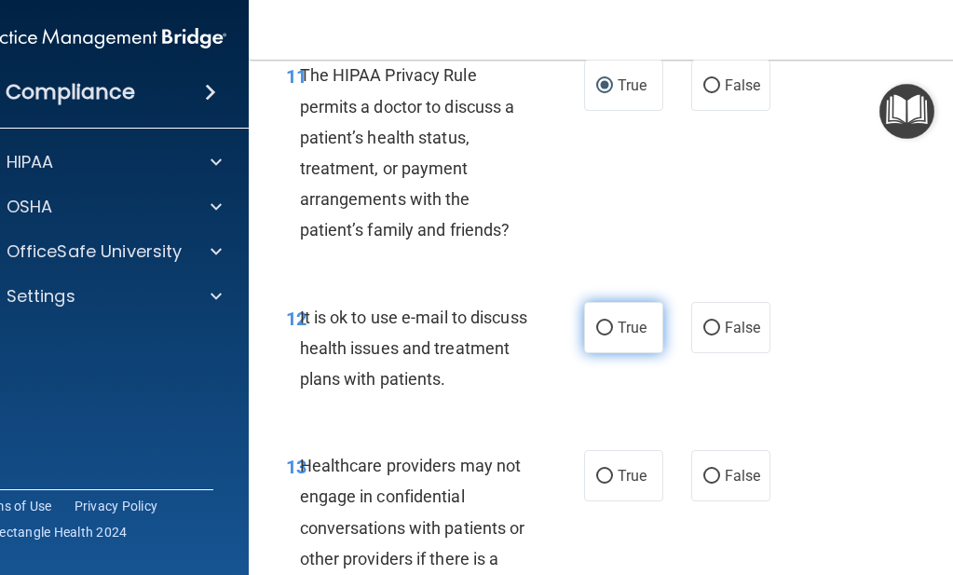
click at [600, 321] on input "True" at bounding box center [604, 328] width 17 height 14
radio input "true"
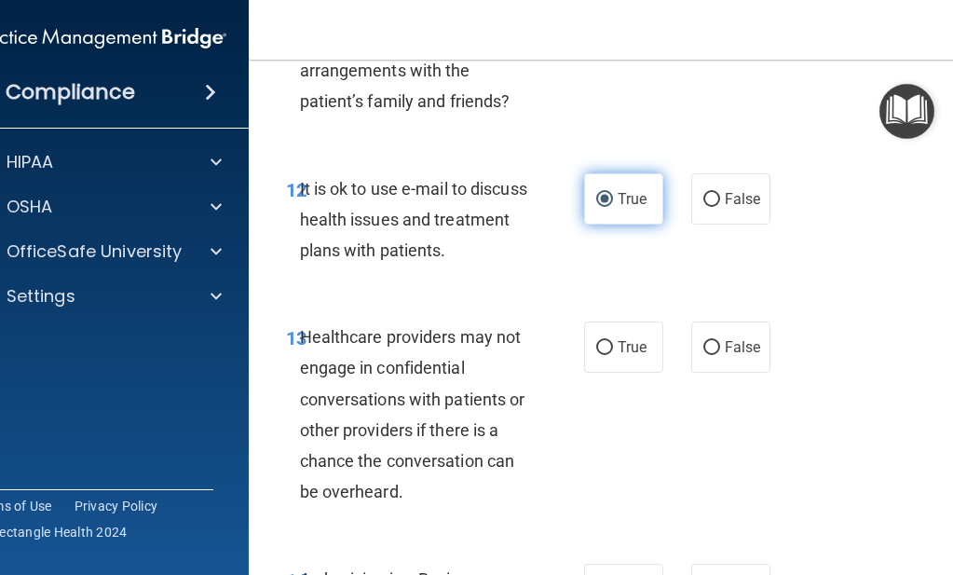
scroll to position [2606, 0]
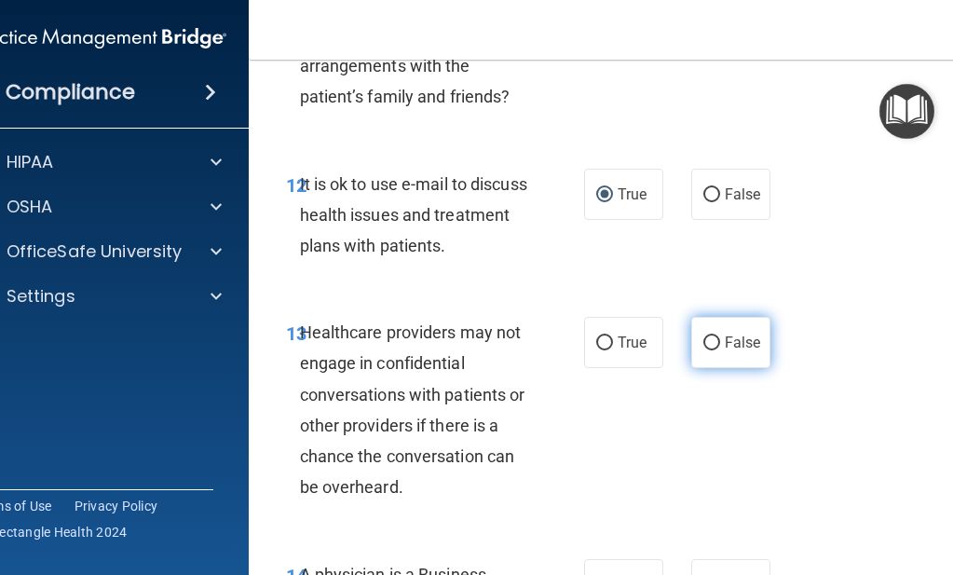
click at [703, 336] on input "False" at bounding box center [711, 343] width 17 height 14
radio input "true"
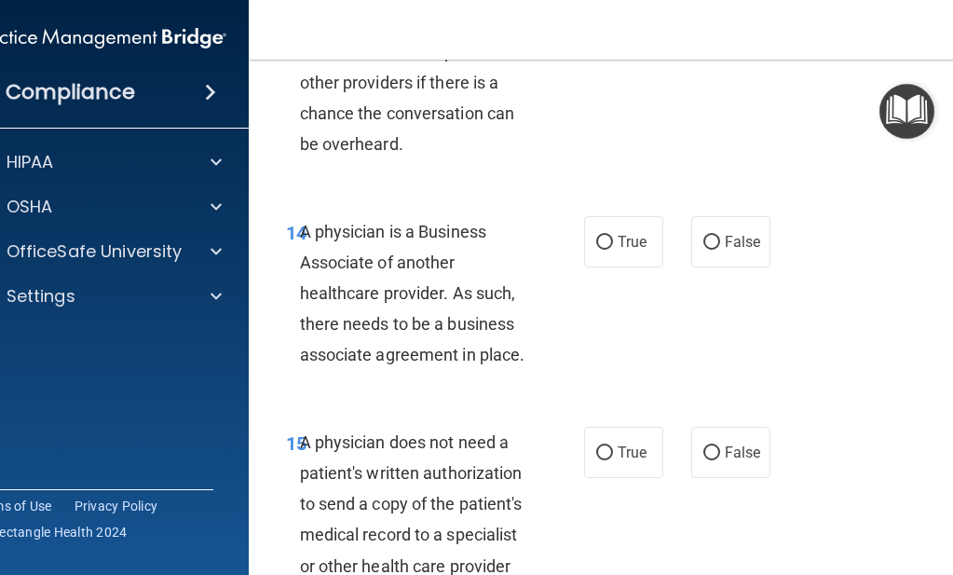
scroll to position [2954, 0]
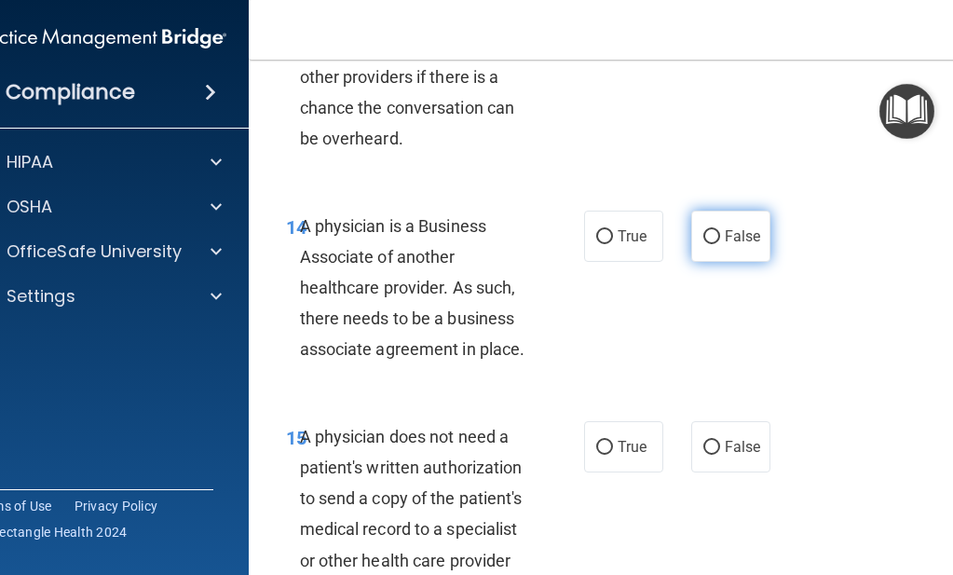
click at [704, 230] on input "False" at bounding box center [711, 237] width 17 height 14
radio input "true"
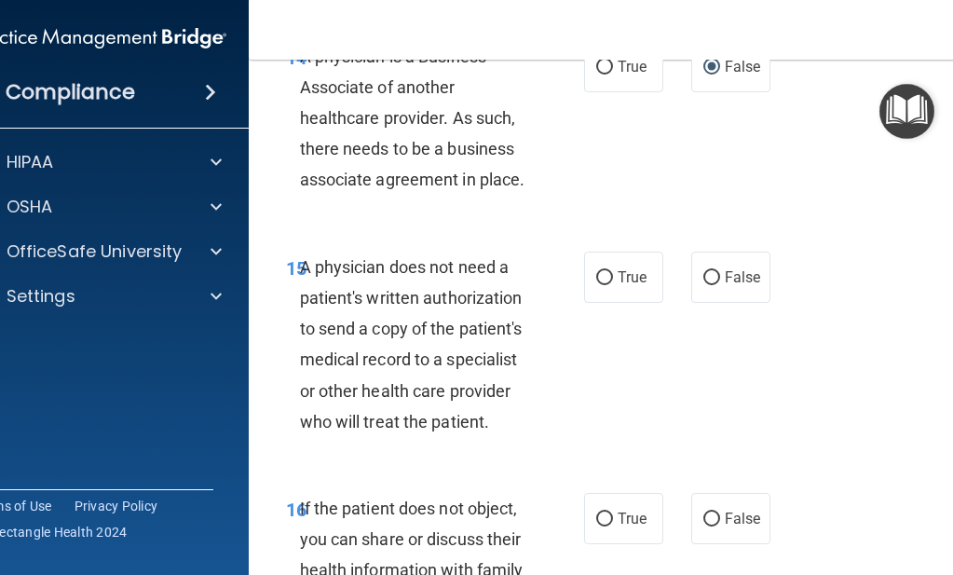
scroll to position [3127, 0]
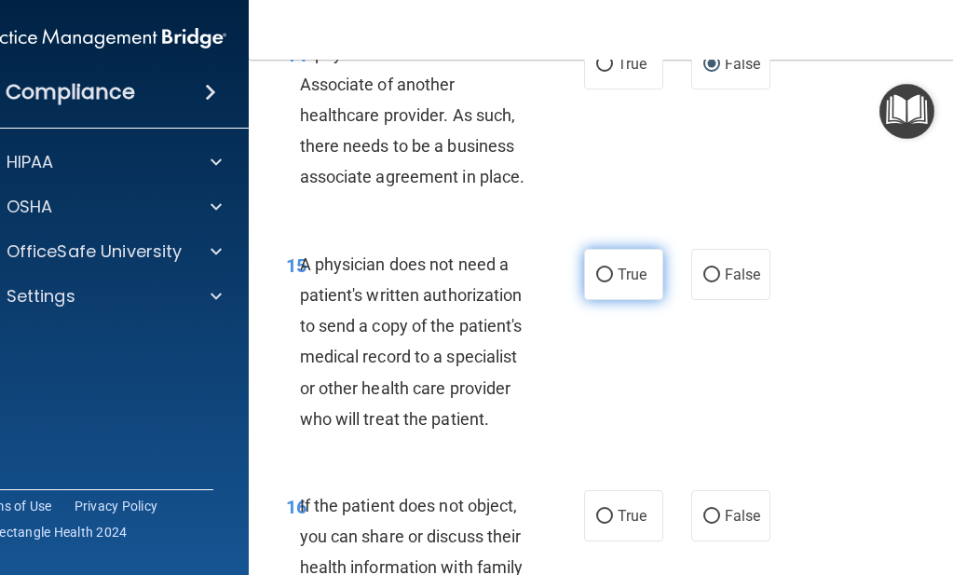
click at [596, 268] on input "True" at bounding box center [604, 275] width 17 height 14
radio input "true"
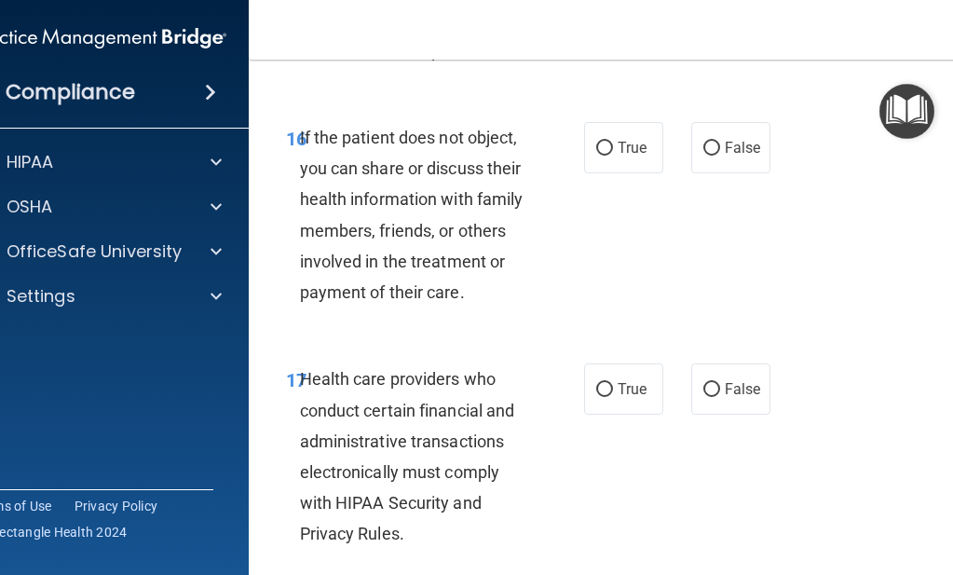
scroll to position [3480, 0]
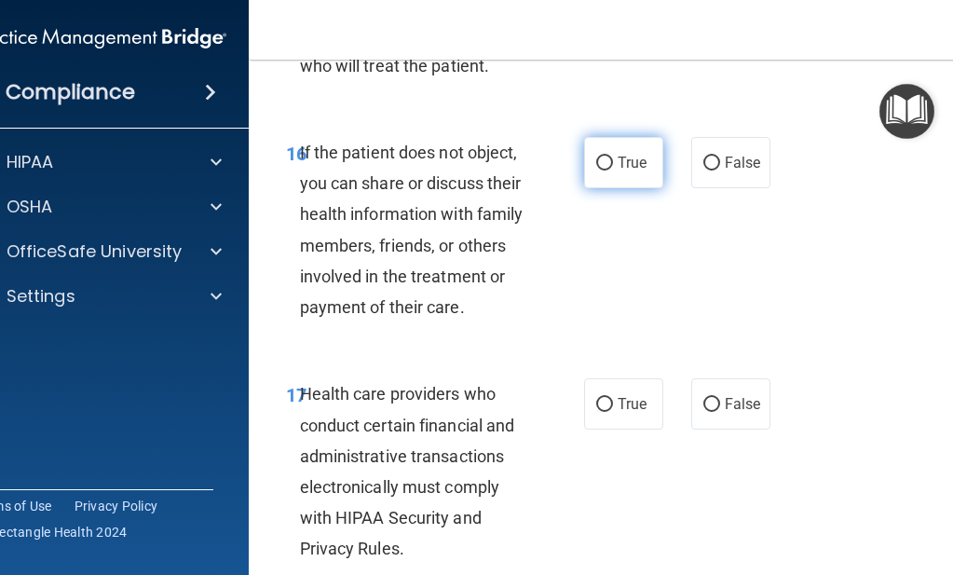
click at [598, 157] on input "True" at bounding box center [604, 164] width 17 height 14
radio input "true"
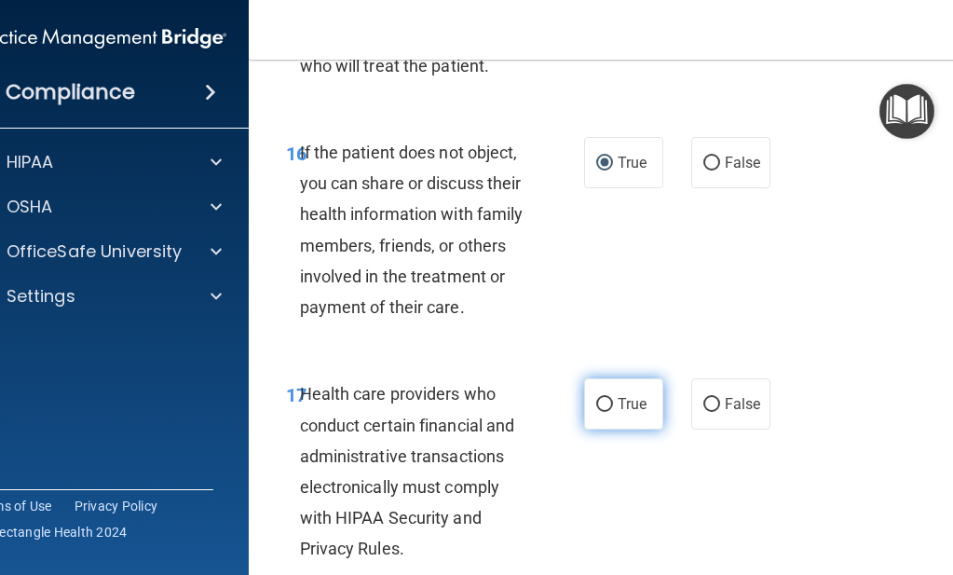
click at [597, 398] on input "True" at bounding box center [604, 405] width 17 height 14
radio input "true"
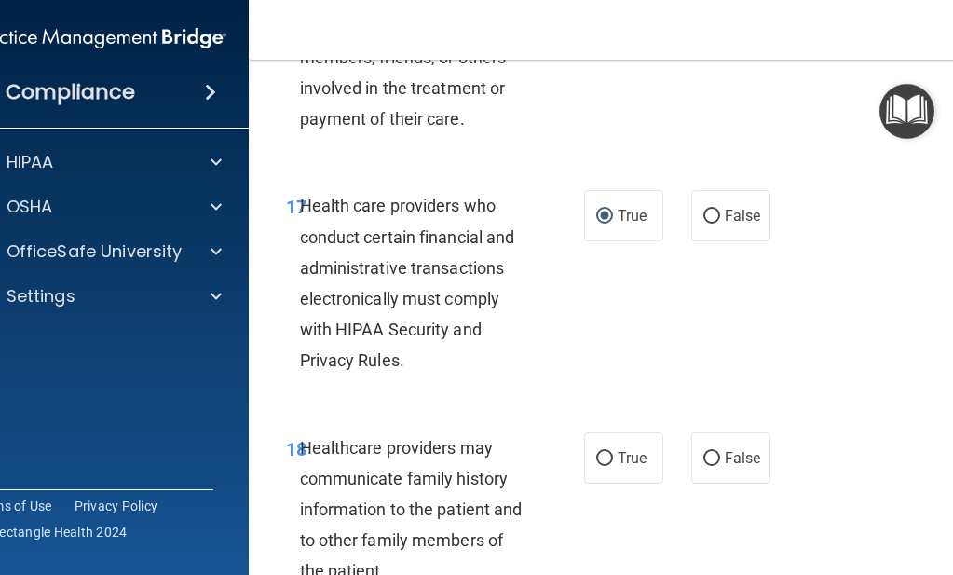
scroll to position [3676, 0]
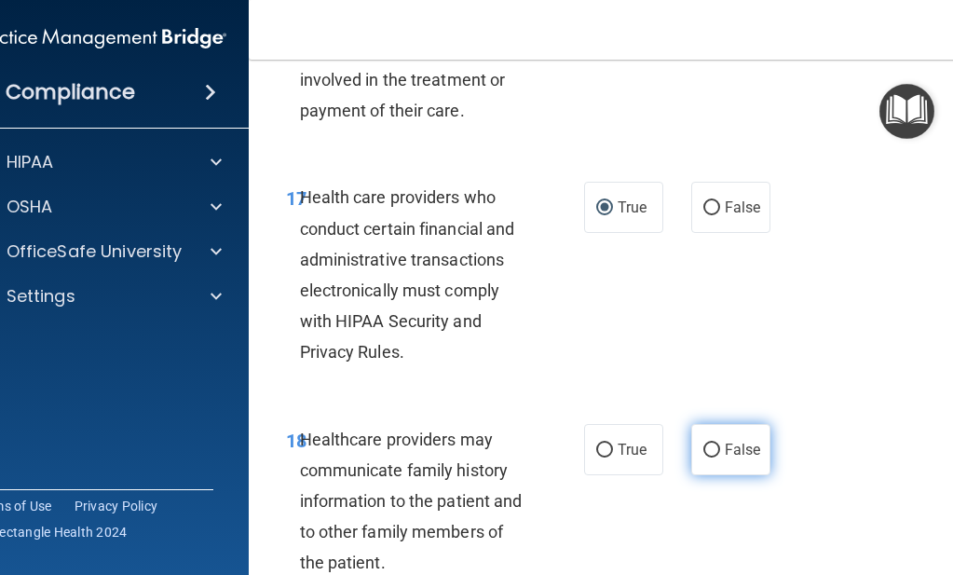
click at [709, 443] on input "False" at bounding box center [711, 450] width 17 height 14
radio input "true"
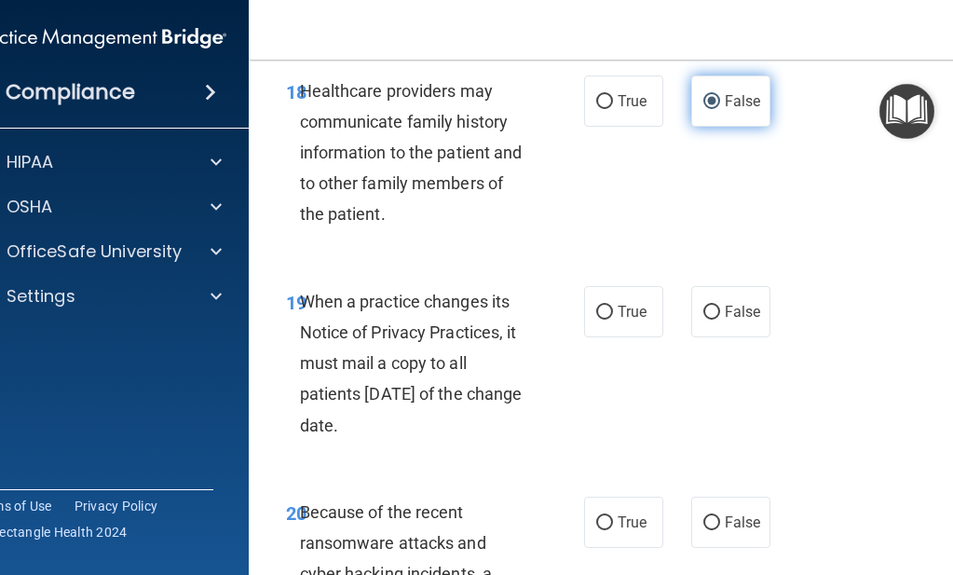
scroll to position [4026, 0]
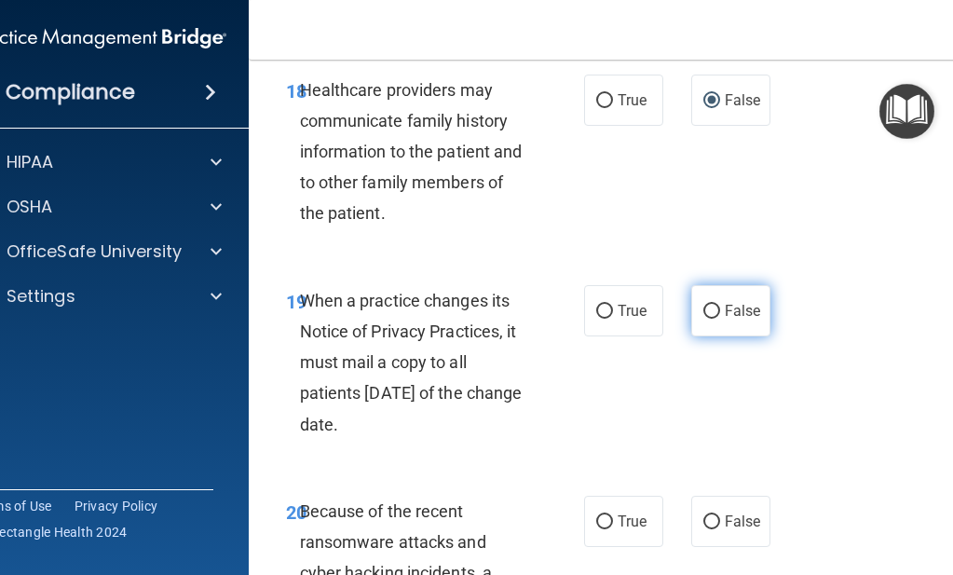
click at [704, 305] on input "False" at bounding box center [711, 312] width 17 height 14
radio input "true"
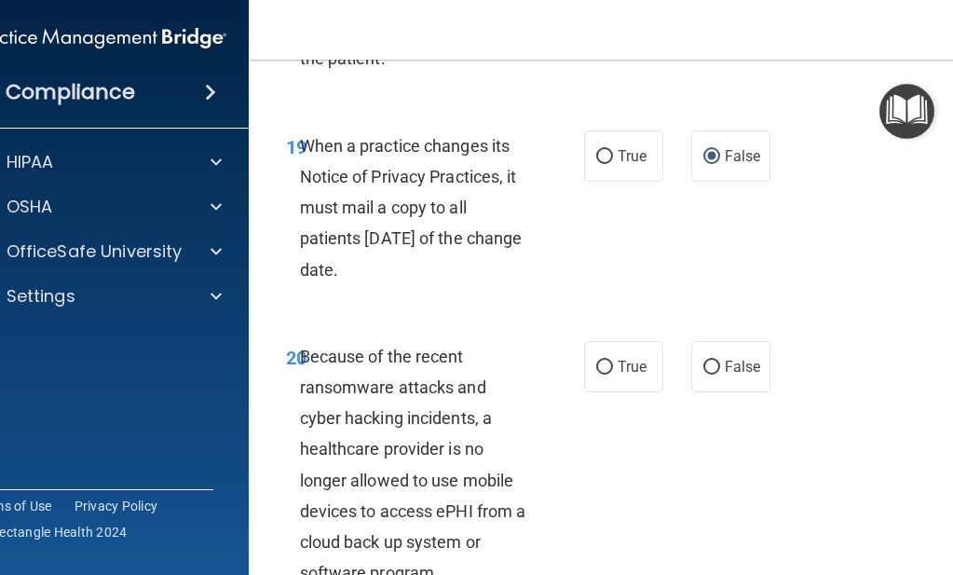
scroll to position [4181, 0]
click at [708, 360] on input "False" at bounding box center [711, 367] width 17 height 14
radio input "true"
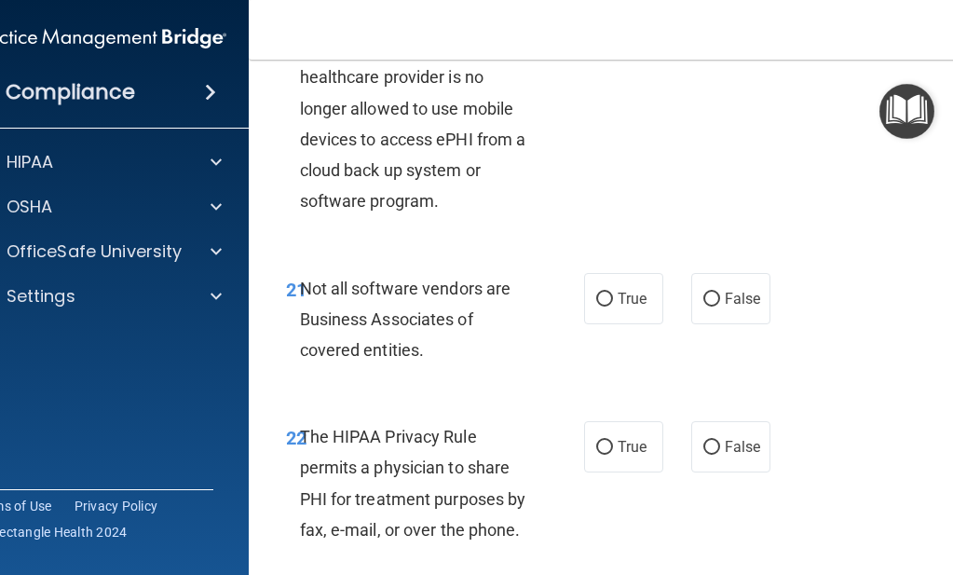
scroll to position [4555, 0]
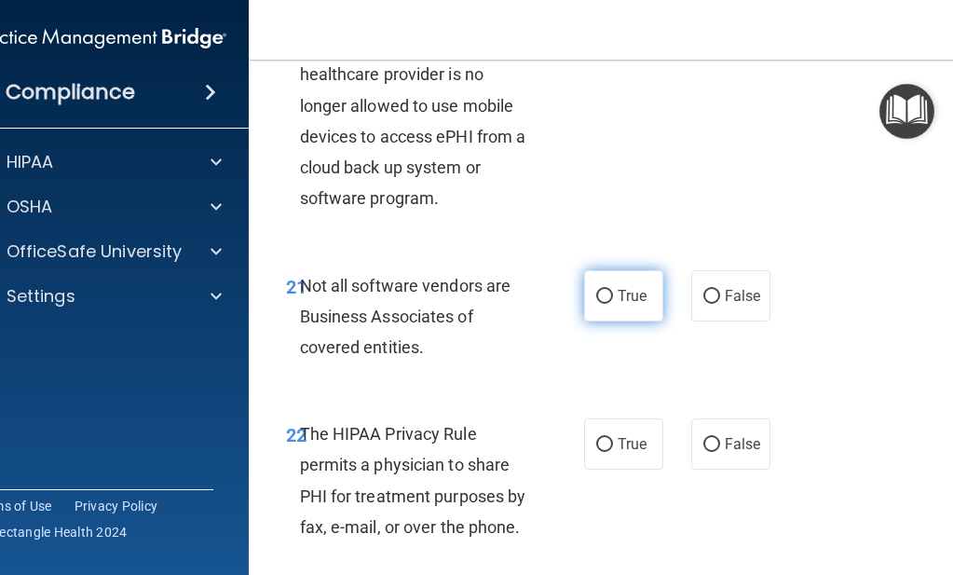
click at [599, 290] on input "True" at bounding box center [604, 297] width 17 height 14
radio input "true"
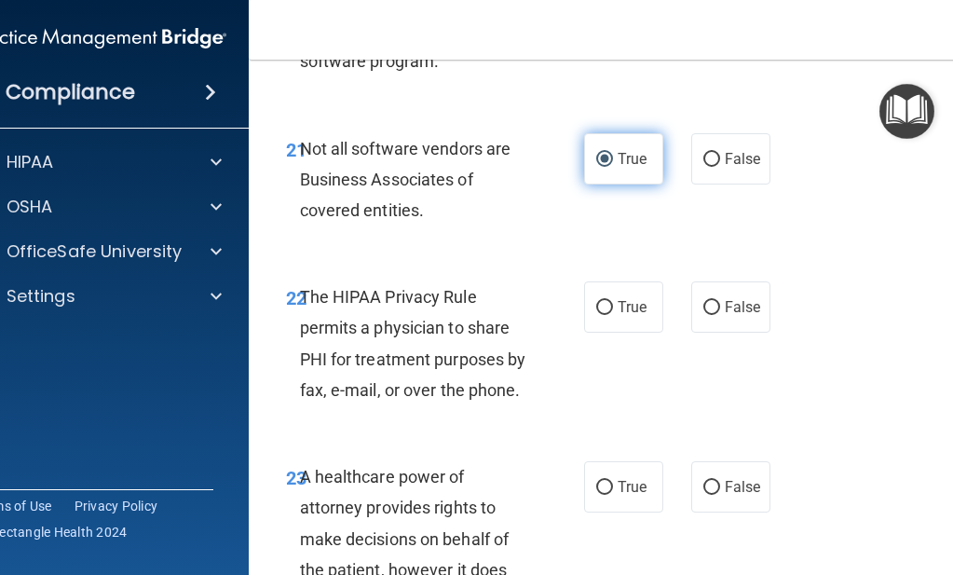
scroll to position [4693, 0]
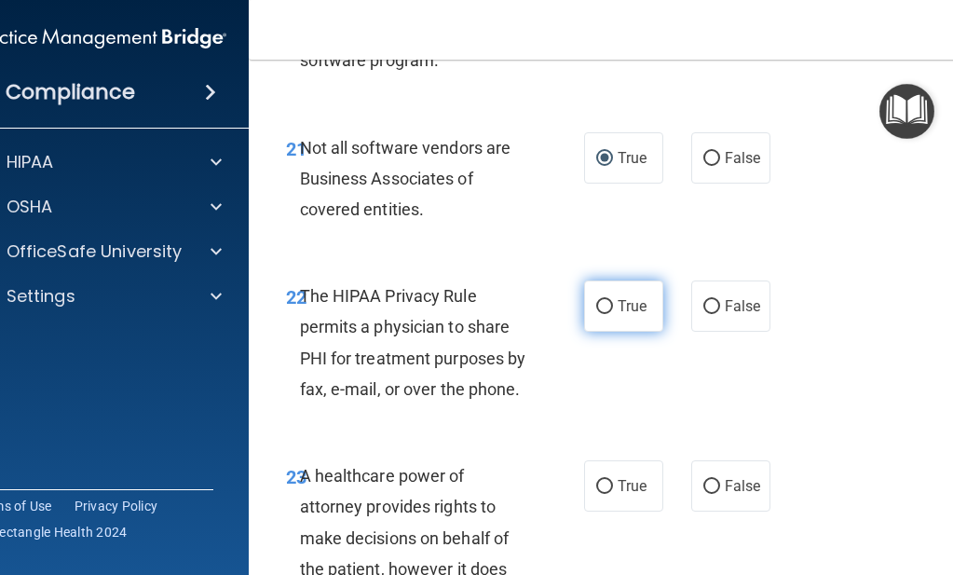
click at [599, 300] on input "True" at bounding box center [604, 307] width 17 height 14
radio input "true"
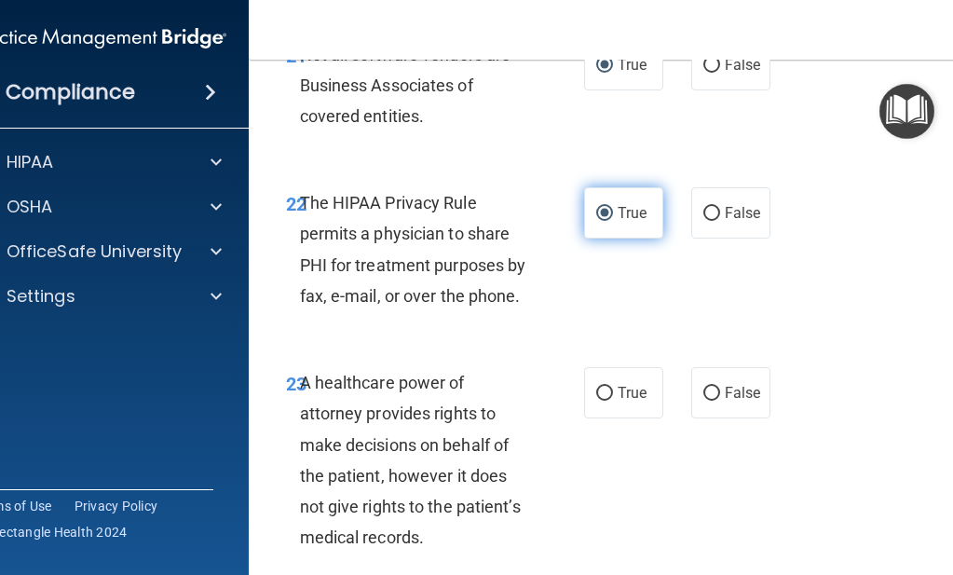
scroll to position [4789, 0]
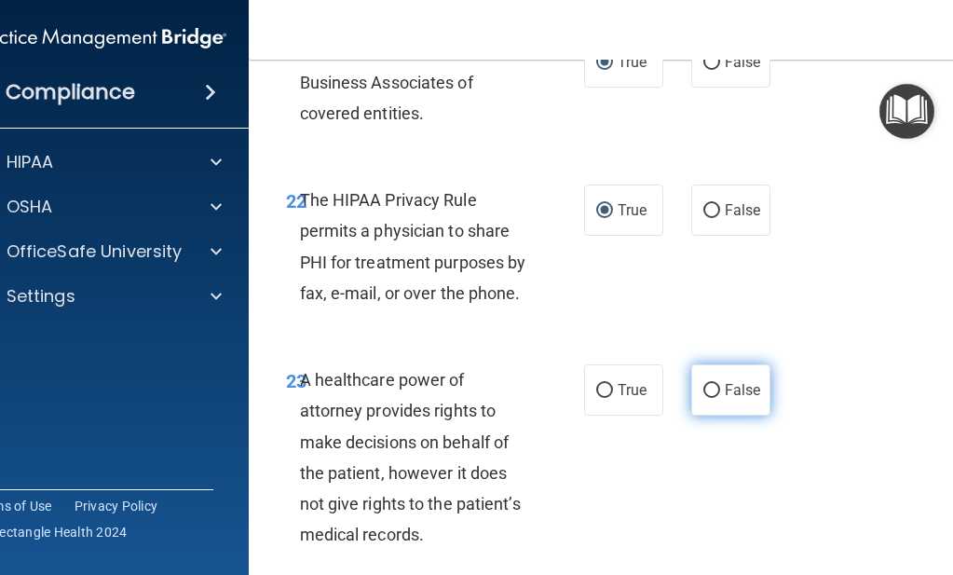
click at [703, 384] on input "False" at bounding box center [711, 391] width 17 height 14
radio input "true"
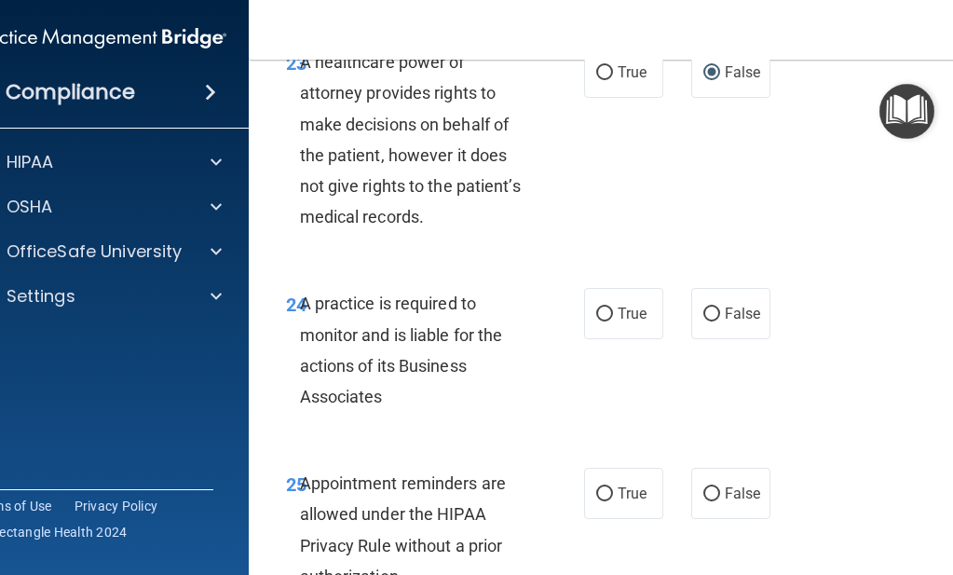
scroll to position [5108, 0]
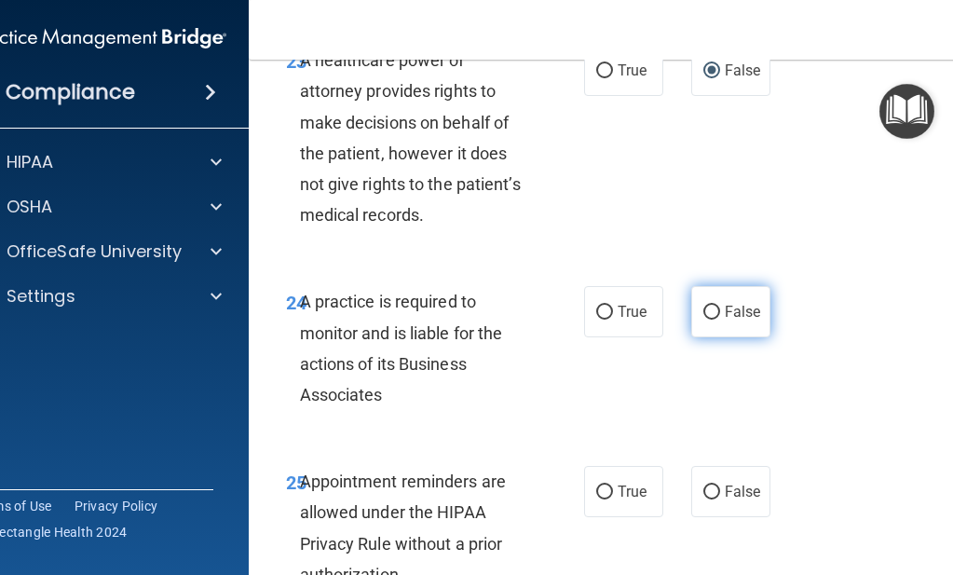
click at [706, 306] on input "False" at bounding box center [711, 313] width 17 height 14
radio input "true"
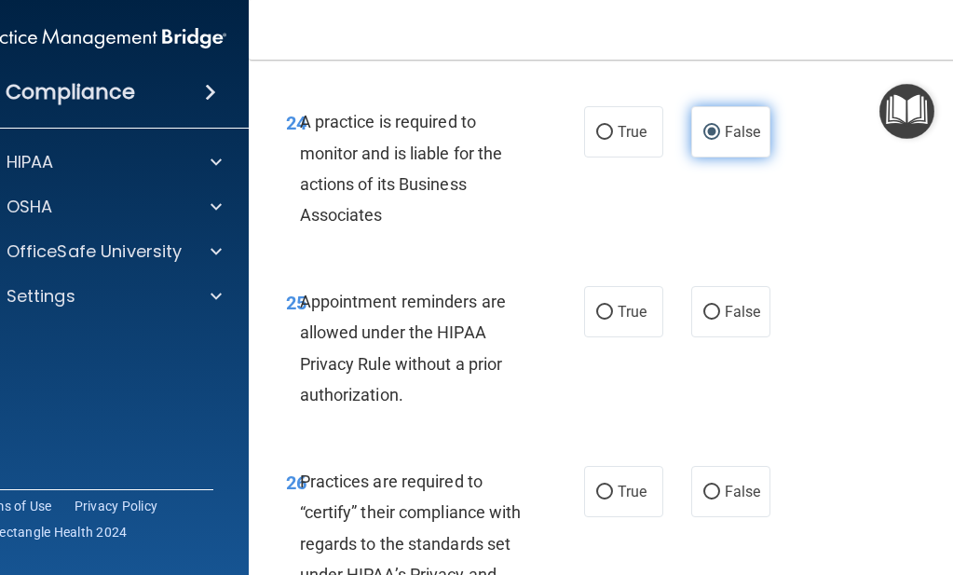
scroll to position [5289, 0]
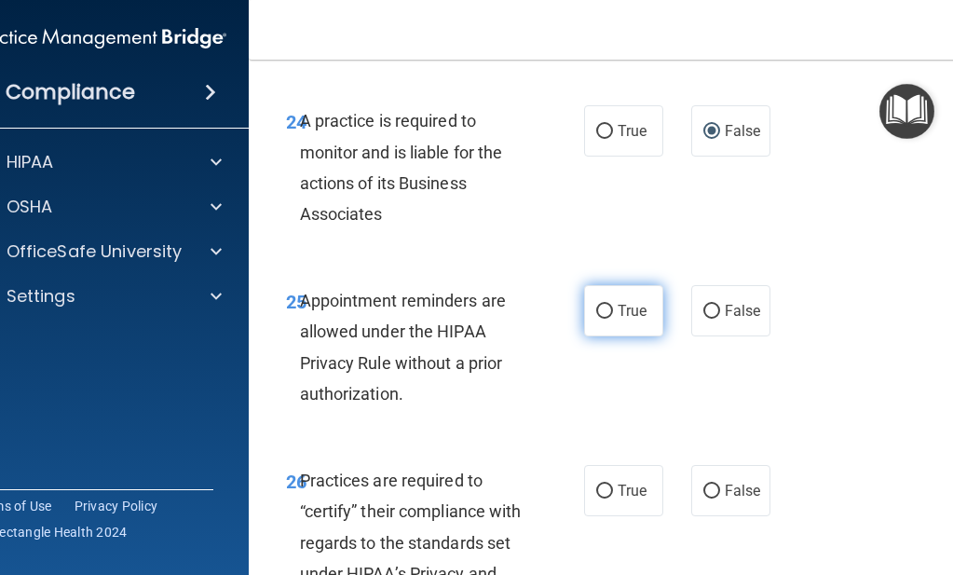
click at [600, 305] on input "True" at bounding box center [604, 312] width 17 height 14
radio input "true"
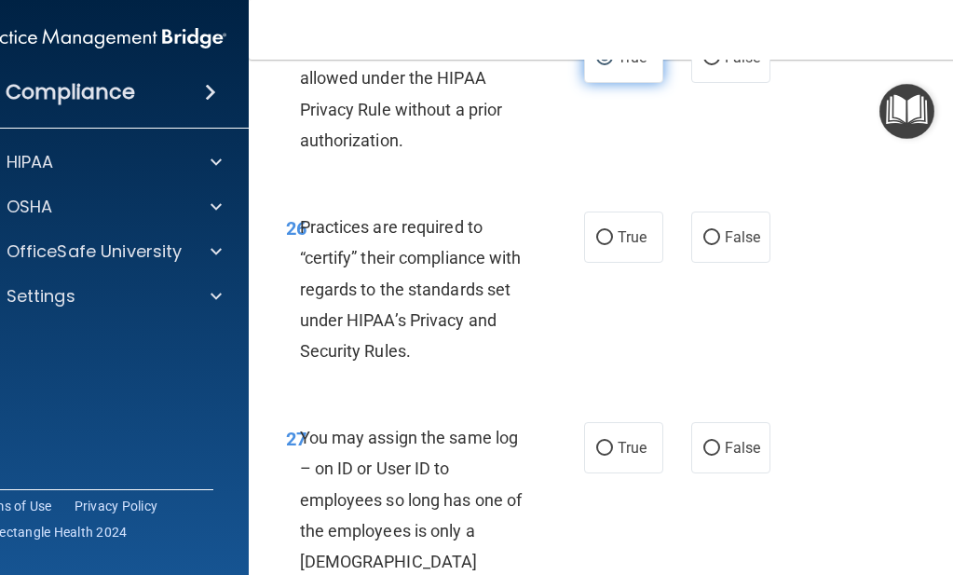
scroll to position [5545, 0]
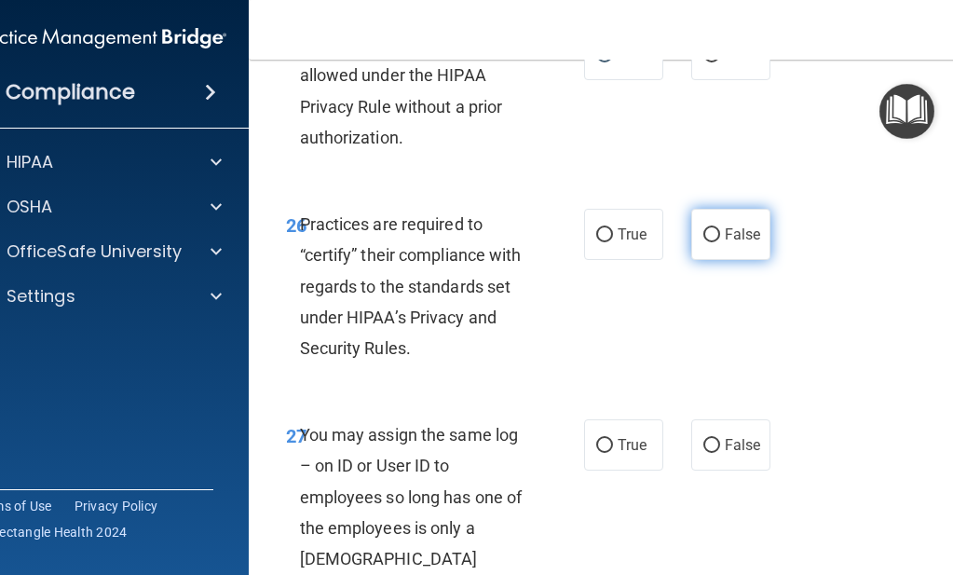
click at [703, 228] on input "False" at bounding box center [711, 235] width 17 height 14
radio input "true"
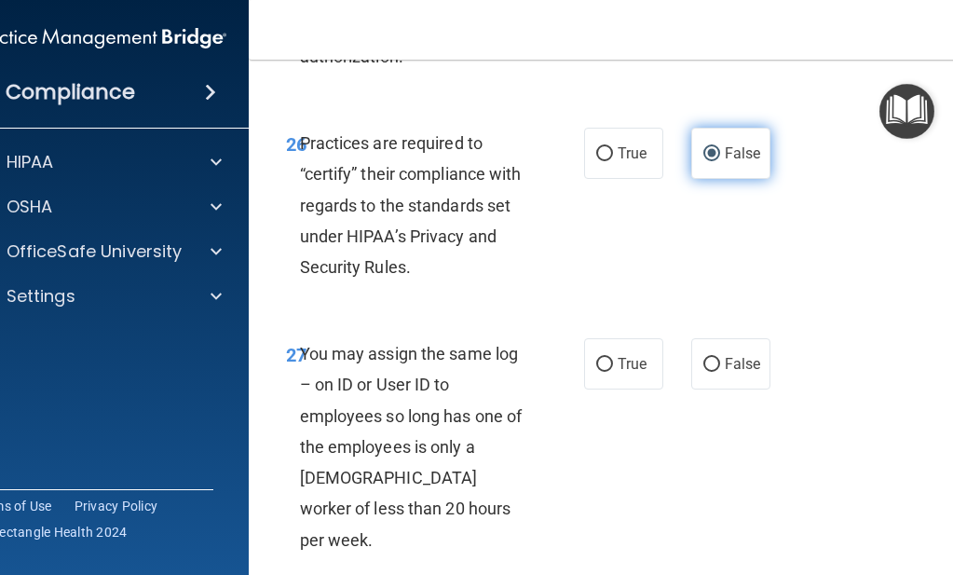
scroll to position [5633, 0]
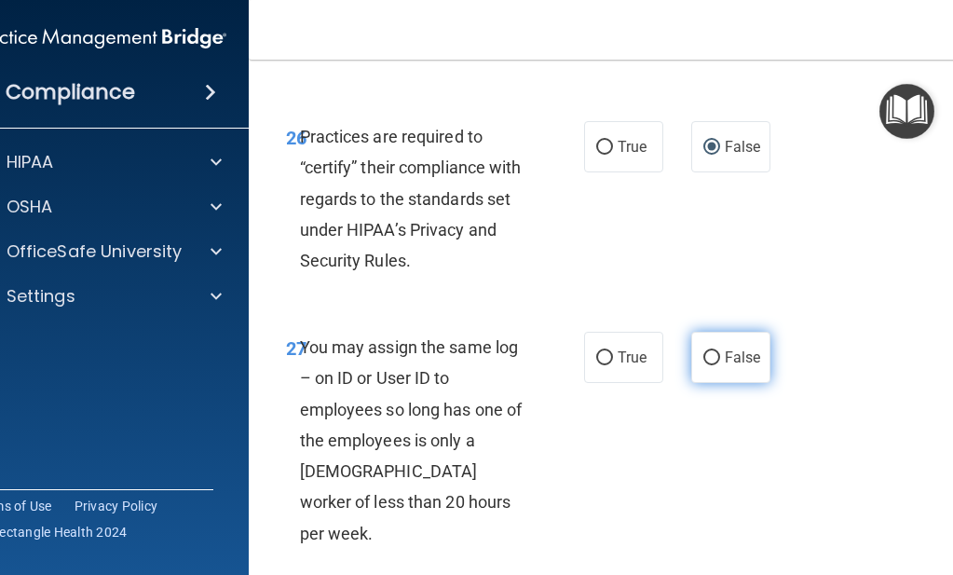
click at [703, 351] on input "False" at bounding box center [711, 358] width 17 height 14
radio input "true"
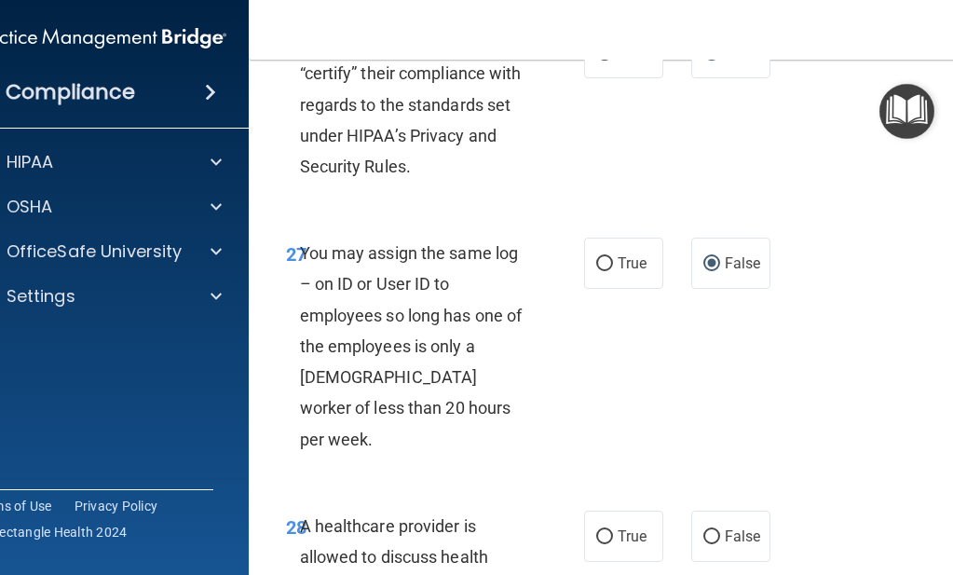
scroll to position [5742, 0]
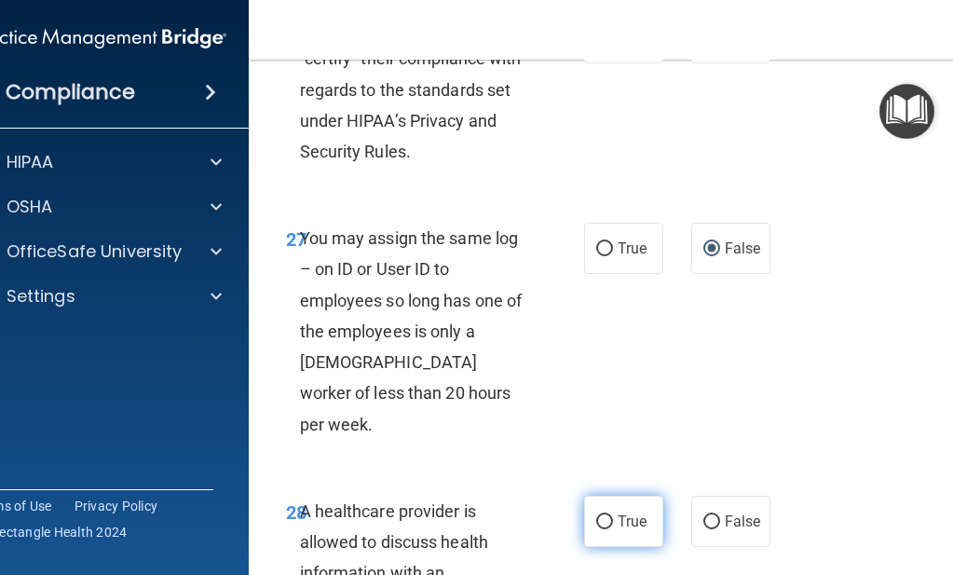
click at [596, 515] on input "True" at bounding box center [604, 522] width 17 height 14
radio input "true"
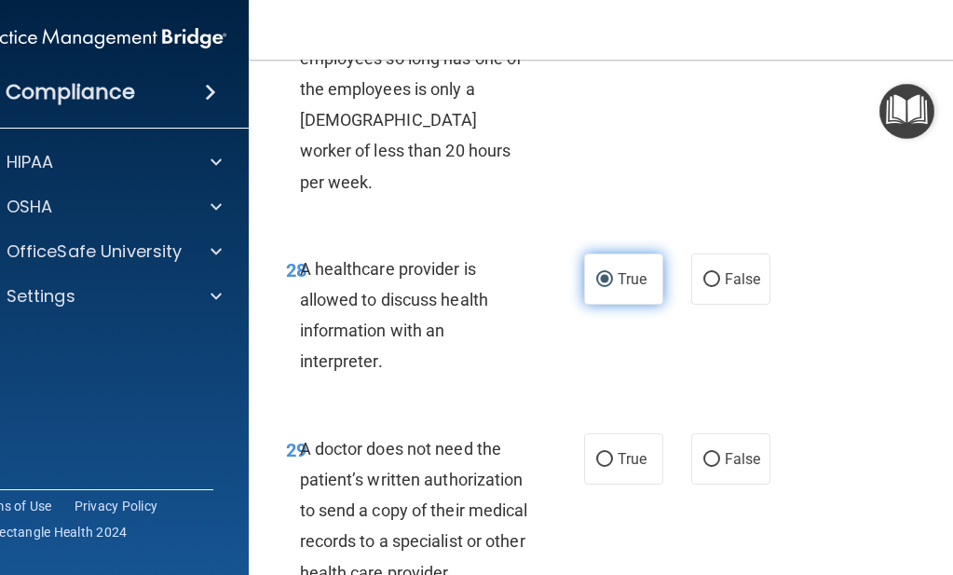
scroll to position [5987, 0]
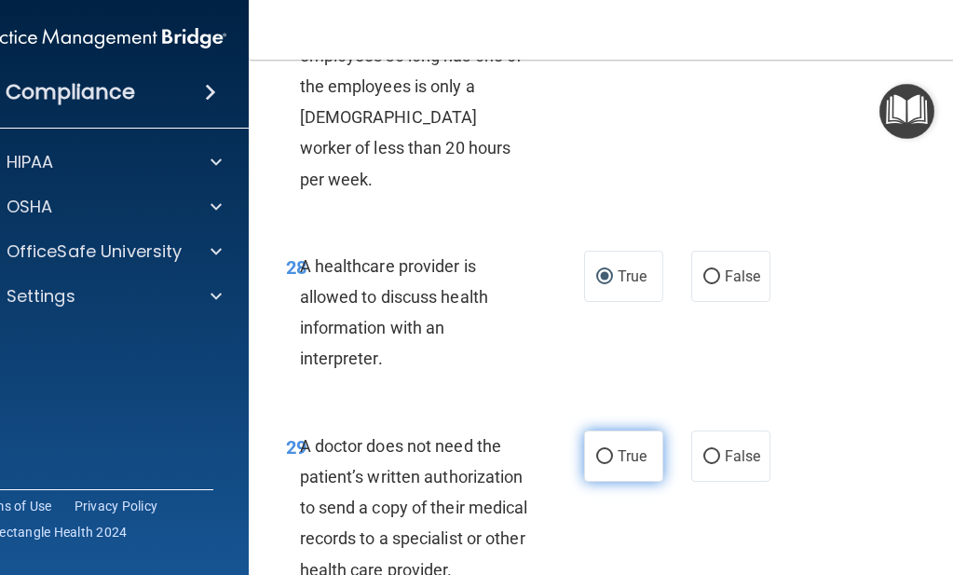
click at [596, 450] on input "True" at bounding box center [604, 457] width 17 height 14
radio input "true"
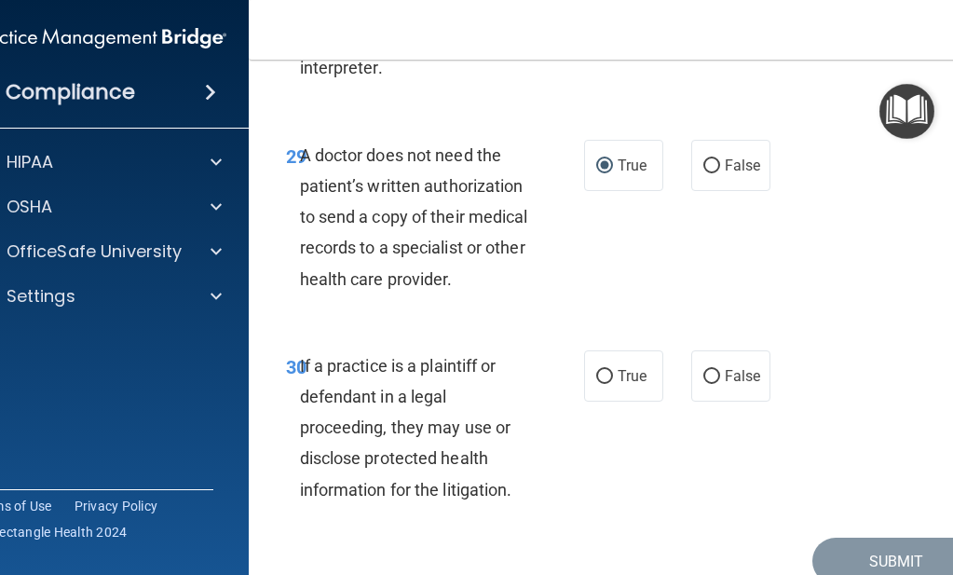
scroll to position [6280, 0]
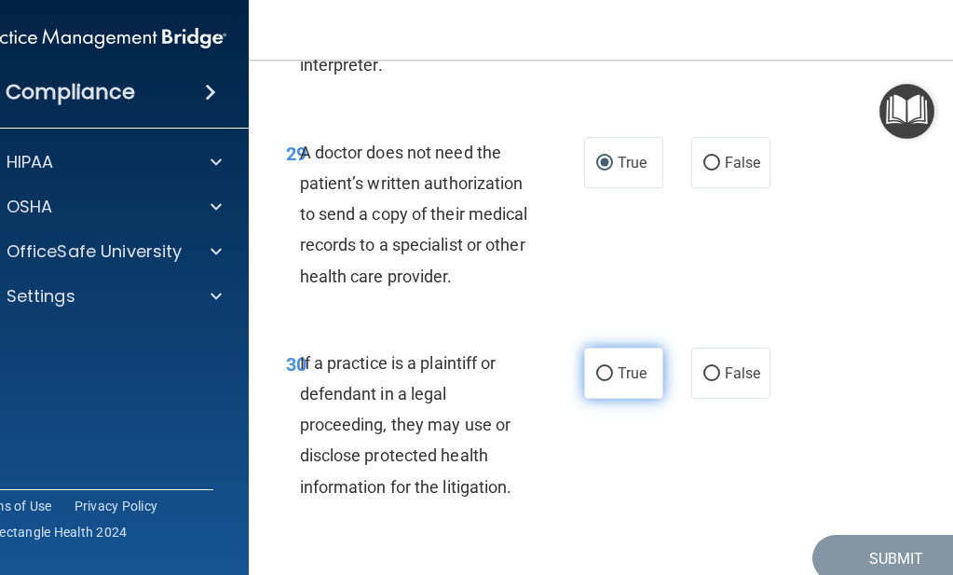
click at [601, 367] on input "True" at bounding box center [604, 374] width 17 height 14
radio input "true"
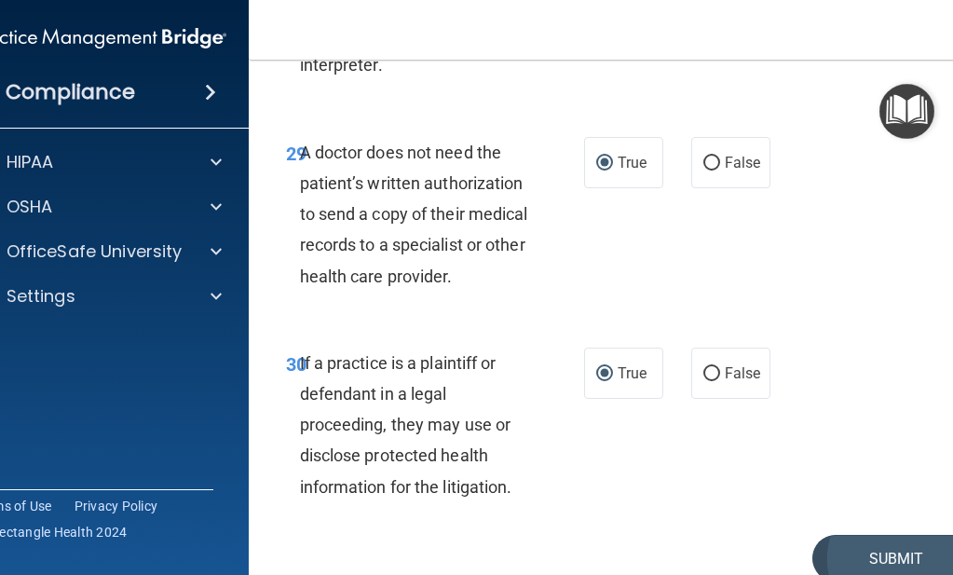
click at [829, 535] on button "Submit" at bounding box center [896, 559] width 168 height 48
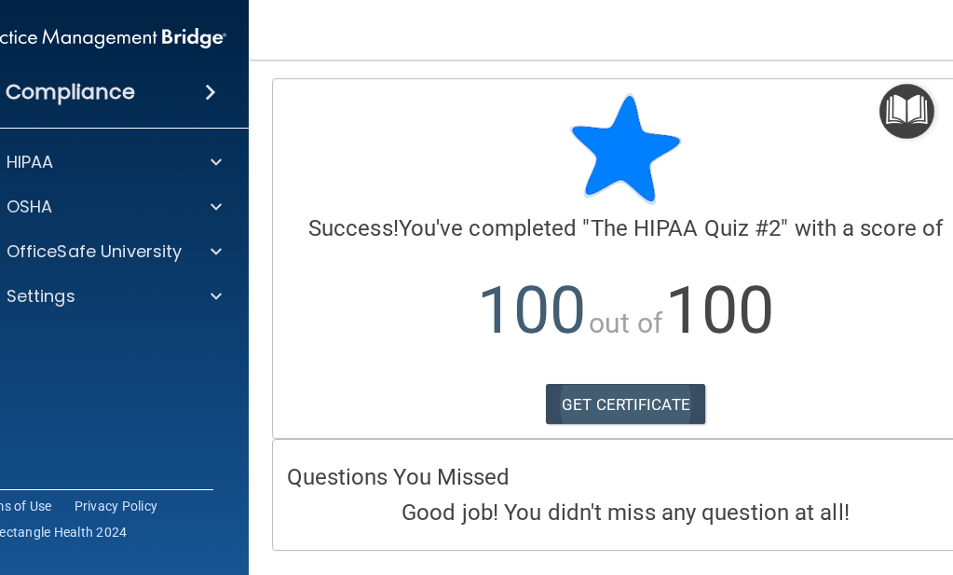
click at [654, 401] on link "GET CERTIFICATE" at bounding box center [625, 404] width 159 height 41
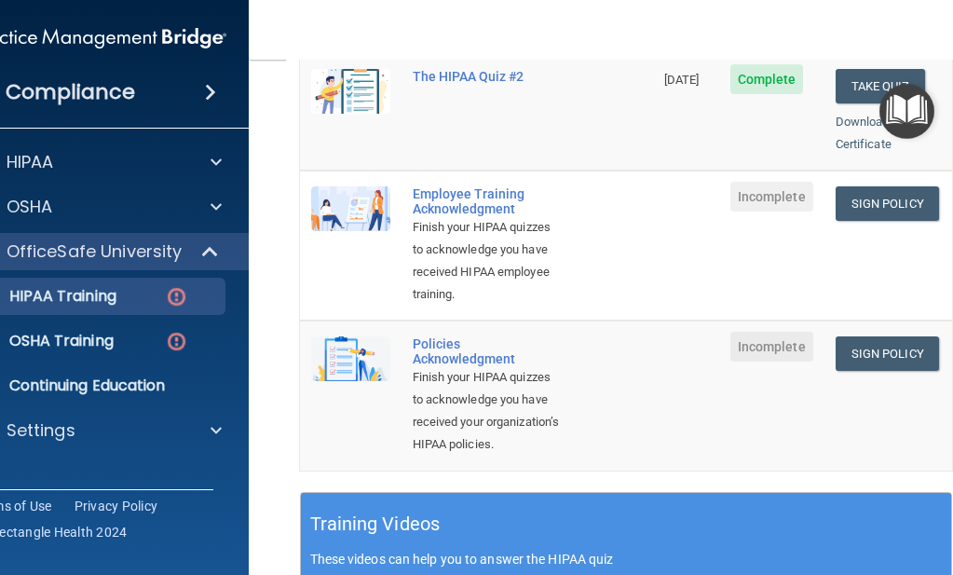
scroll to position [524, 0]
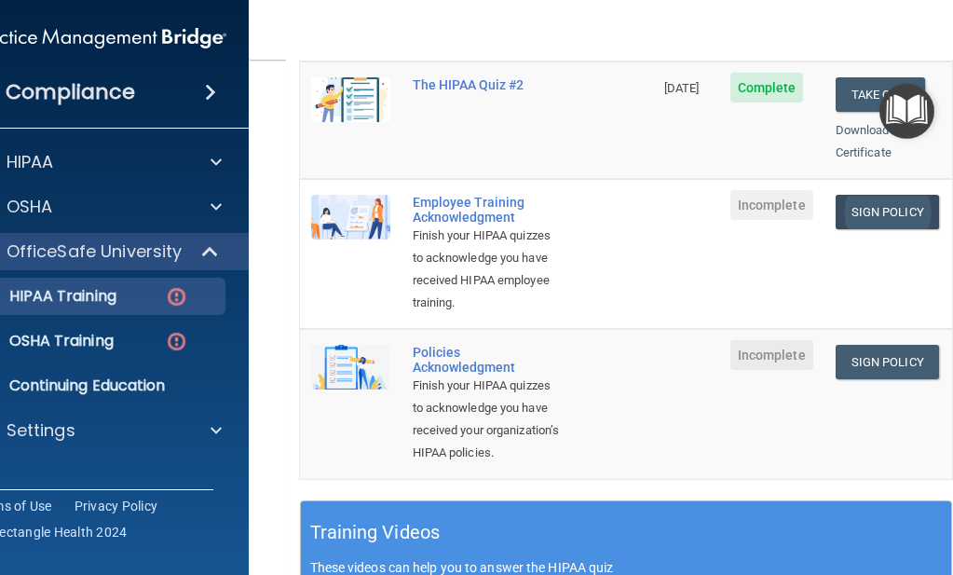
click at [889, 195] on link "Sign Policy" at bounding box center [887, 212] width 103 height 34
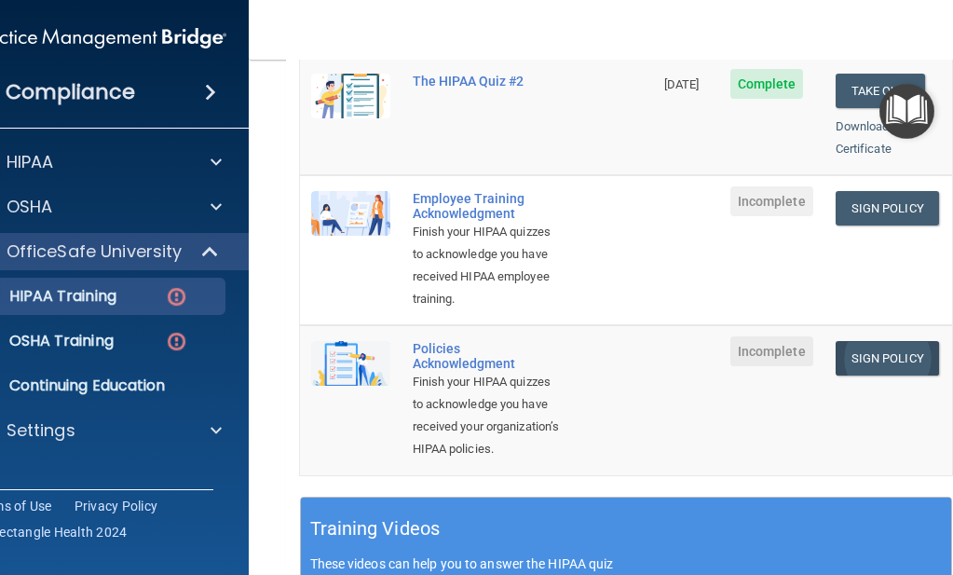
click at [887, 341] on link "Sign Policy" at bounding box center [887, 358] width 103 height 34
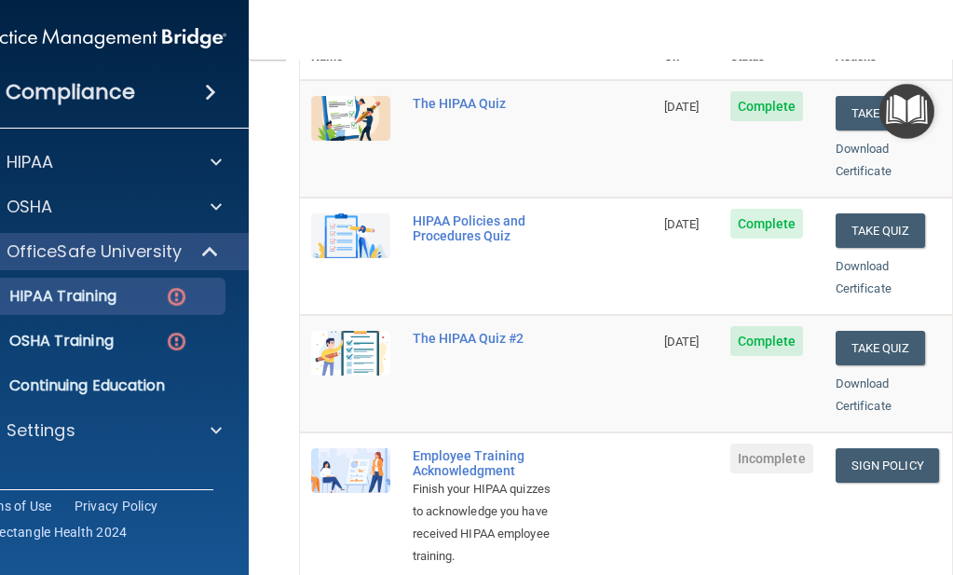
scroll to position [308, 0]
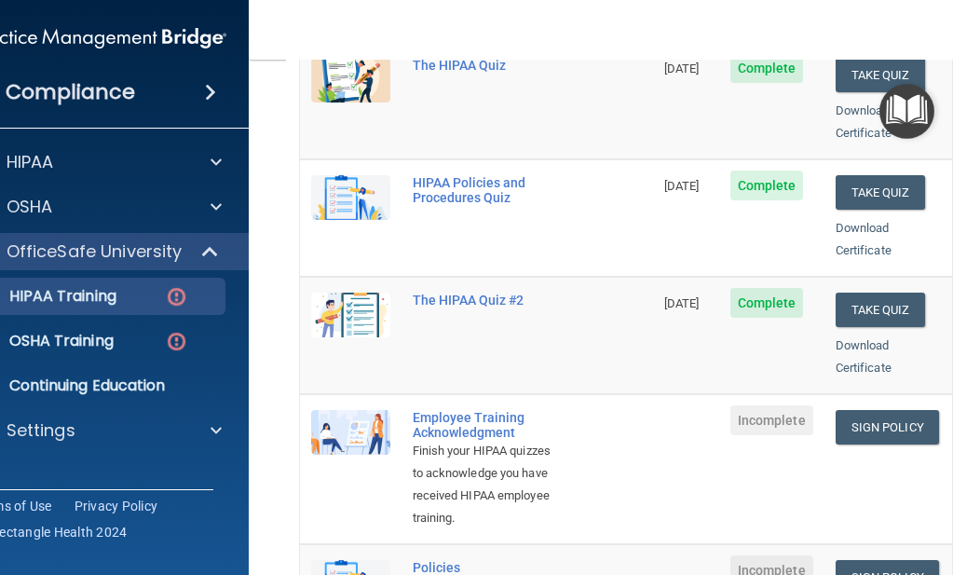
click at [752, 405] on span "Incomplete" at bounding box center [771, 420] width 83 height 30
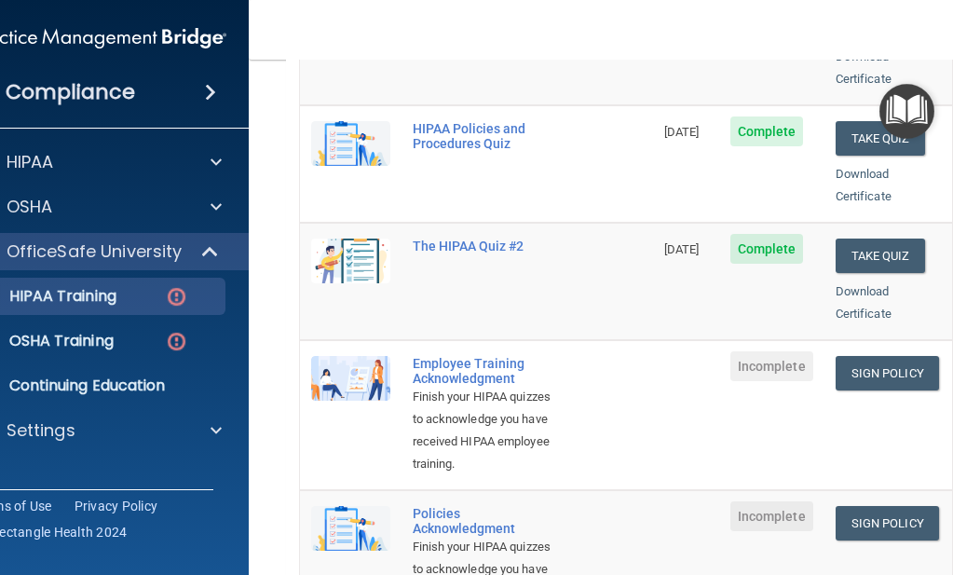
scroll to position [375, 0]
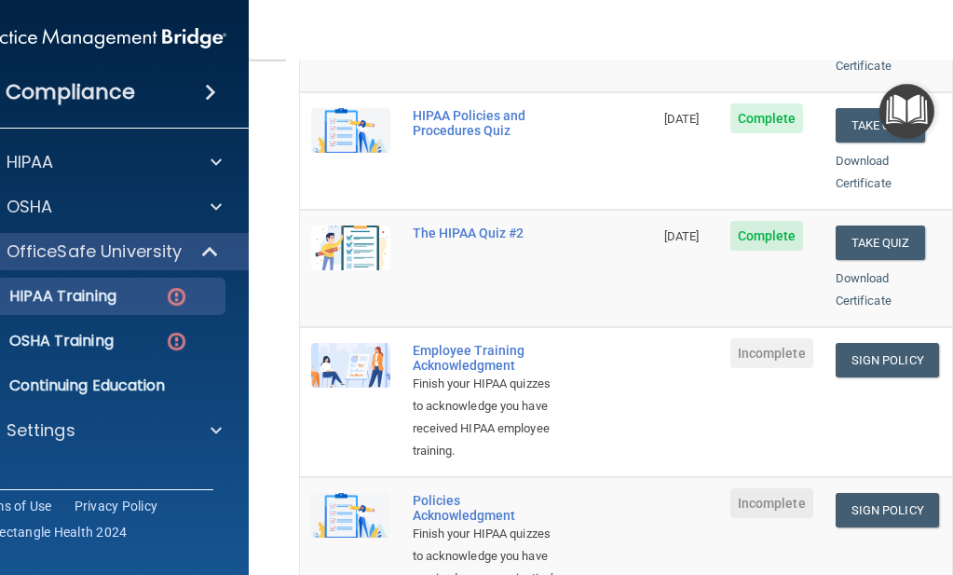
click at [467, 343] on div "Employee Training Acknowledgment" at bounding box center [486, 358] width 147 height 30
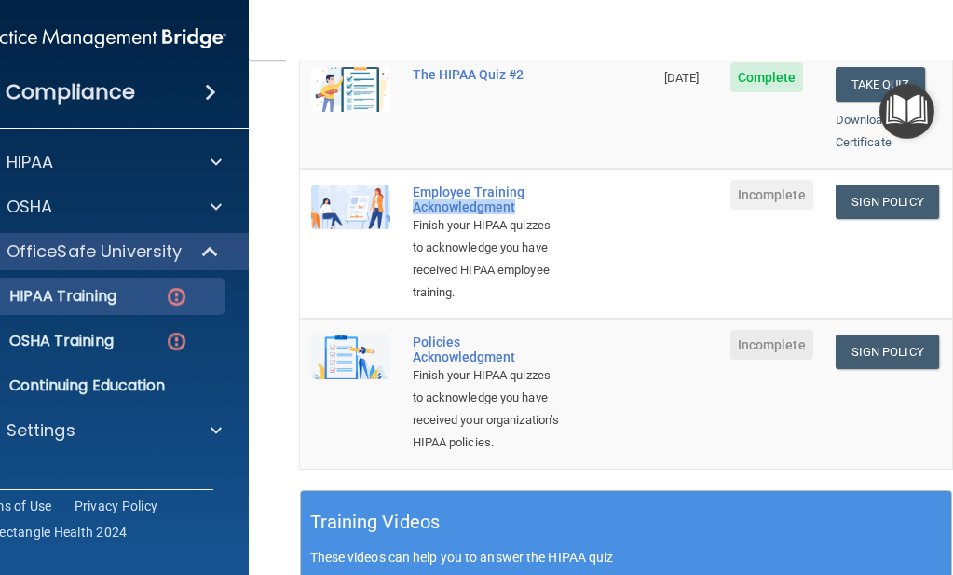
scroll to position [542, 0]
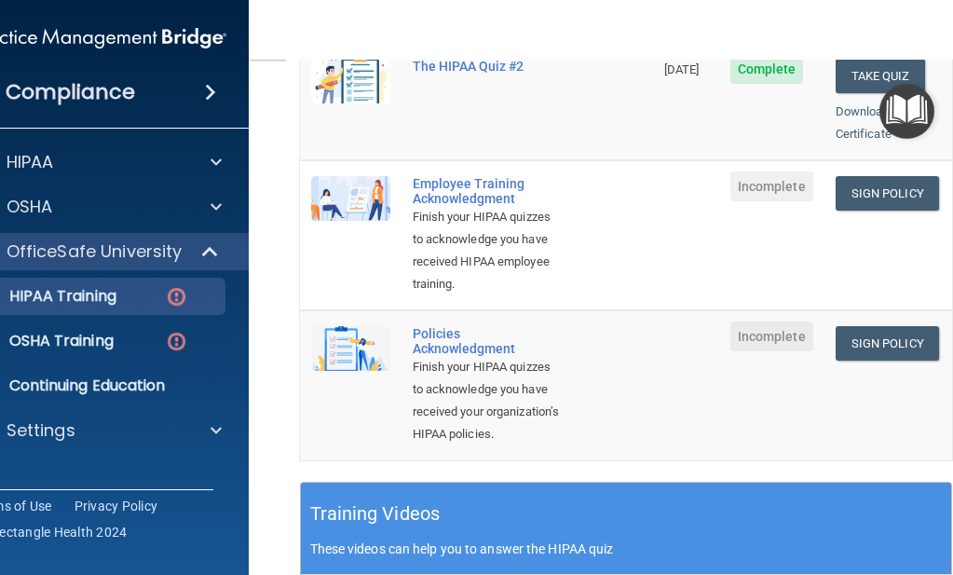
click at [467, 329] on div "Policies Acknowledgment" at bounding box center [486, 341] width 147 height 30
click at [765, 321] on span "Incomplete" at bounding box center [771, 336] width 83 height 30
click at [861, 330] on link "Sign Policy" at bounding box center [887, 343] width 103 height 34
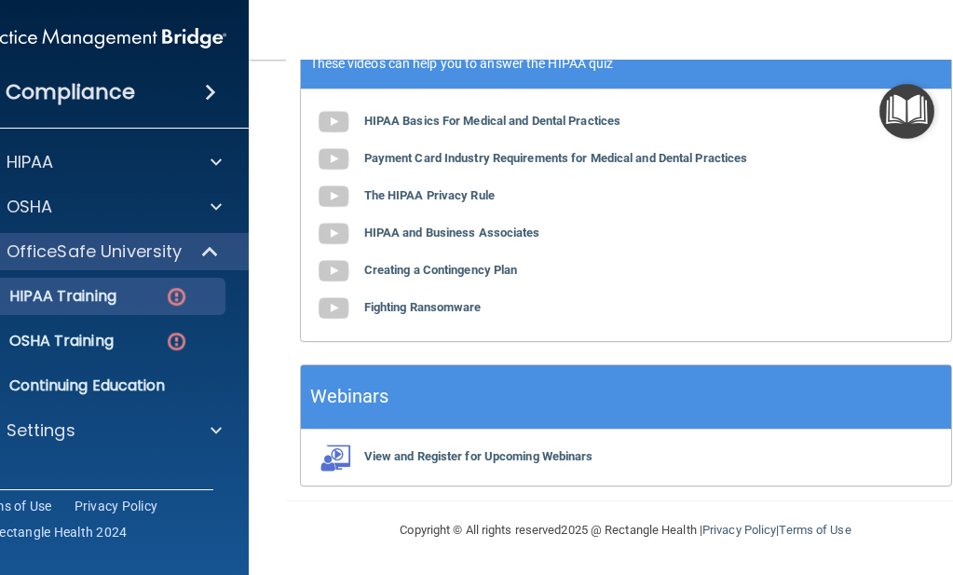
scroll to position [1049, 0]
click at [328, 129] on img at bounding box center [333, 121] width 37 height 37
click at [330, 157] on img at bounding box center [333, 159] width 37 height 37
click at [427, 465] on div "View and Register for Upcoming Webinars" at bounding box center [626, 457] width 650 height 56
click at [429, 451] on b "View and Register for Upcoming Webinars" at bounding box center [478, 456] width 229 height 14
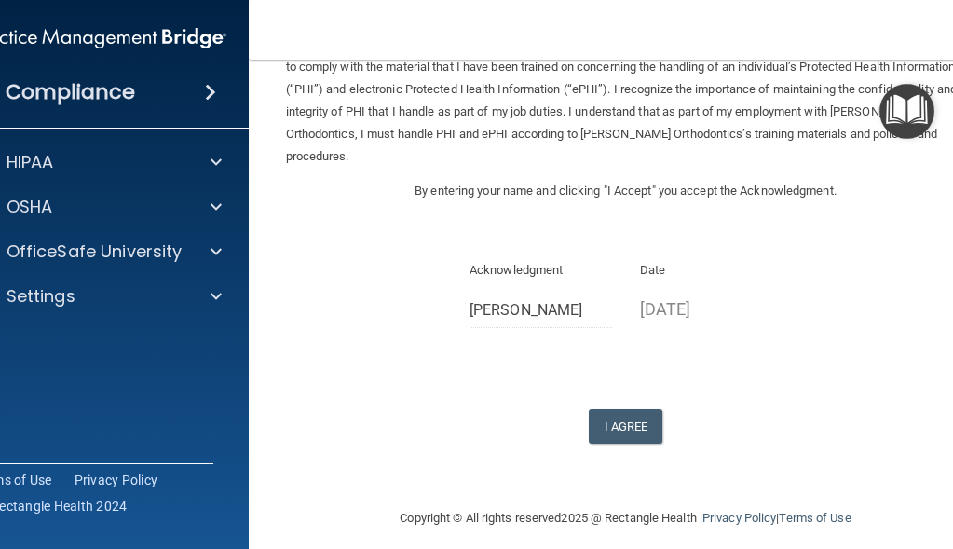
scroll to position [111, 0]
click at [615, 410] on button "I Agree" at bounding box center [626, 427] width 75 height 34
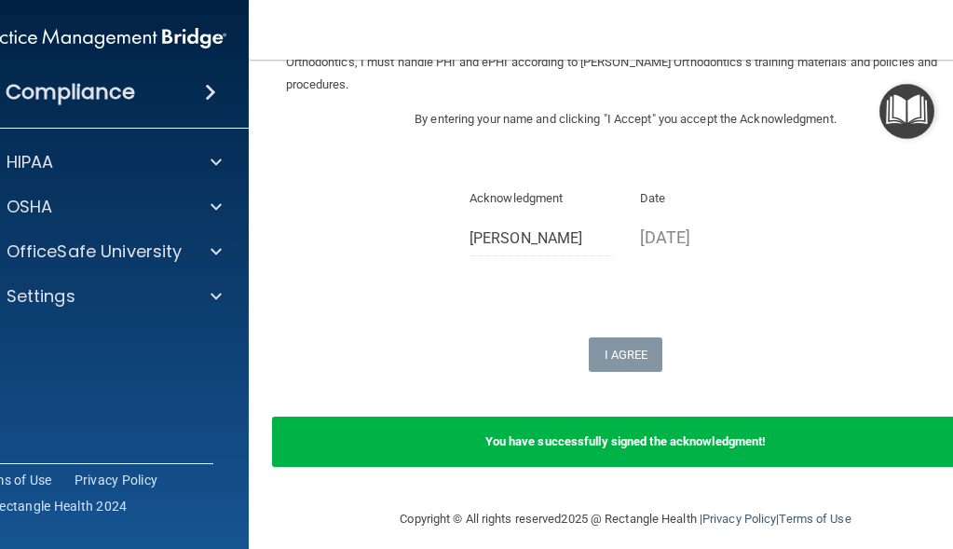
scroll to position [183, 0]
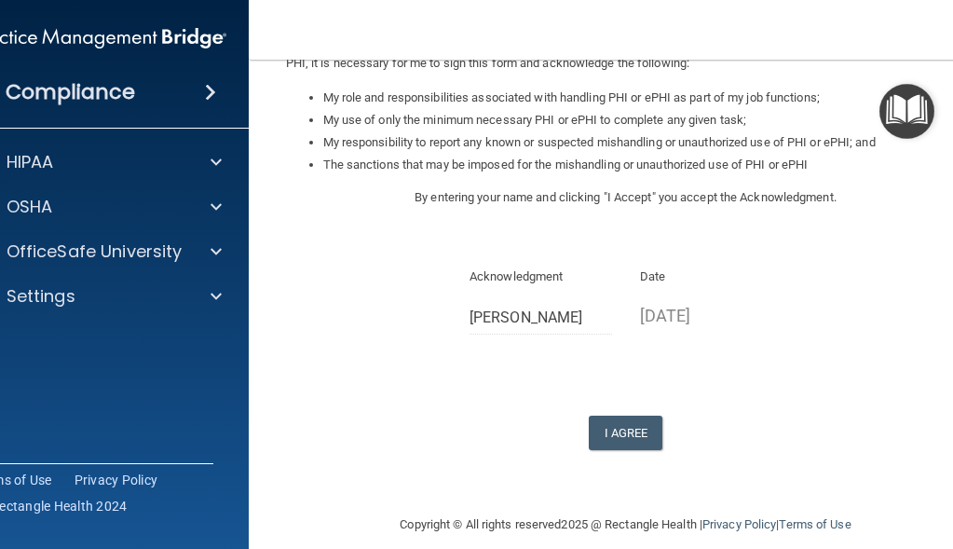
scroll to position [283, 0]
click at [622, 416] on button "I Agree" at bounding box center [626, 433] width 75 height 34
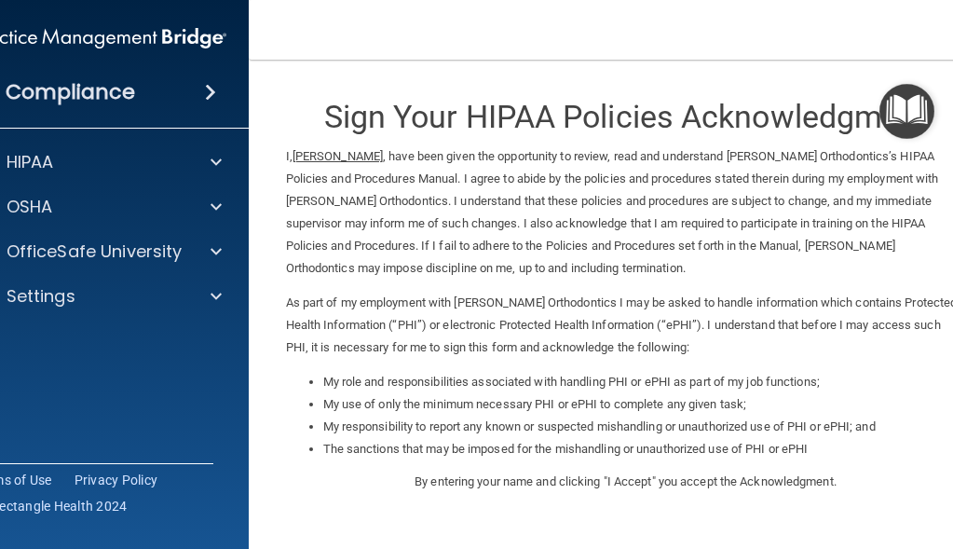
scroll to position [0, 0]
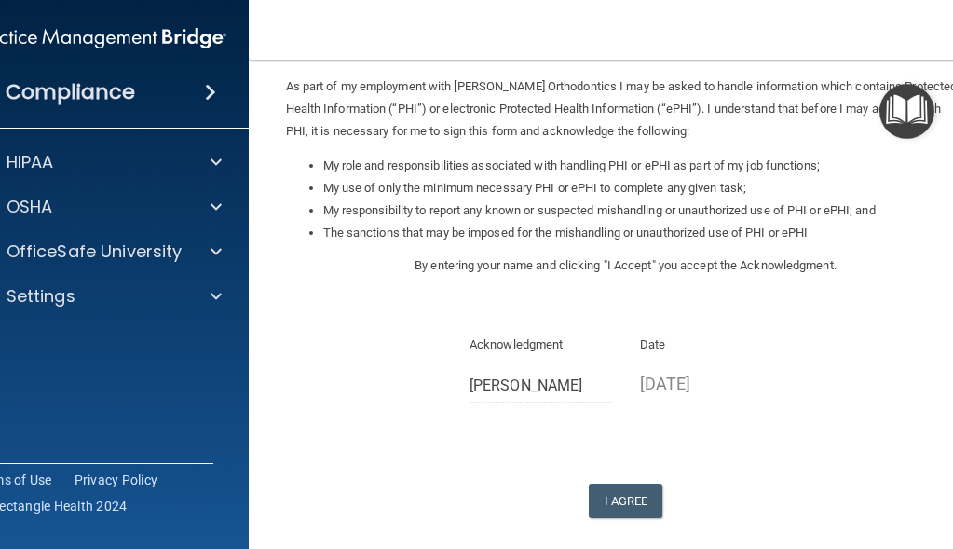
scroll to position [283, 0]
